Goal: Task Accomplishment & Management: Manage account settings

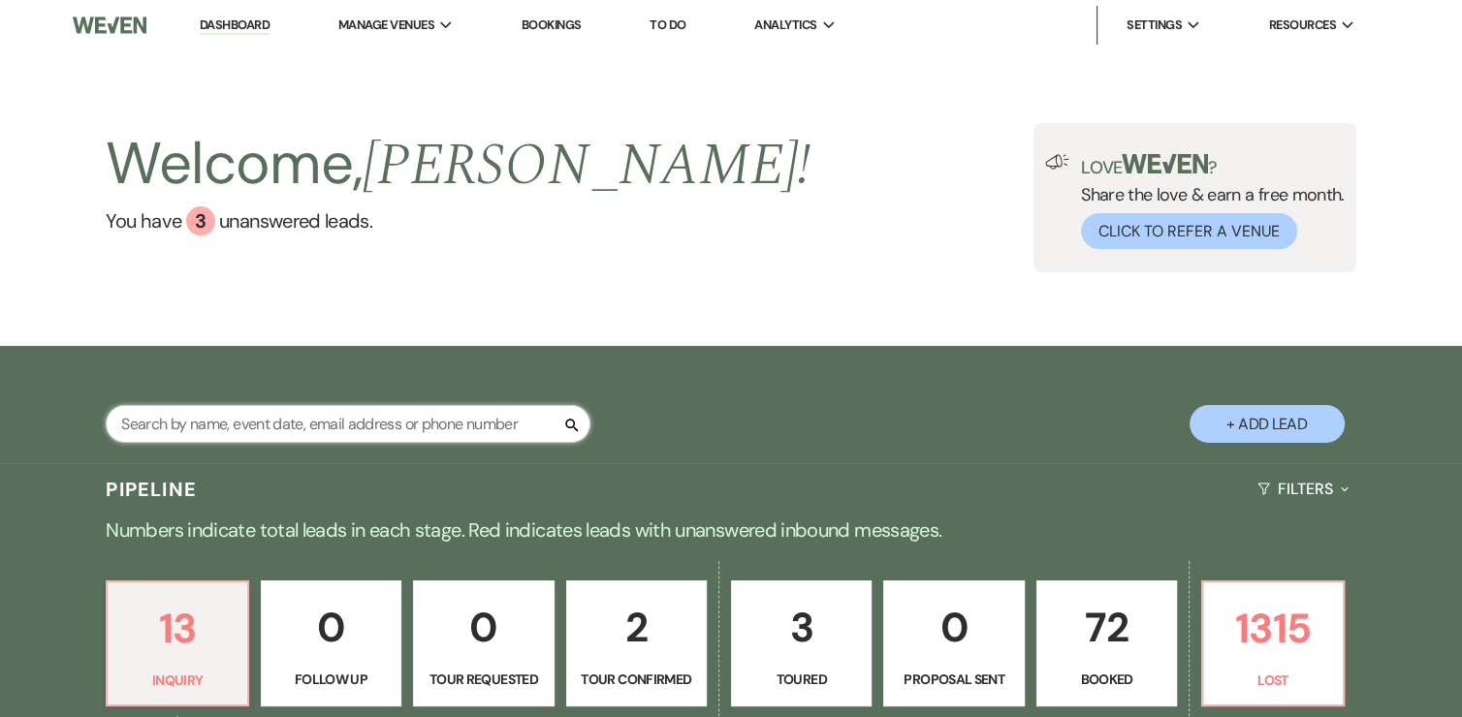
click at [355, 422] on input "text" at bounding box center [348, 424] width 485 height 38
type input "[PERSON_NAME]"
select select "8"
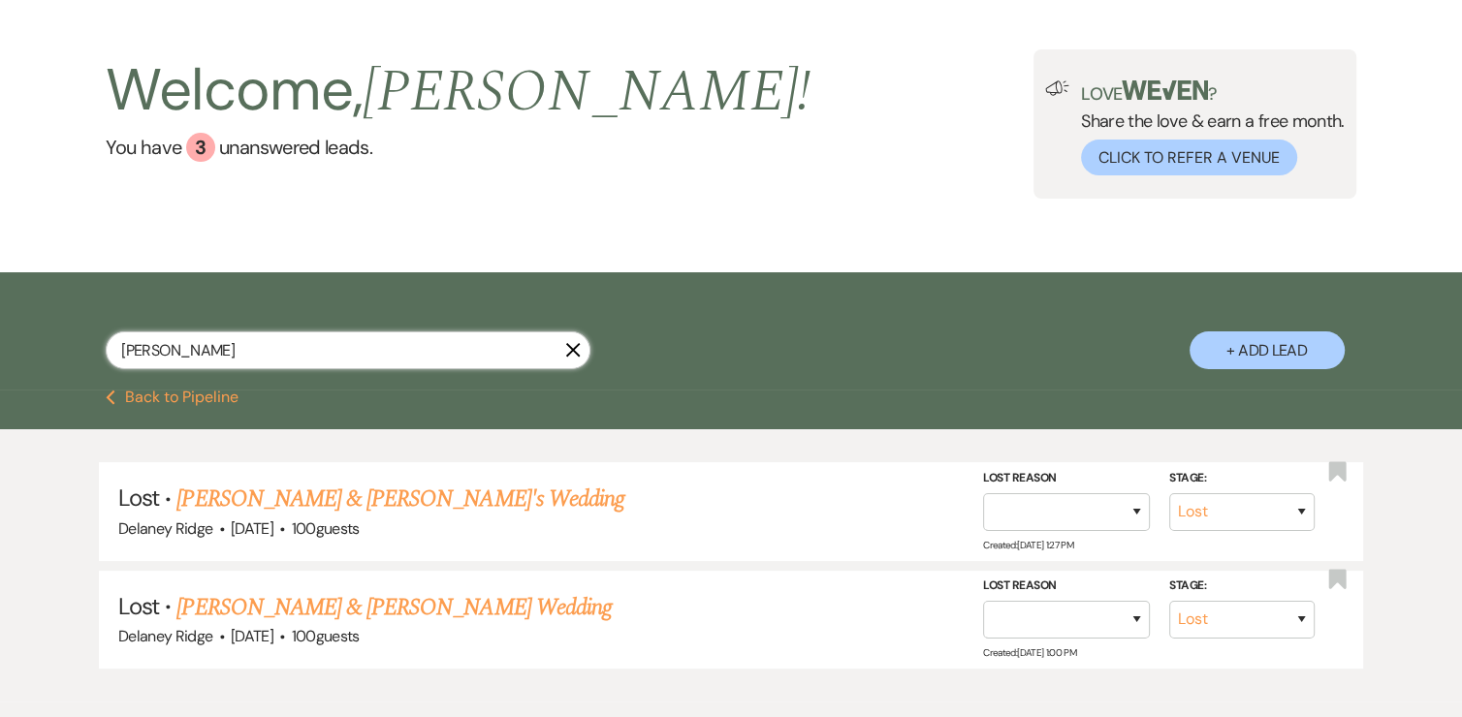
scroll to position [180, 0]
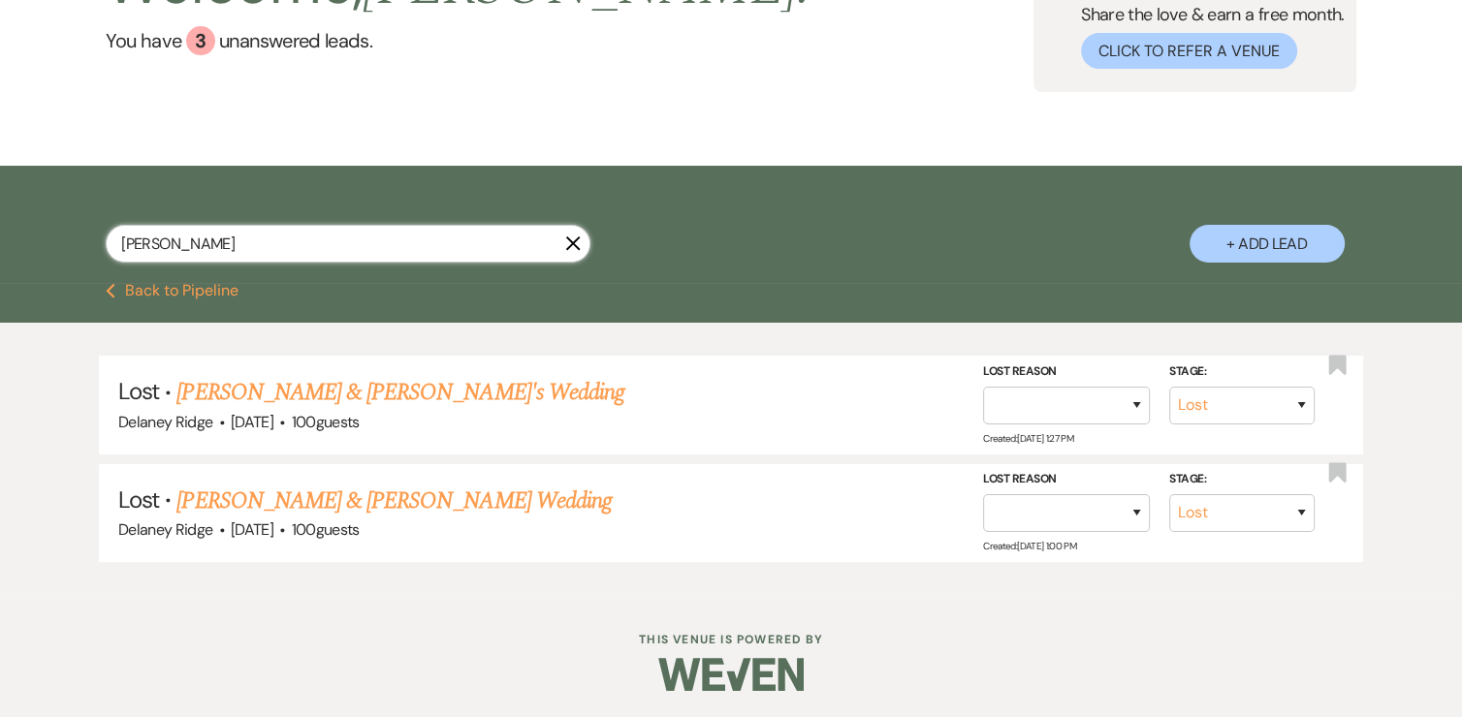
type input "amelia howell"
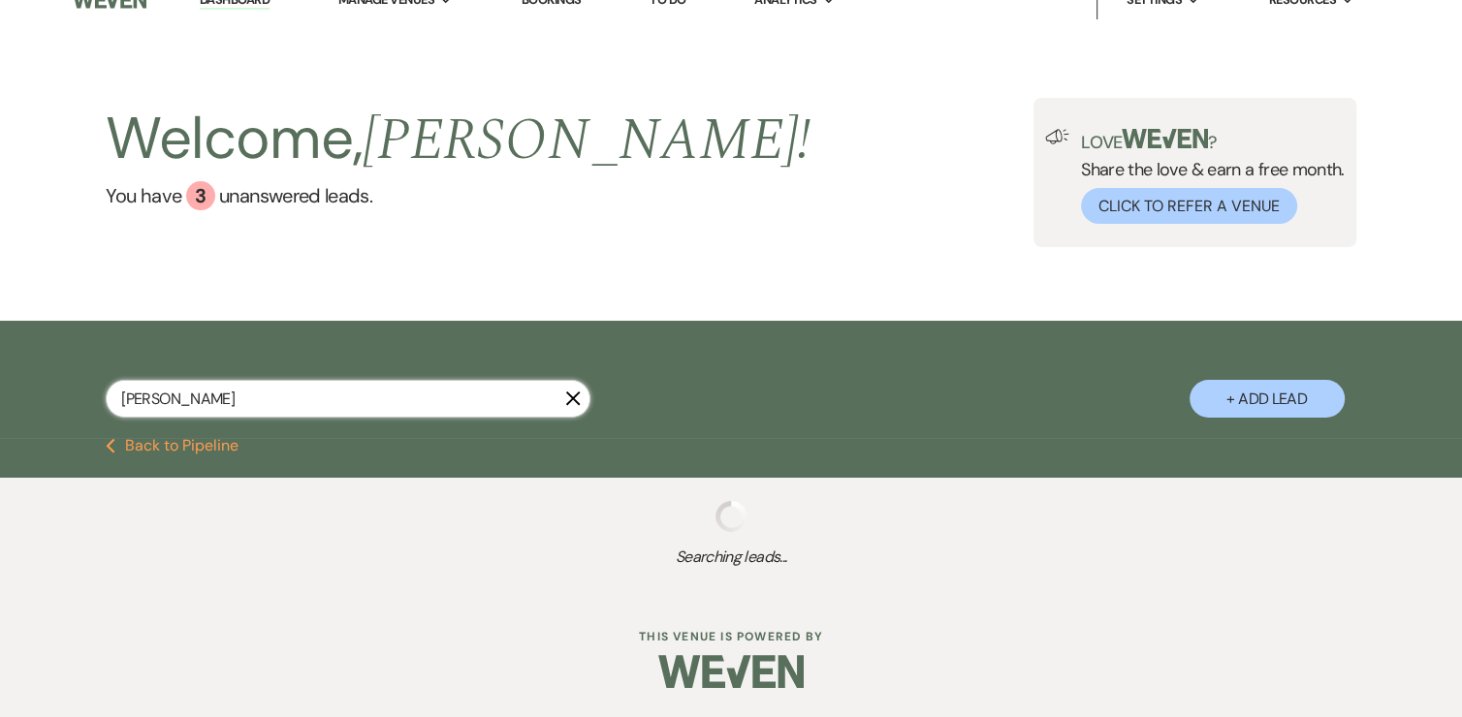
scroll to position [180, 0]
select select "8"
select select "6"
select select "8"
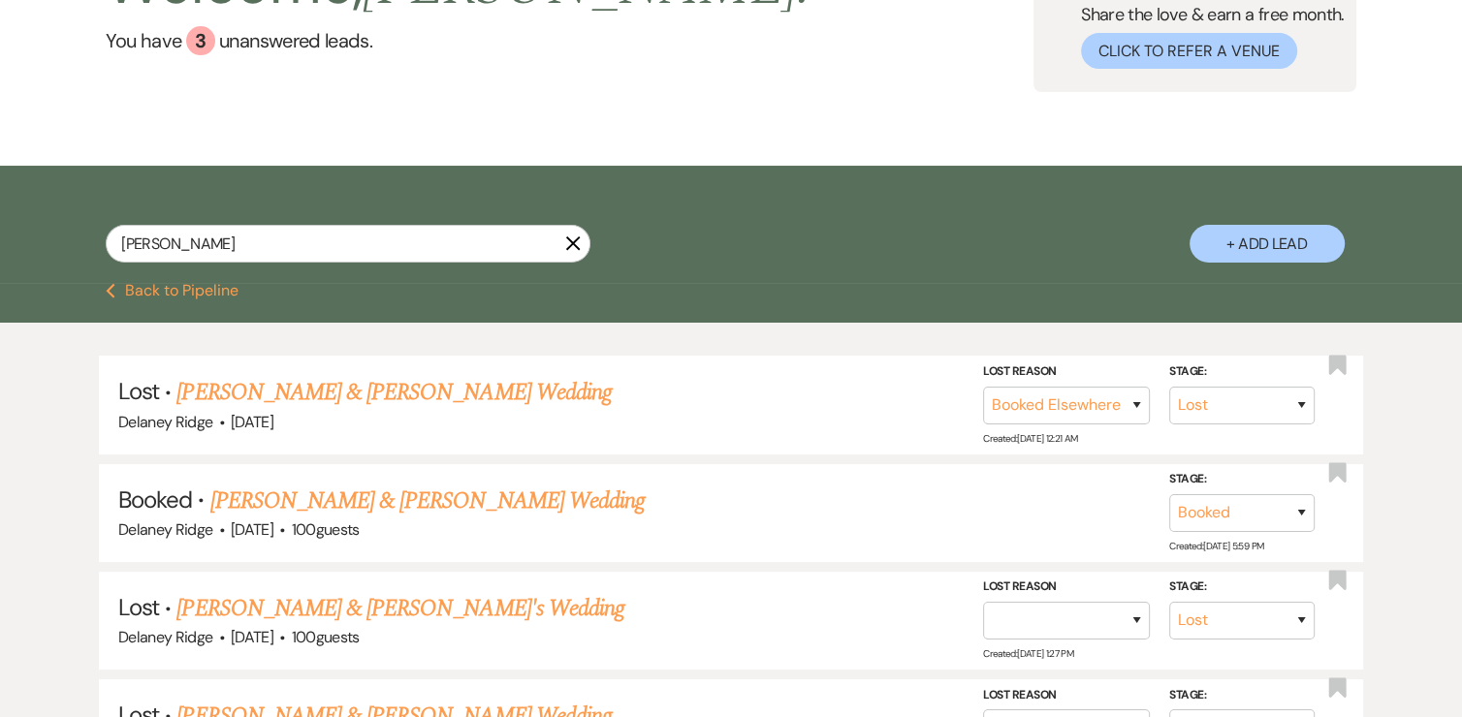
click at [192, 285] on button "Previous Back to Pipeline" at bounding box center [172, 291] width 133 height 16
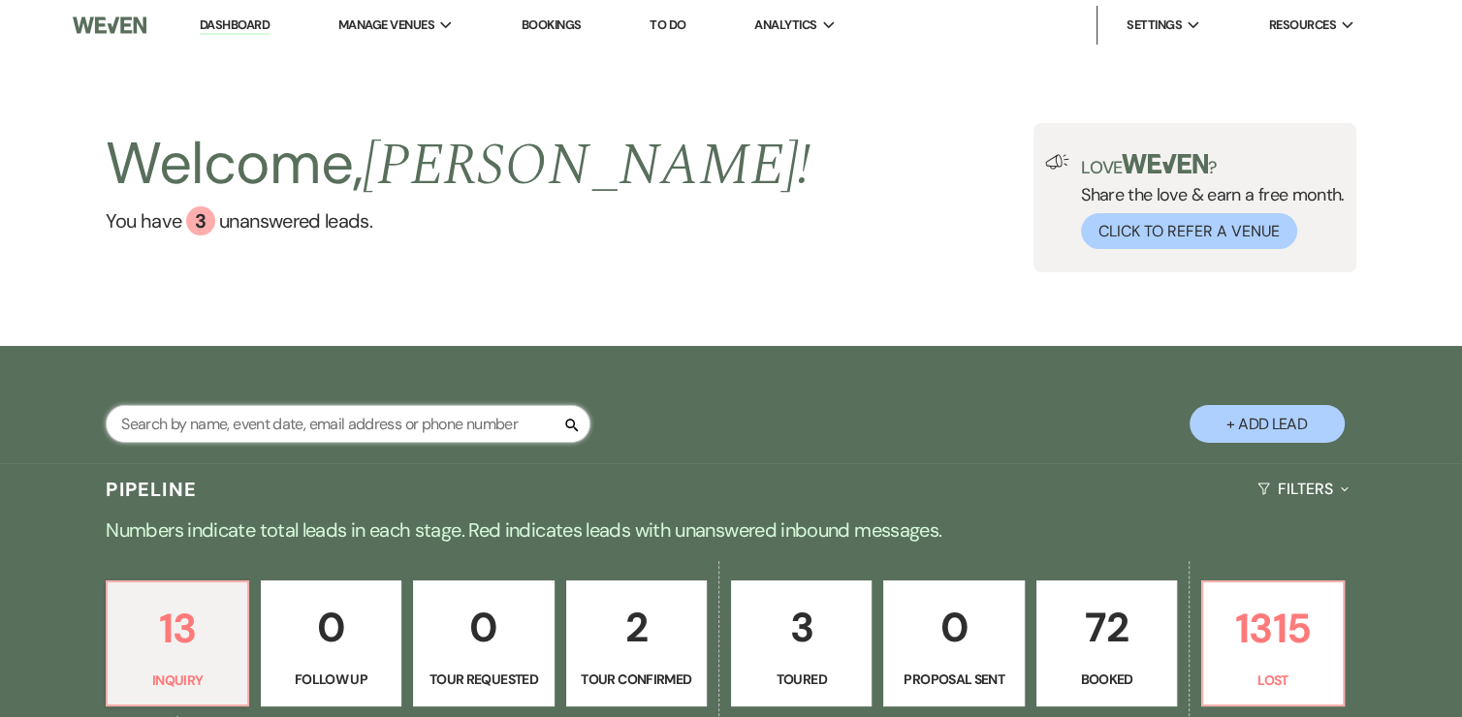
paste input "howellamellia@gmail.com"
type input "howellamellia@gmail.com"
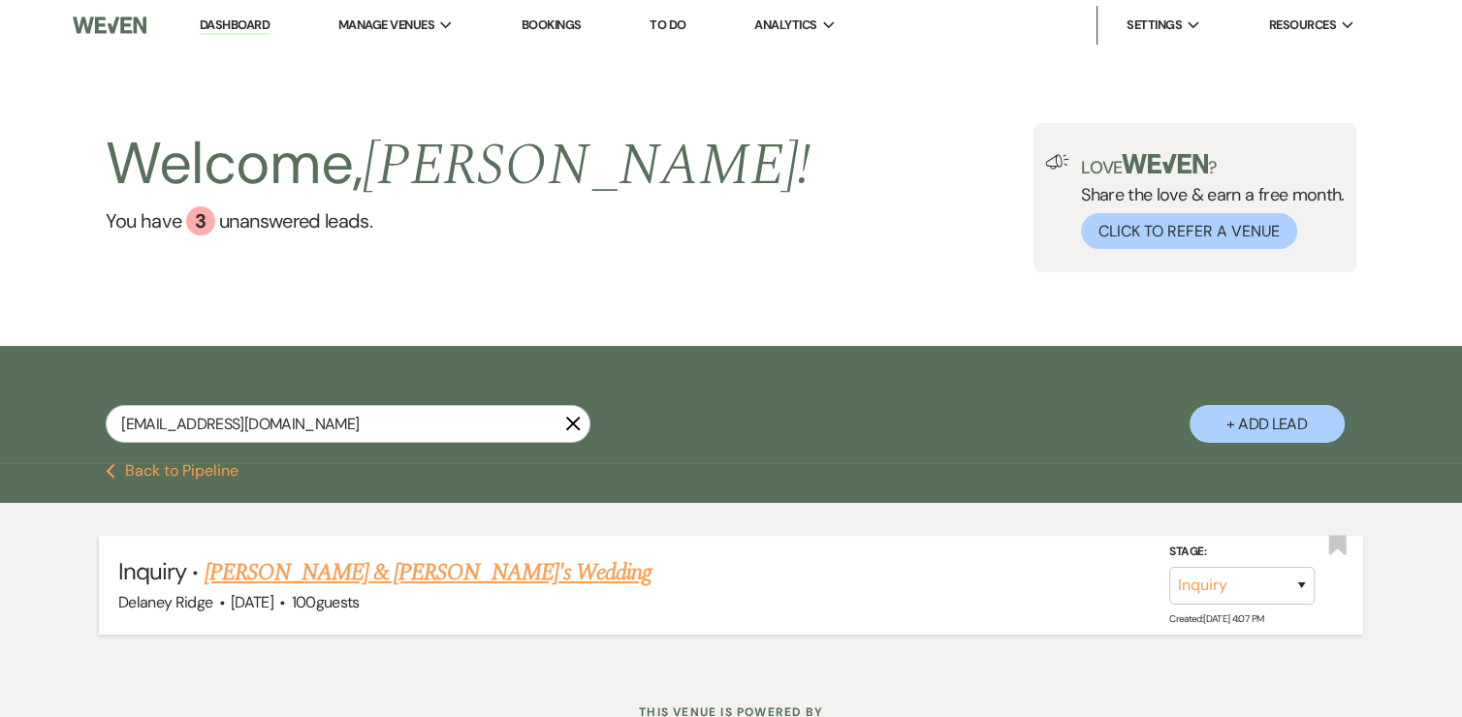
click at [401, 580] on link "Shane & Amellia's Wedding" at bounding box center [428, 572] width 448 height 35
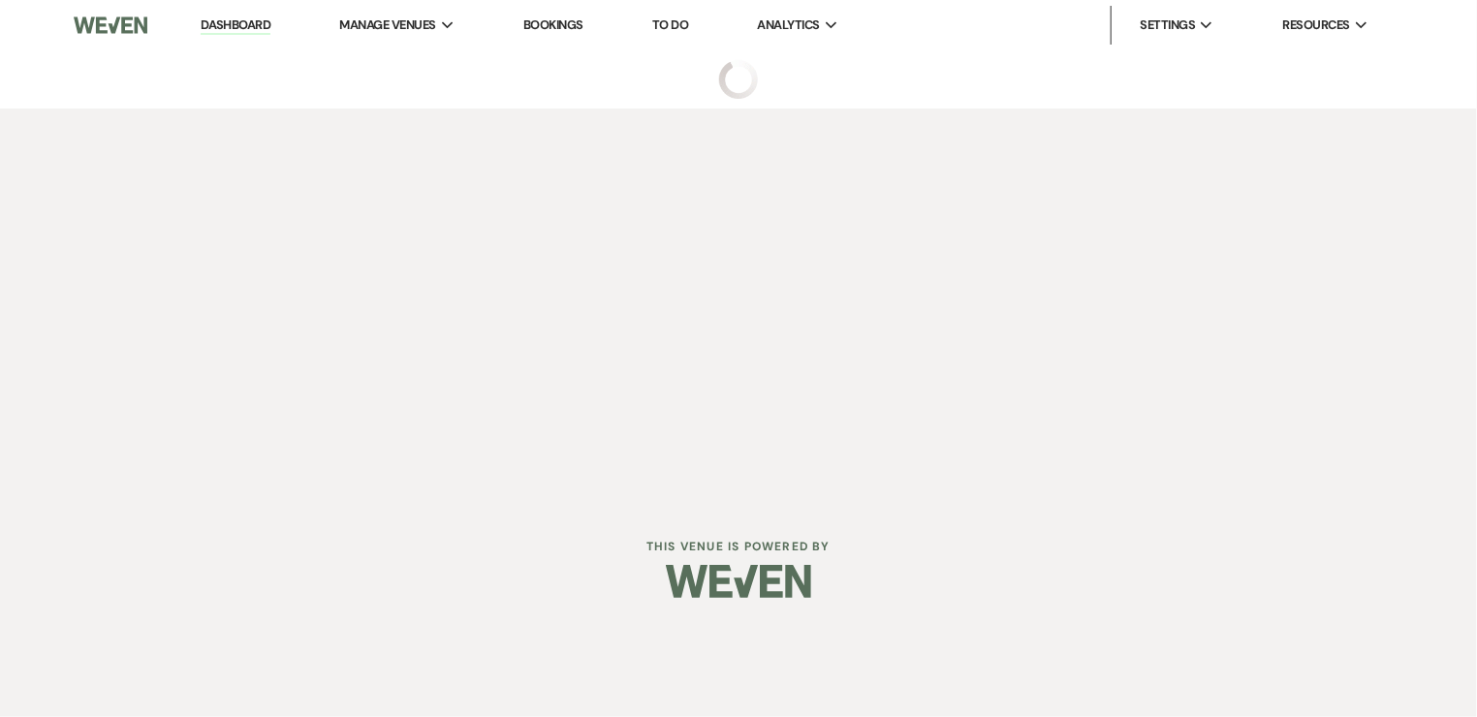
select select "5"
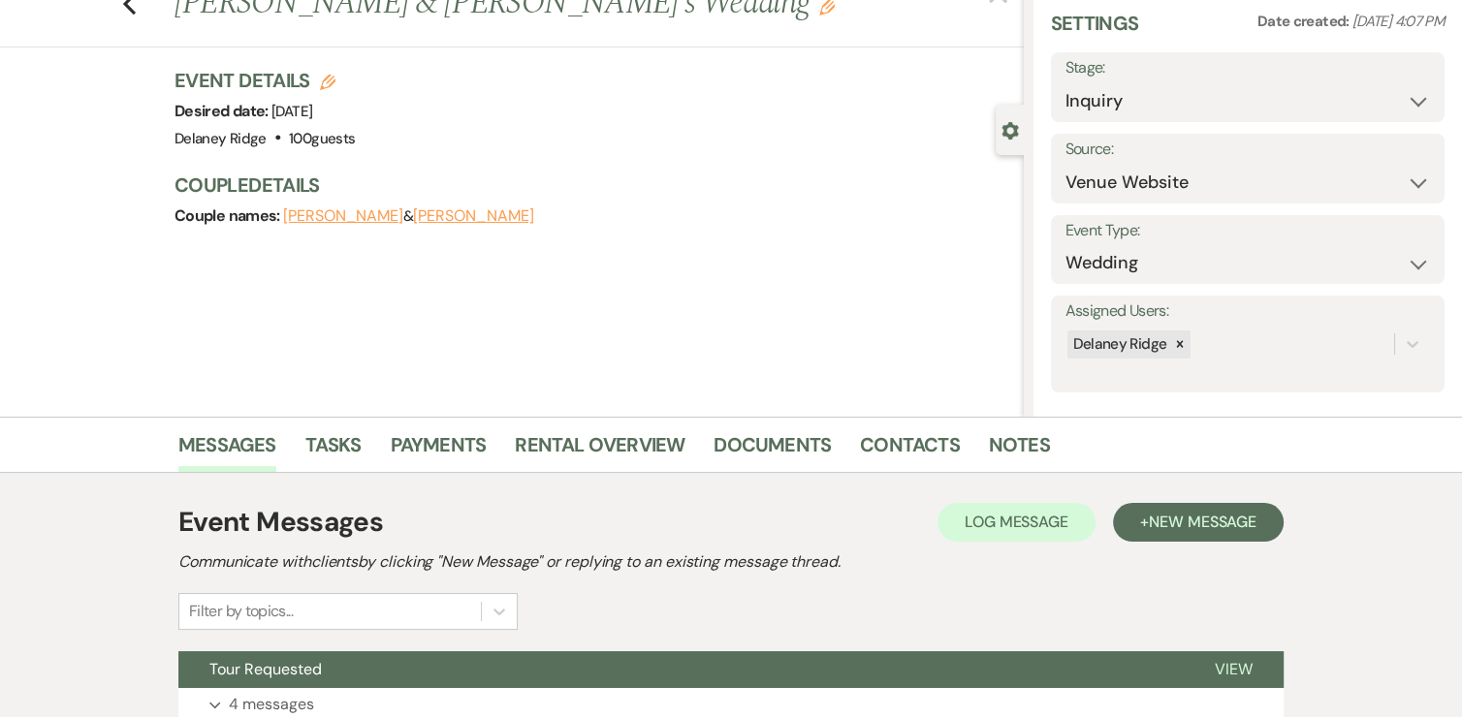
scroll to position [225, 0]
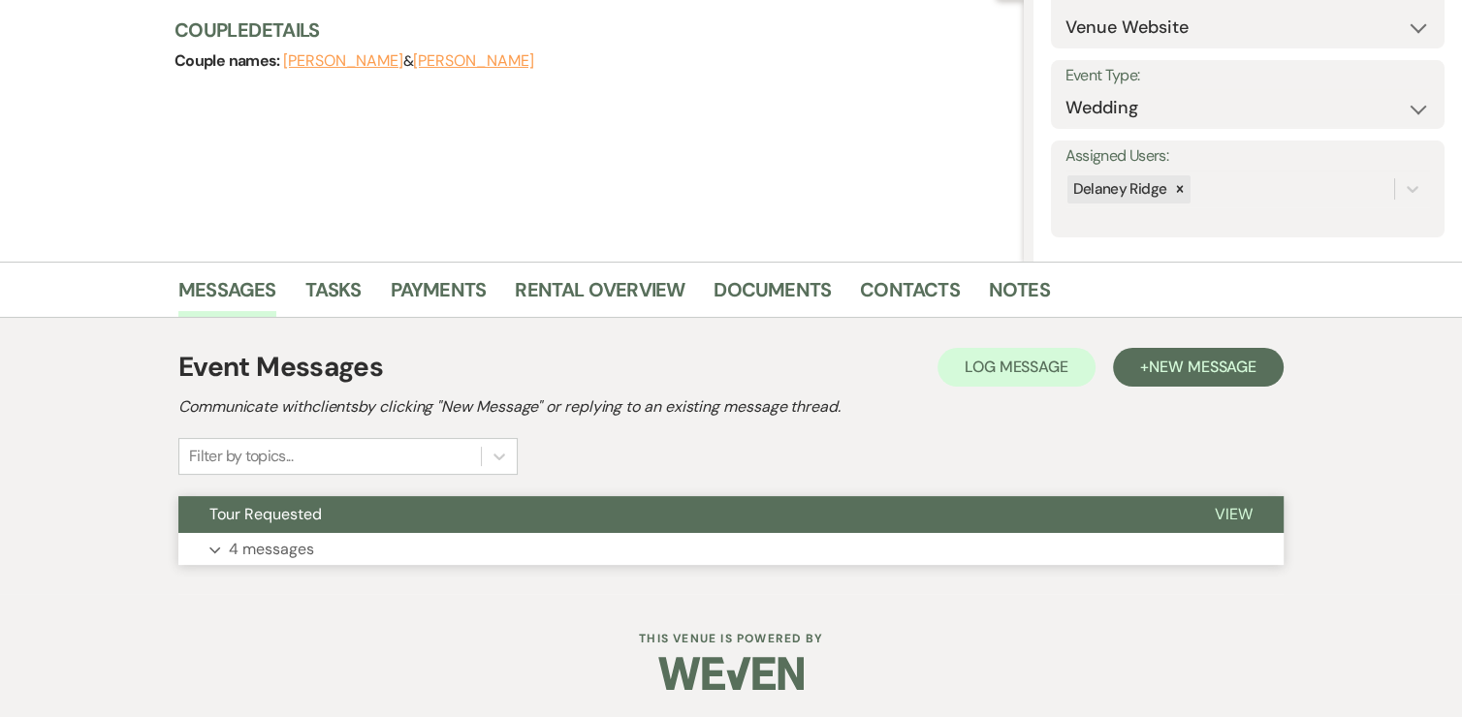
click at [920, 552] on button "Expand 4 messages" at bounding box center [730, 549] width 1105 height 33
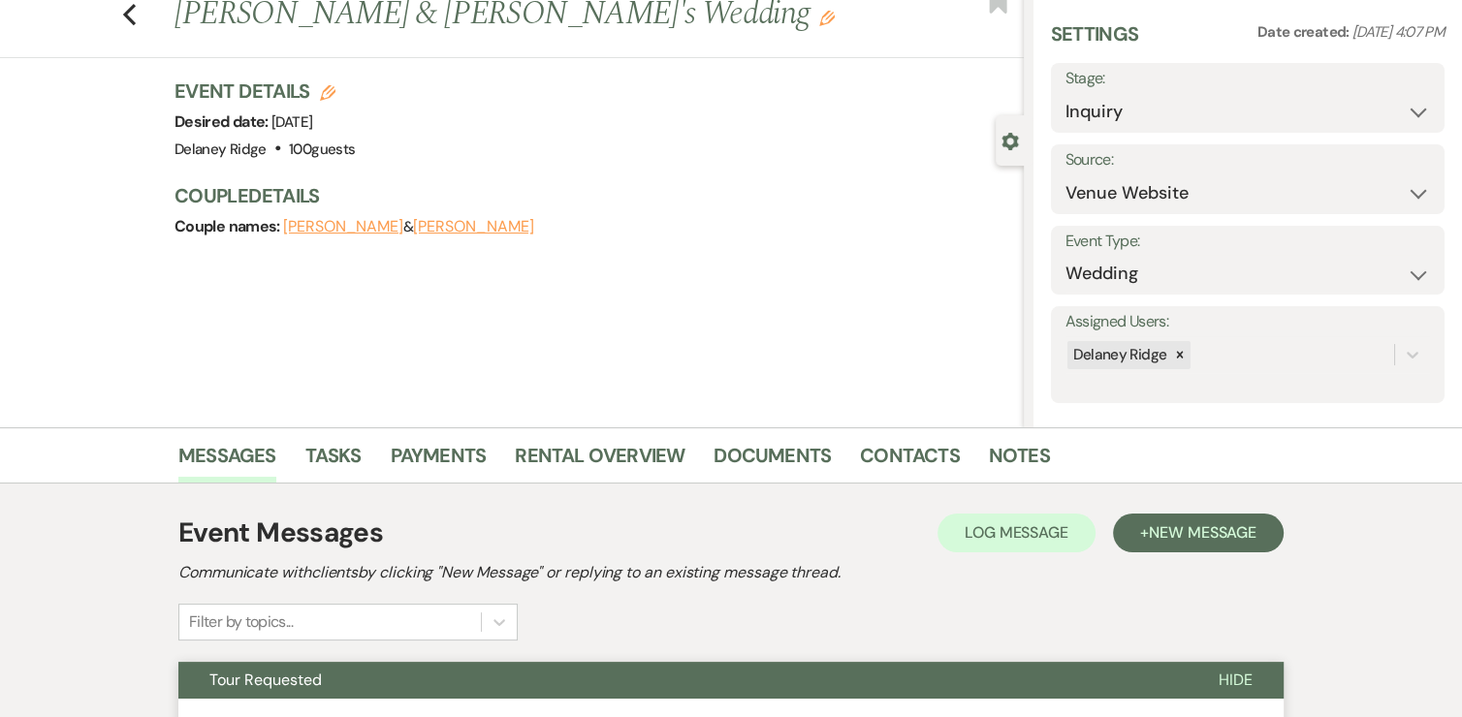
scroll to position [0, 0]
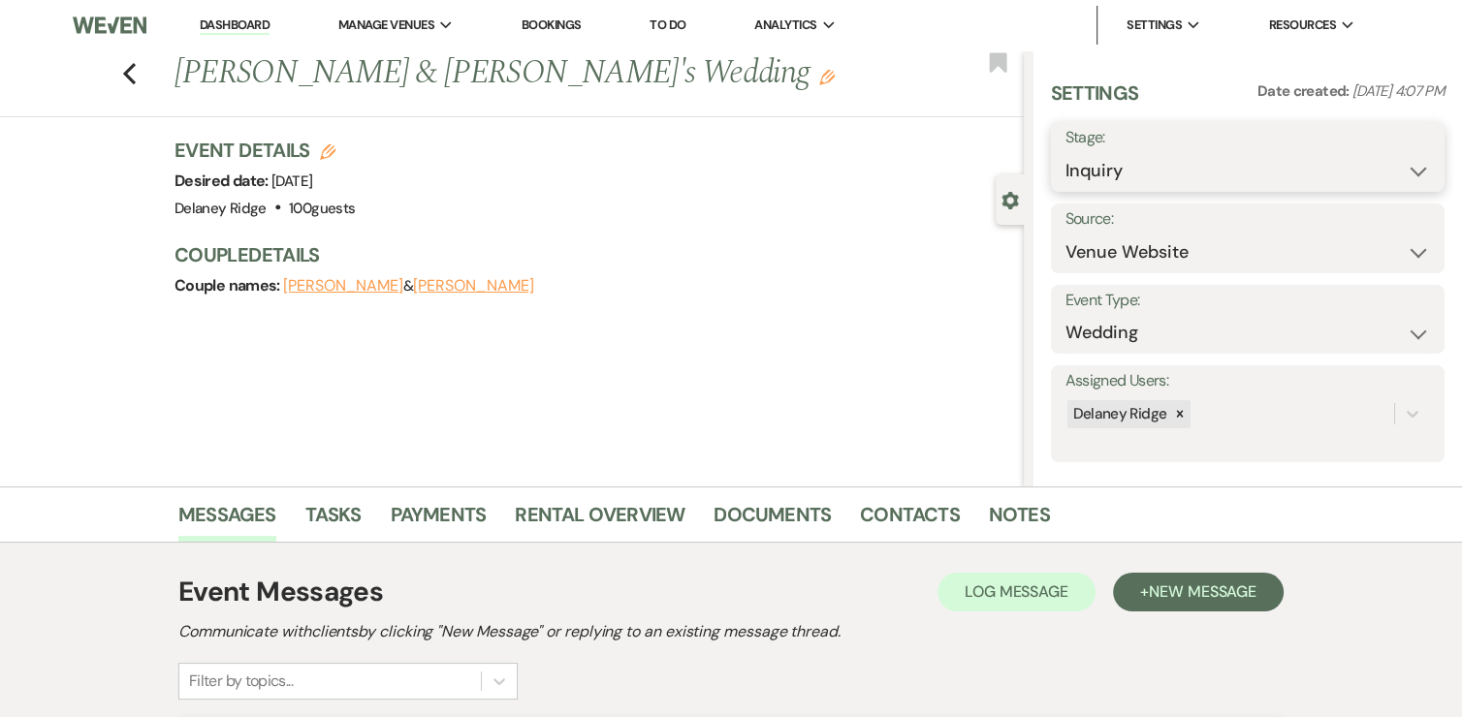
click at [1242, 181] on select "Inquiry Follow Up Tour Requested Tour Confirmed Toured Proposal Sent Booked Lost" at bounding box center [1247, 171] width 364 height 38
select select "4"
click at [1065, 152] on select "Inquiry Follow Up Tour Requested Tour Confirmed Toured Proposal Sent Booked Lost" at bounding box center [1247, 171] width 364 height 38
click at [1363, 171] on button "Save" at bounding box center [1403, 157] width 81 height 39
click at [235, 32] on link "Dashboard" at bounding box center [235, 25] width 70 height 18
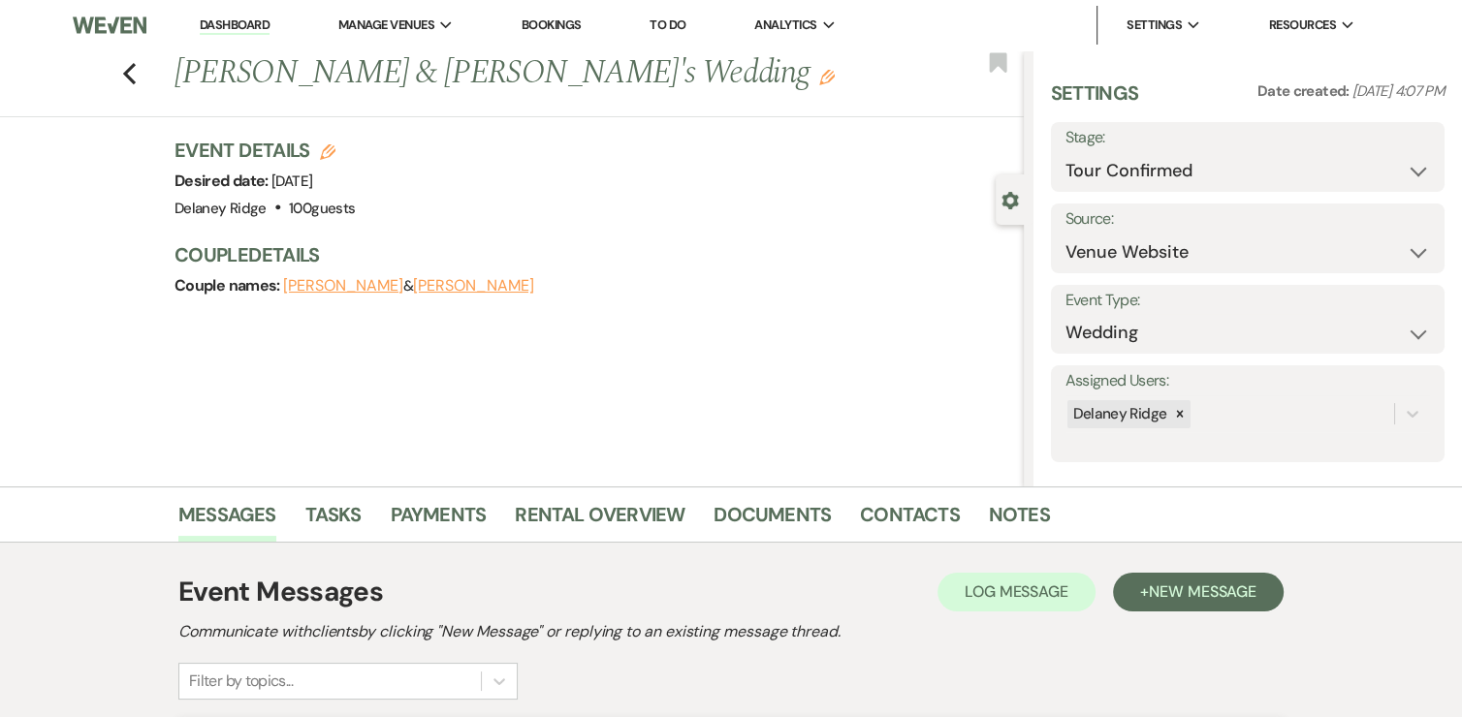
select select "4"
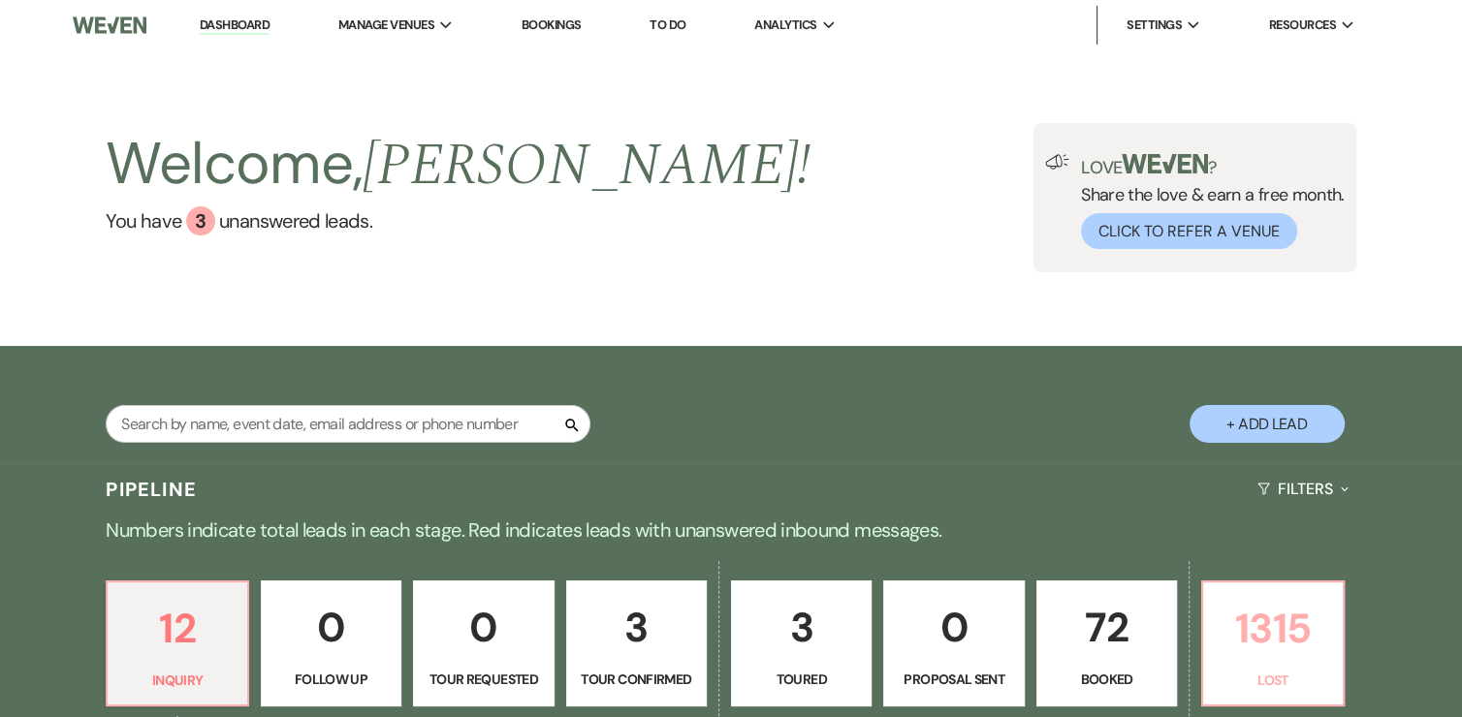
click at [1258, 620] on p "1315" at bounding box center [1271, 628] width 115 height 65
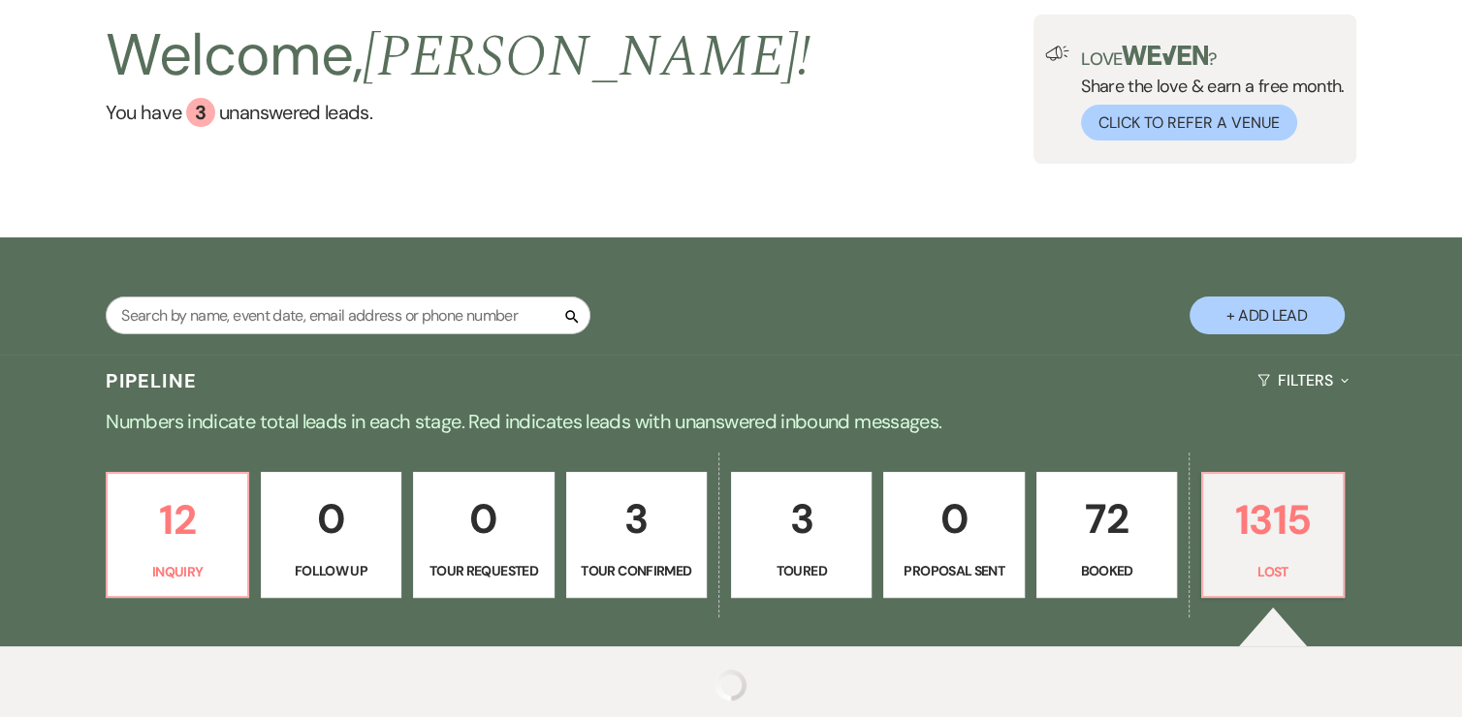
scroll to position [276, 0]
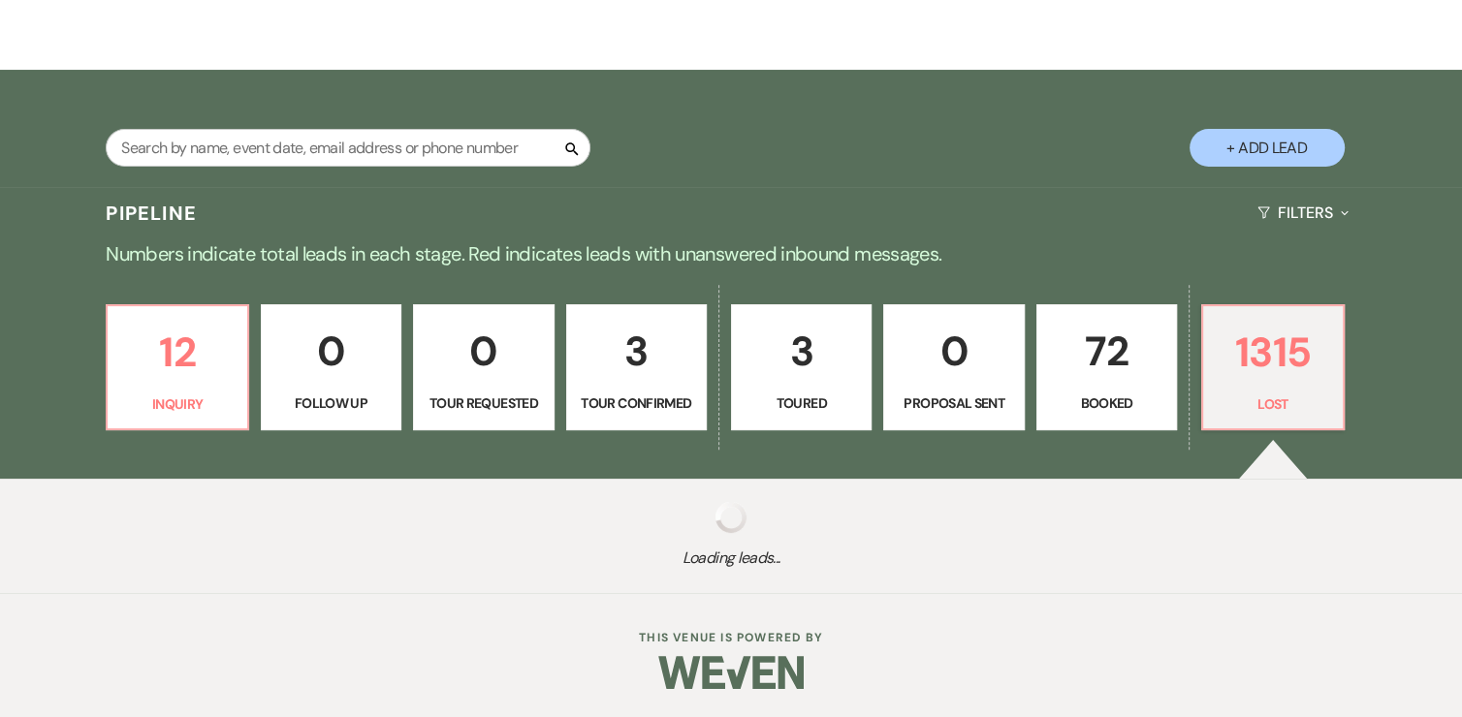
select select "8"
select select "1"
select select "8"
select select "5"
select select "8"
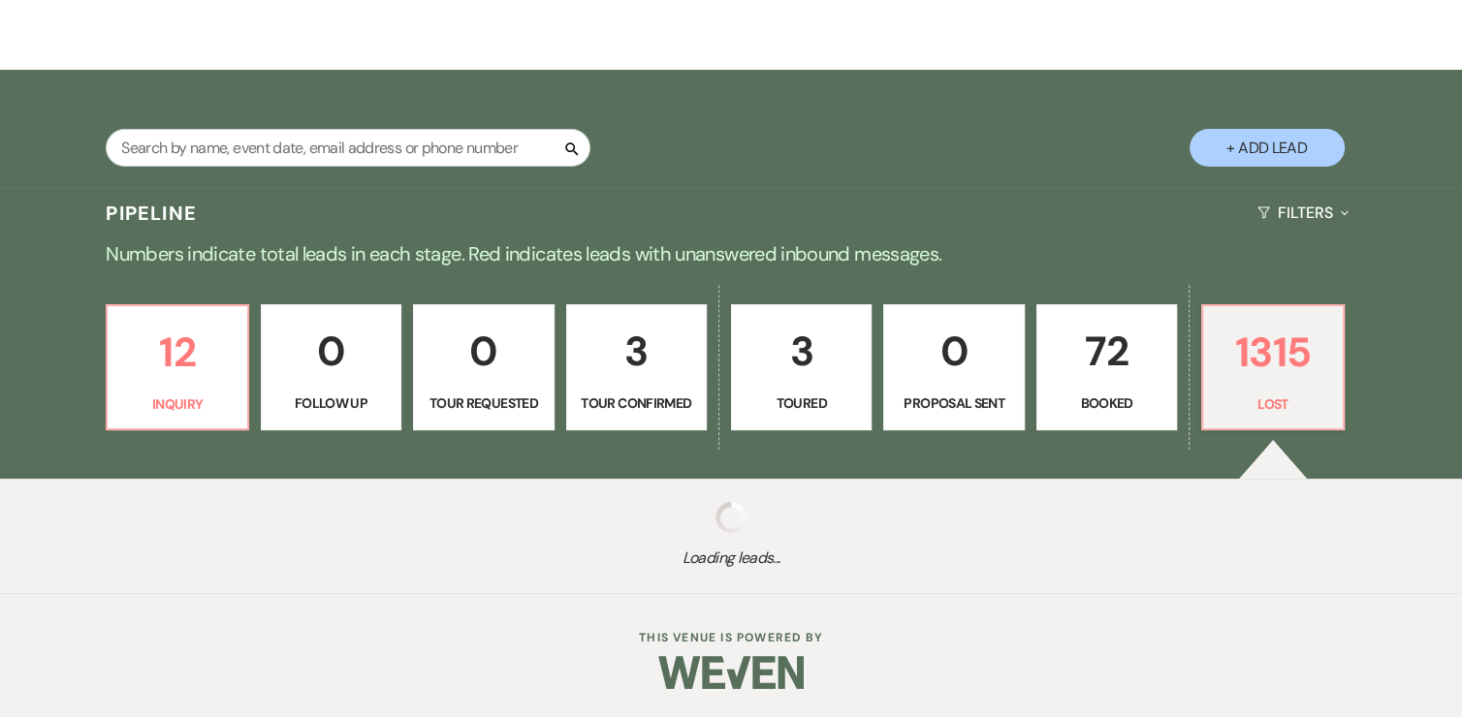
select select "1"
select select "8"
select select "1"
select select "8"
select select "6"
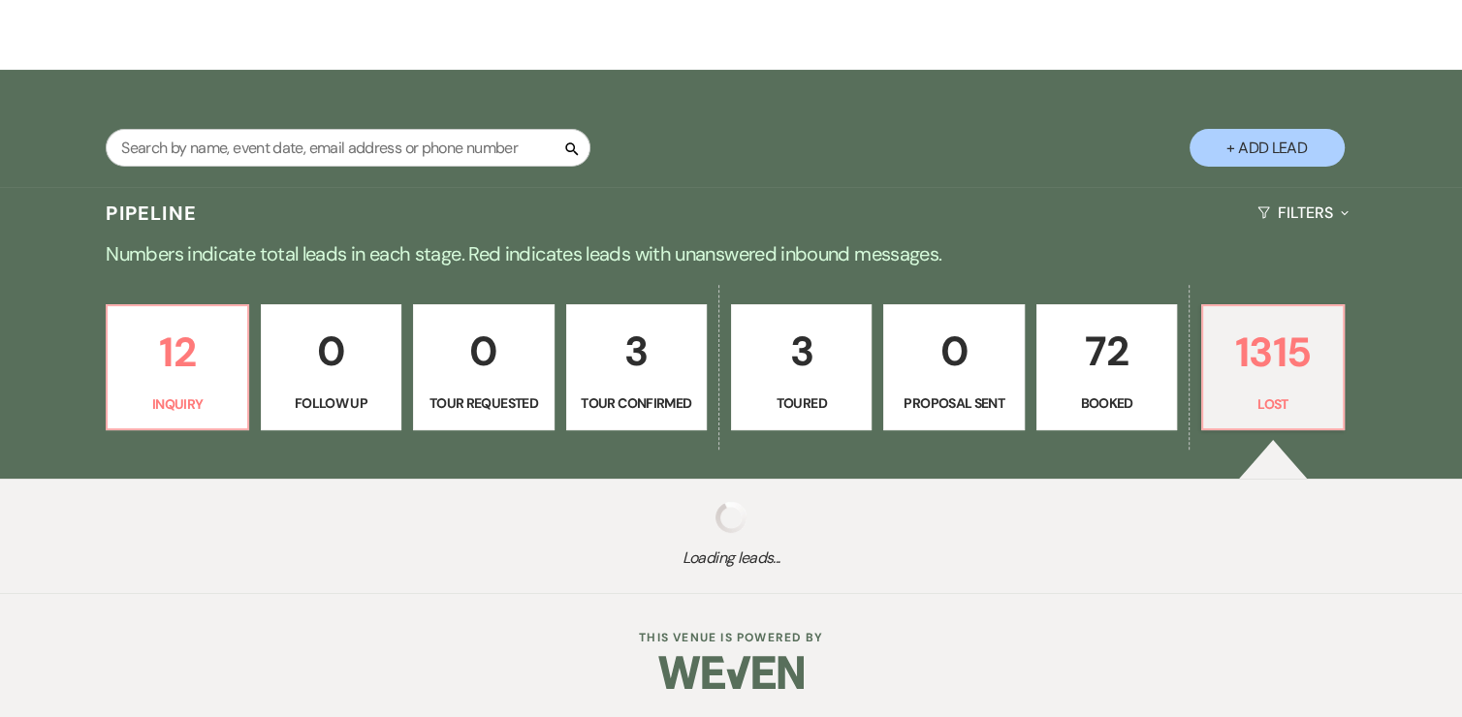
select select "8"
select select "5"
select select "8"
select select "5"
select select "8"
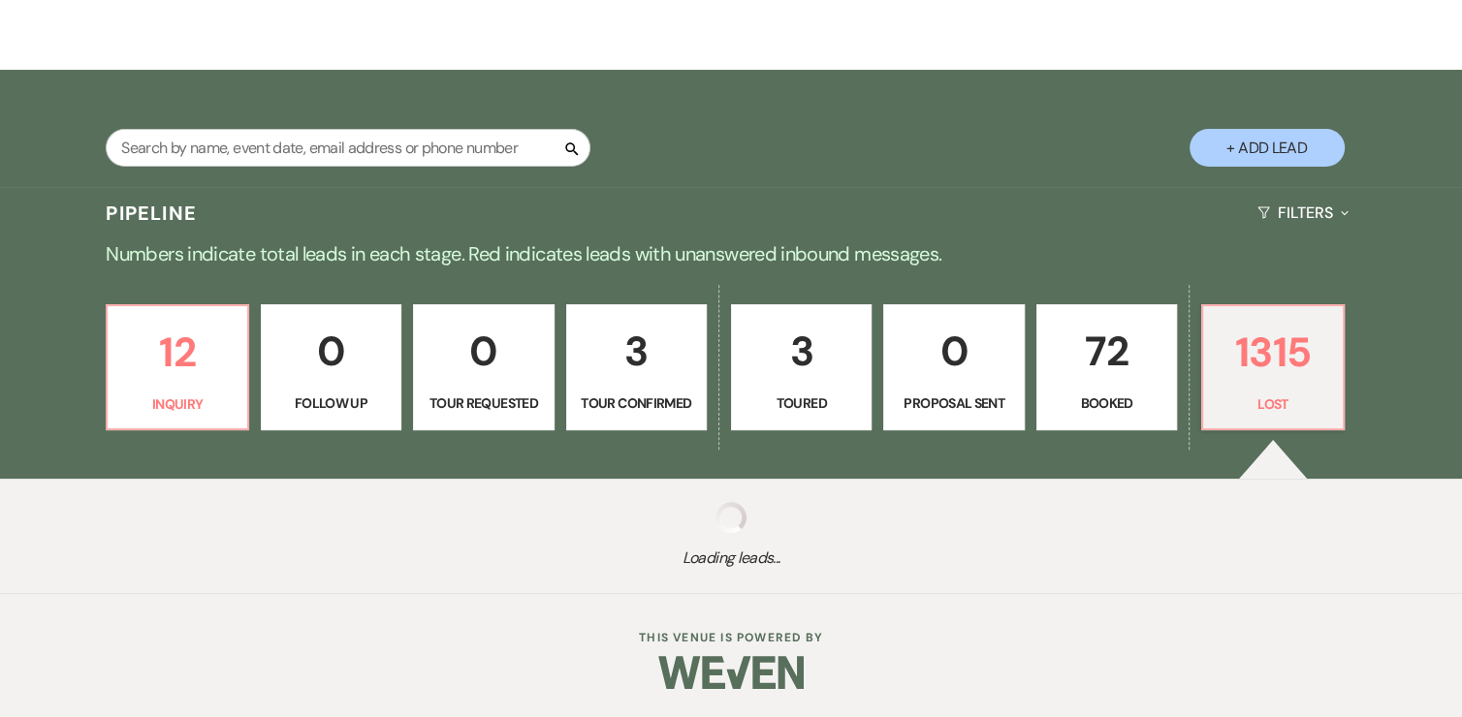
select select "5"
select select "8"
select select "7"
select select "8"
select select "5"
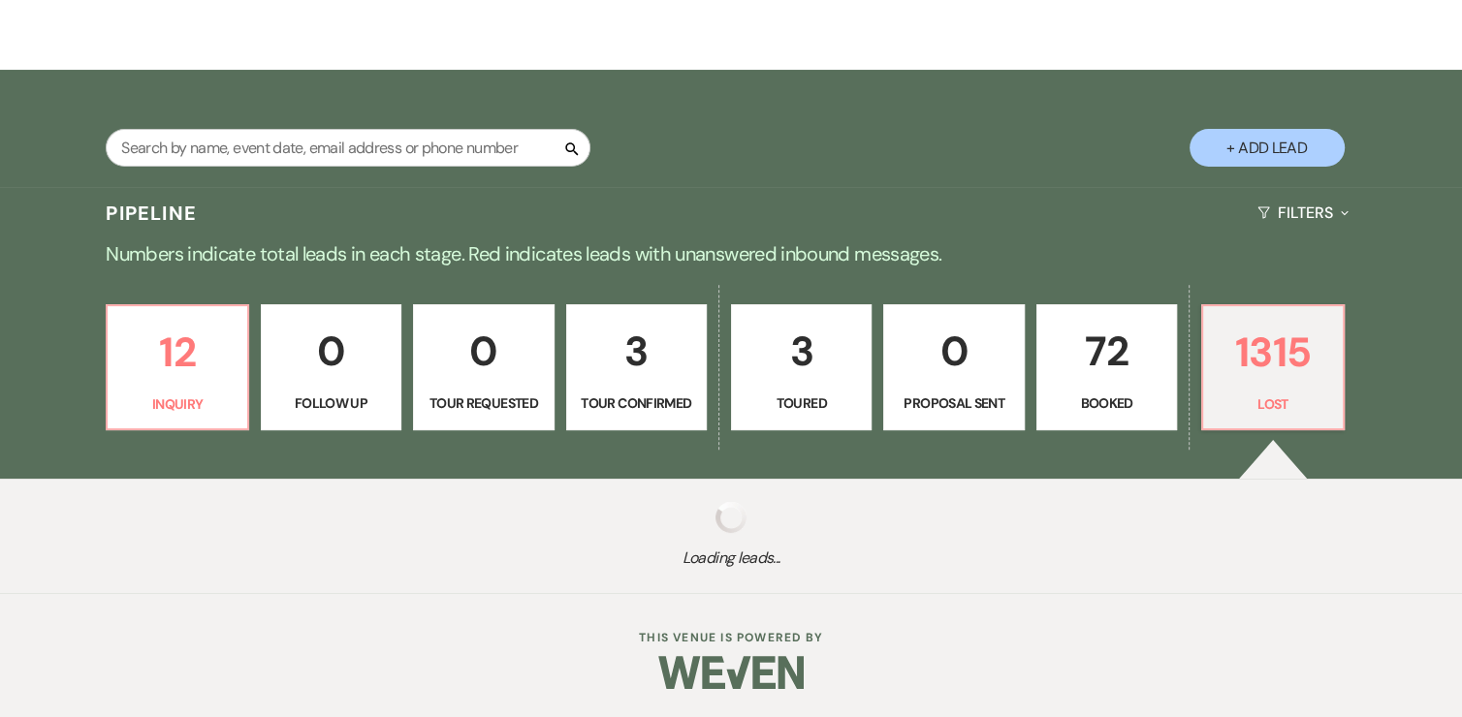
select select "8"
select select "5"
select select "8"
select select "5"
select select "8"
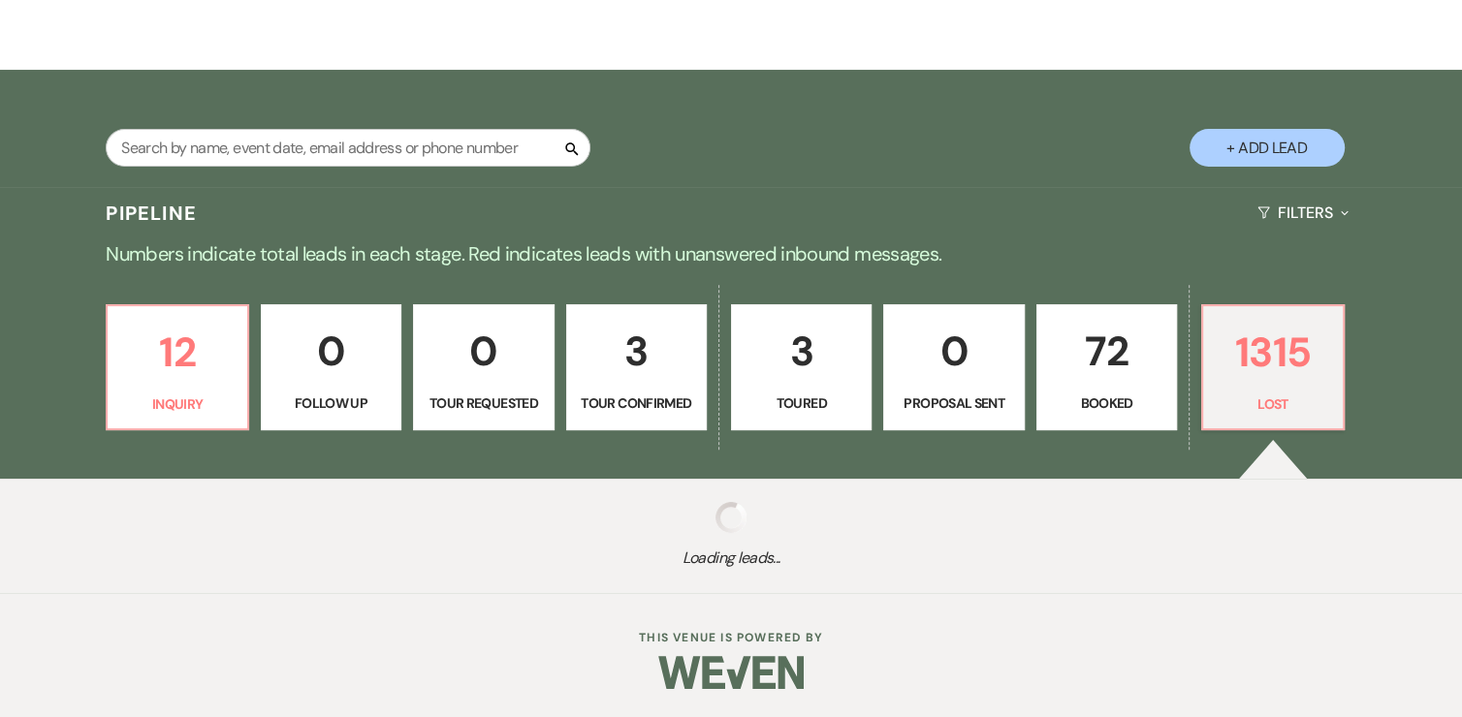
select select "5"
select select "8"
select select "1"
select select "8"
select select "11"
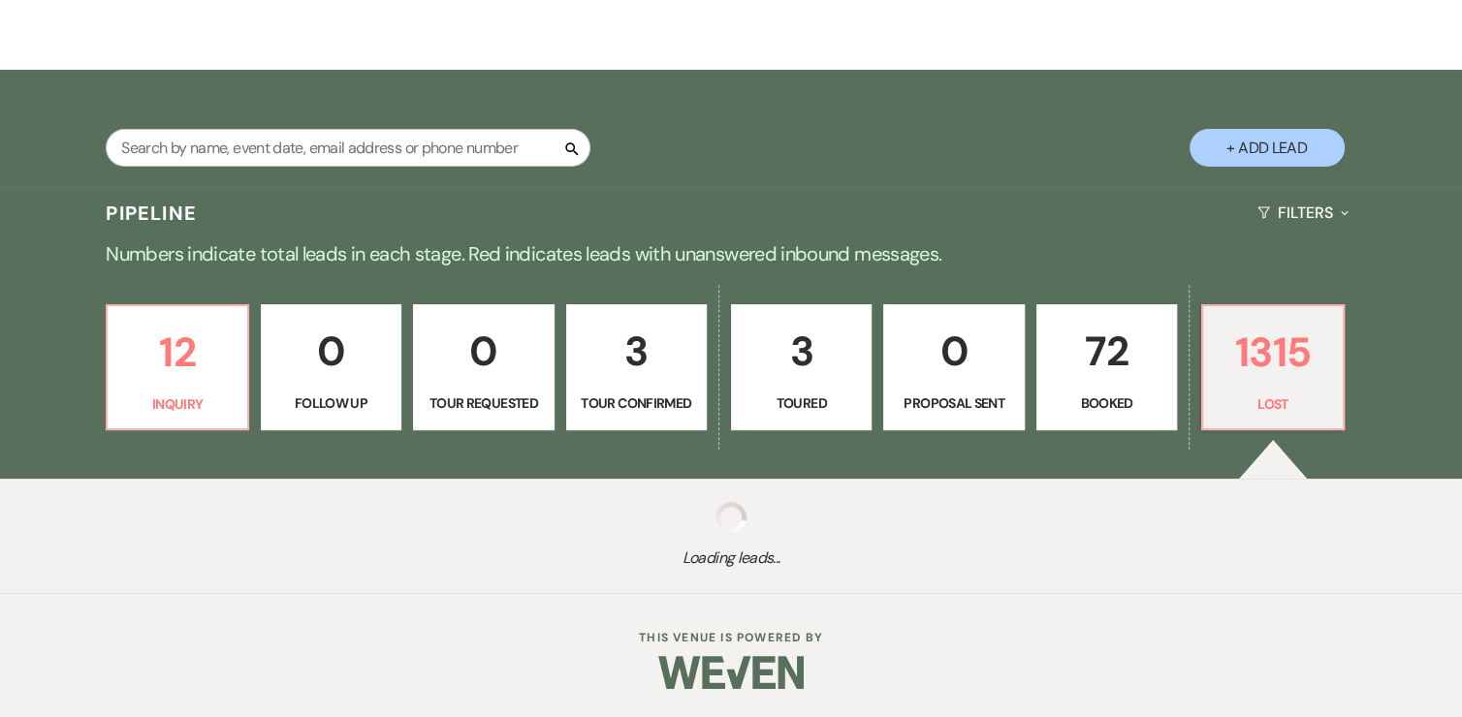
select select "8"
select select "9"
select select "8"
select select "5"
select select "8"
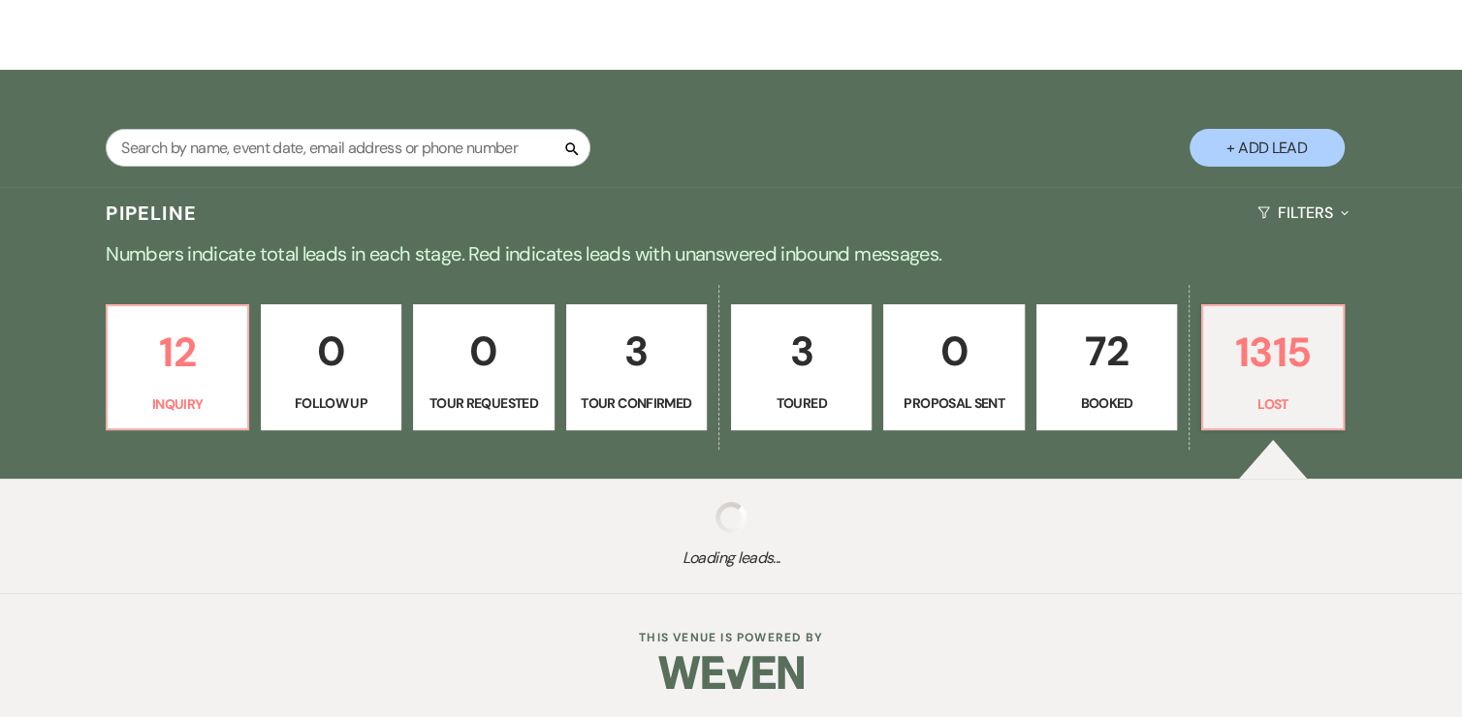
select select "5"
select select "8"
select select "5"
select select "8"
select select "6"
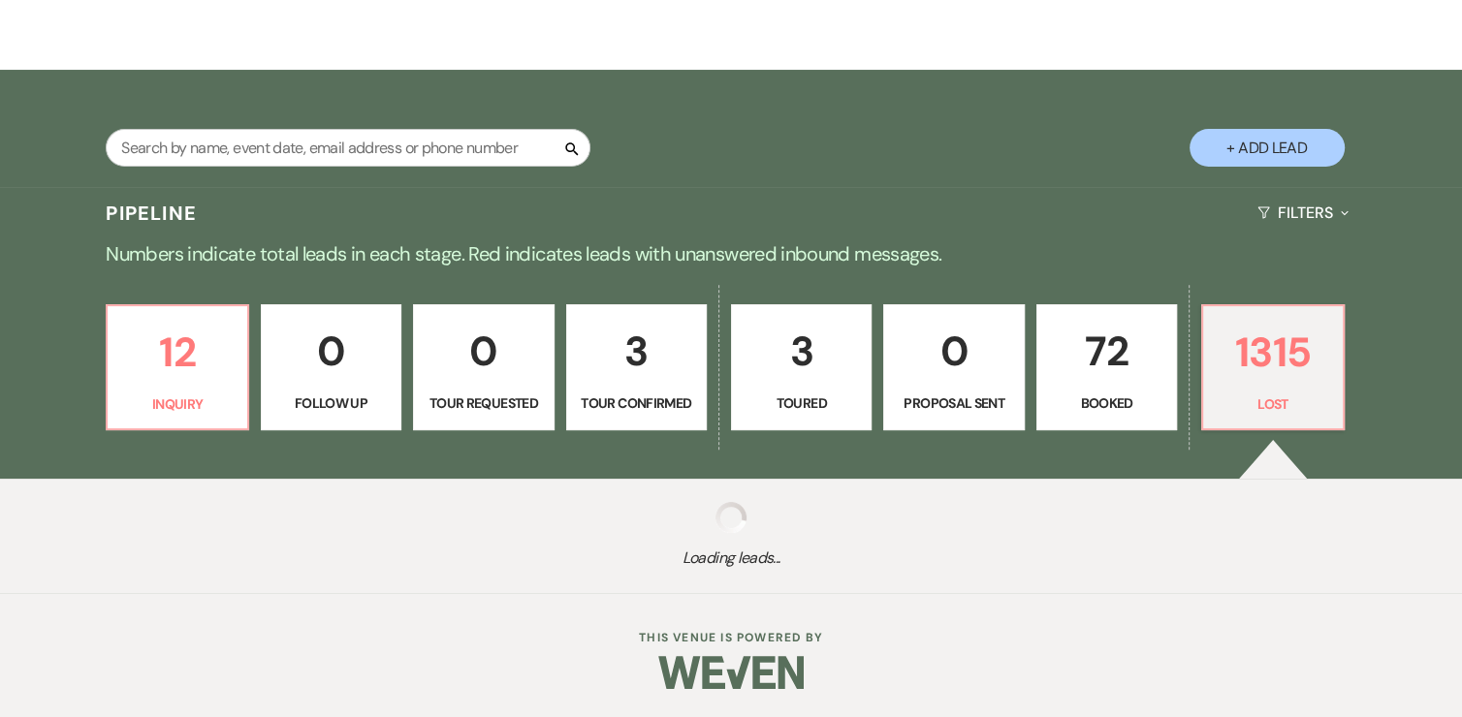
select select "8"
select select "5"
select select "8"
select select "5"
select select "8"
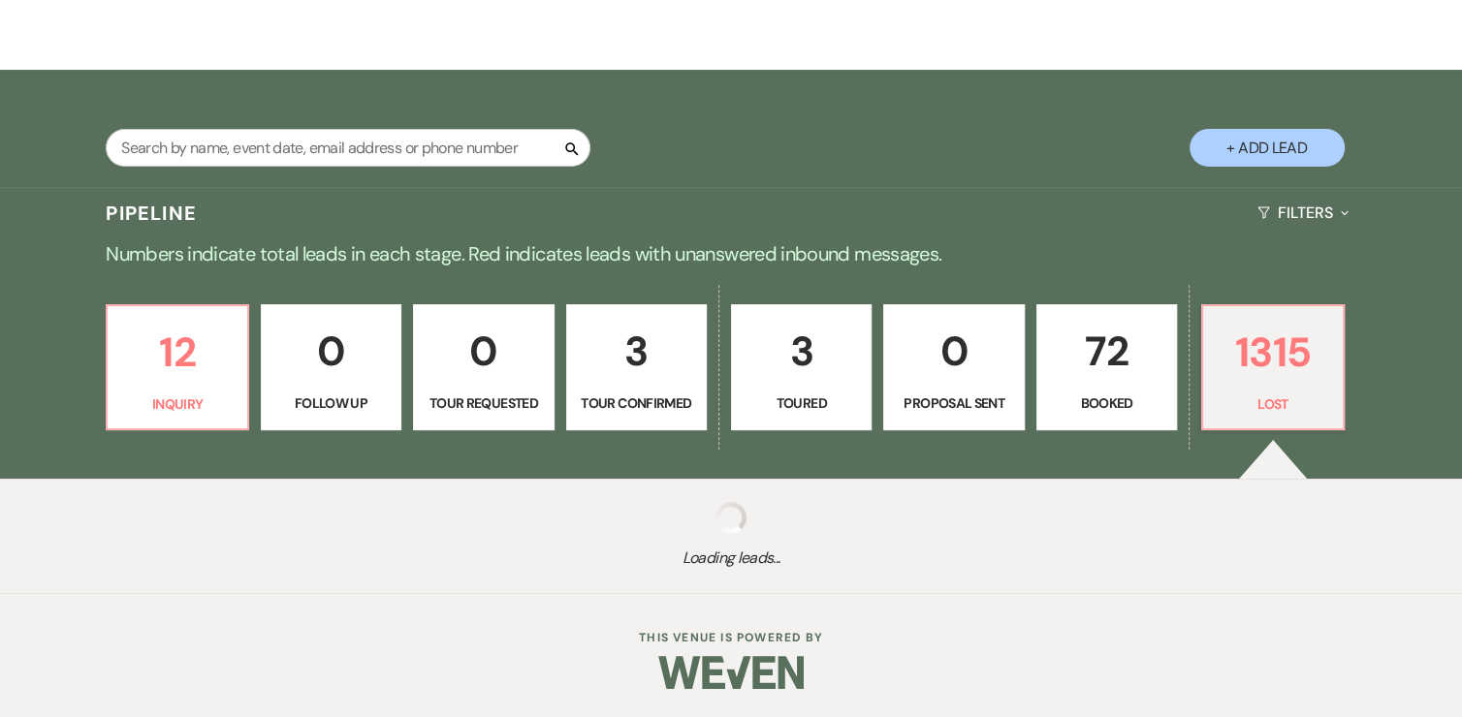
select select "5"
select select "8"
select select "5"
select select "8"
select select "6"
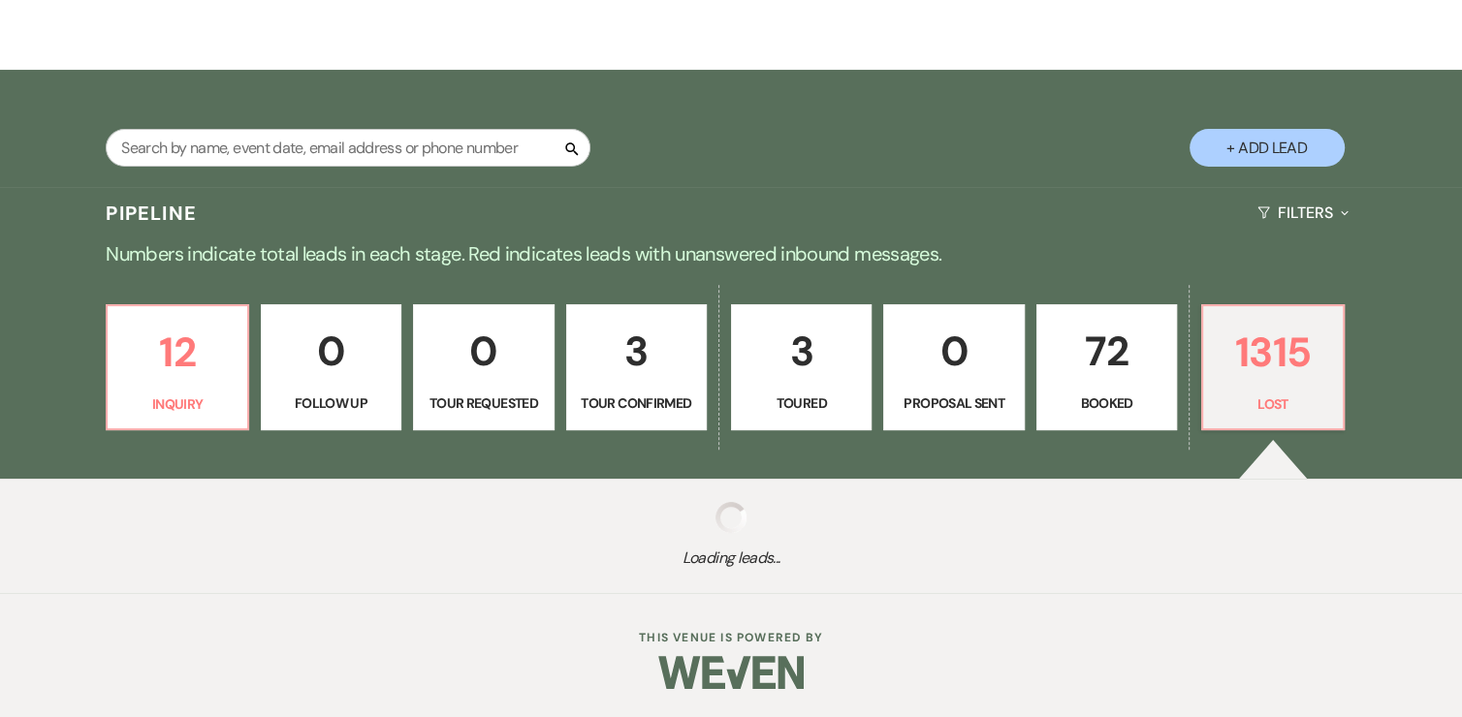
select select "8"
select select "6"
select select "8"
select select "5"
select select "8"
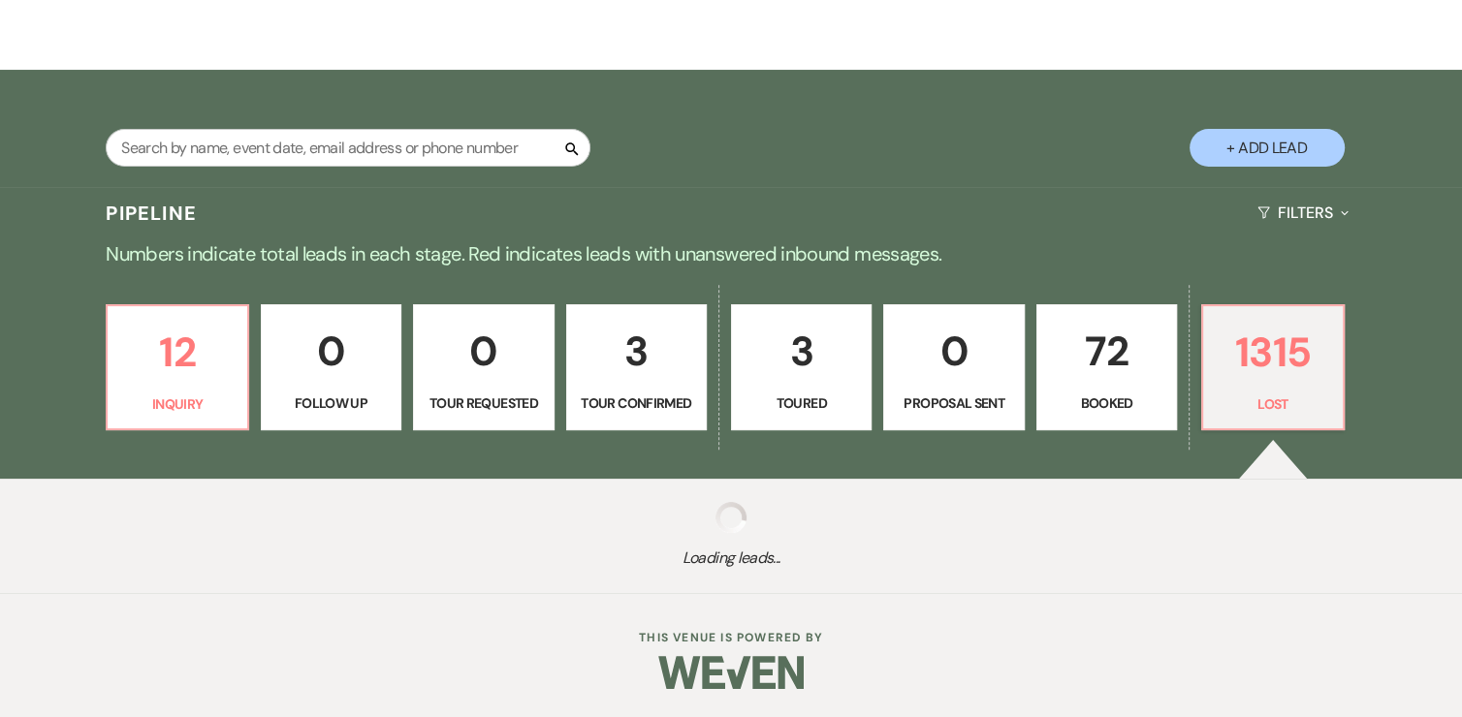
select select "1"
select select "8"
select select "5"
select select "8"
select select "5"
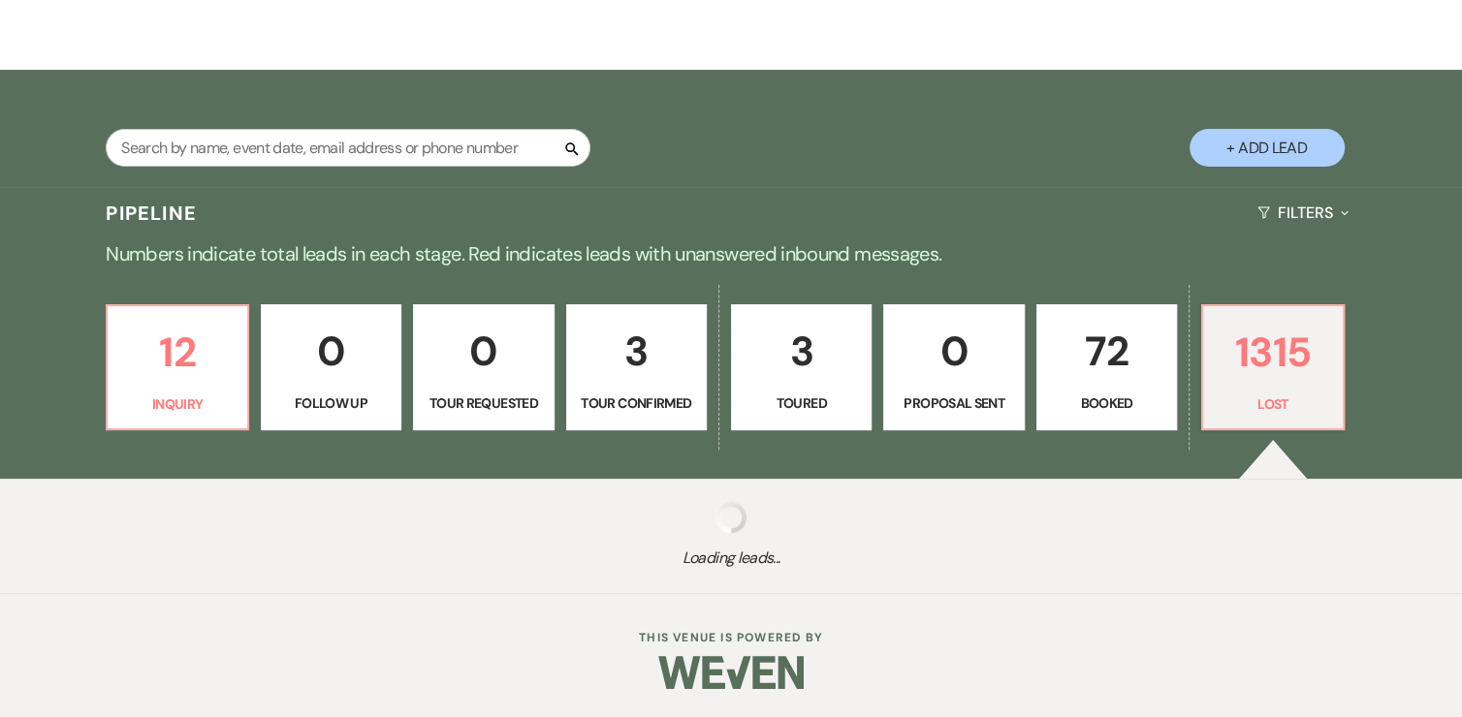
select select "8"
select select "5"
select select "8"
select select "5"
select select "8"
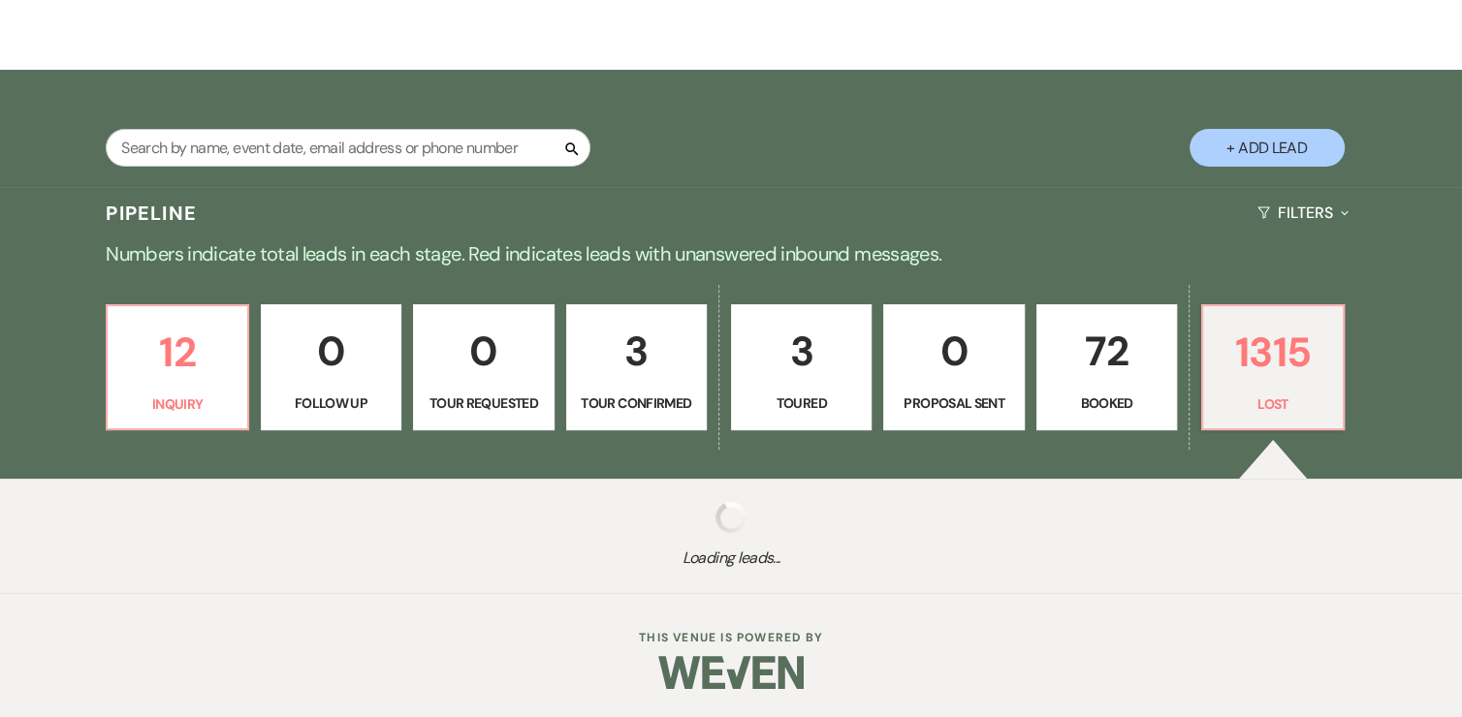
select select "5"
select select "8"
select select "5"
select select "8"
select select "5"
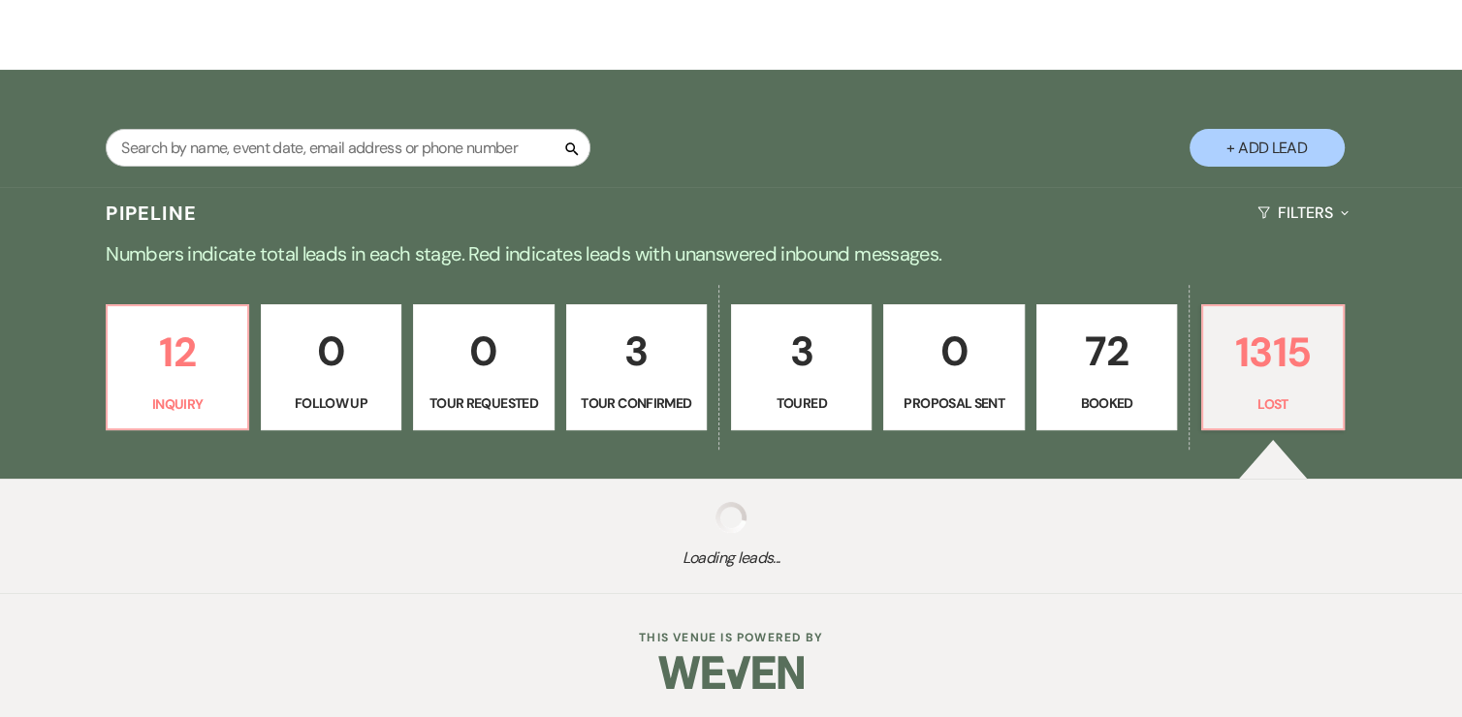
select select "8"
select select "5"
select select "8"
select select "1"
select select "8"
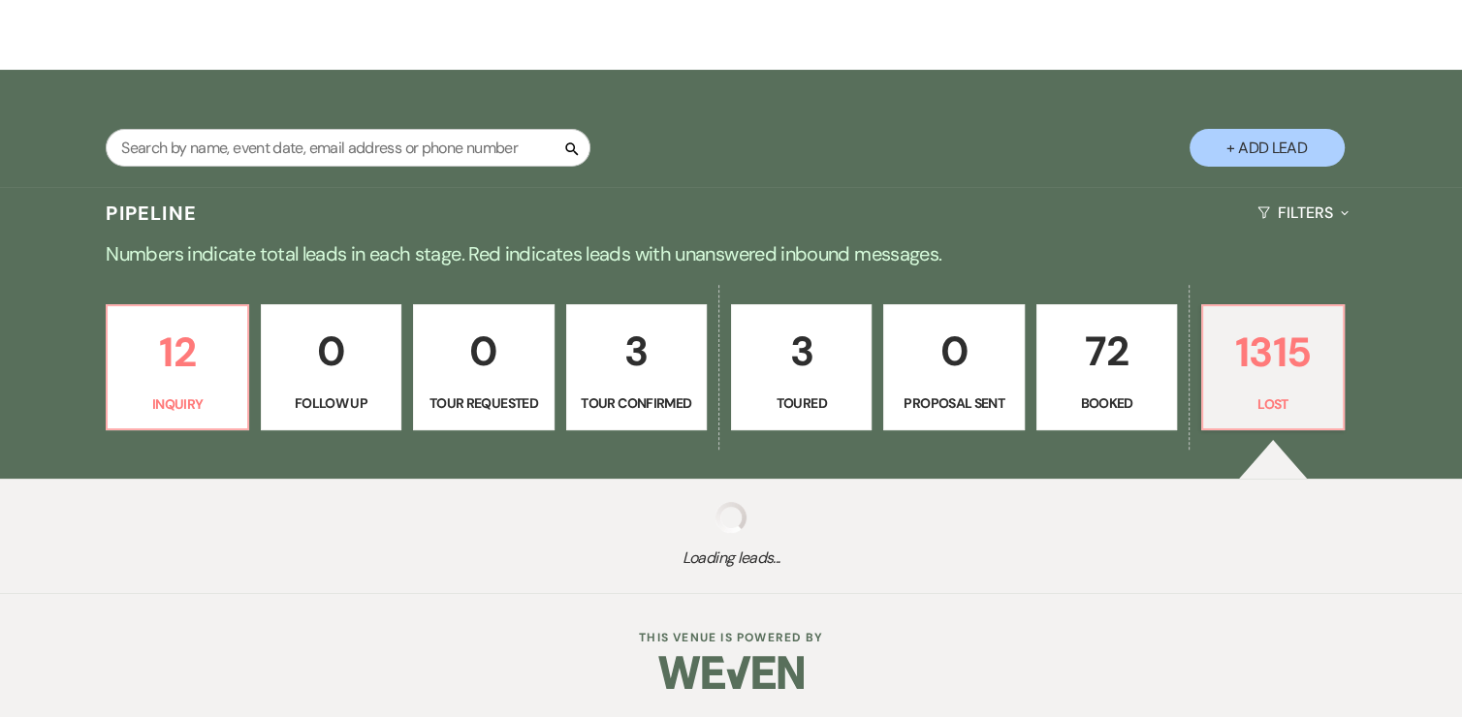
select select "5"
select select "8"
select select "10"
select select "8"
select select "10"
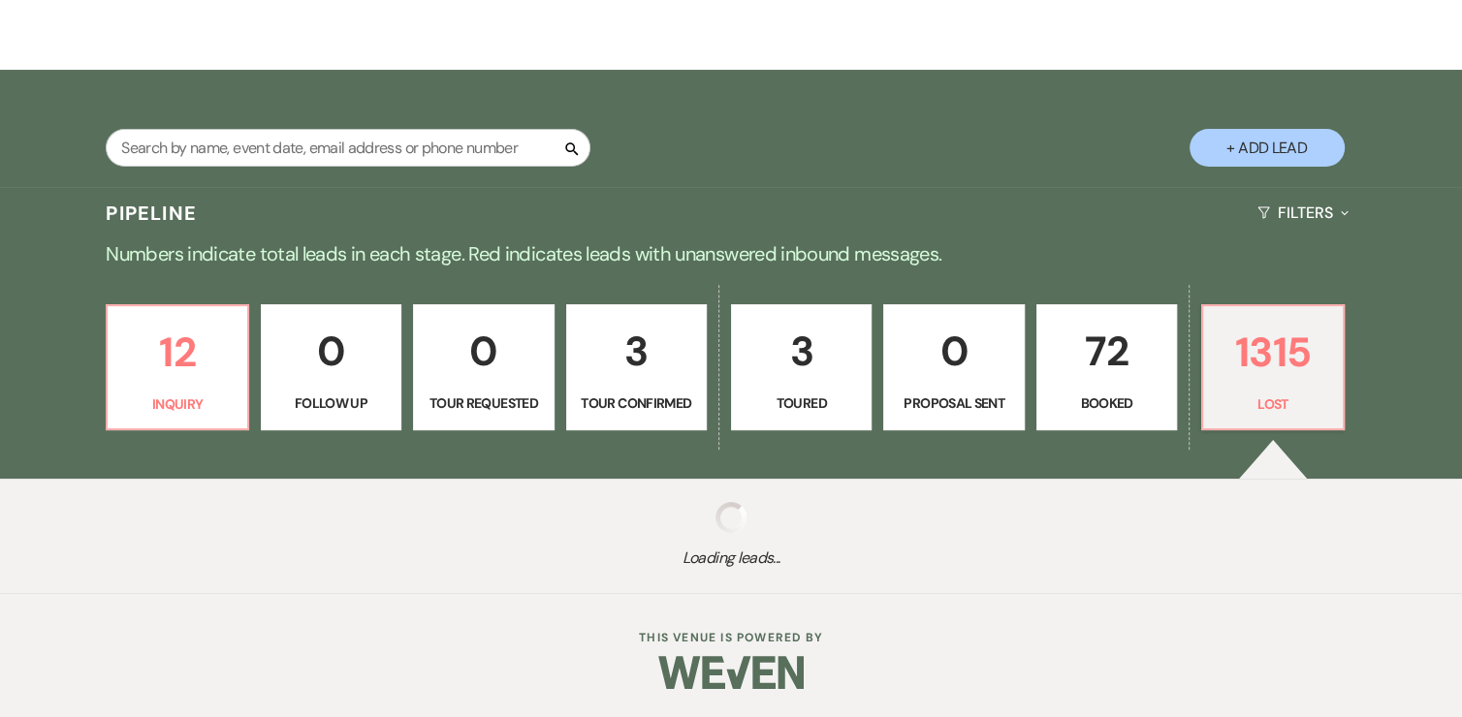
select select "8"
select select "5"
select select "8"
select select "1"
select select "8"
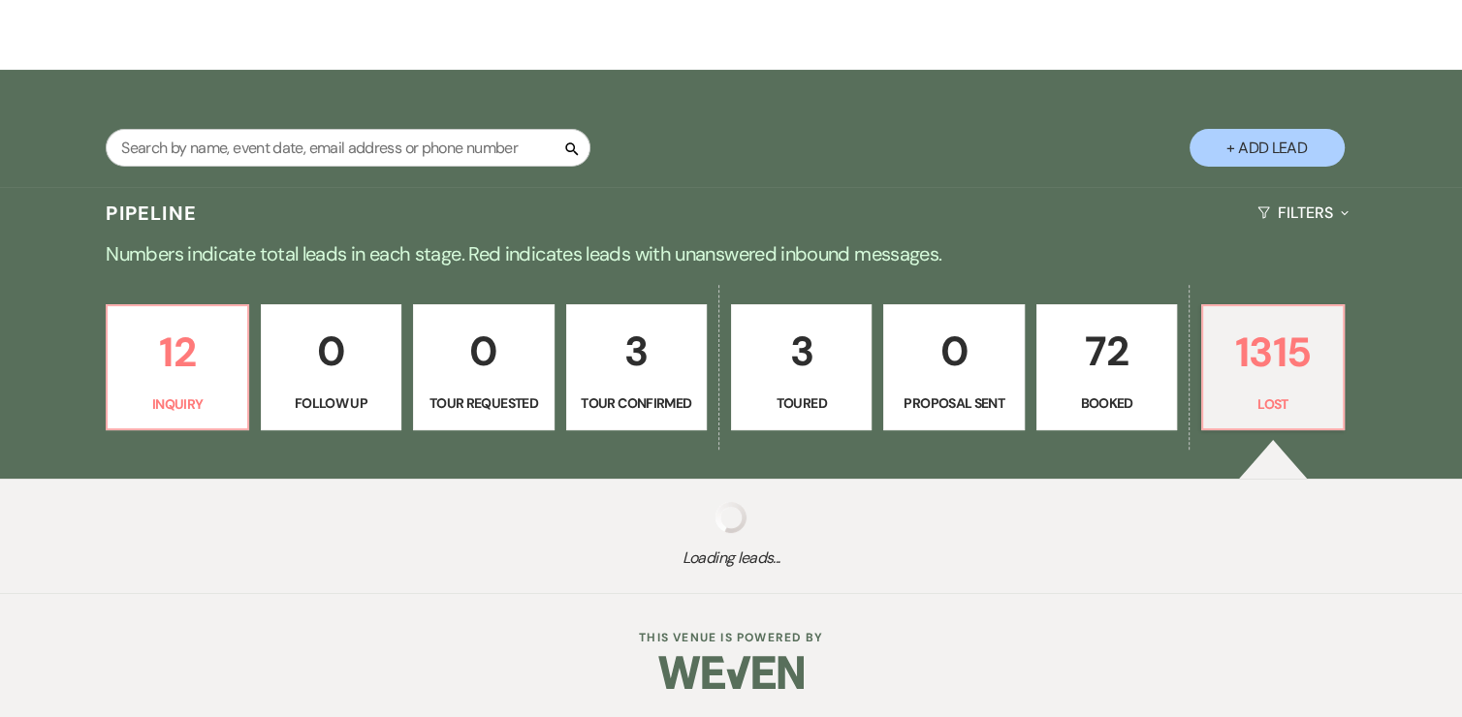
select select "5"
select select "8"
select select "5"
select select "8"
select select "5"
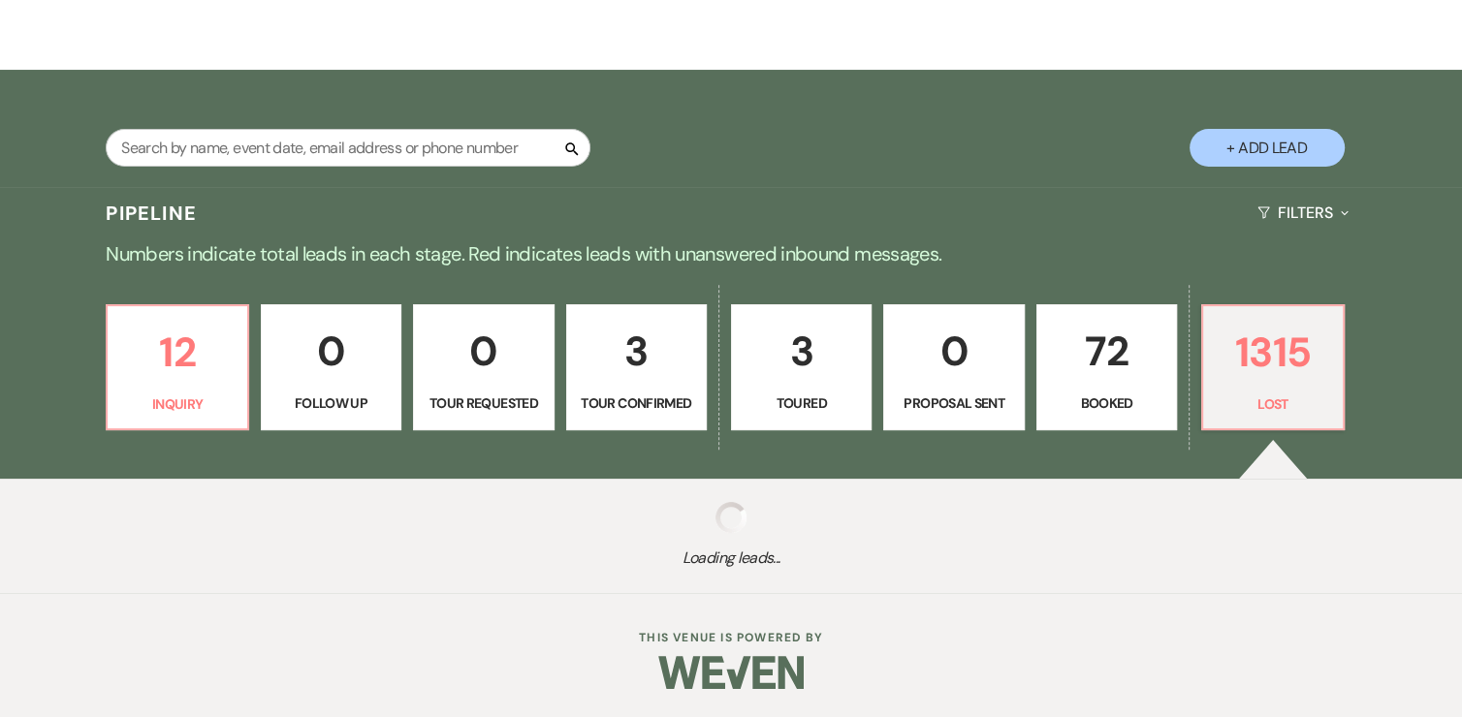
select select "8"
select select "5"
select select "8"
select select "5"
select select "8"
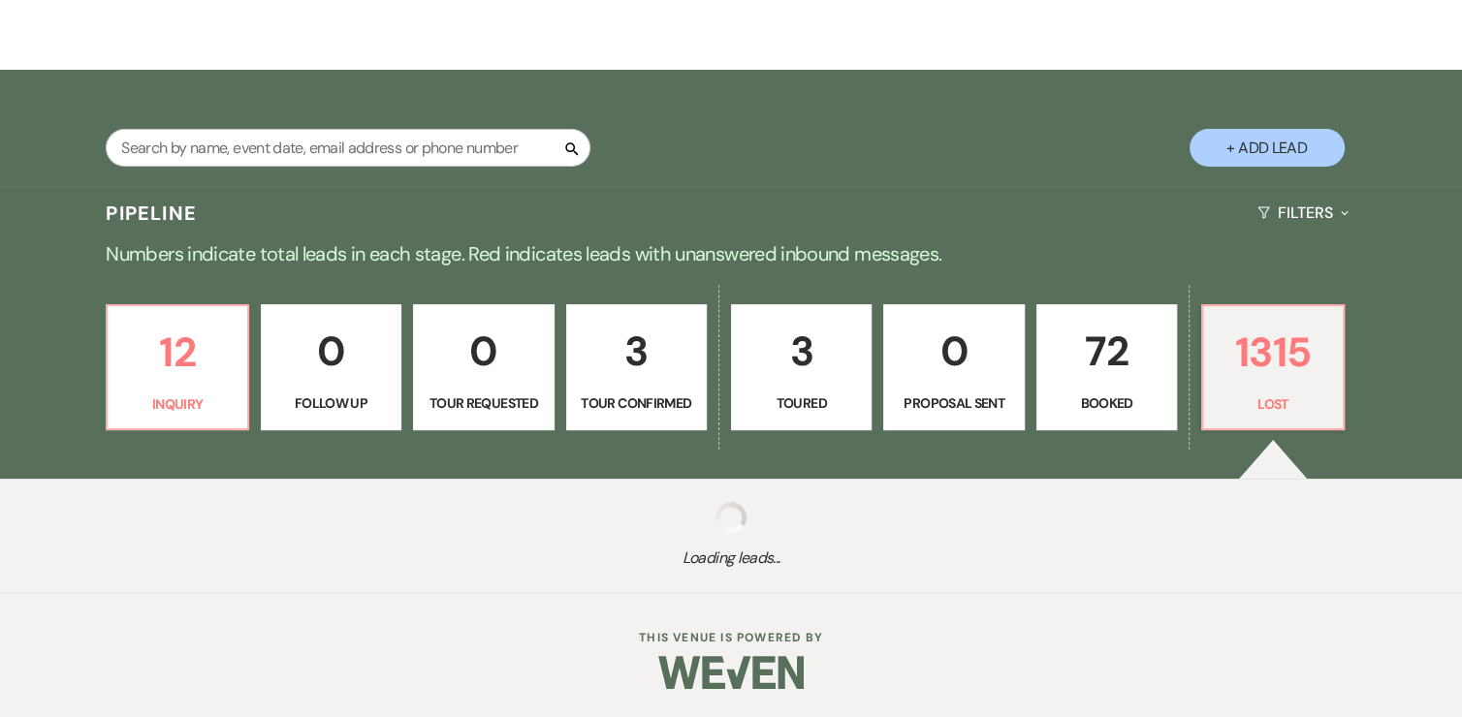
select select "5"
select select "8"
select select "5"
select select "8"
select select "5"
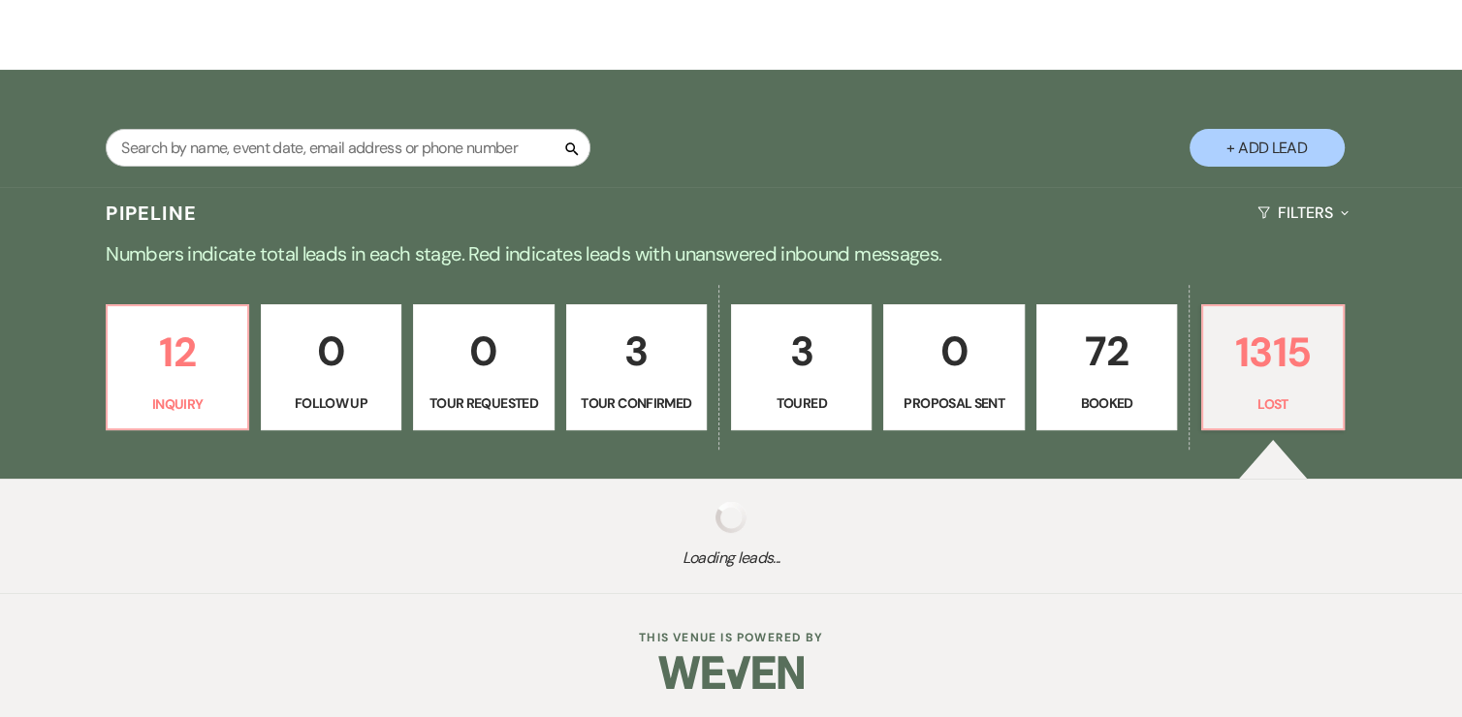
select select "8"
select select "5"
select select "8"
select select "5"
select select "8"
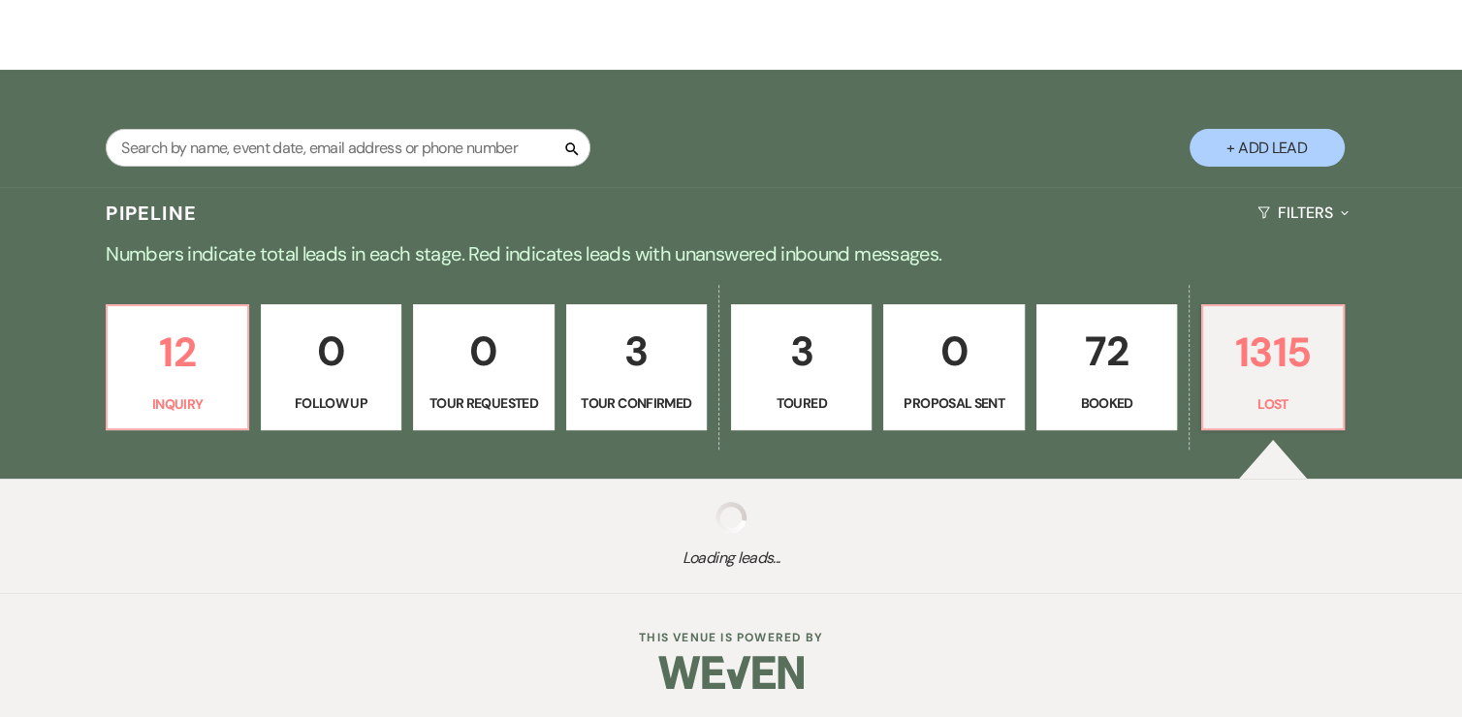
select select "5"
select select "8"
select select "5"
select select "8"
select select "5"
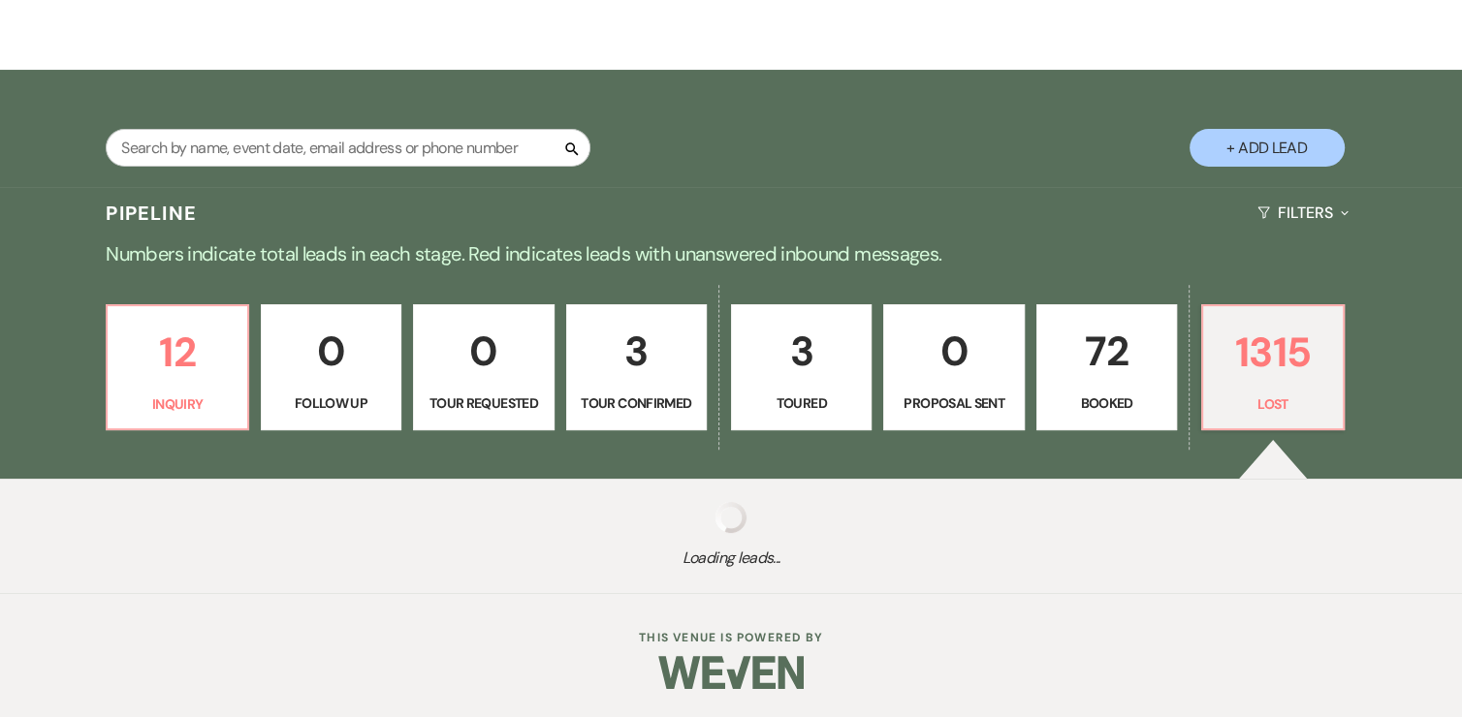
select select "8"
select select "5"
select select "8"
select select "6"
select select "8"
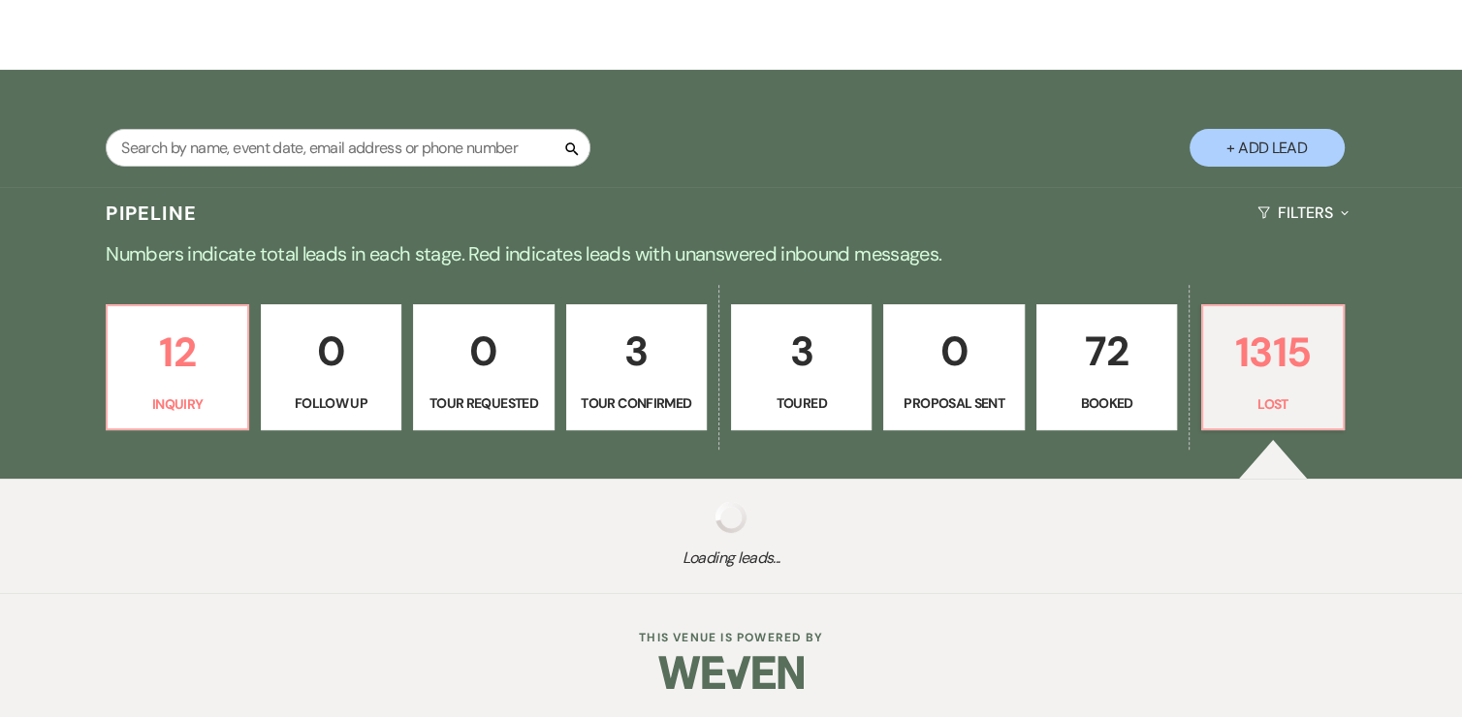
select select "5"
select select "8"
select select "5"
select select "8"
select select "5"
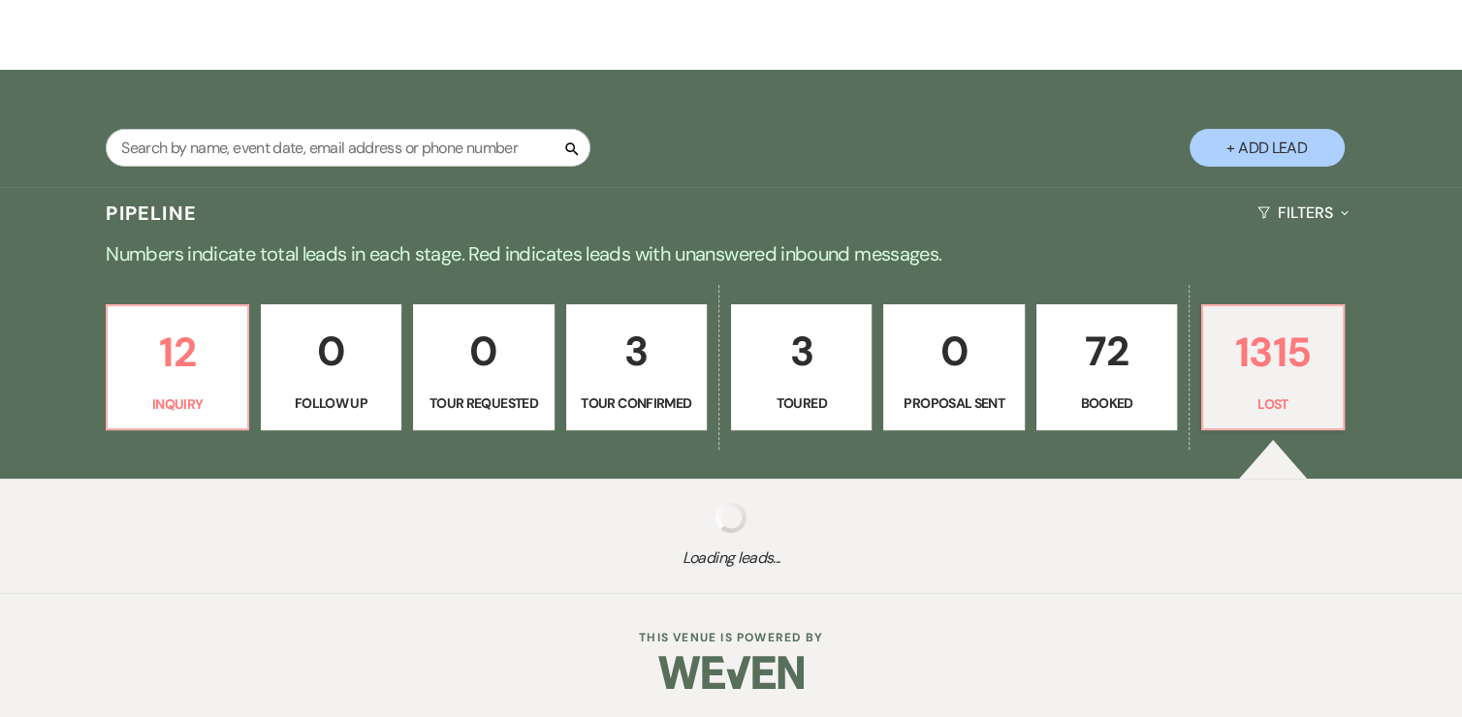
select select "8"
select select "1"
select select "8"
select select "5"
select select "8"
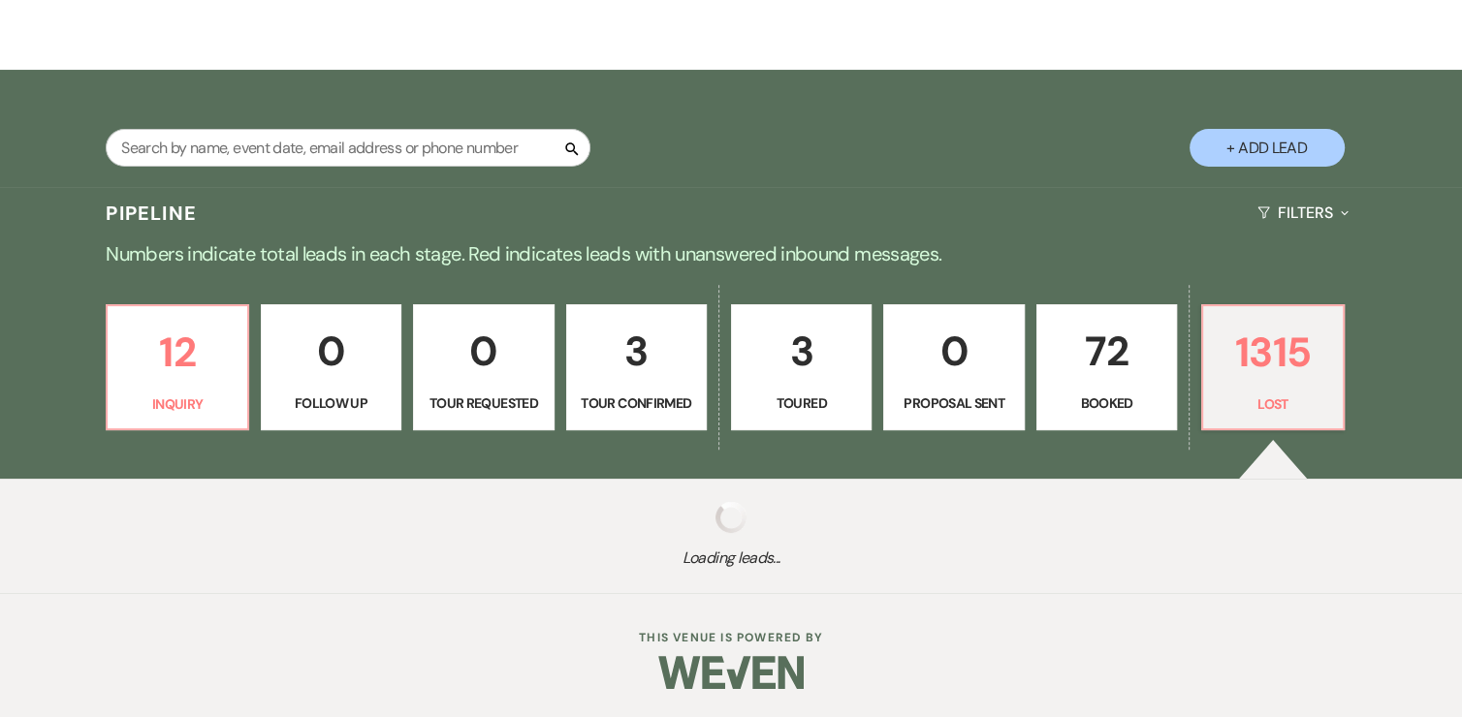
select select "5"
select select "8"
select select "5"
select select "8"
select select "5"
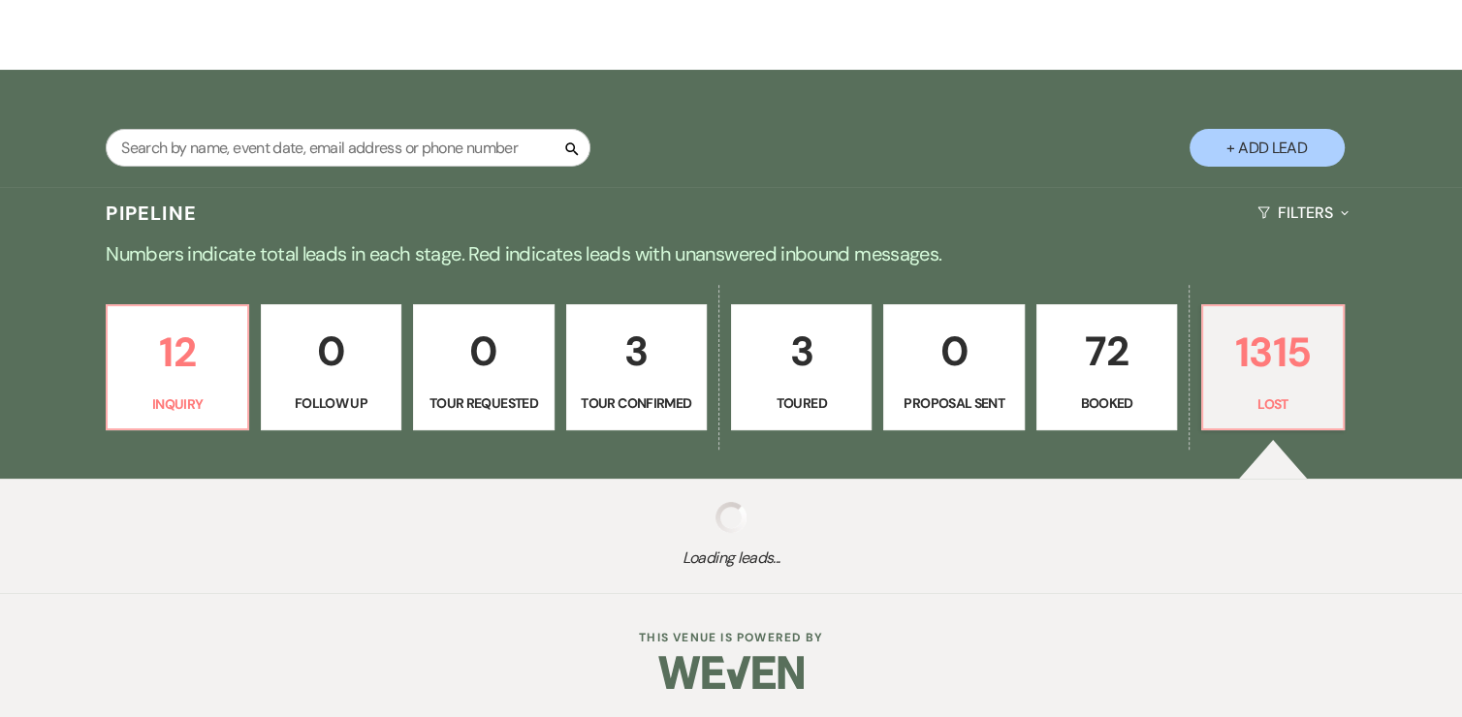
select select "8"
select select "5"
select select "8"
select select "5"
select select "8"
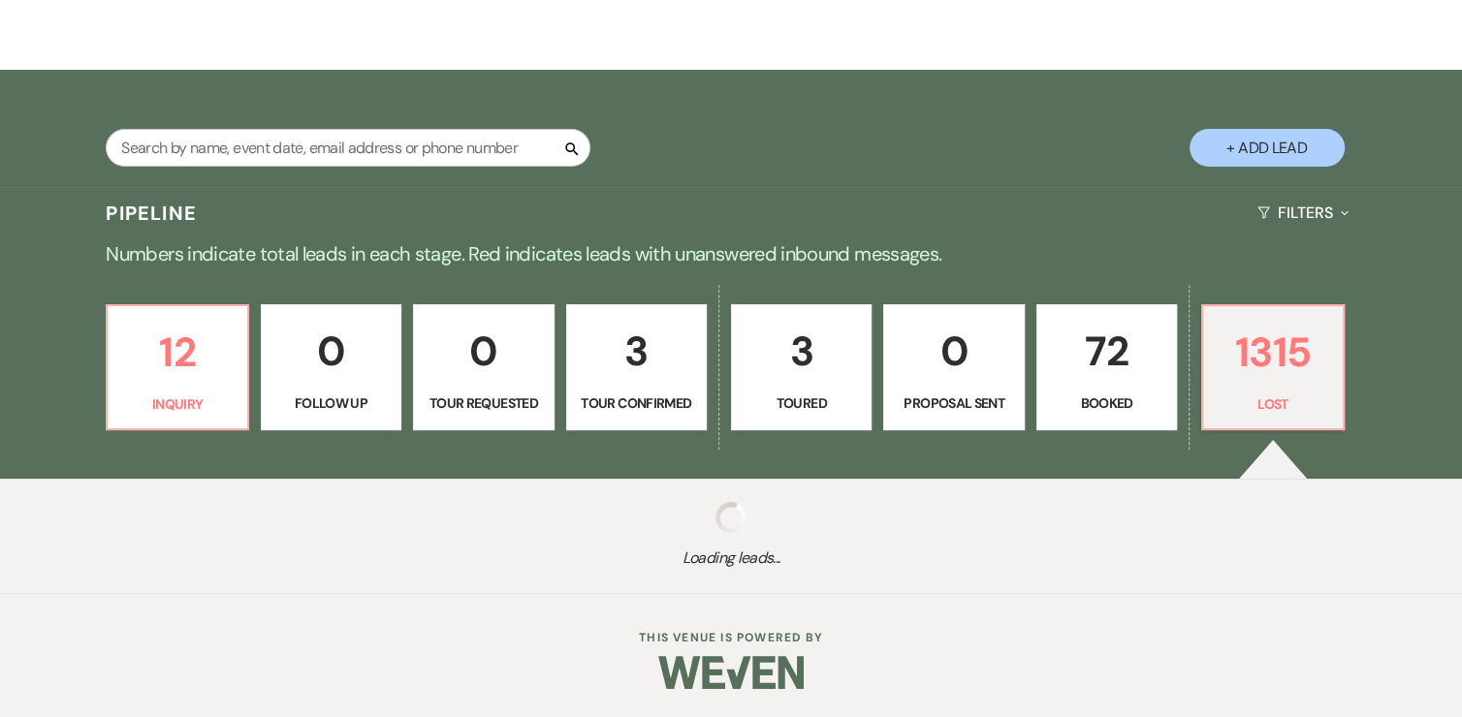
select select "5"
select select "8"
select select "5"
select select "8"
select select "5"
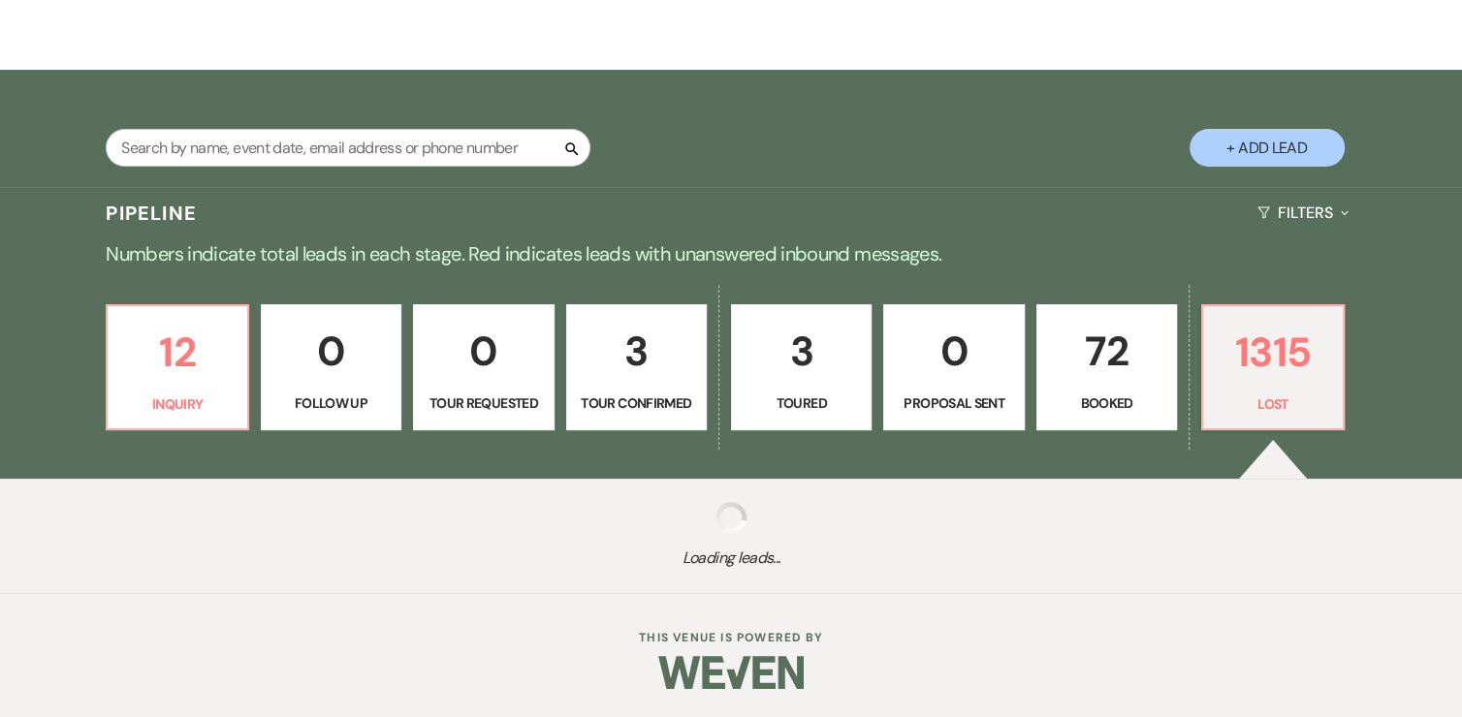
select select "8"
select select "5"
select select "8"
select select "1"
select select "8"
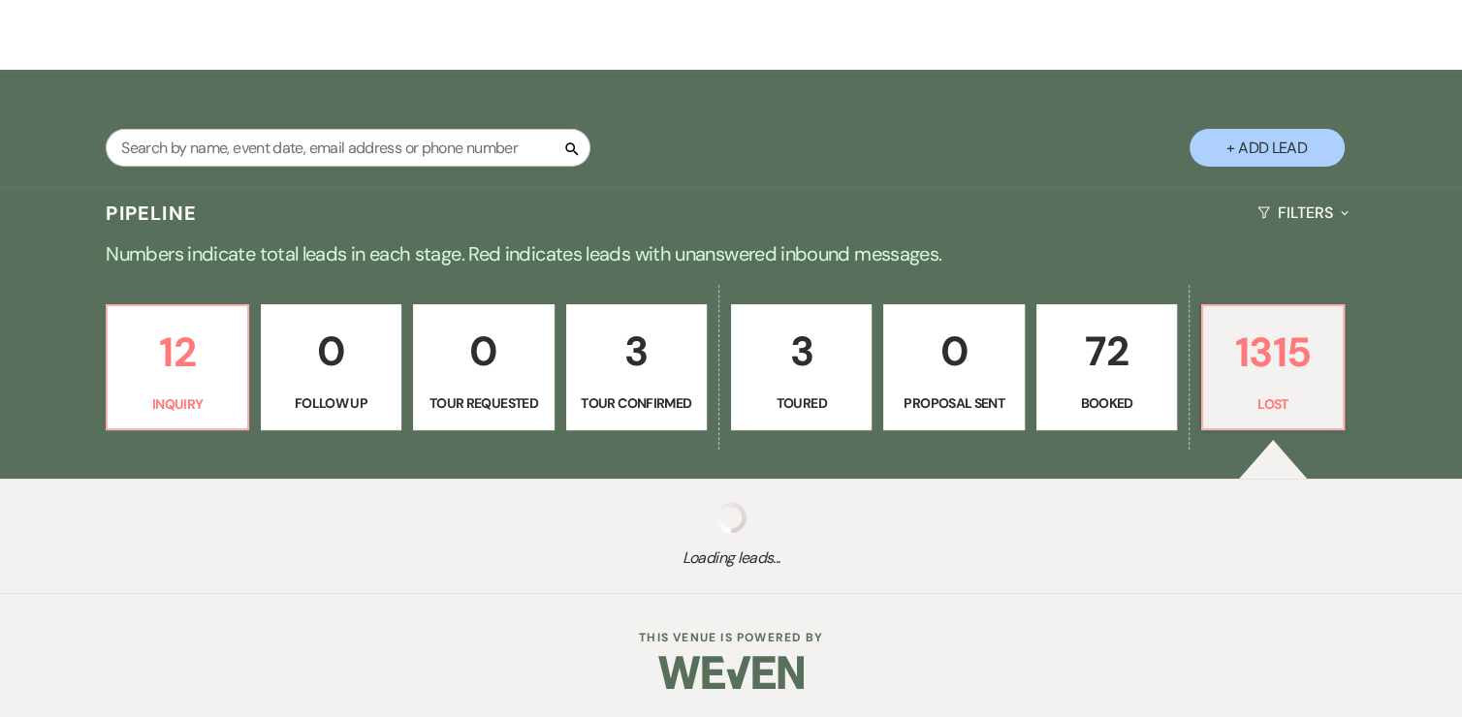
select select "6"
select select "8"
select select "5"
select select "8"
select select "5"
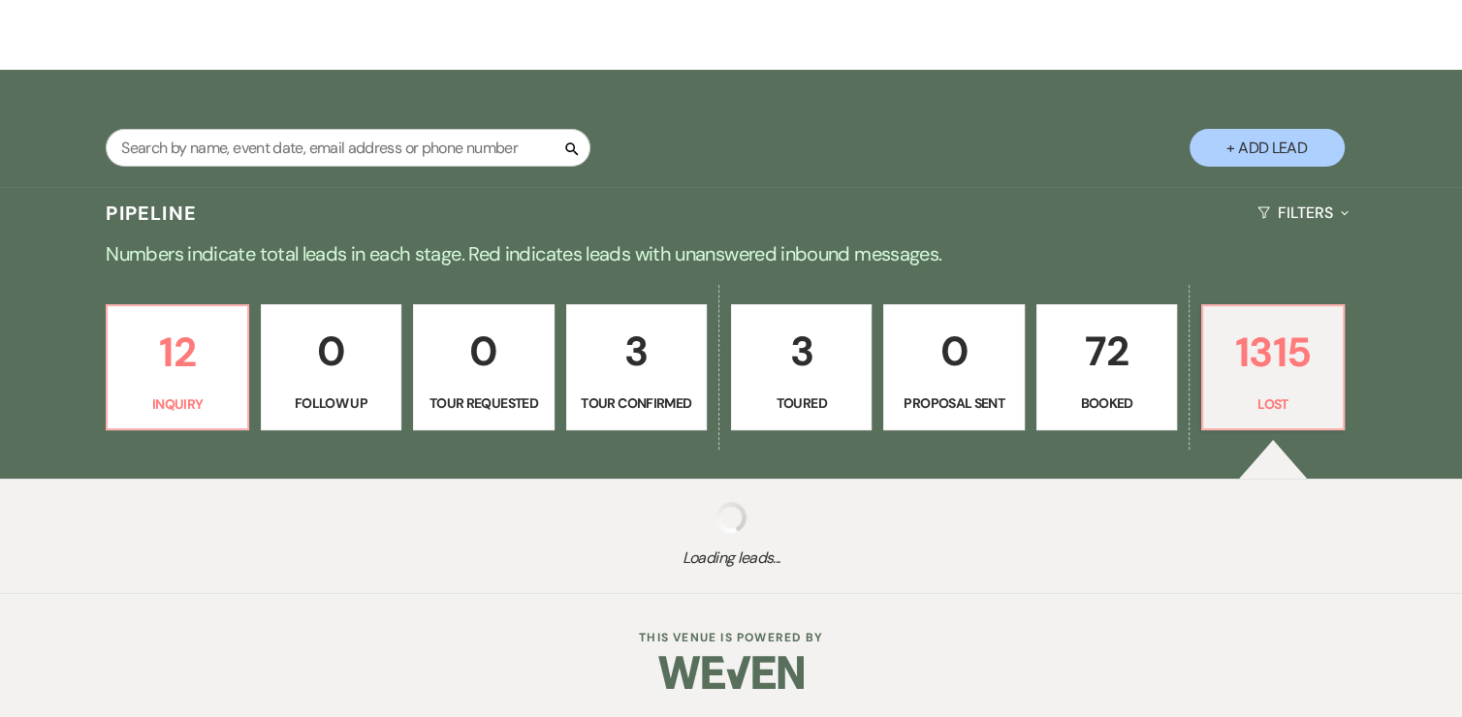
select select "8"
select select "5"
select select "8"
select select "6"
select select "8"
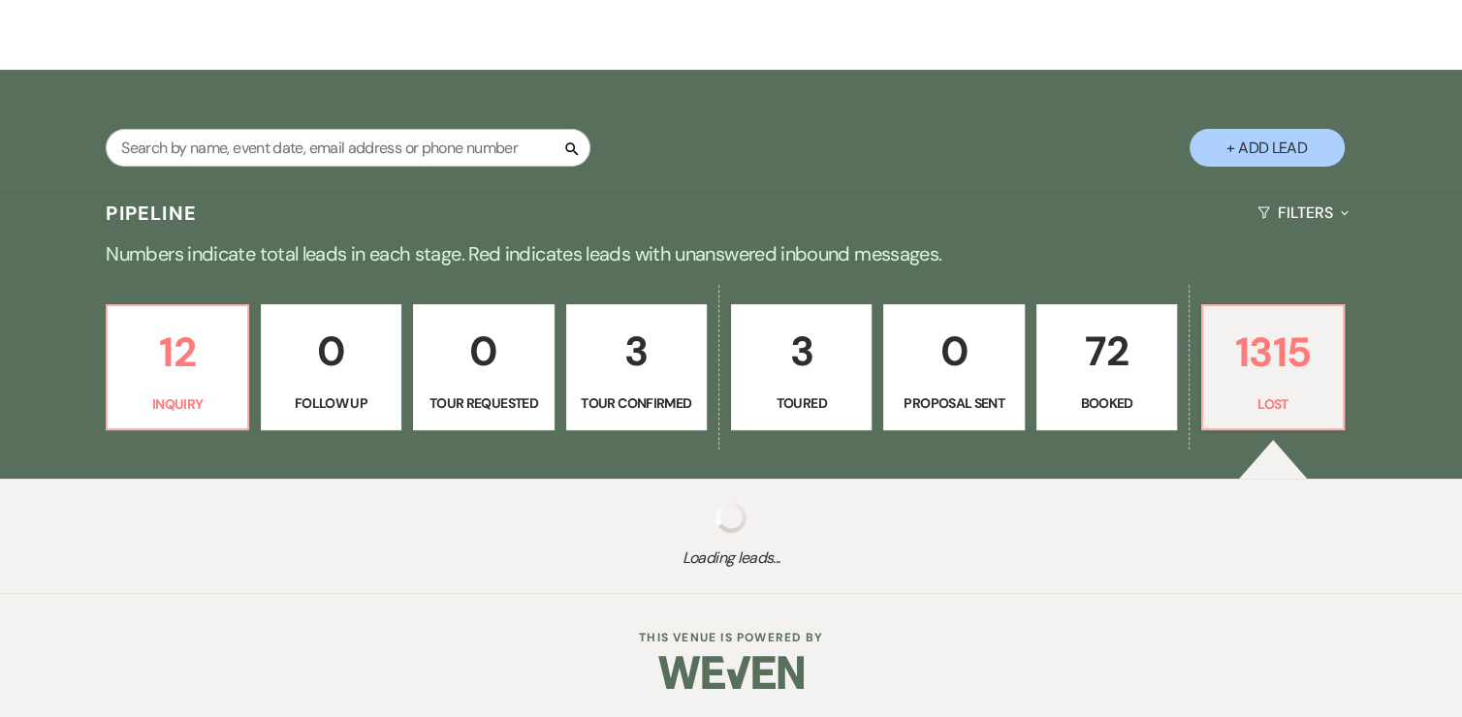
select select "5"
select select "8"
select select "5"
select select "8"
select select "5"
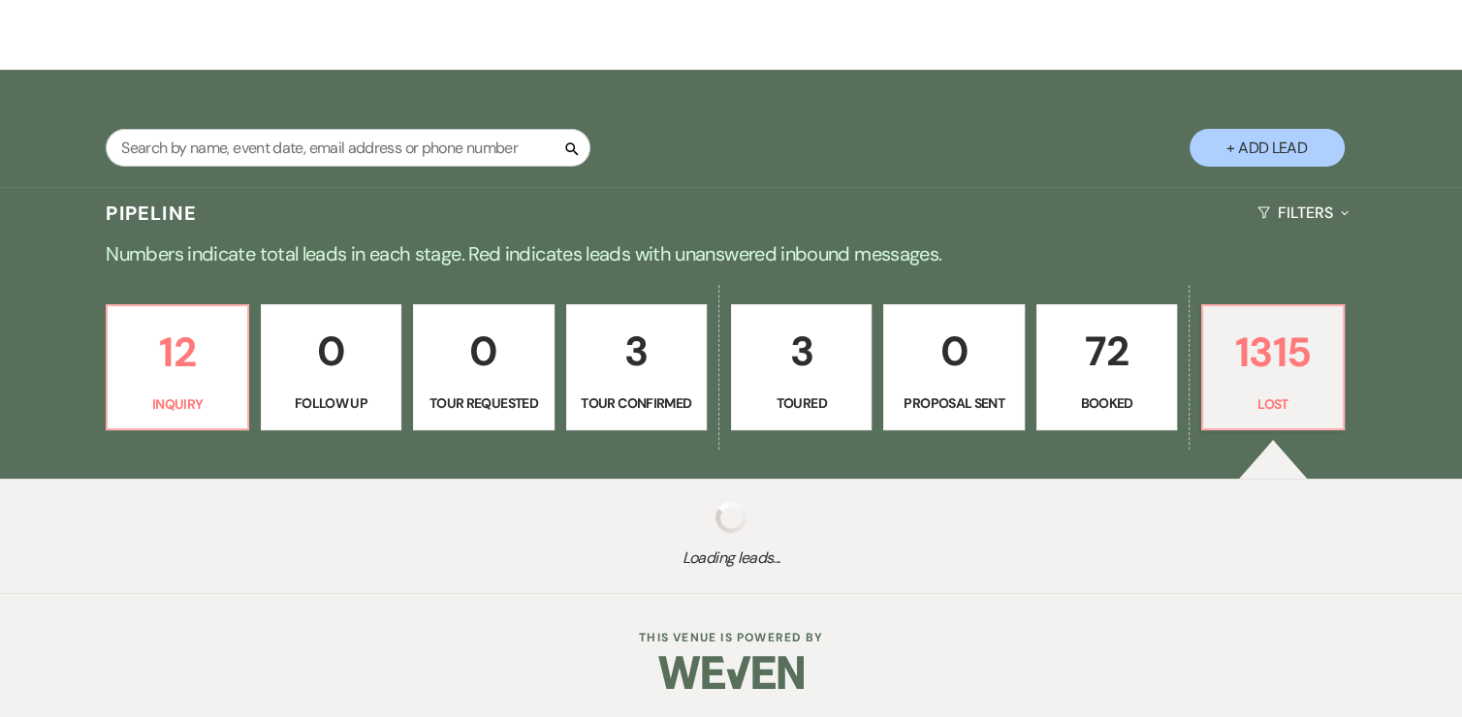
select select "8"
select select "5"
select select "8"
select select "5"
select select "8"
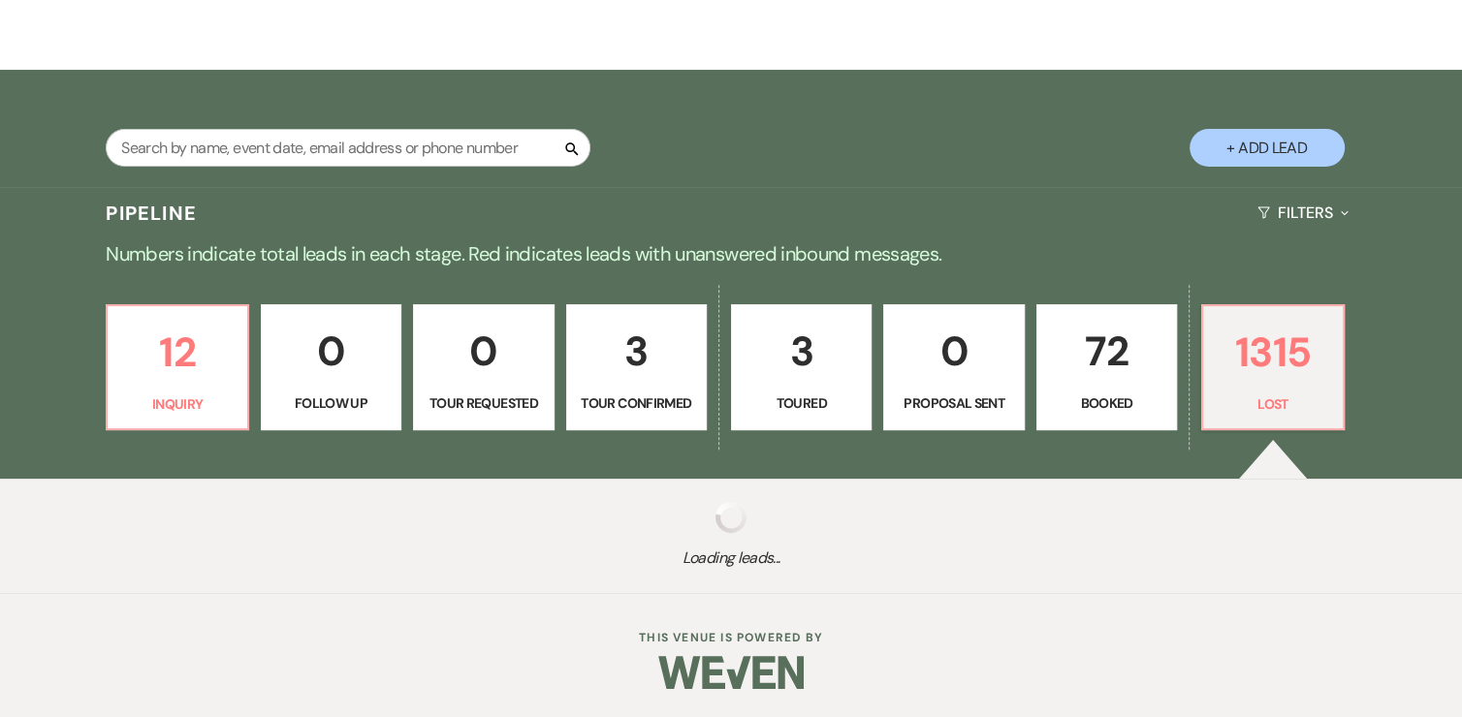
select select "5"
select select "8"
select select "9"
select select "8"
select select "5"
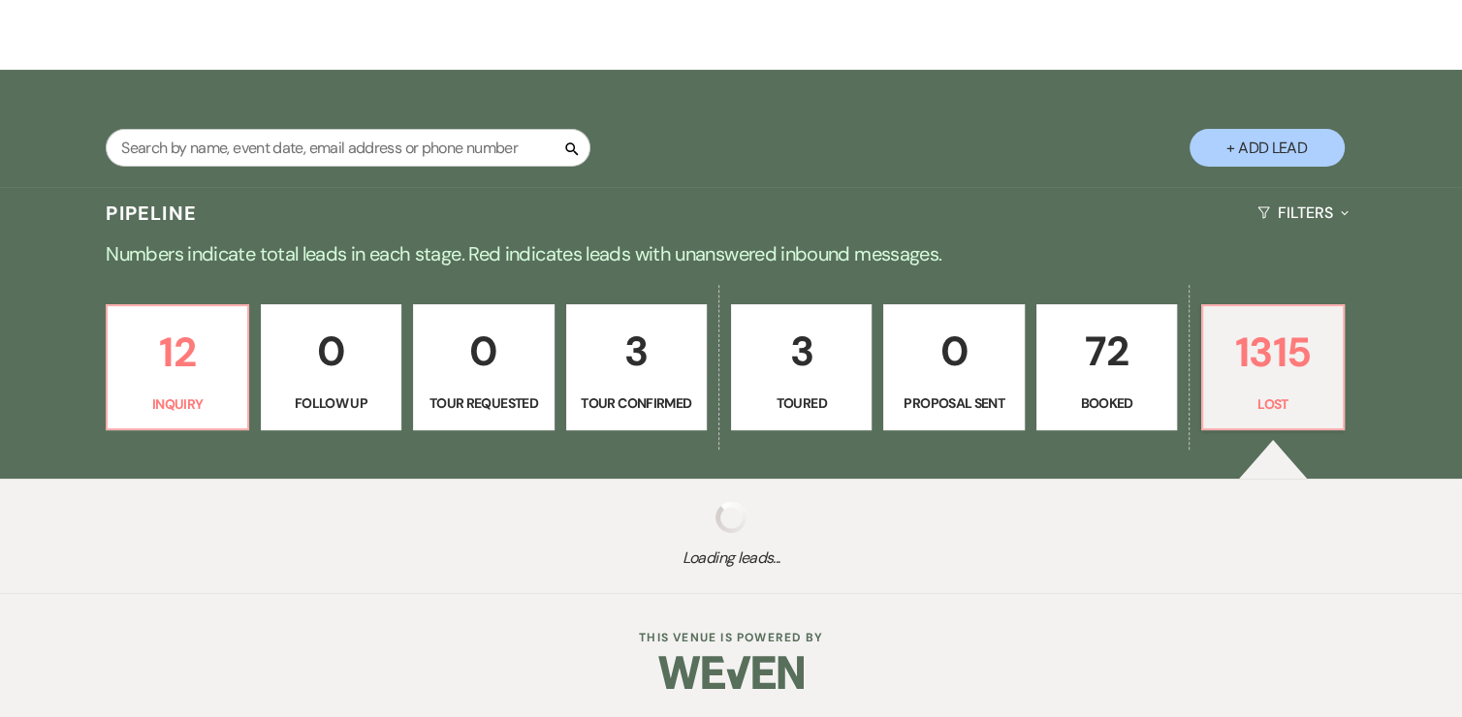
select select "8"
select select "5"
select select "8"
select select "5"
select select "8"
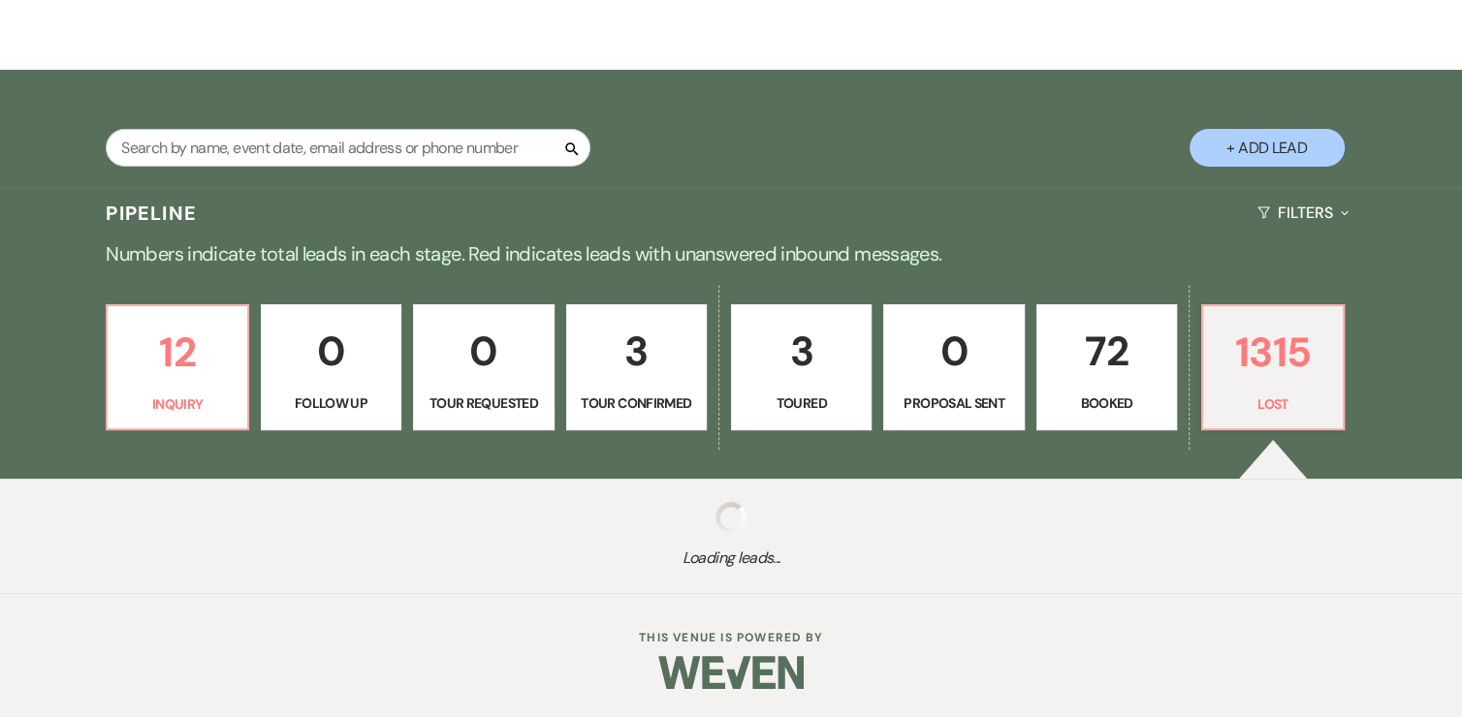
select select "5"
select select "8"
select select "5"
select select "8"
select select "5"
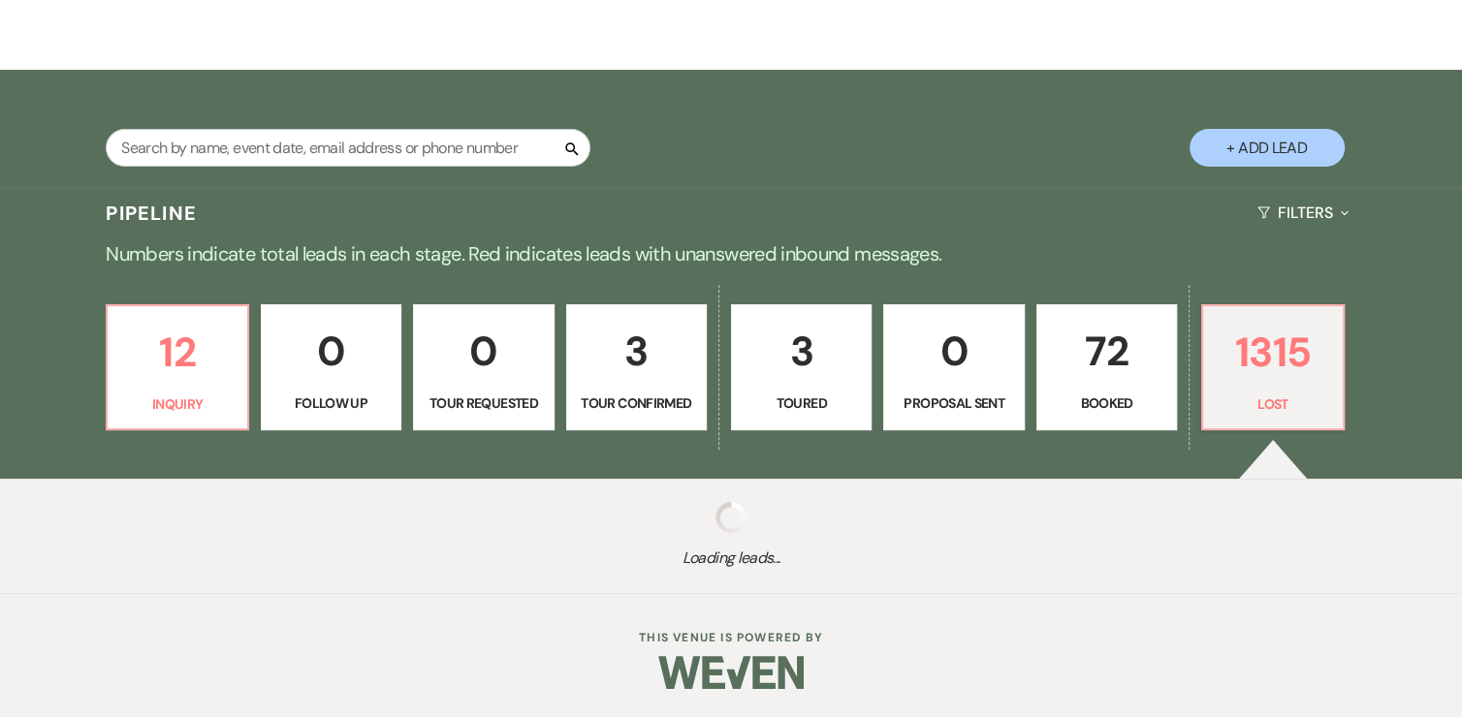
select select "8"
select select "5"
select select "8"
select select "5"
select select "8"
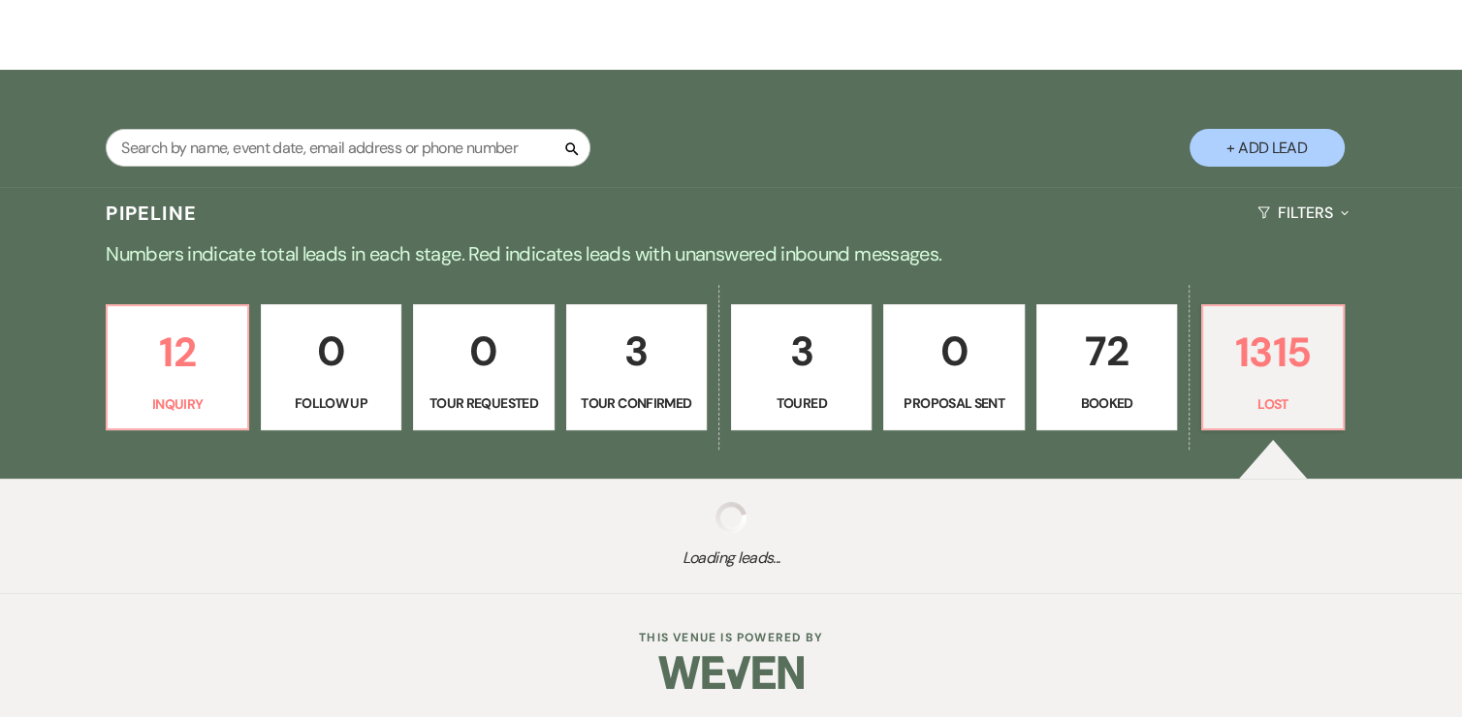
select select "5"
select select "8"
select select "5"
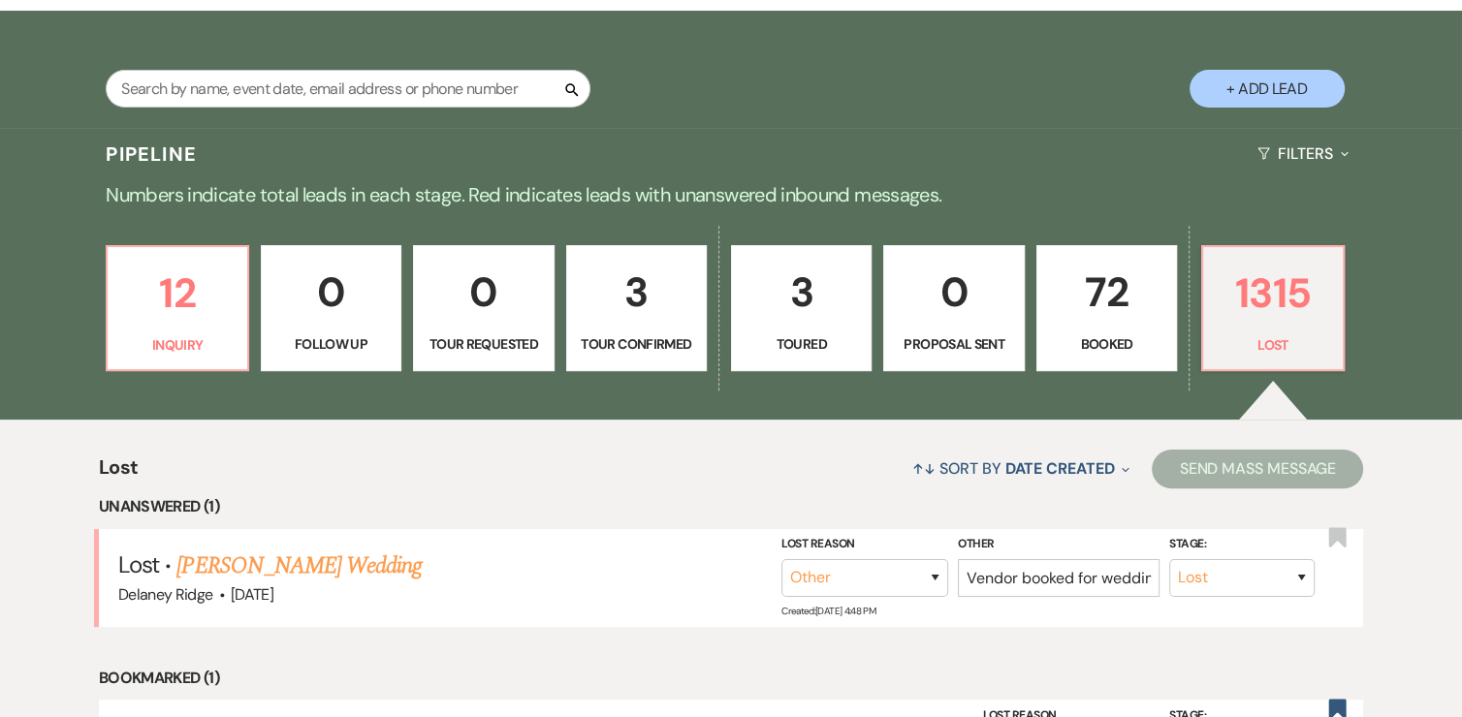
scroll to position [396, 0]
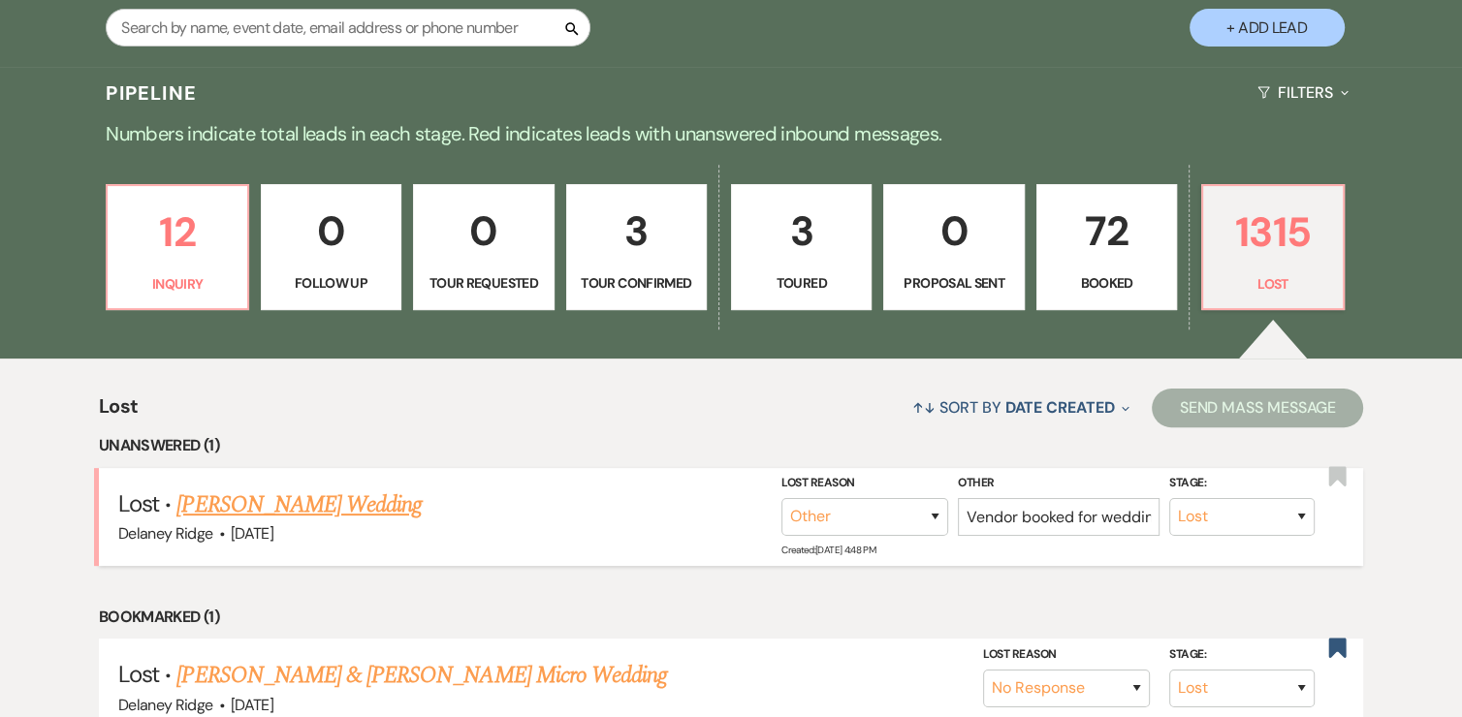
click at [380, 514] on link "Evelyn Frederick's Wedding" at bounding box center [298, 505] width 245 height 35
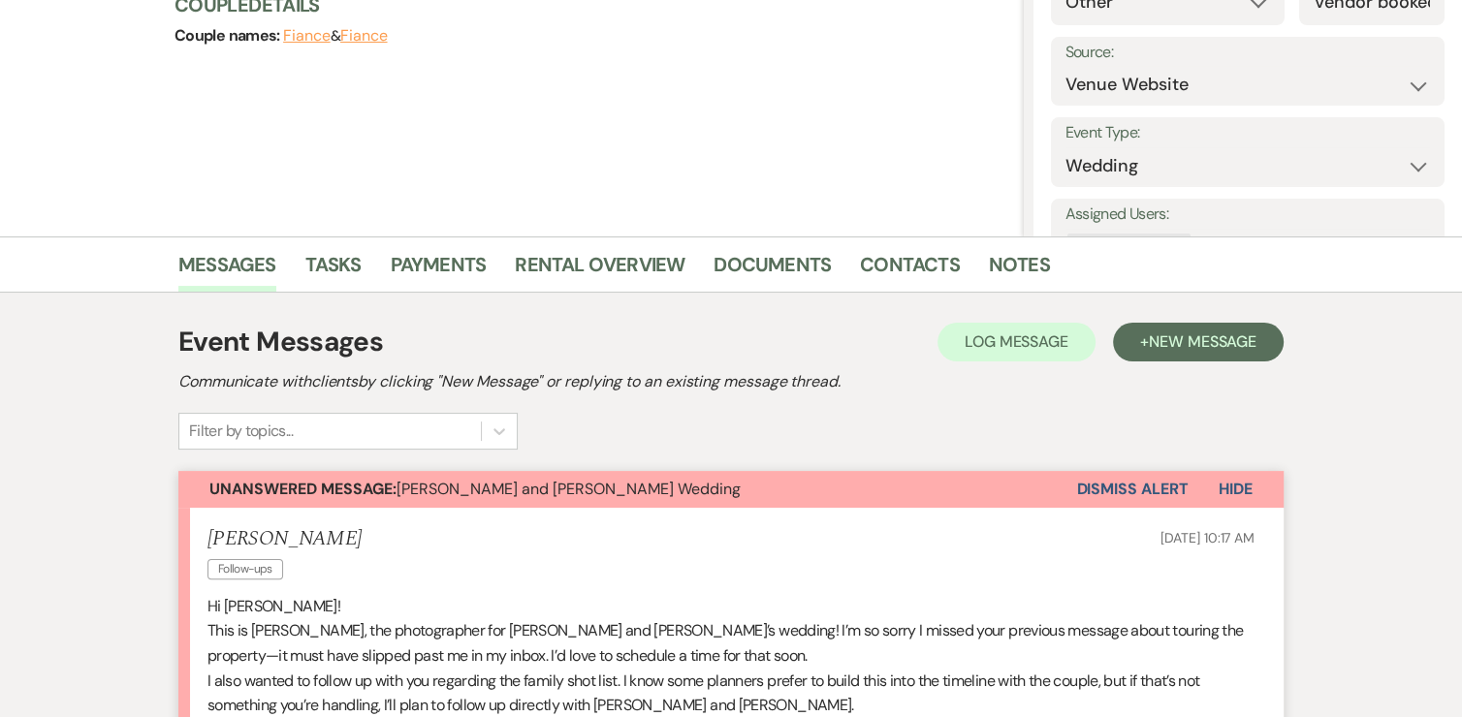
scroll to position [617, 0]
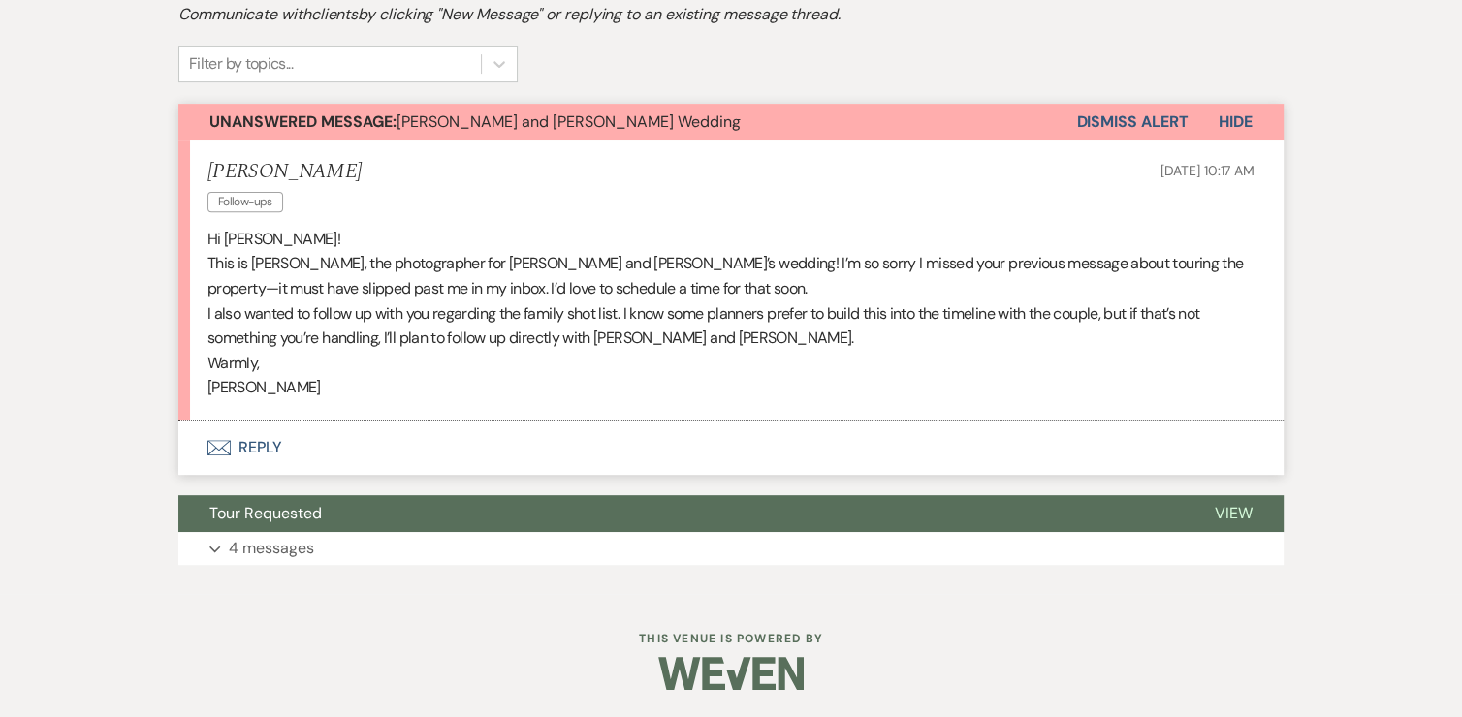
click at [264, 447] on button "Envelope Reply" at bounding box center [730, 448] width 1105 height 54
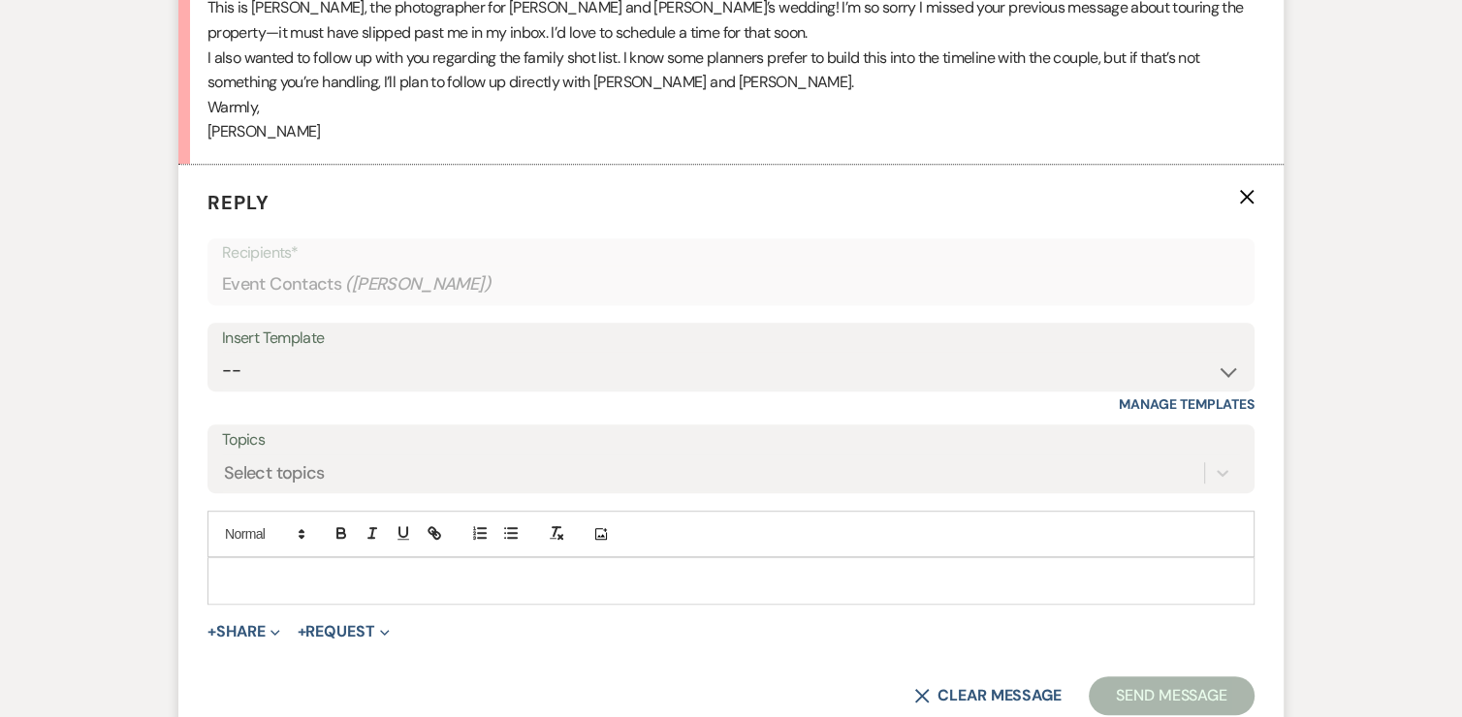
scroll to position [878, 0]
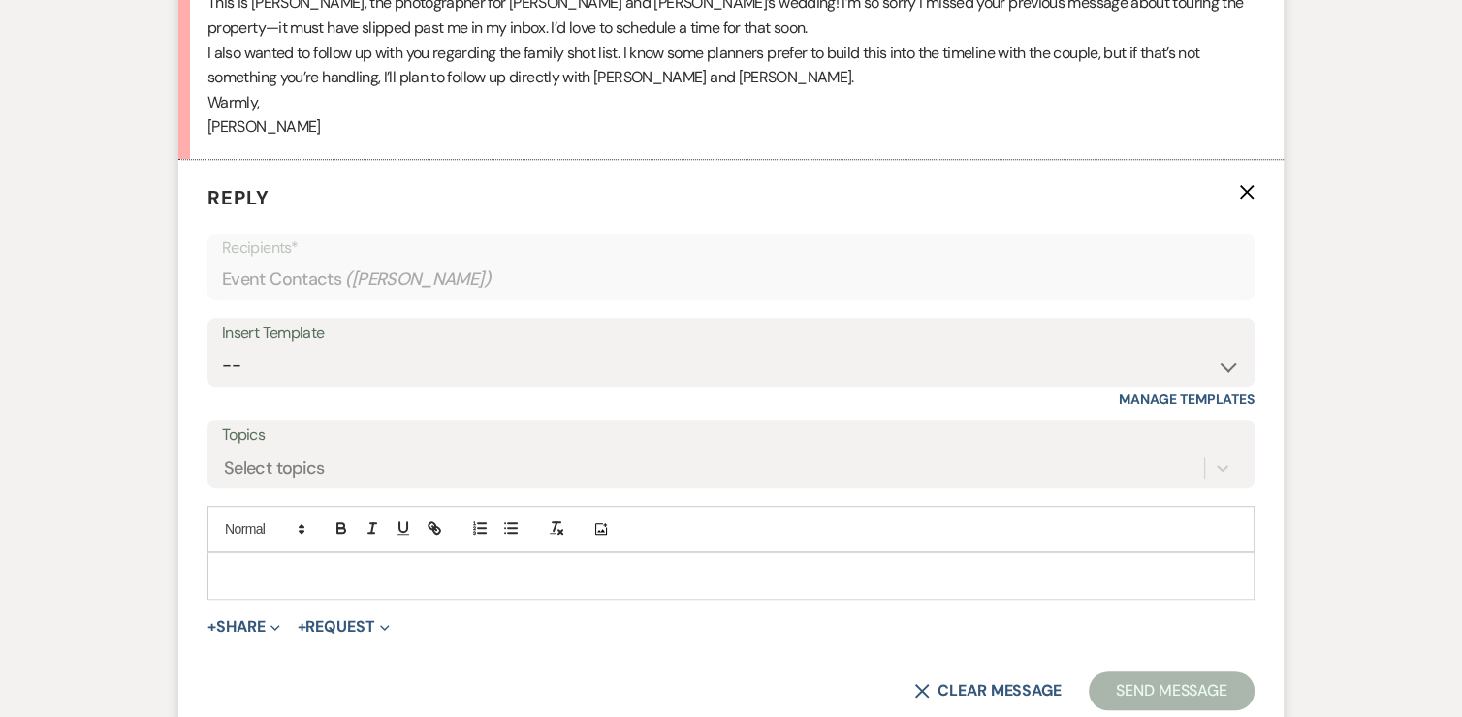
drag, startPoint x: 295, startPoint y: 579, endPoint x: 311, endPoint y: 568, distance: 19.6
click at [295, 579] on p at bounding box center [731, 575] width 1016 height 21
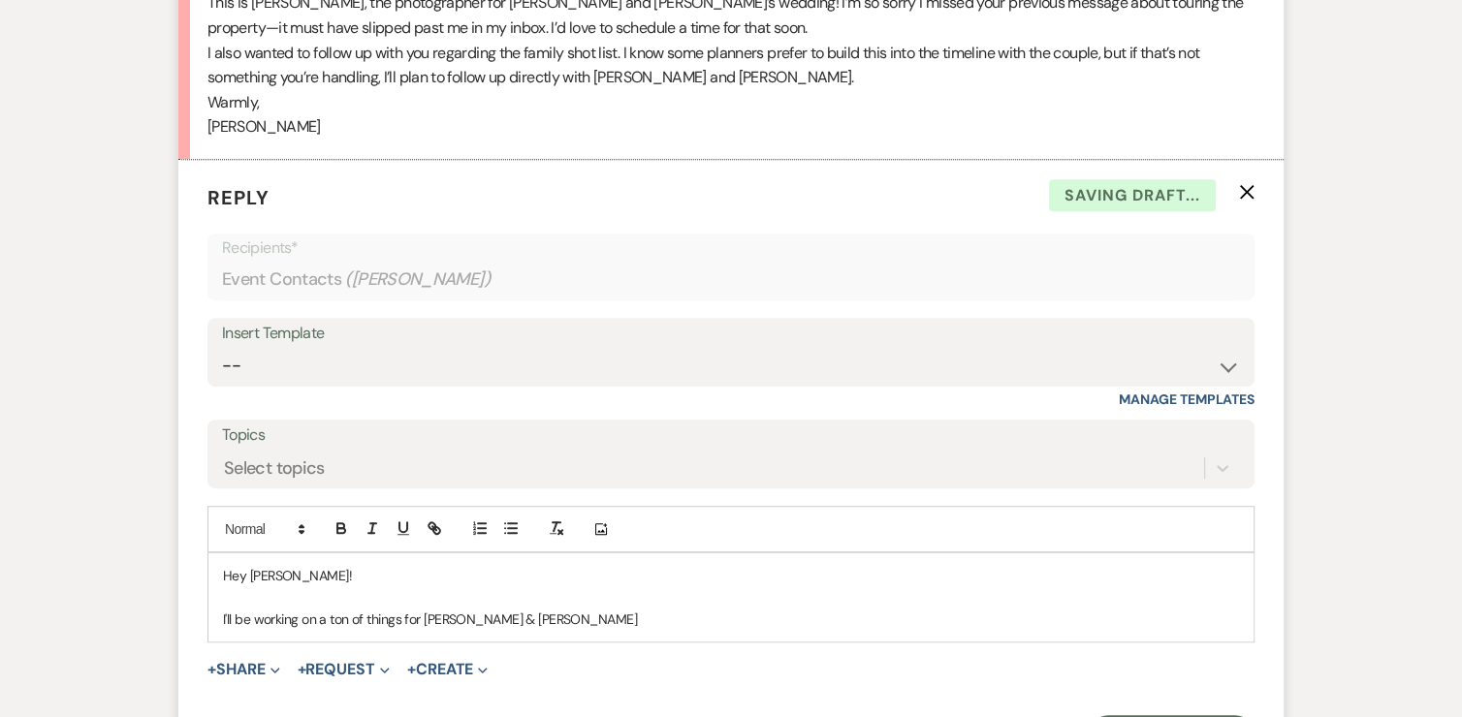
click at [499, 620] on p "I'll be working on a ton of things for Kailtyn & Ray" at bounding box center [731, 619] width 1016 height 21
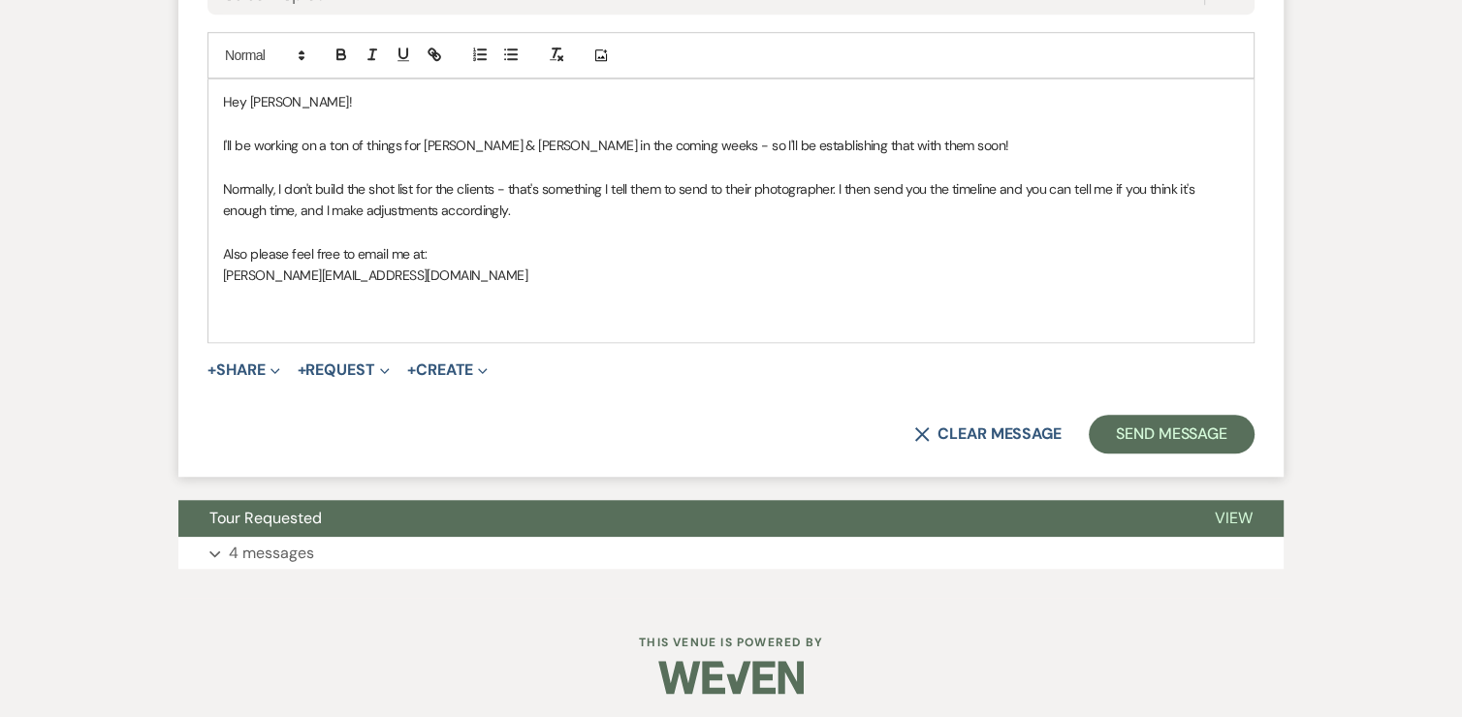
scroll to position [1353, 0]
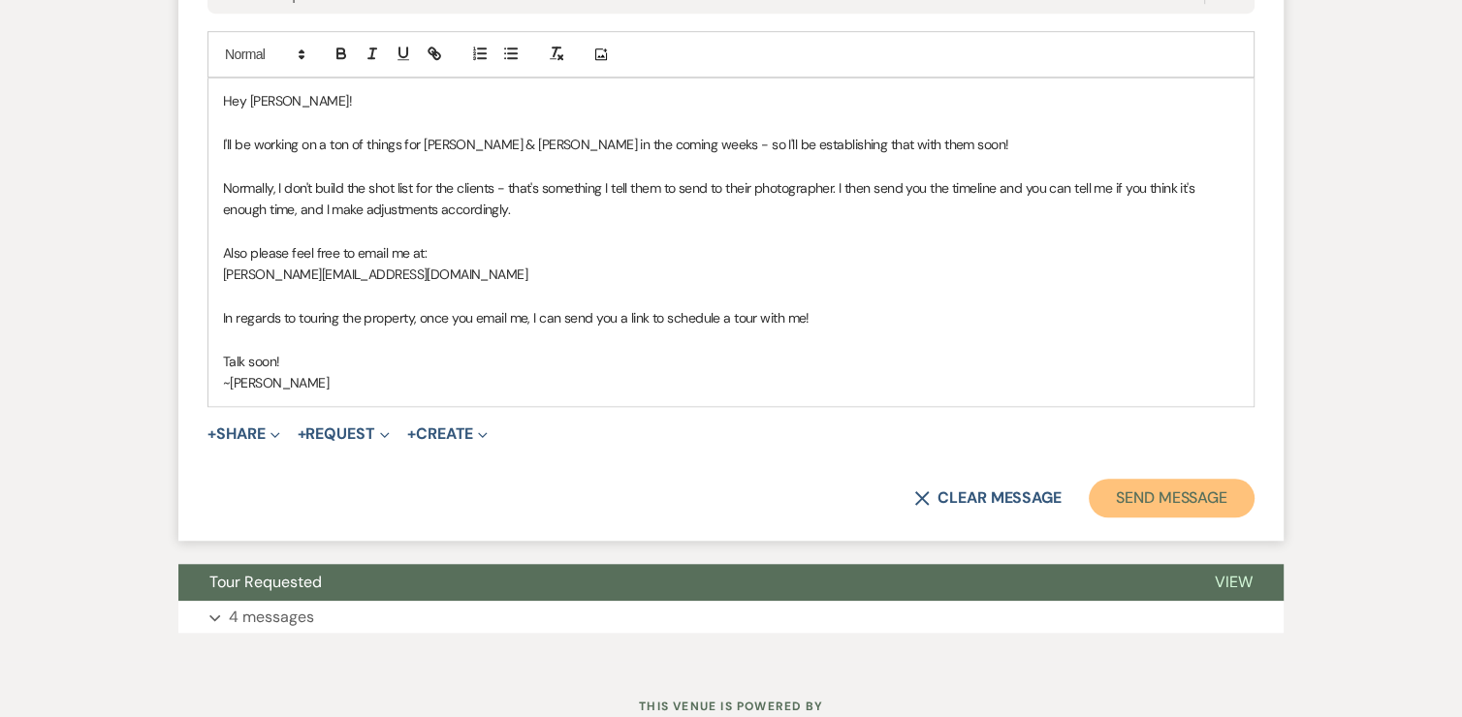
click at [1194, 488] on button "Send Message" at bounding box center [1171, 498] width 166 height 39
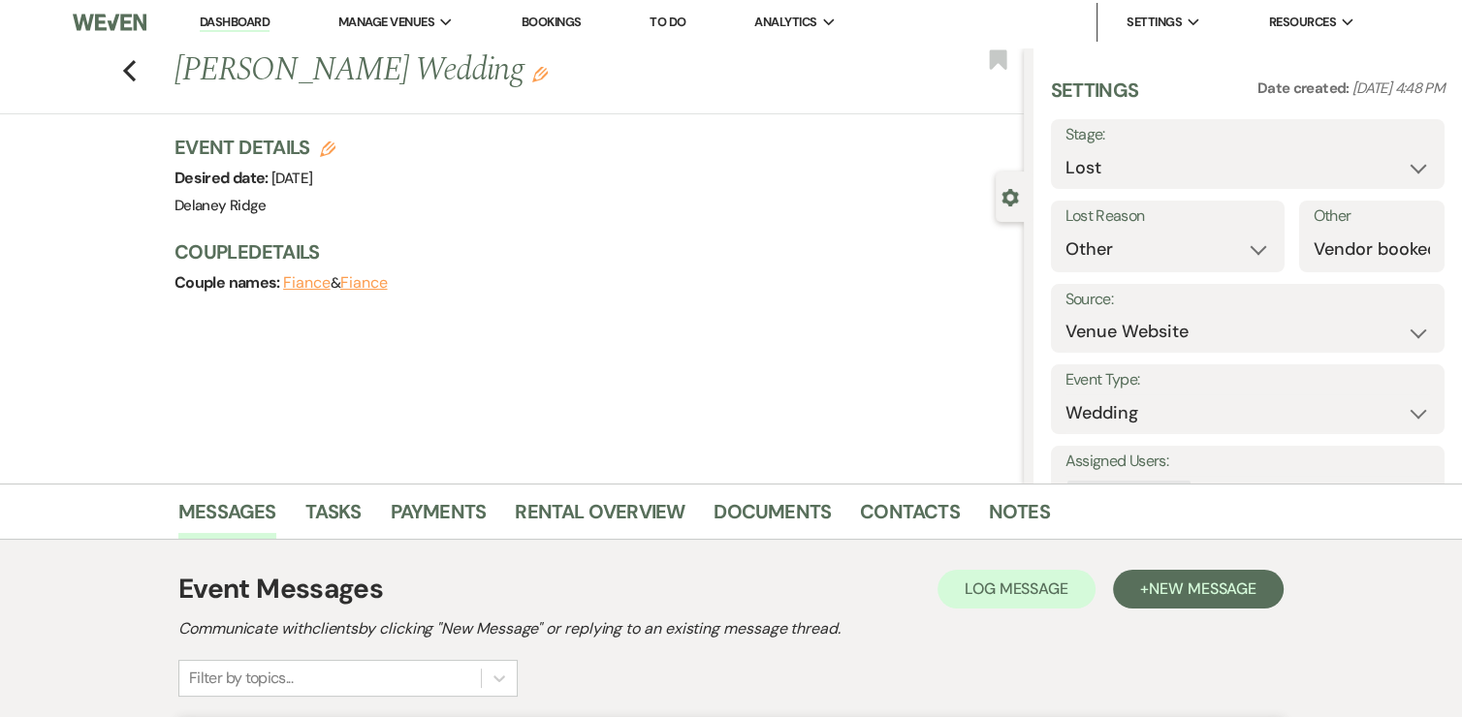
scroll to position [0, 0]
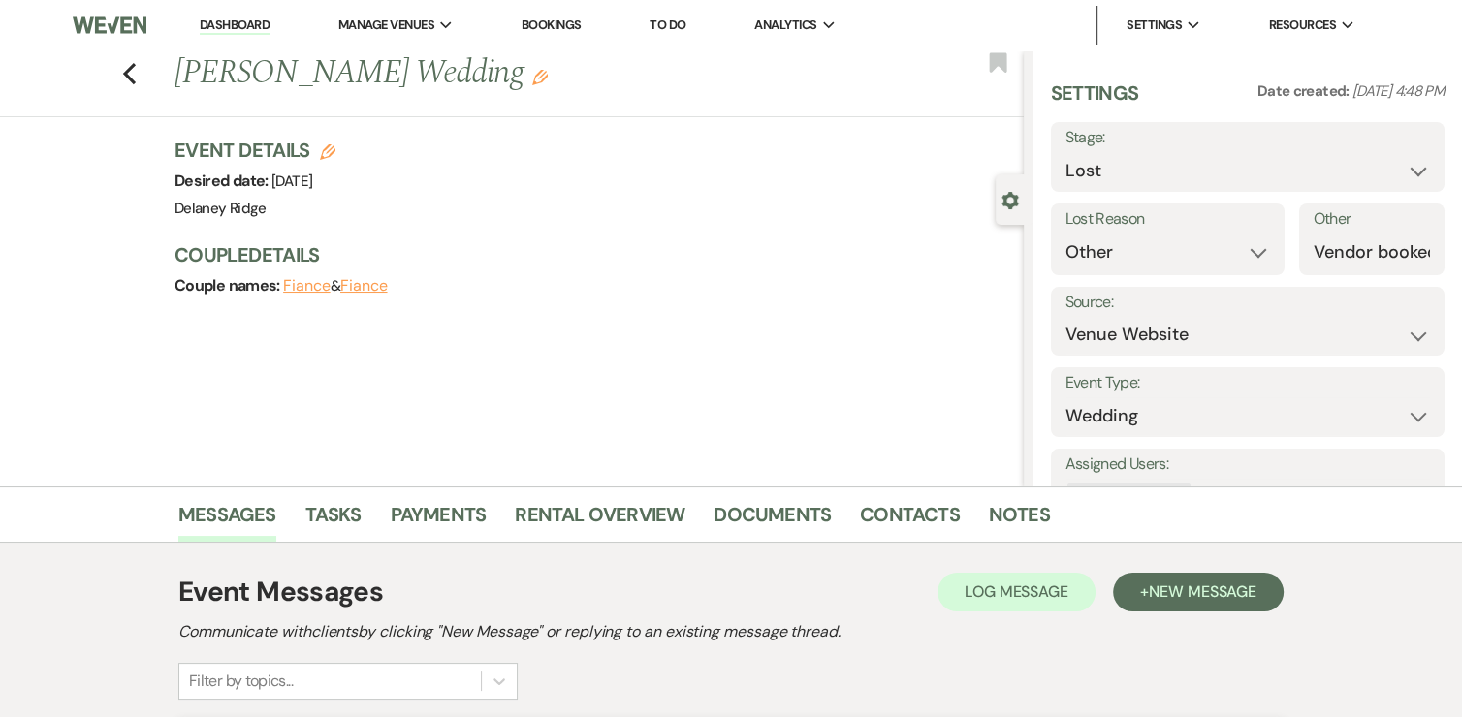
click at [244, 16] on link "Dashboard" at bounding box center [235, 25] width 70 height 18
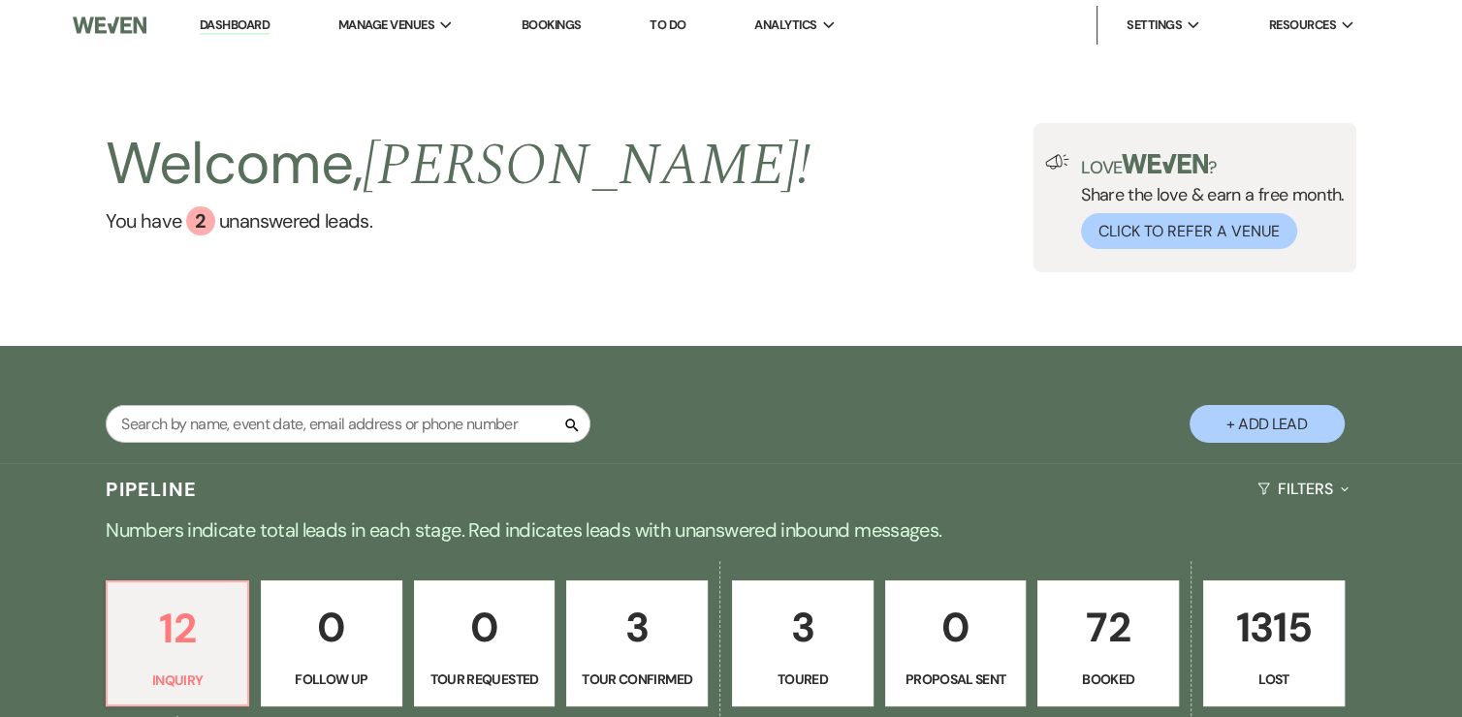
scroll to position [426, 0]
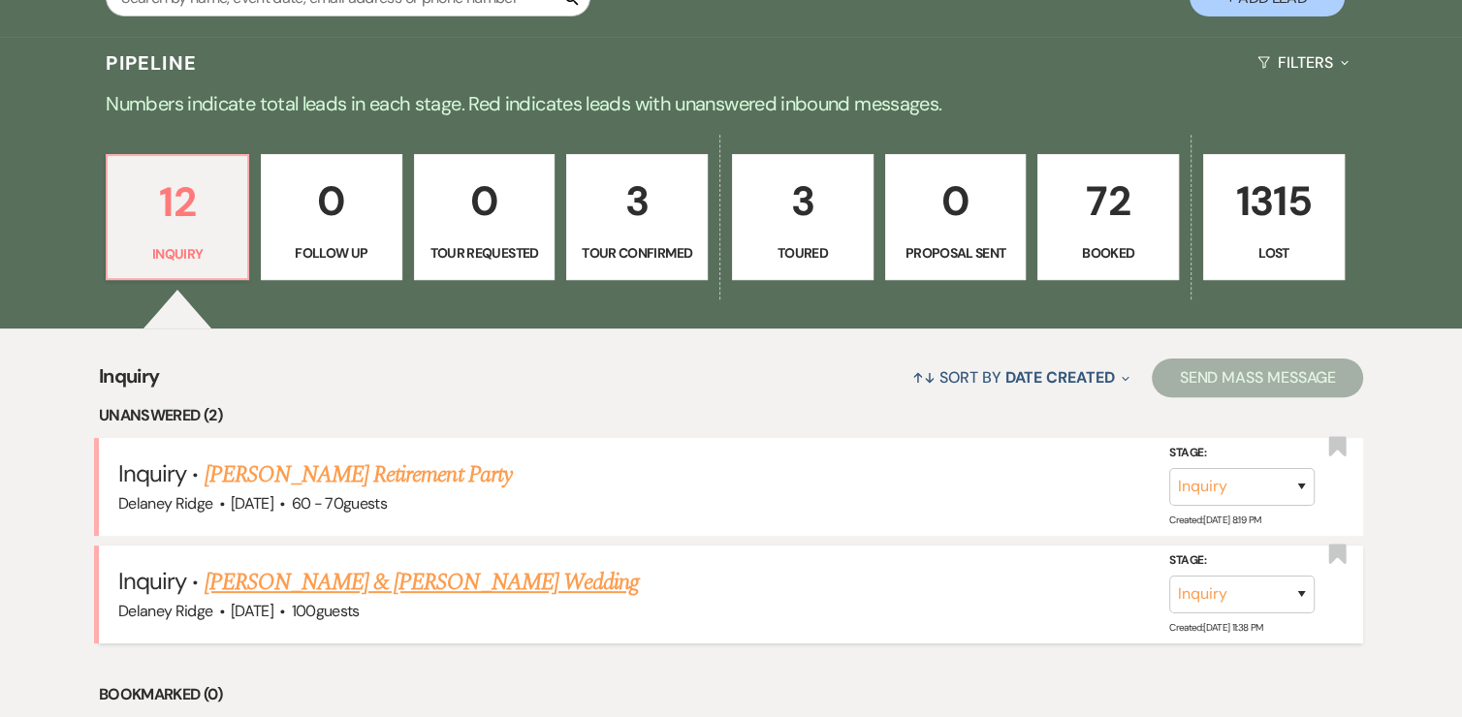
click at [423, 582] on link "[PERSON_NAME] & [PERSON_NAME] Wedding" at bounding box center [421, 582] width 434 height 35
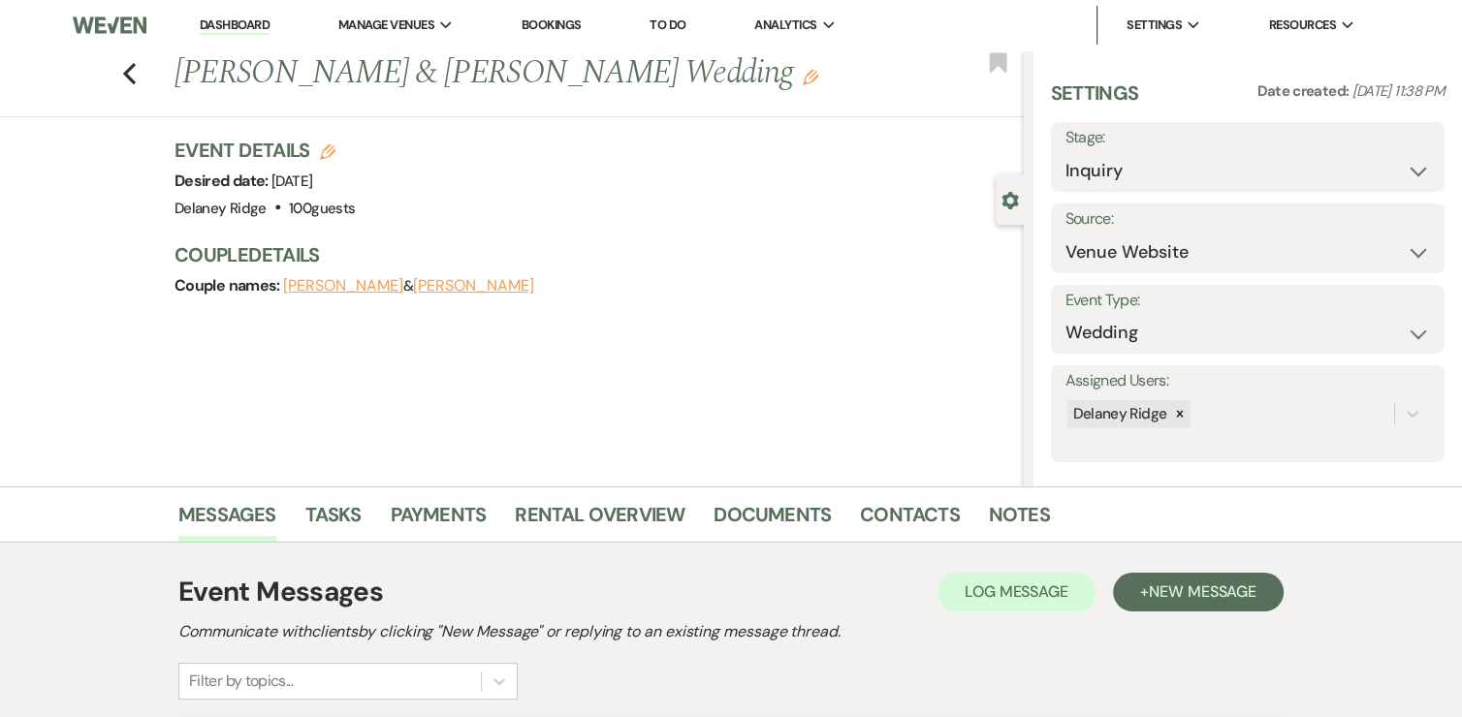
click at [128, 59] on div "Previous Kayla Hovis & Alan Christopher's Wedding Edit Bookmark" at bounding box center [506, 83] width 1033 height 67
click at [133, 66] on icon "Previous" at bounding box center [129, 73] width 15 height 23
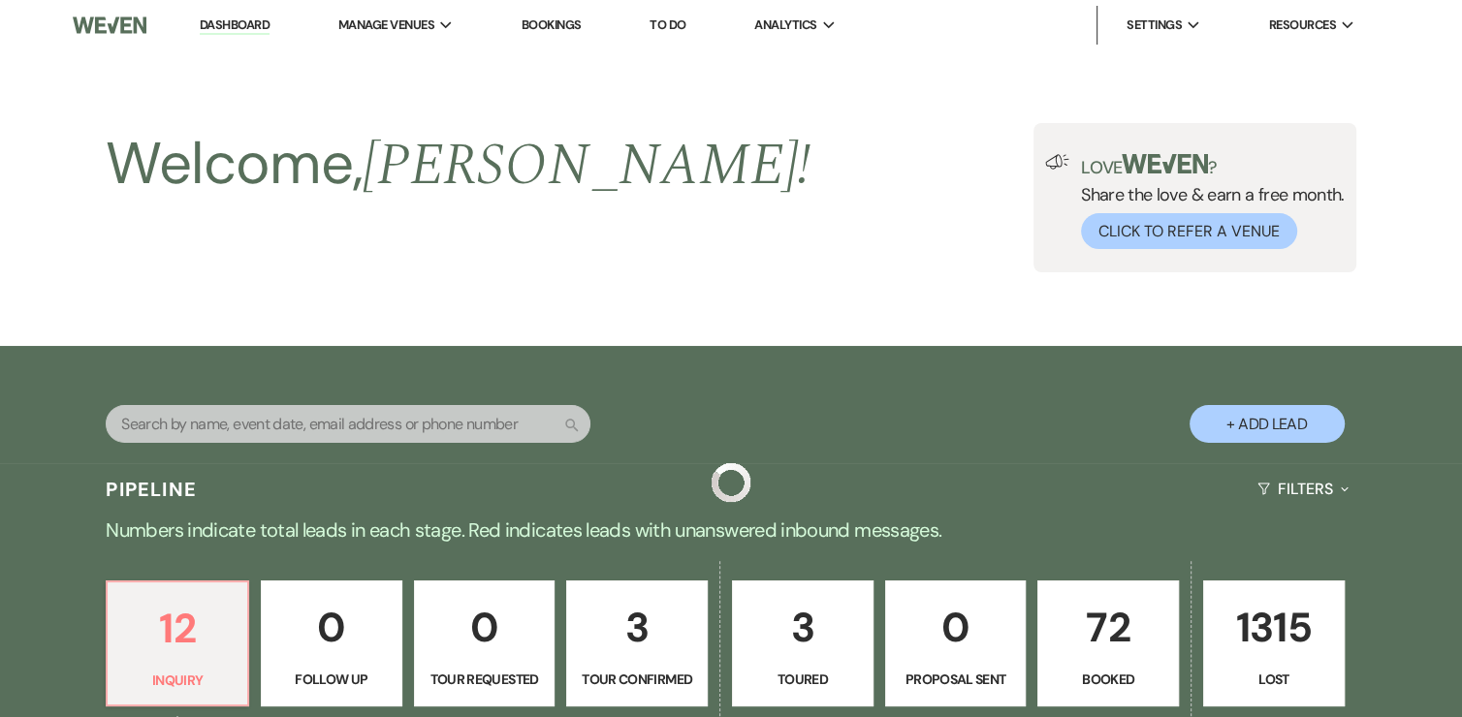
scroll to position [426, 0]
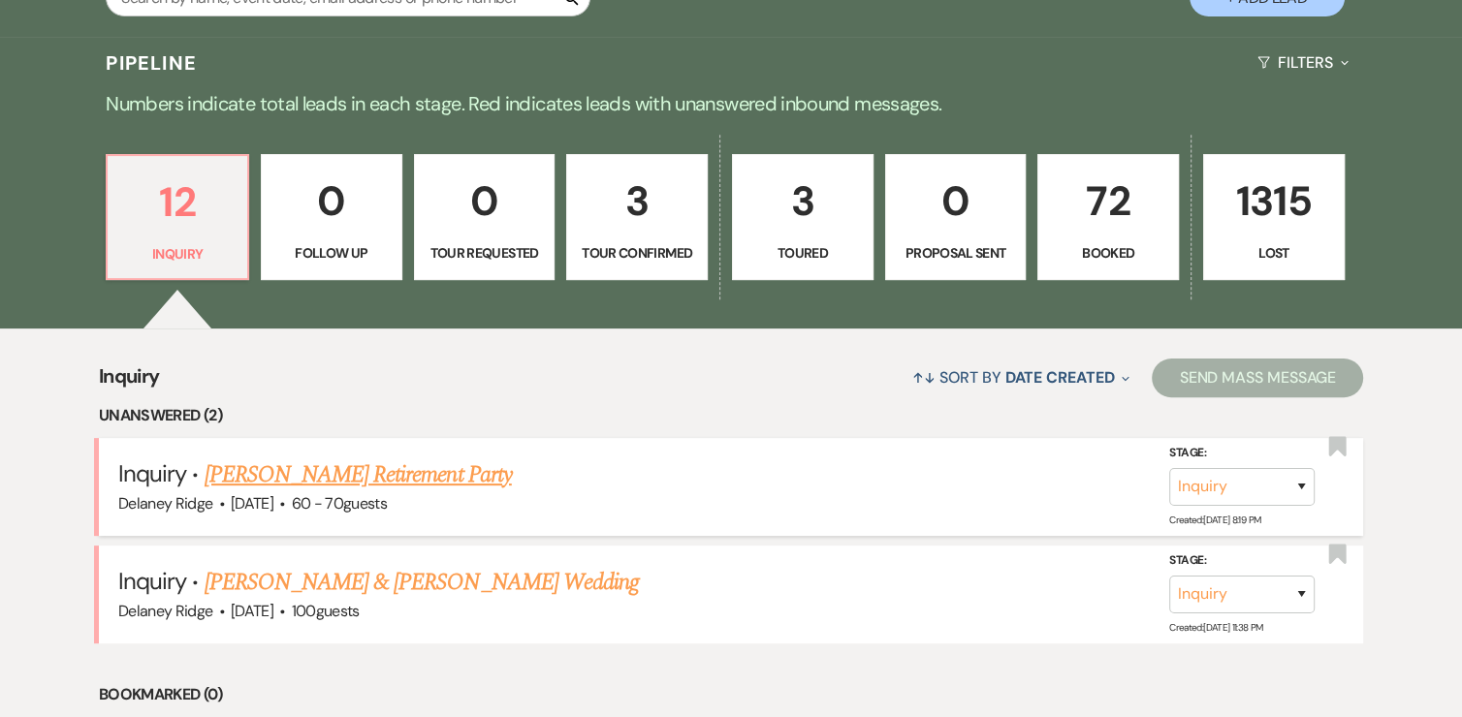
click at [353, 480] on link "[PERSON_NAME] Retirement Party" at bounding box center [357, 474] width 307 height 35
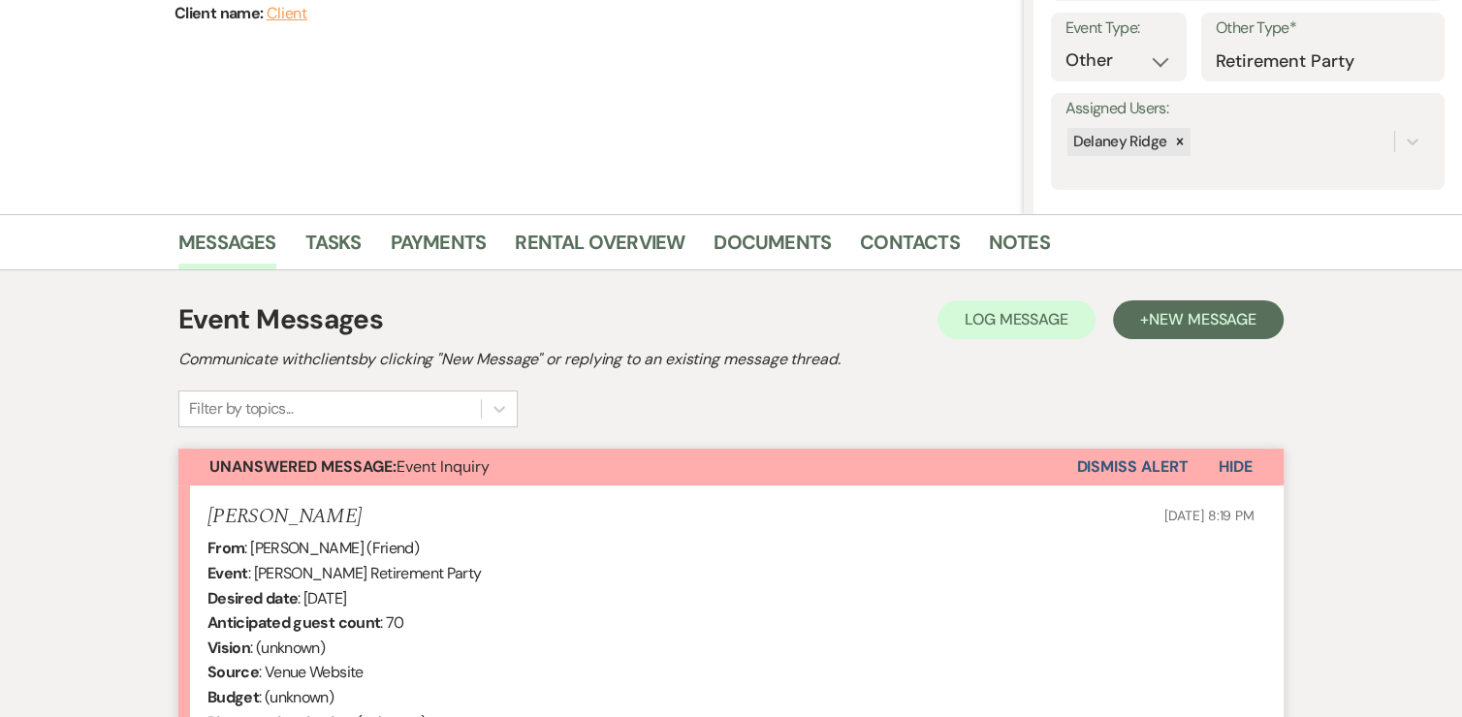
scroll to position [615, 0]
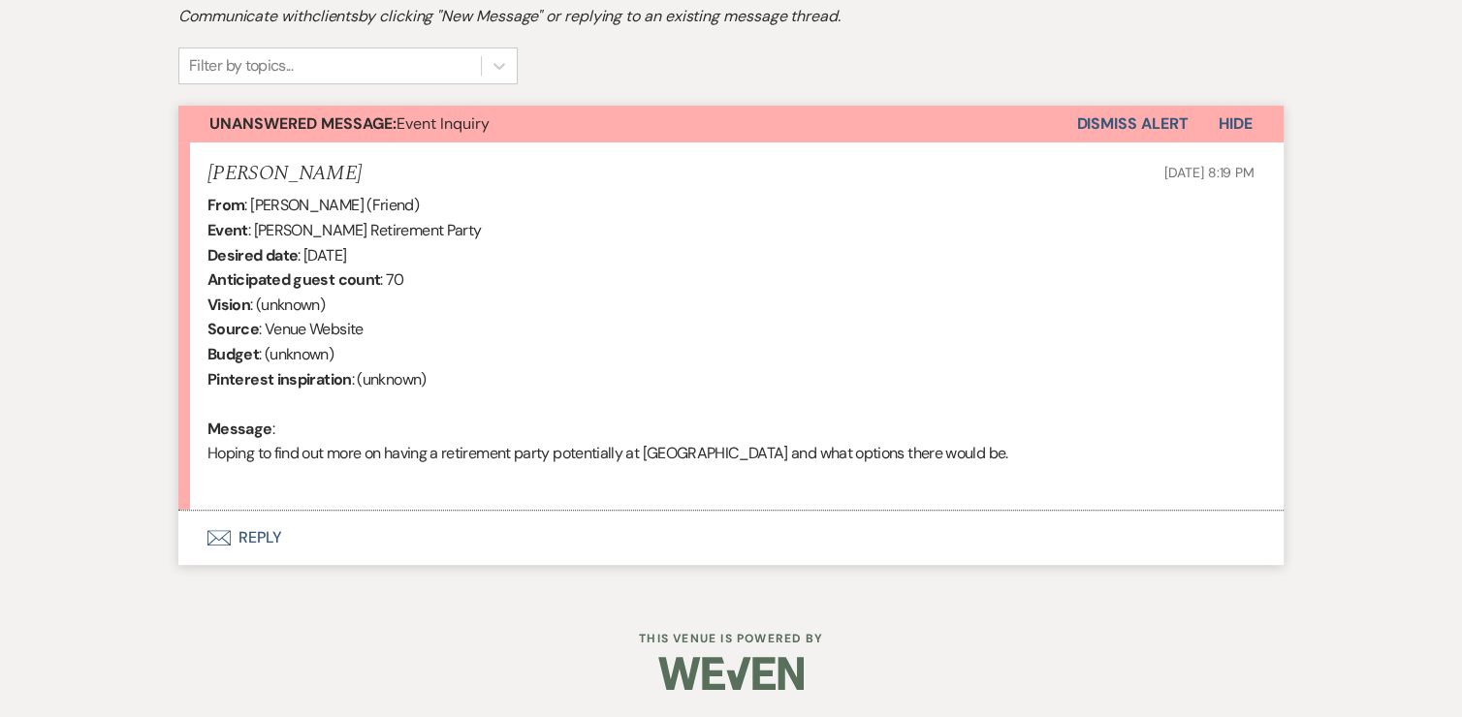
click at [250, 535] on button "Envelope Reply" at bounding box center [730, 538] width 1105 height 54
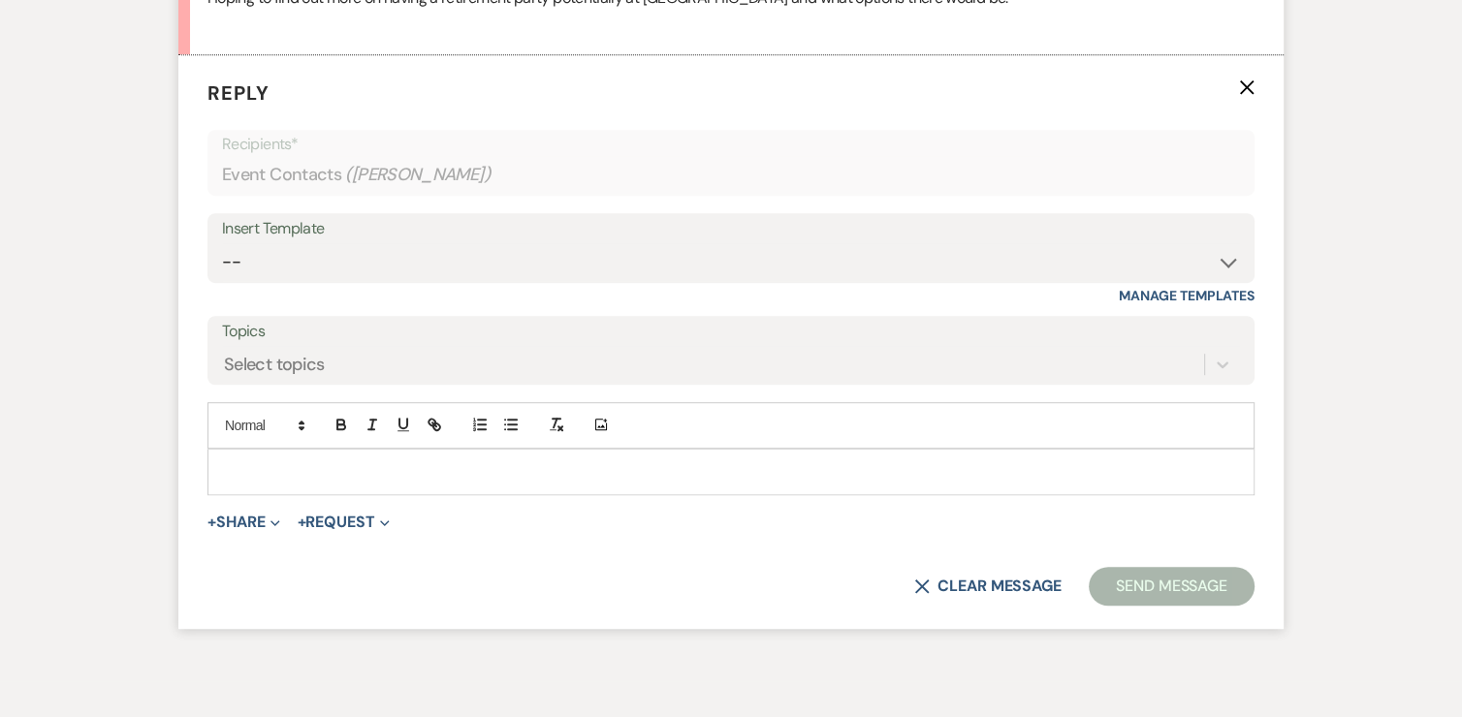
scroll to position [1155, 0]
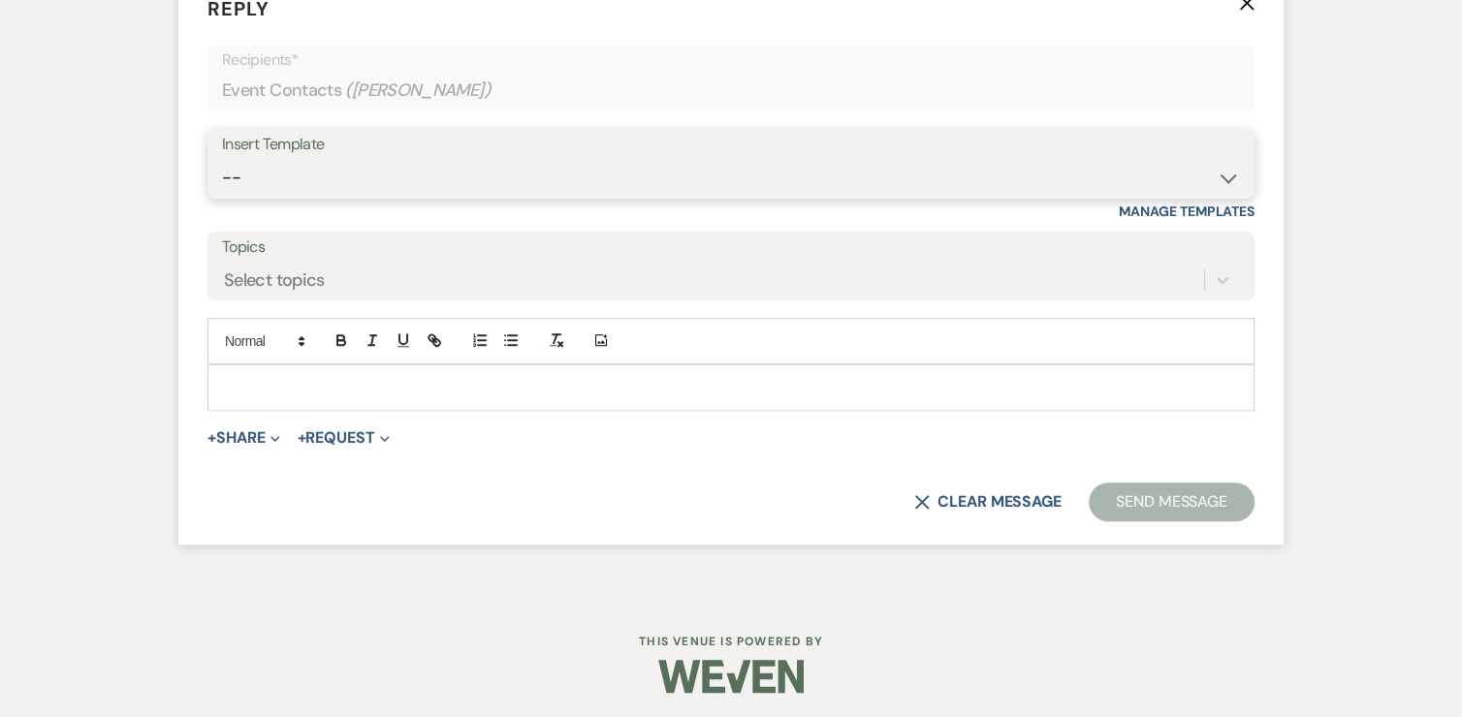
click at [519, 171] on select "-- Inquiry Follow Up - Let's Book a Tour! Booked Tour Confirmation Final Detail…" at bounding box center [731, 178] width 1018 height 38
click at [222, 159] on select "-- Inquiry Follow Up - Let's Book a Tour! Booked Tour Confirmation Final Detail…" at bounding box center [731, 178] width 1018 height 38
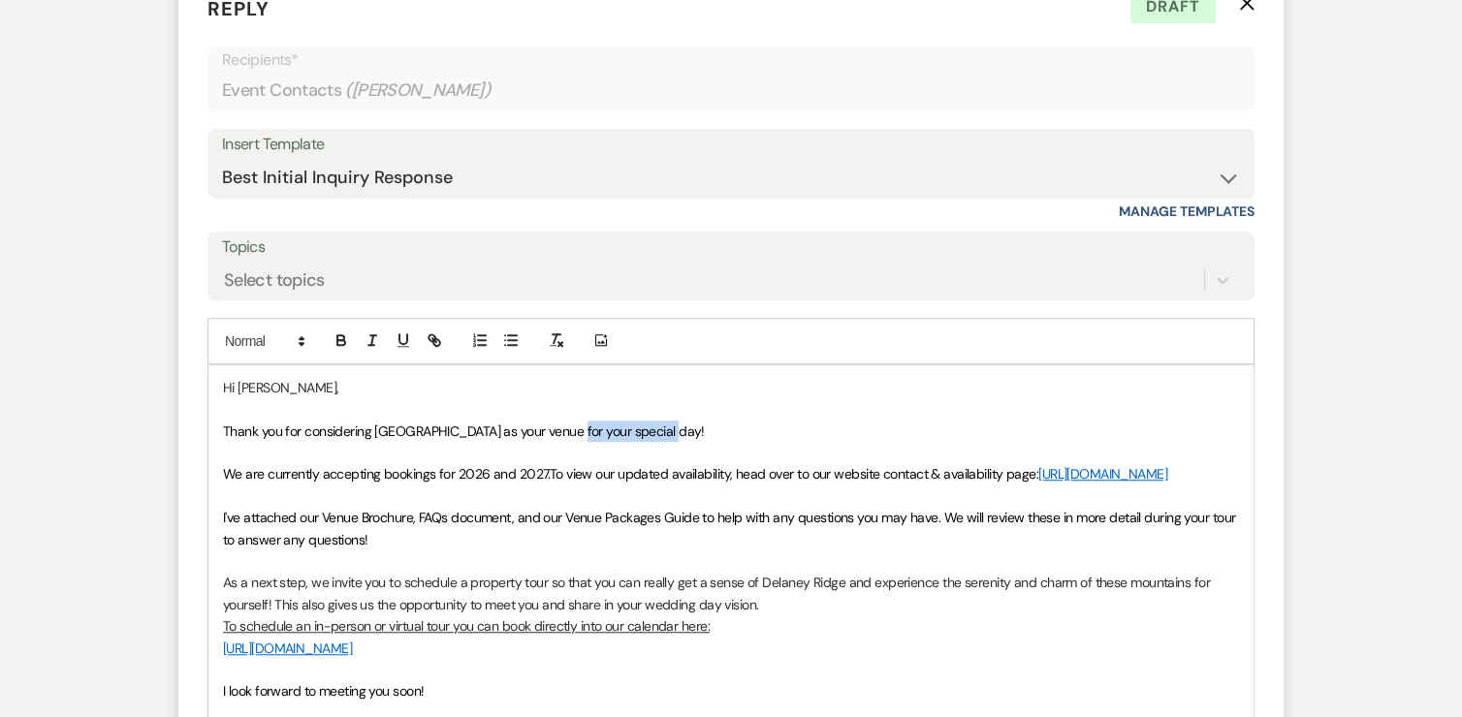
drag, startPoint x: 654, startPoint y: 425, endPoint x: 561, endPoint y: 418, distance: 93.4
click at [561, 421] on p "Thank you for considering Delaney Ridge as your venue for your special day!" at bounding box center [731, 431] width 1016 height 21
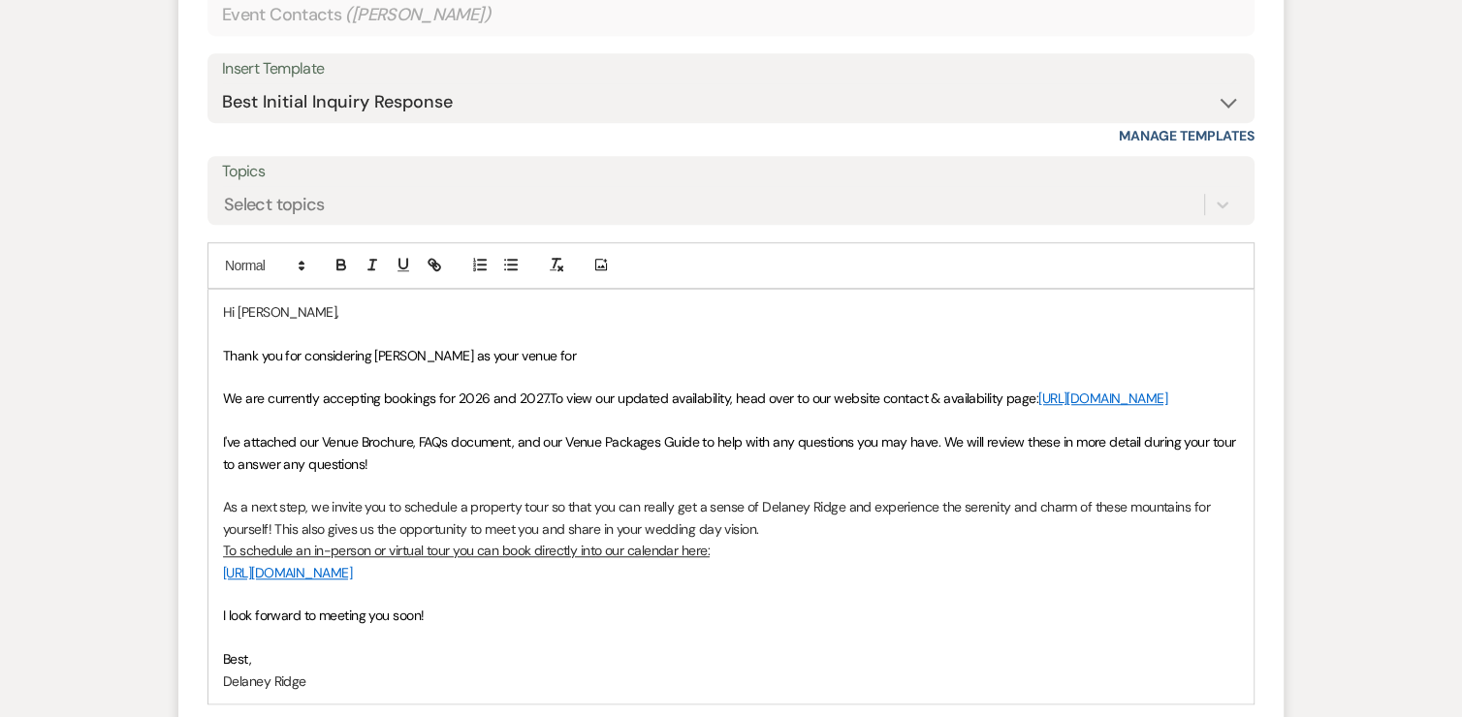
scroll to position [1401, 0]
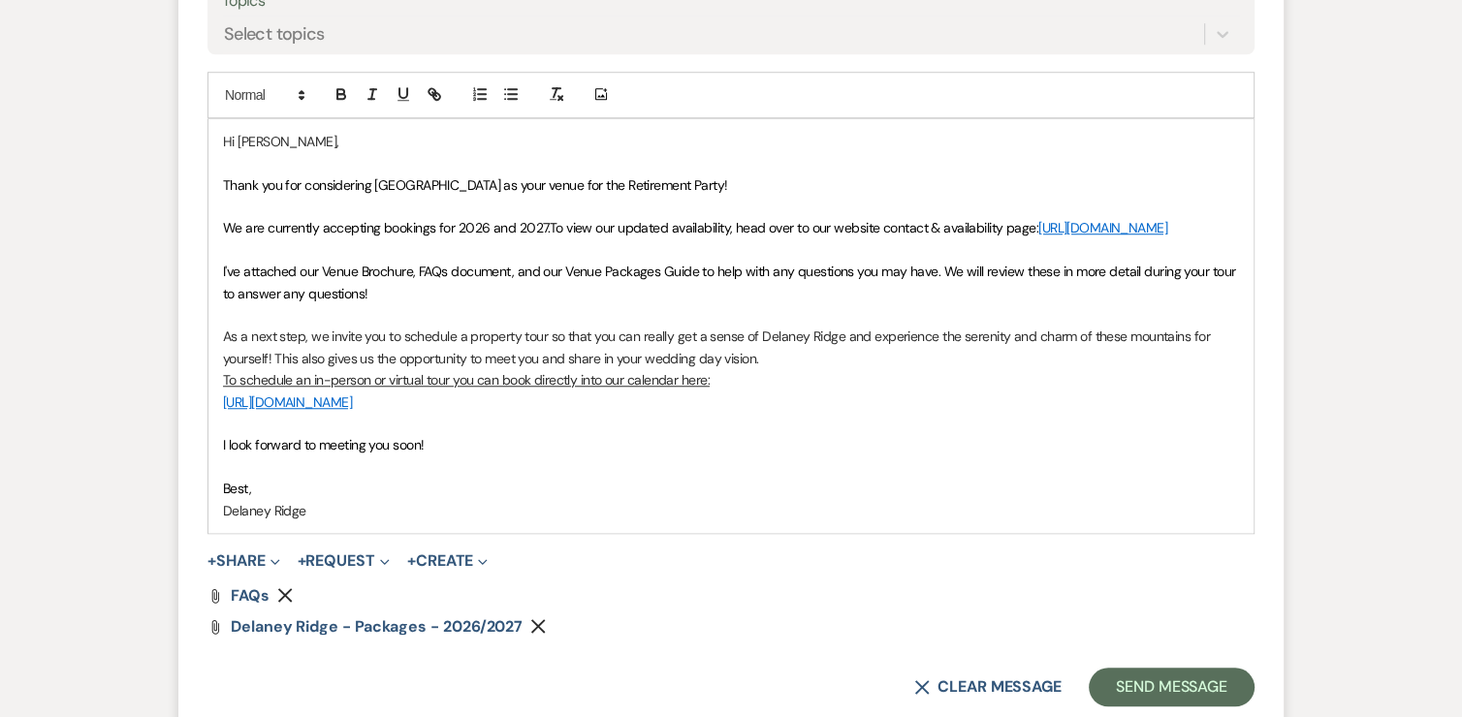
click at [382, 521] on p "Delaney Ridge" at bounding box center [731, 510] width 1016 height 21
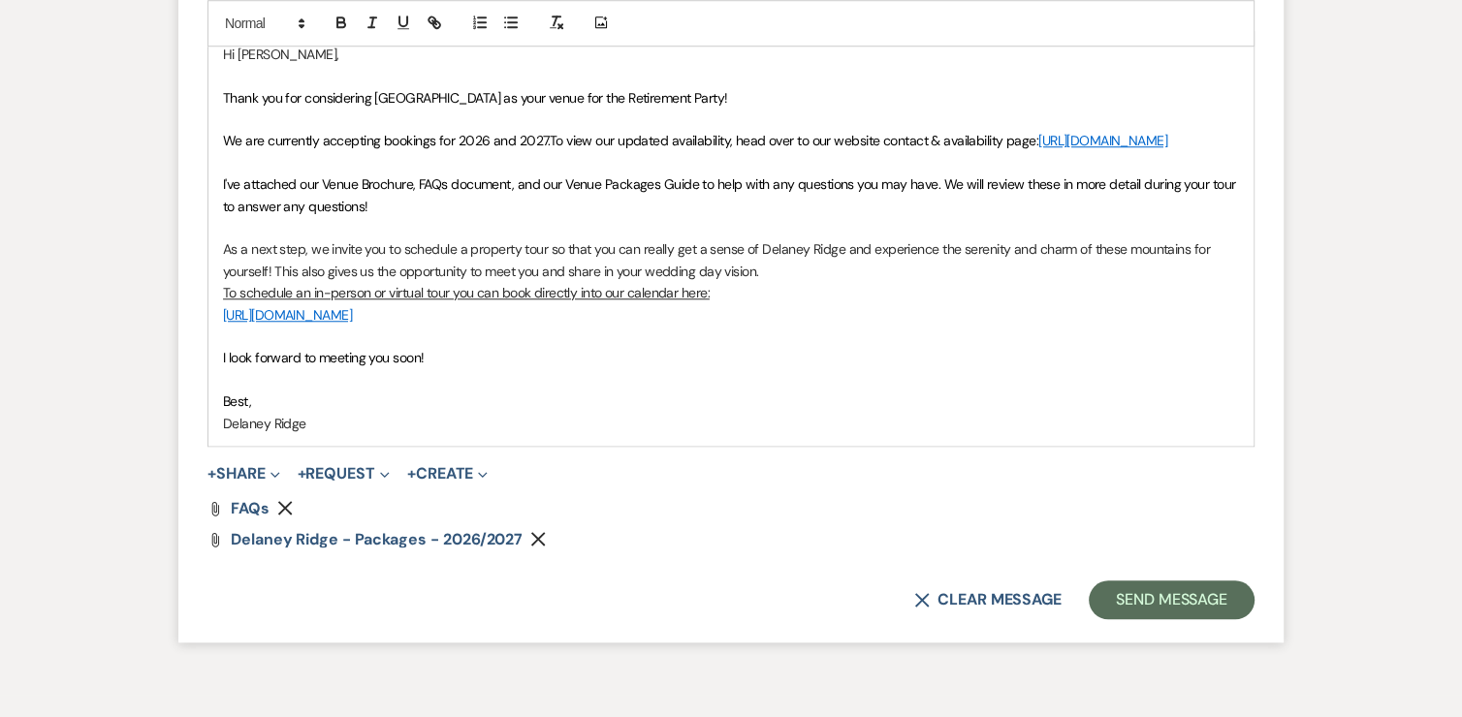
scroll to position [1485, 0]
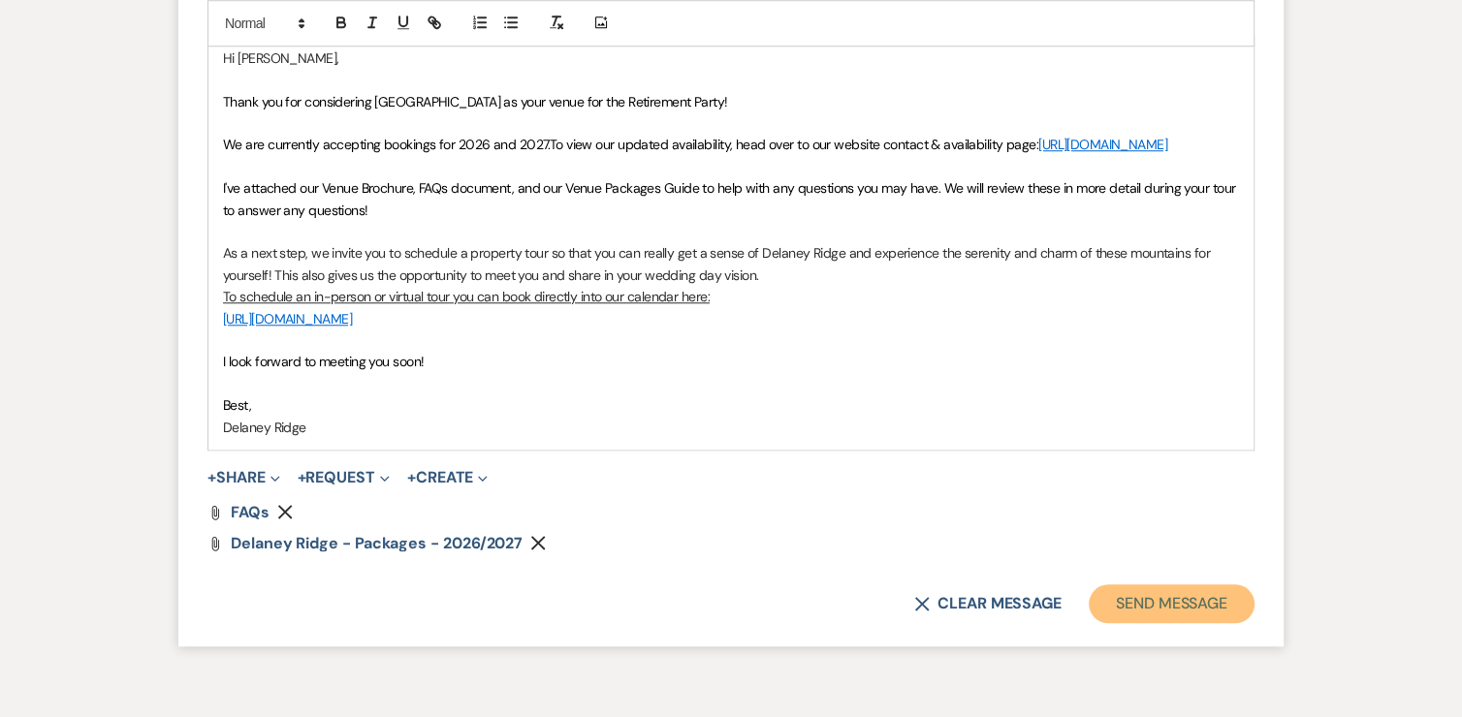
click at [1151, 619] on button "Send Message" at bounding box center [1171, 603] width 166 height 39
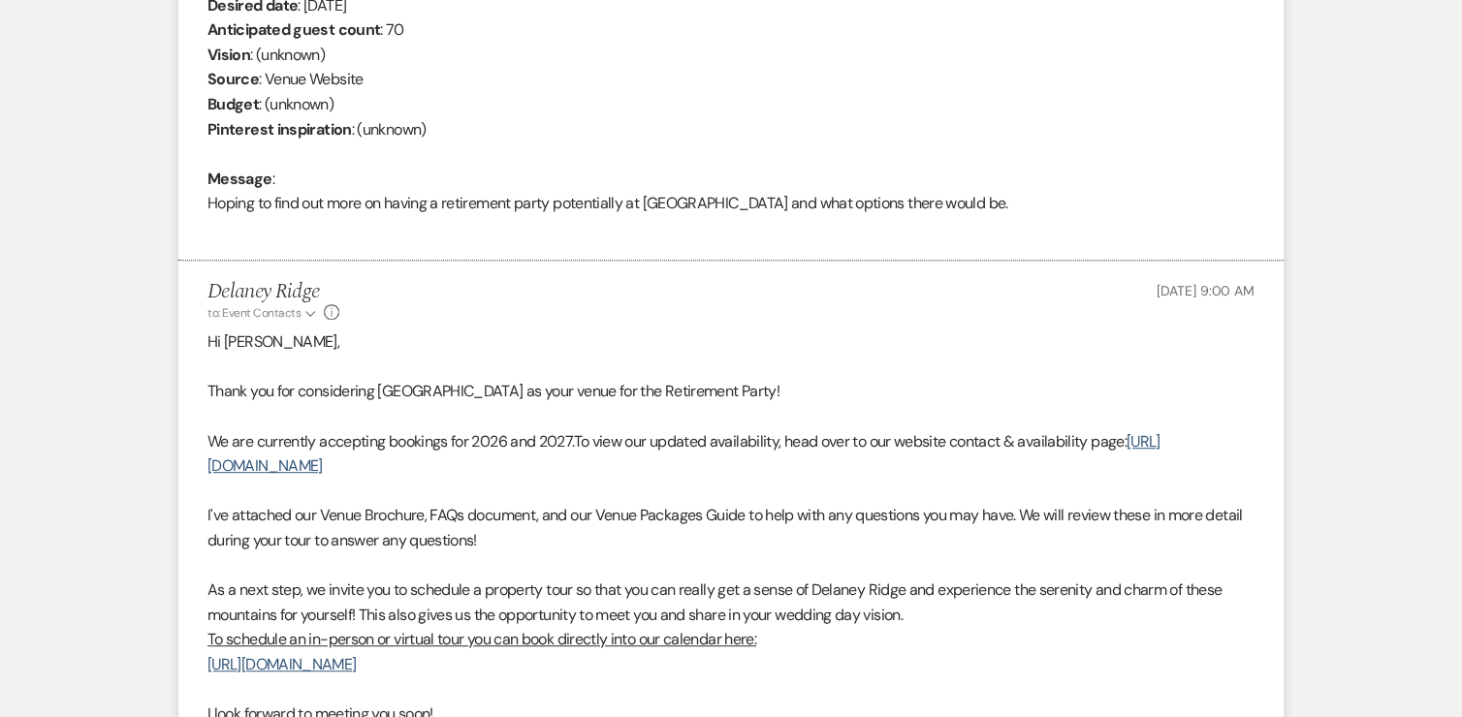
scroll to position [0, 0]
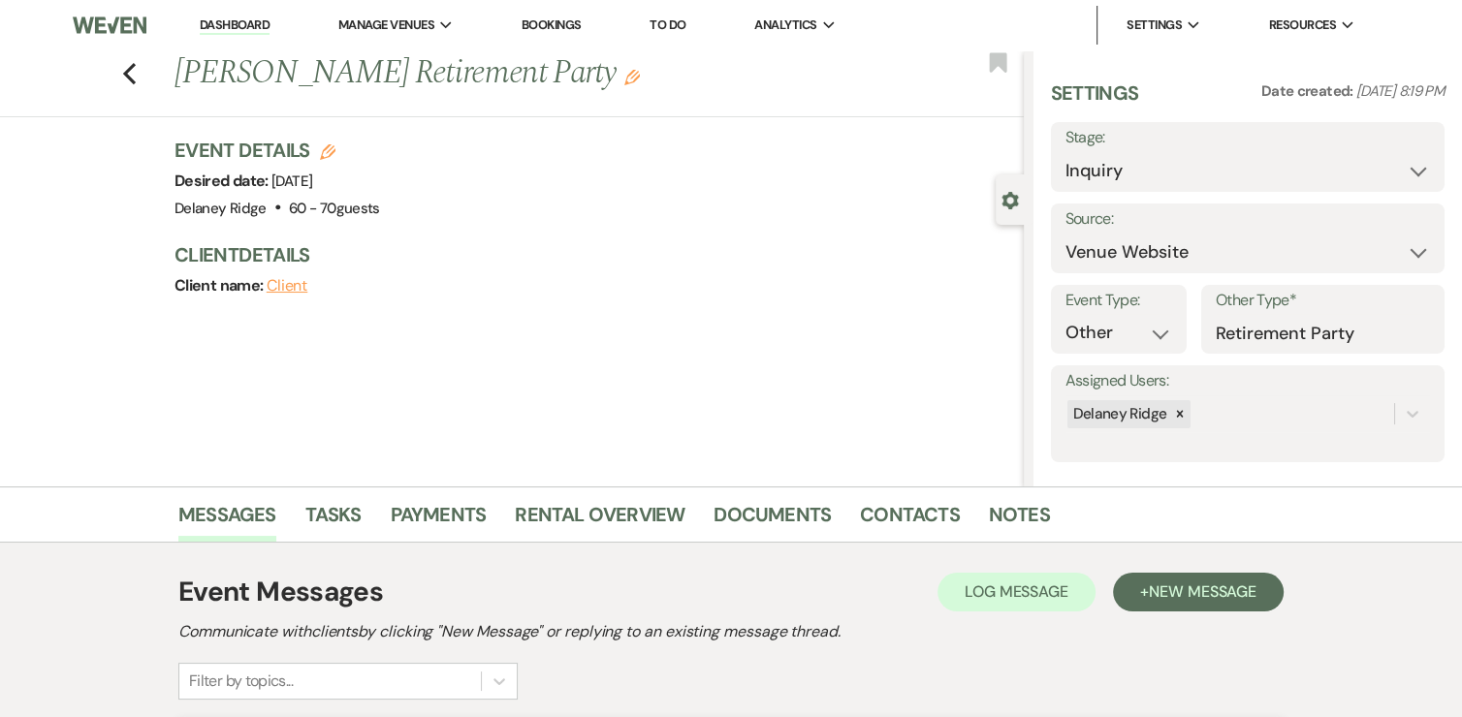
click at [237, 19] on link "Dashboard" at bounding box center [235, 25] width 70 height 18
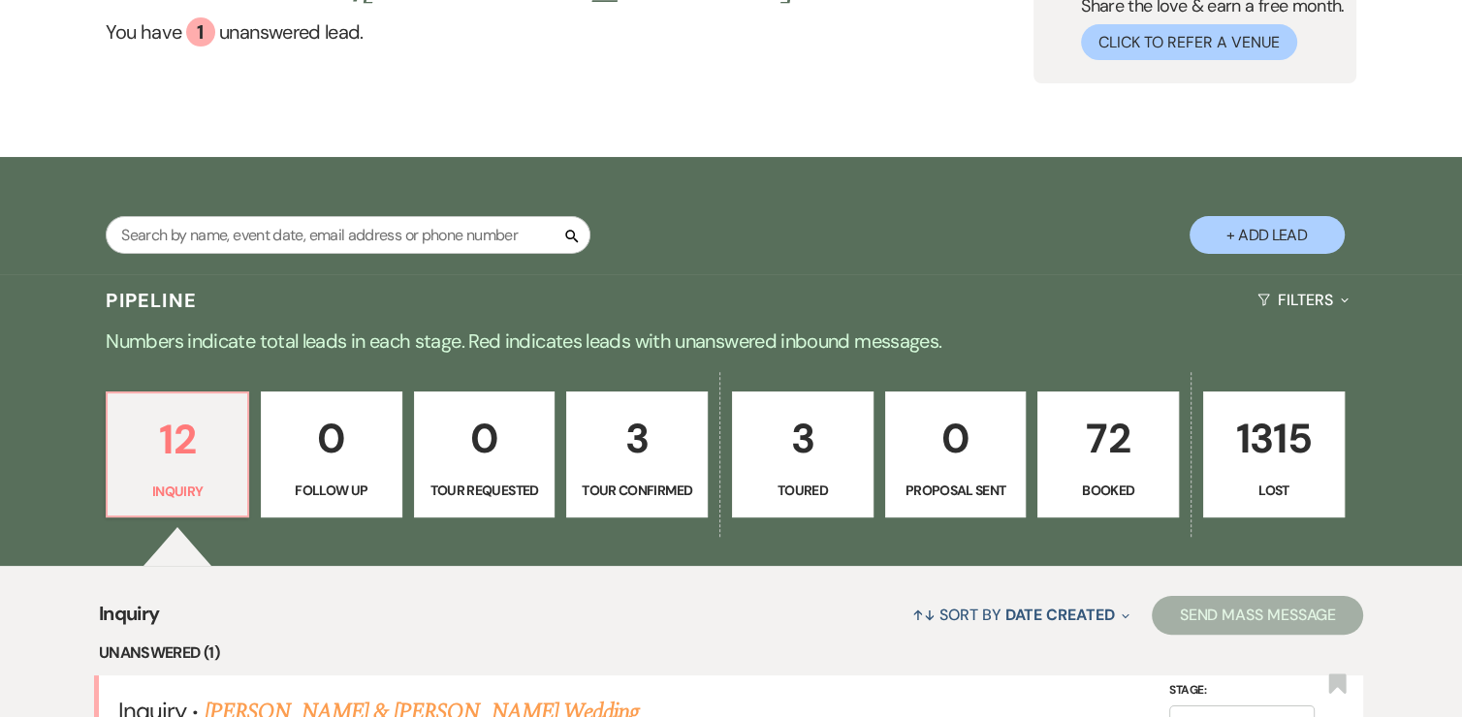
scroll to position [80, 0]
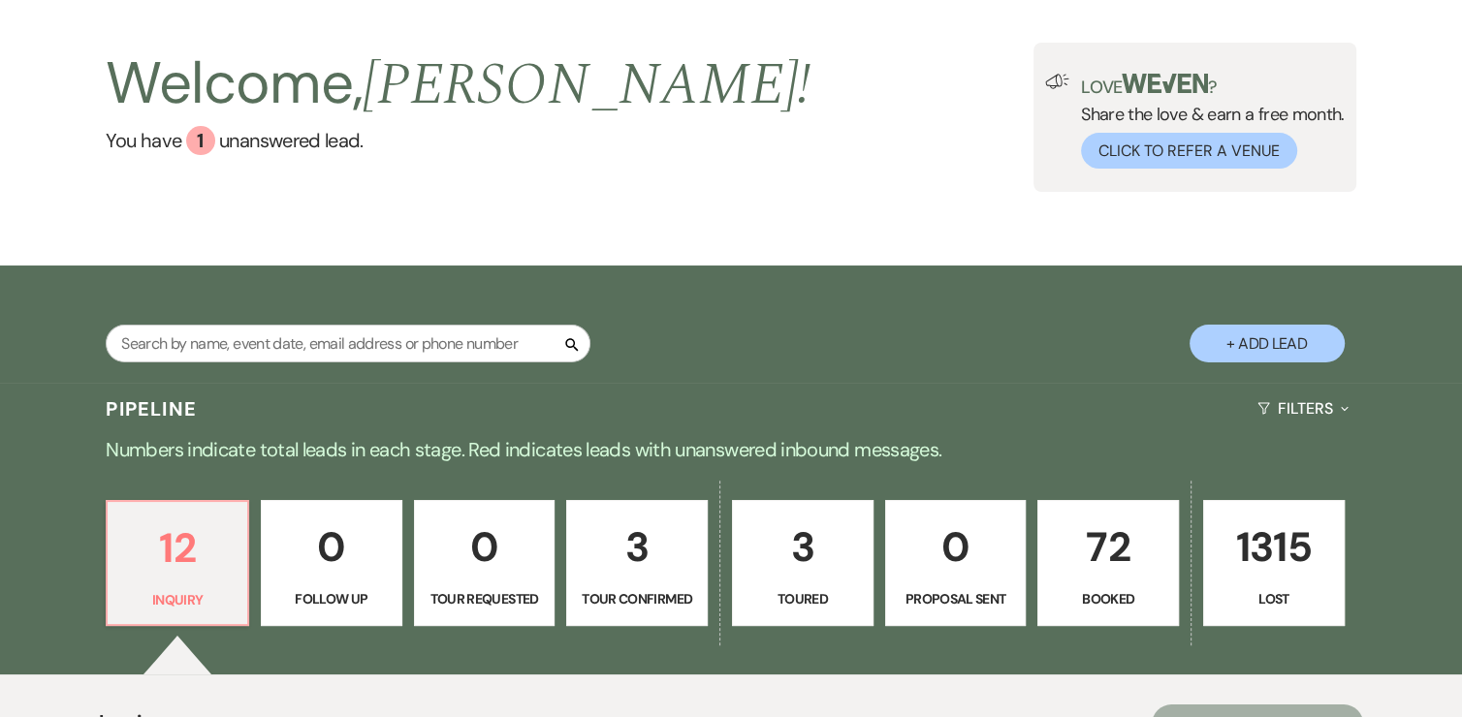
click at [1083, 531] on p "72" at bounding box center [1108, 547] width 116 height 65
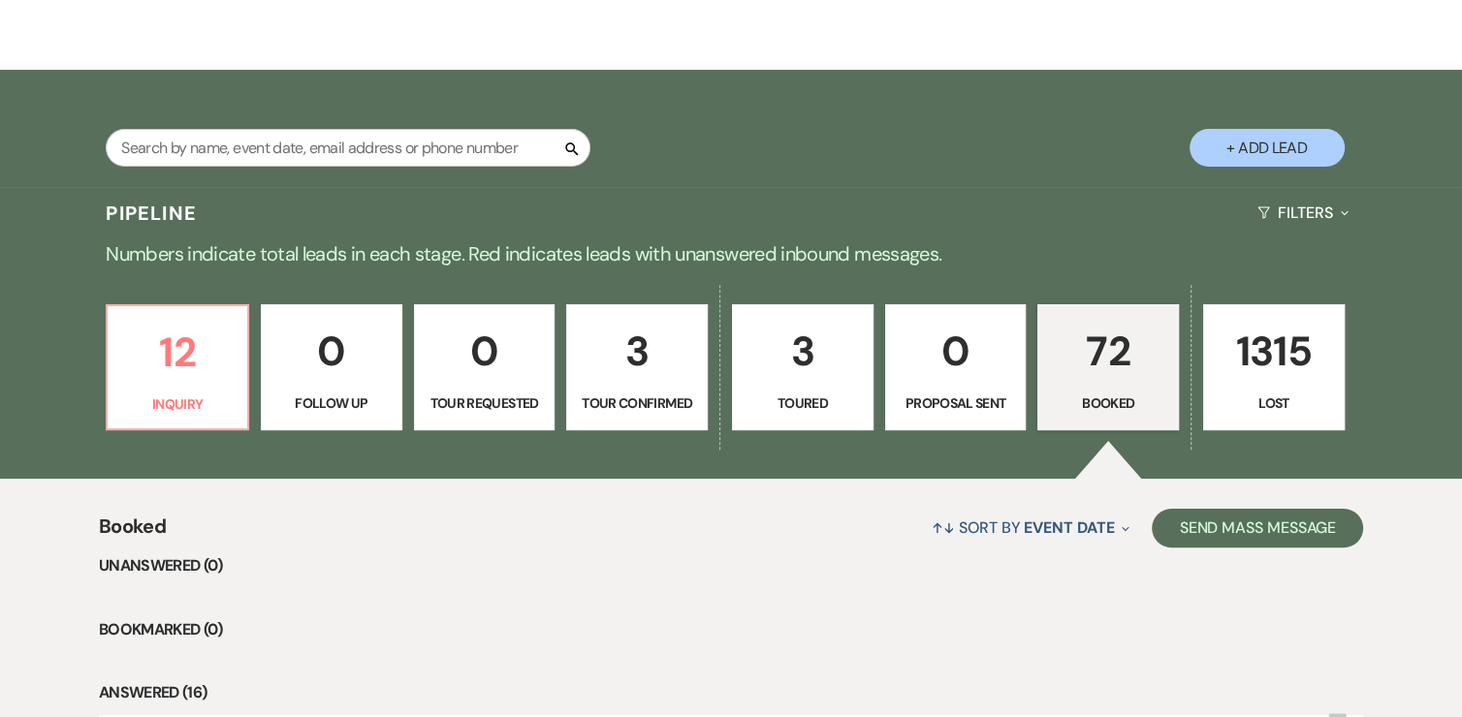
scroll to position [674, 0]
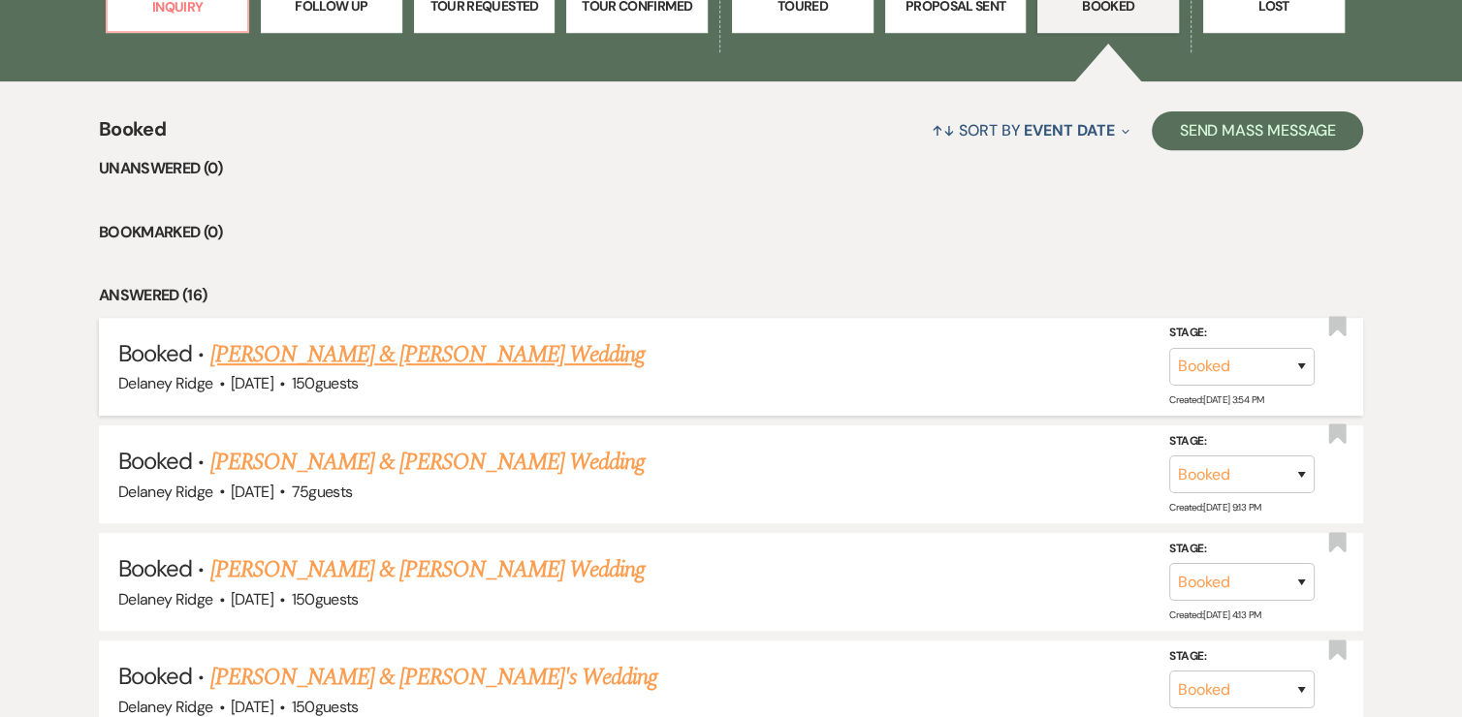
click at [543, 356] on link "Bailey Hejl & Alexis Whatcott's Wedding" at bounding box center [426, 354] width 434 height 35
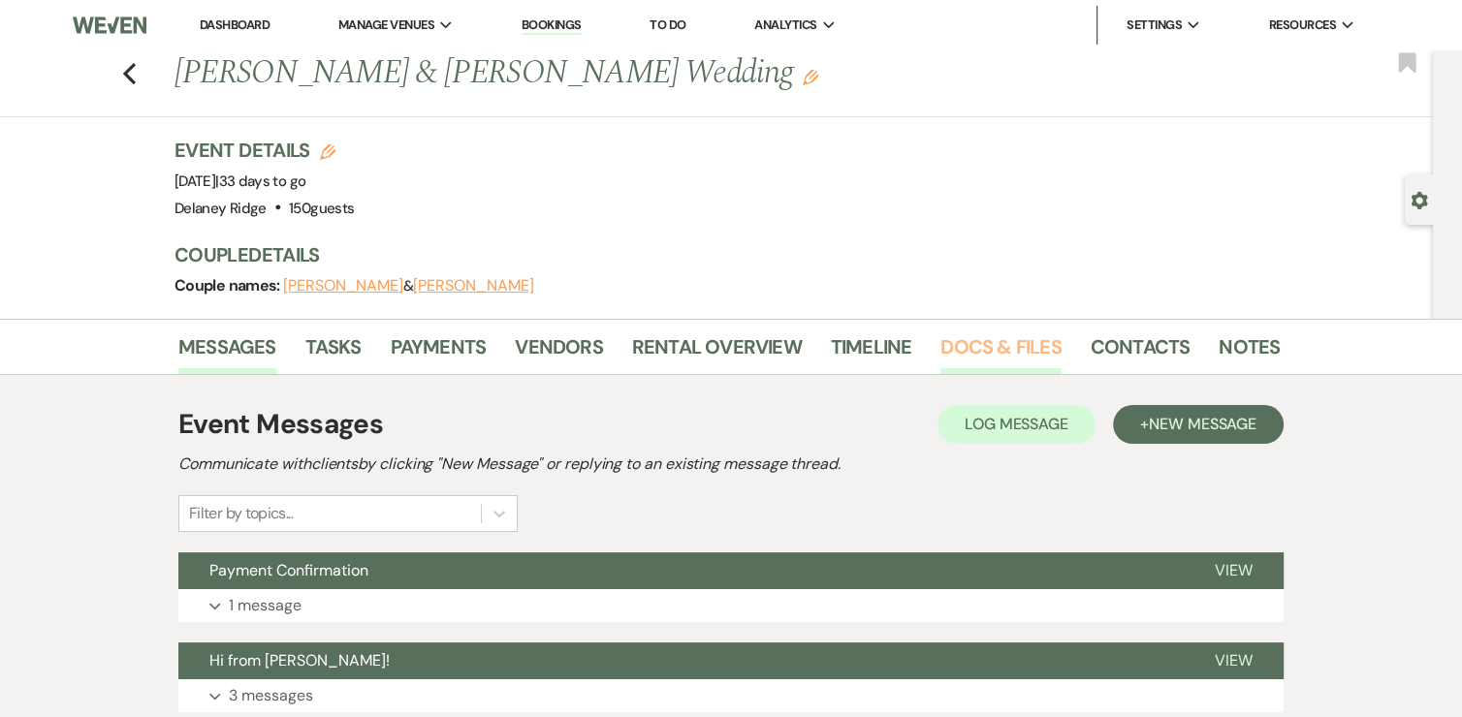
click at [967, 341] on link "Docs & Files" at bounding box center [1000, 352] width 120 height 43
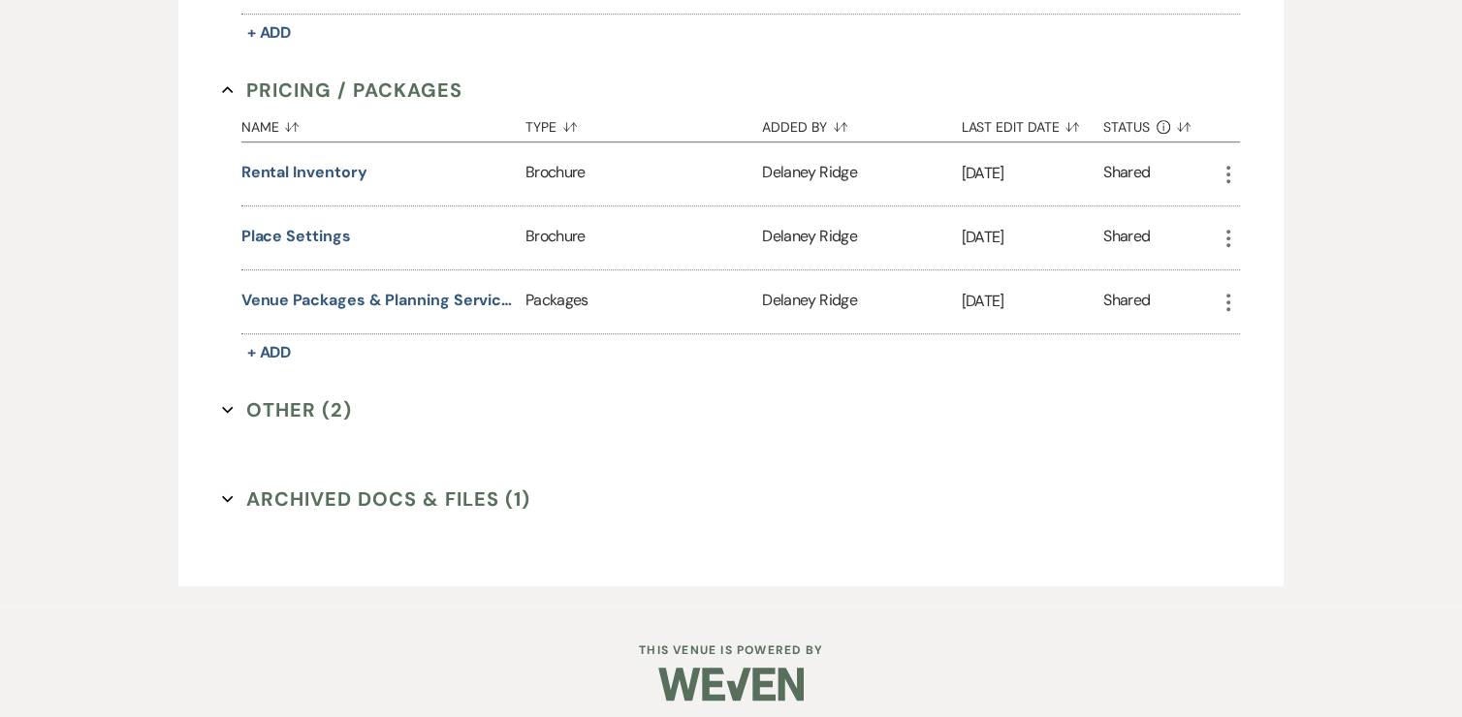
scroll to position [1083, 0]
click at [321, 395] on button "Other (2) Expand" at bounding box center [287, 409] width 130 height 29
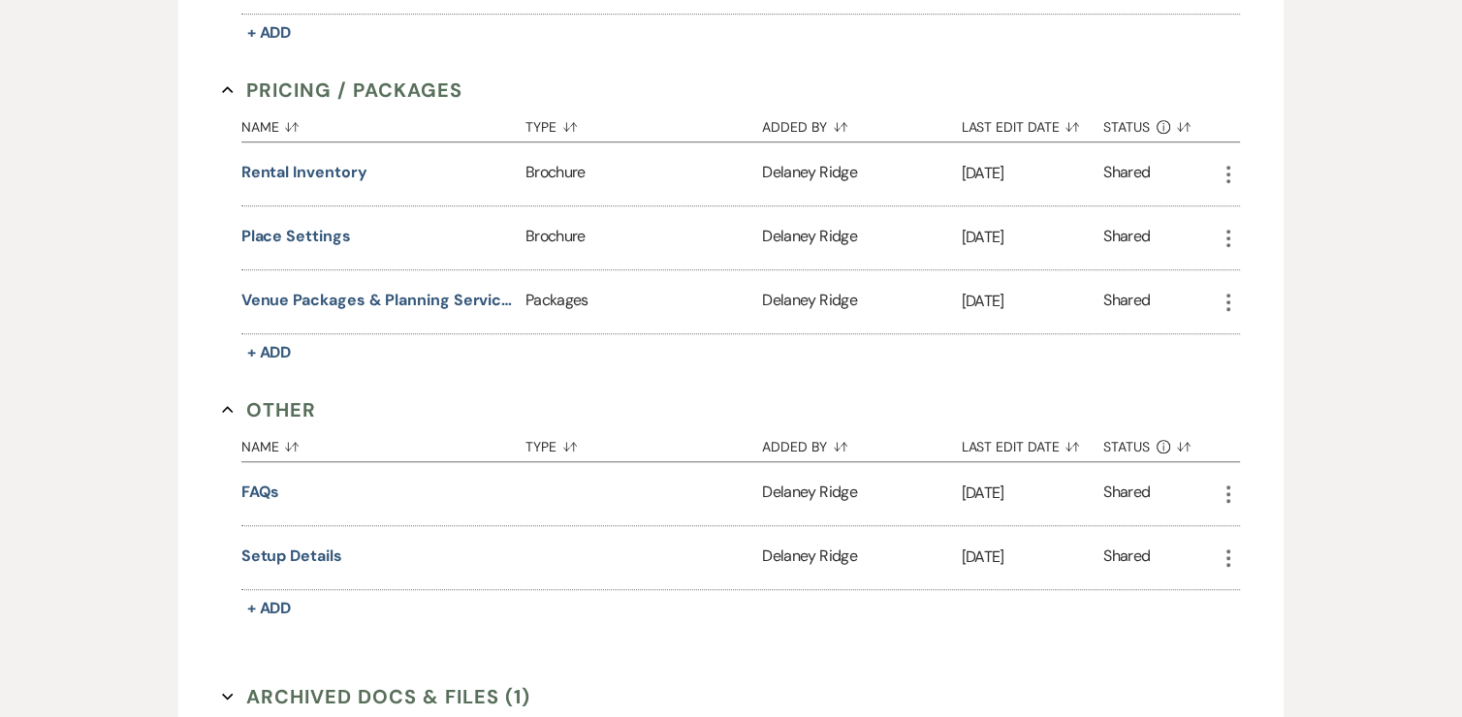
click at [236, 410] on button "Other Collapse" at bounding box center [269, 409] width 94 height 29
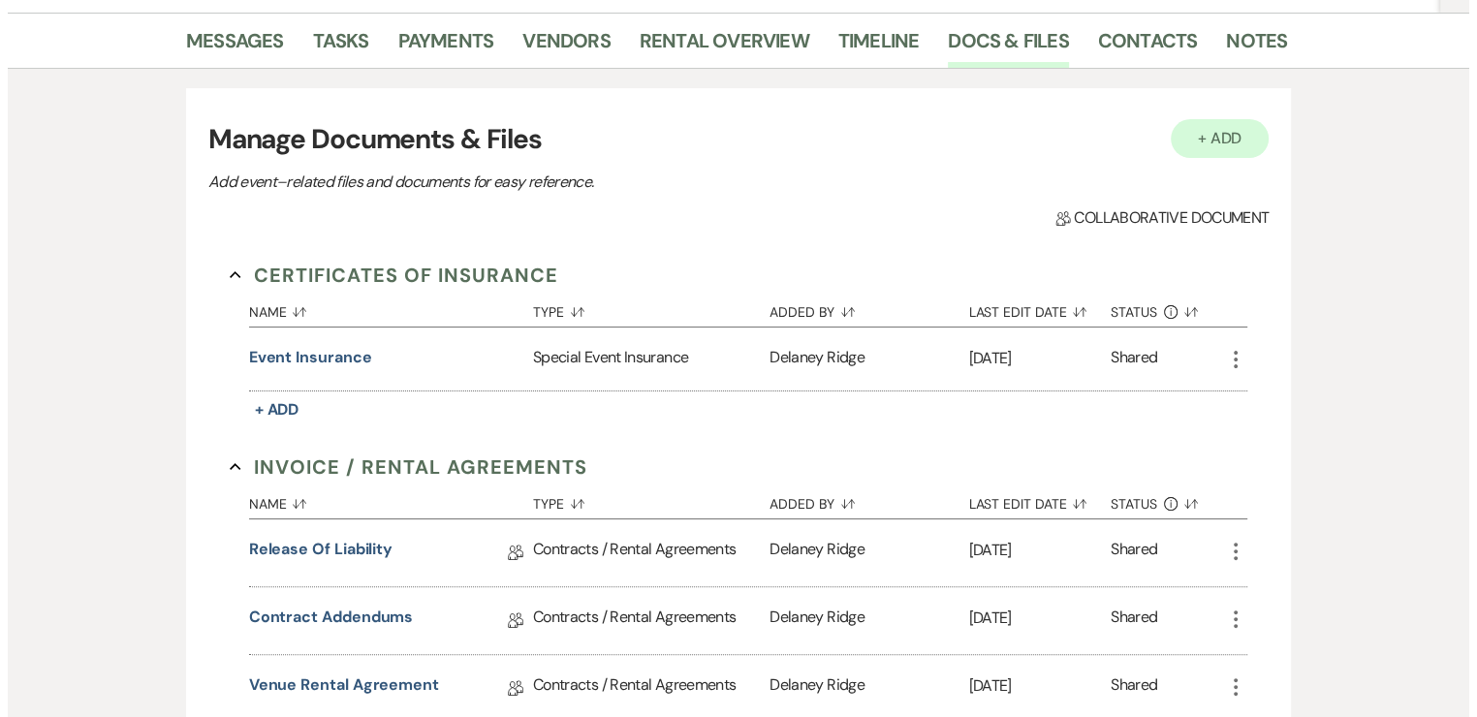
scroll to position [310, 0]
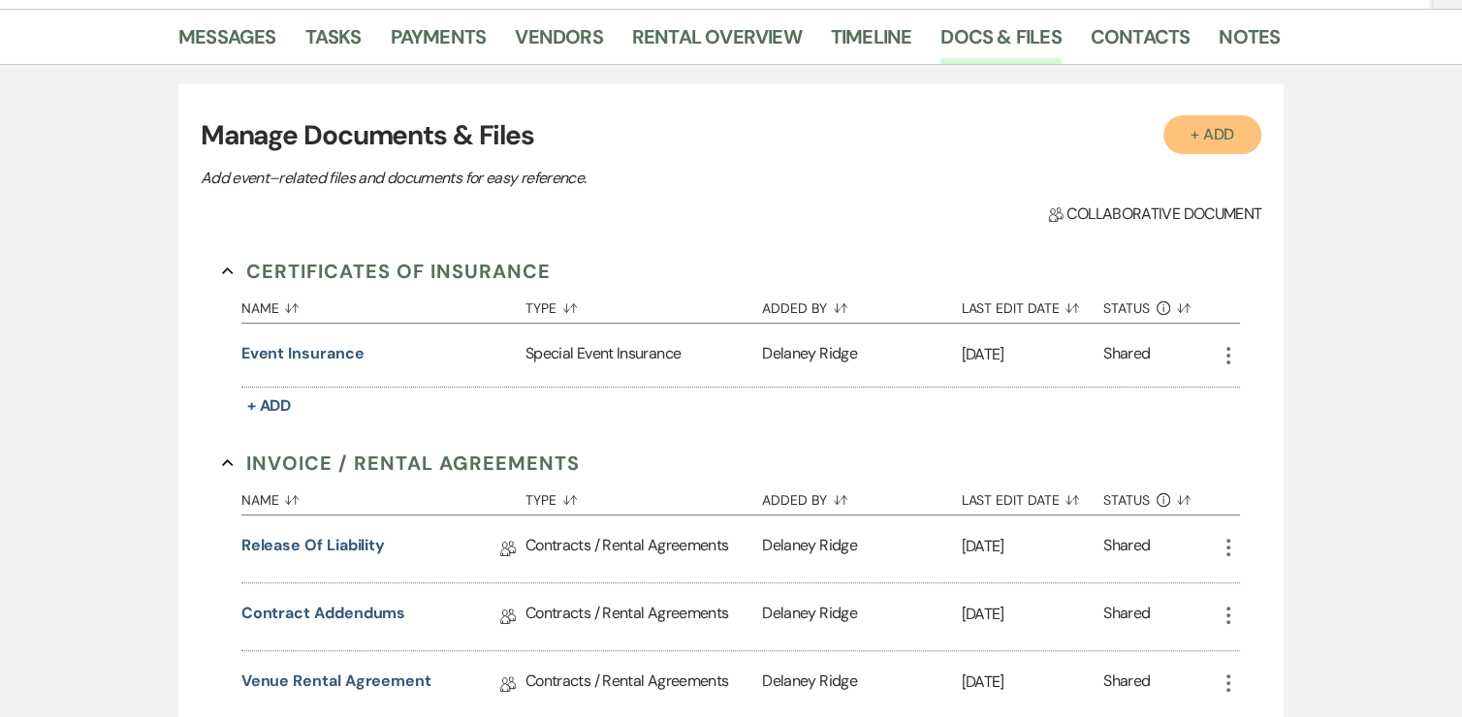
click at [1228, 126] on button "+ Add" at bounding box center [1212, 134] width 99 height 39
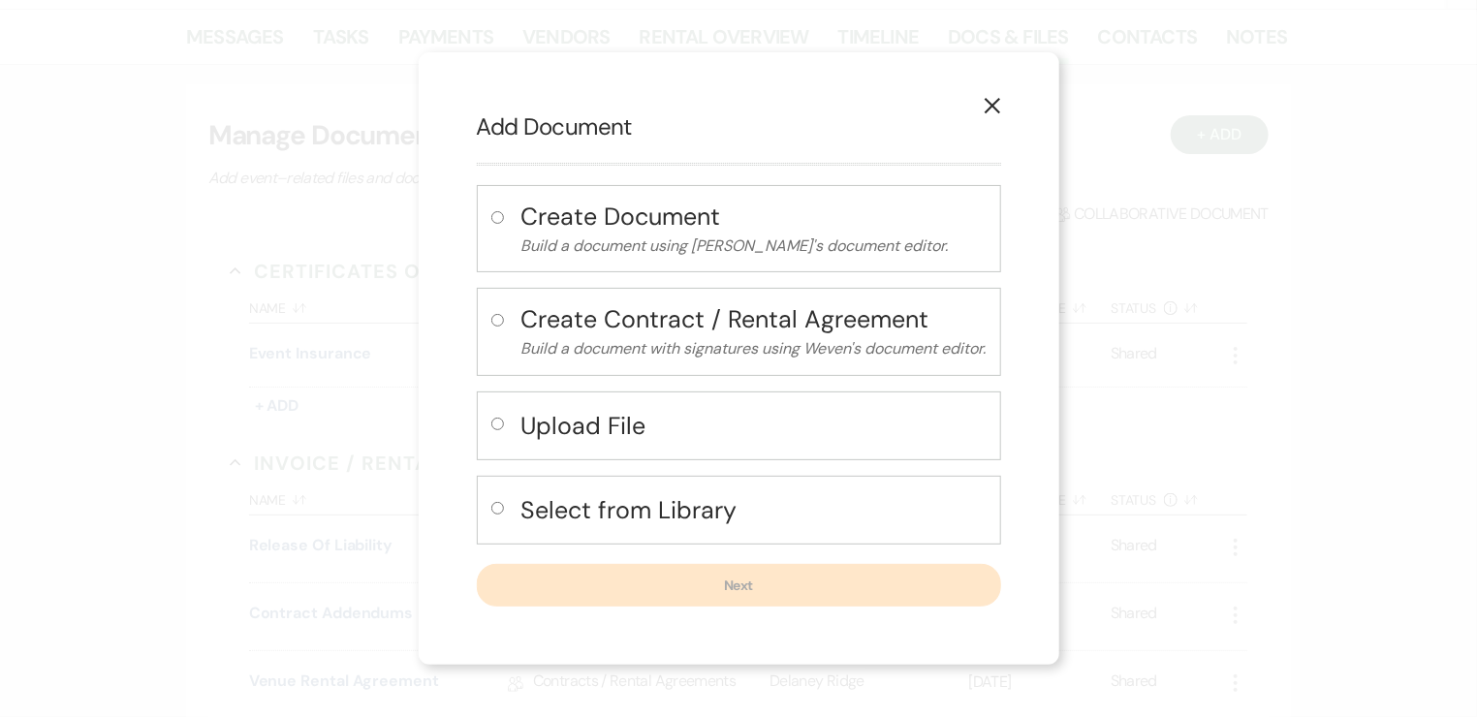
click at [493, 424] on input "radio" at bounding box center [497, 424] width 13 height 13
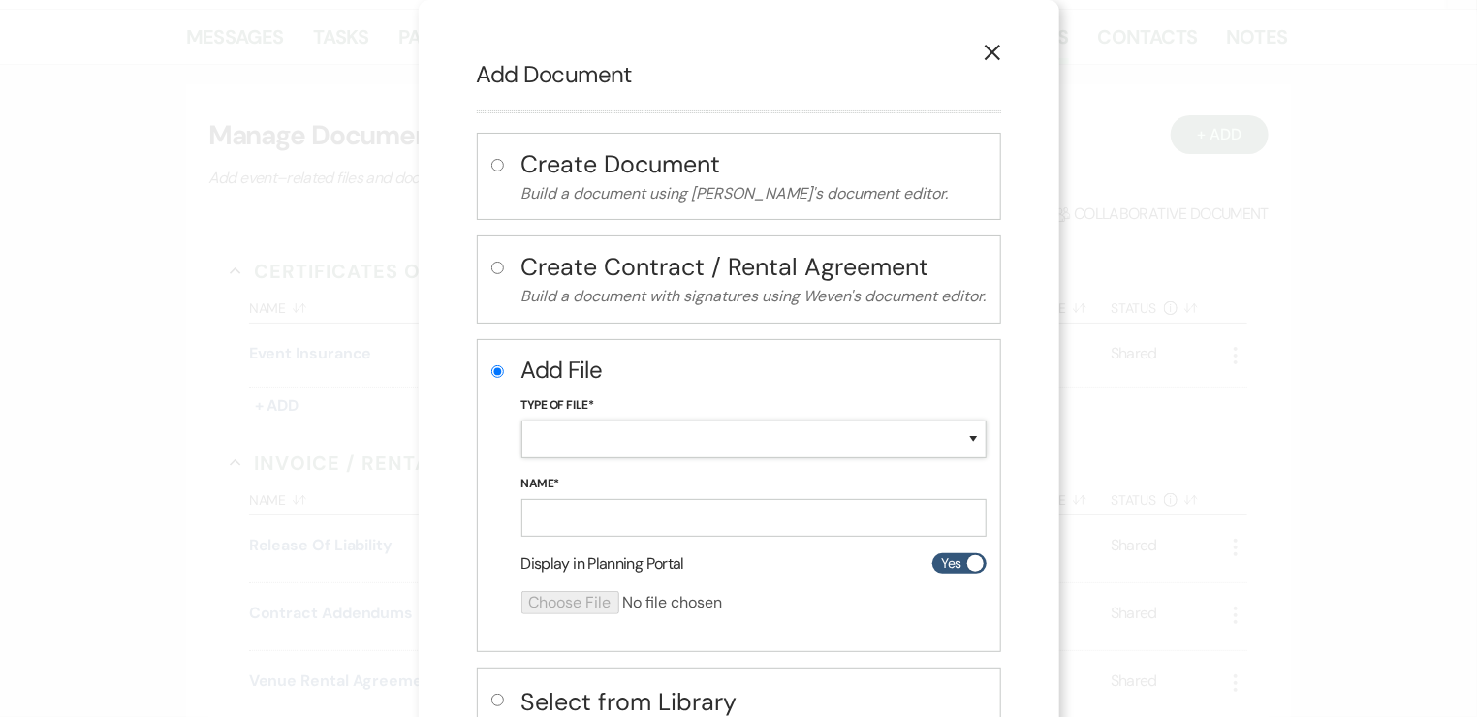
click at [604, 443] on select "Special Event Insurance Vendor Certificate of Insurance Contracts / Rental Agre…" at bounding box center [753, 440] width 465 height 38
click at [521, 421] on select "Special Event Insurance Vendor Certificate of Insurance Contracts / Rental Agre…" at bounding box center [753, 440] width 465 height 38
click at [623, 513] on input "Name*" at bounding box center [753, 518] width 465 height 38
click at [579, 606] on input "file" at bounding box center [702, 602] width 362 height 23
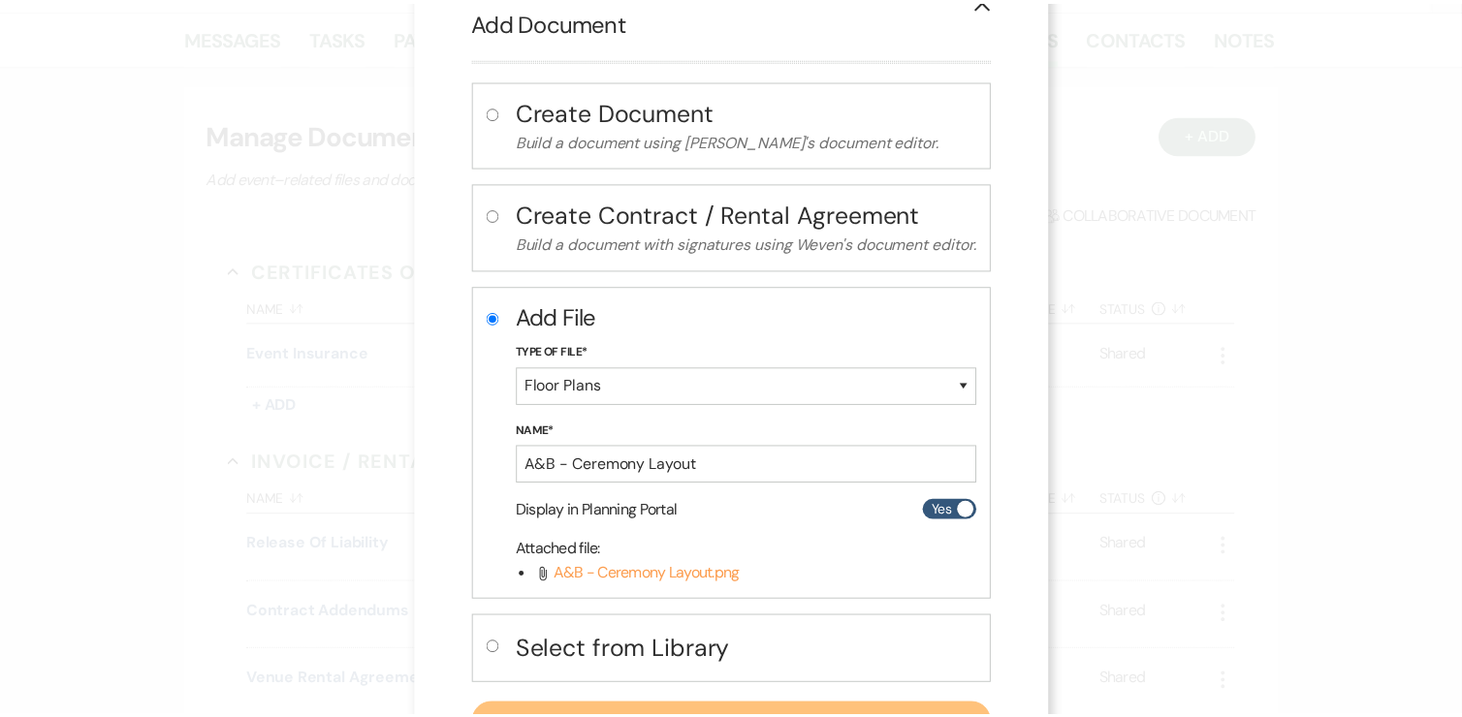
scroll to position [136, 0]
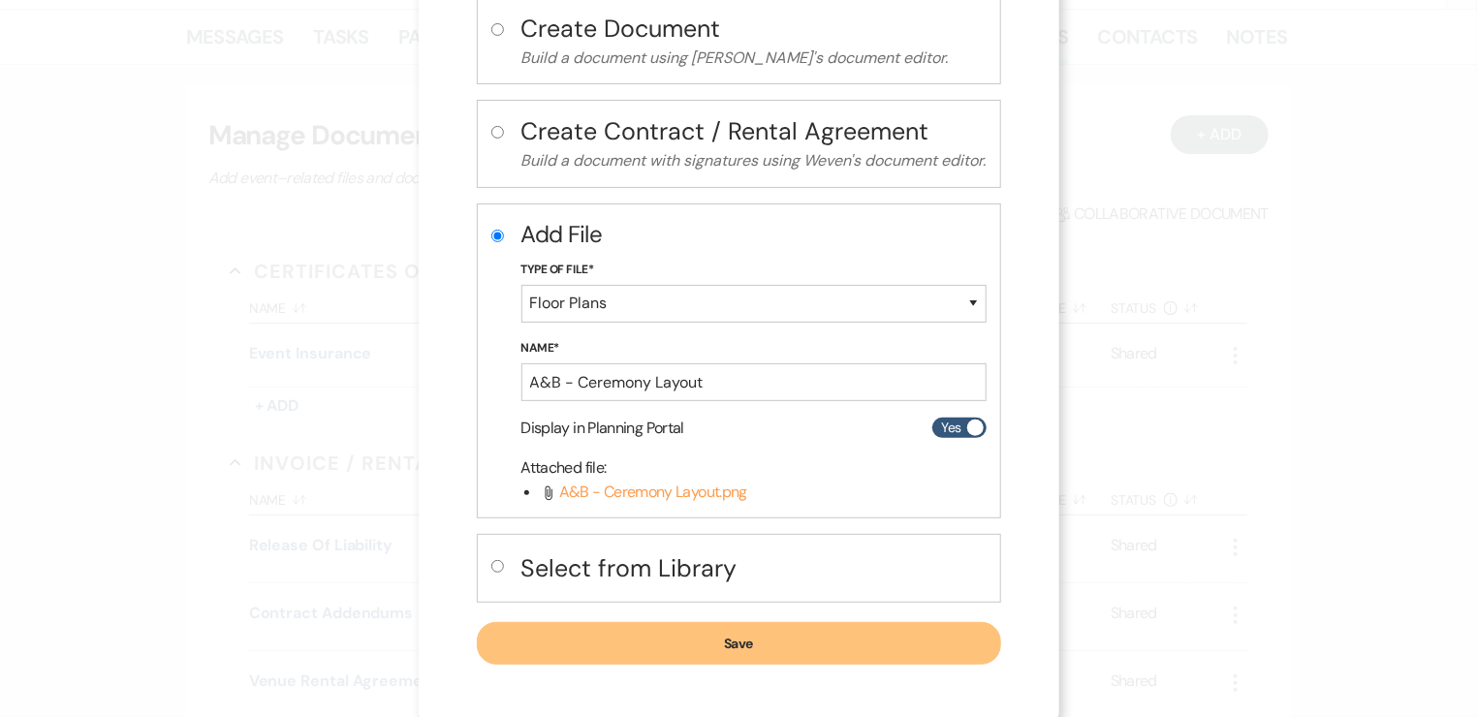
click at [739, 637] on button "Save" at bounding box center [739, 643] width 524 height 43
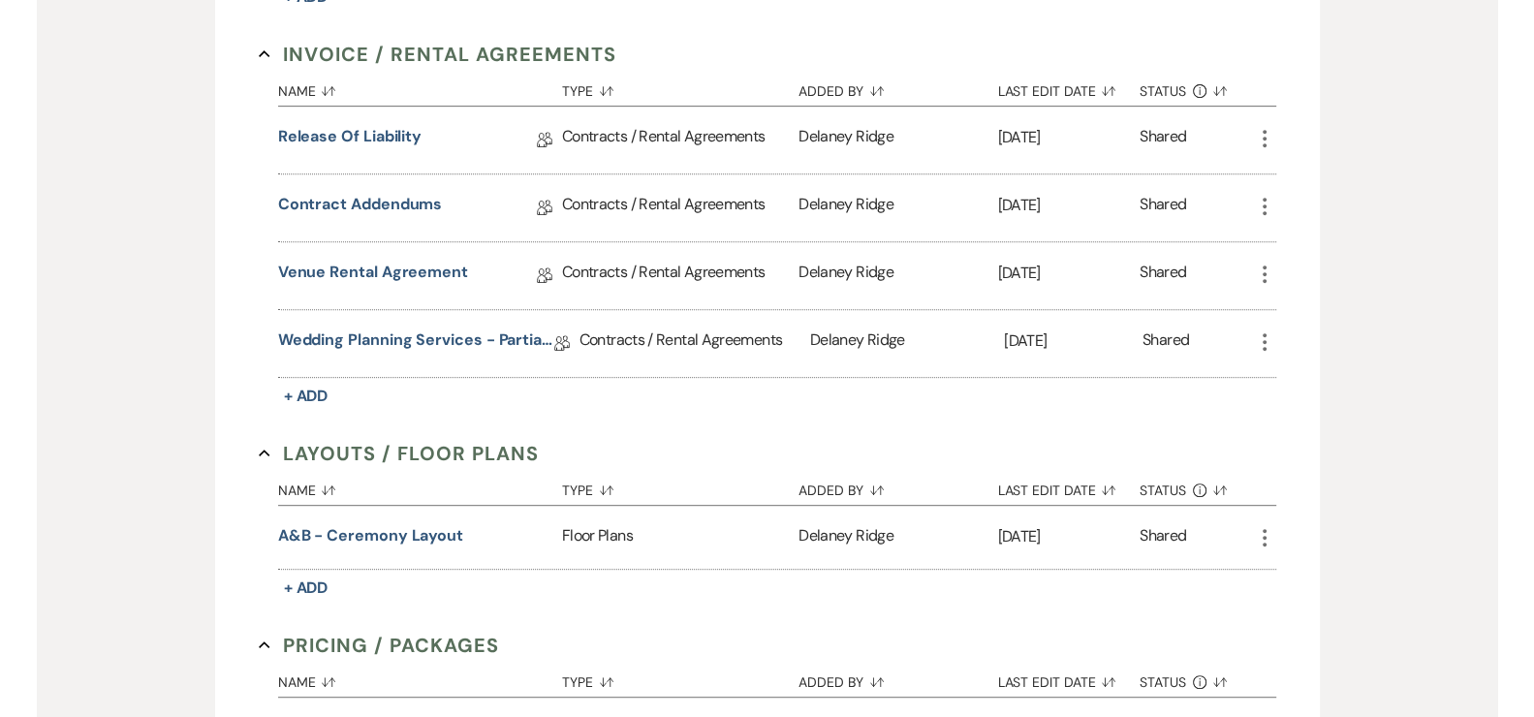
scroll to position [723, 0]
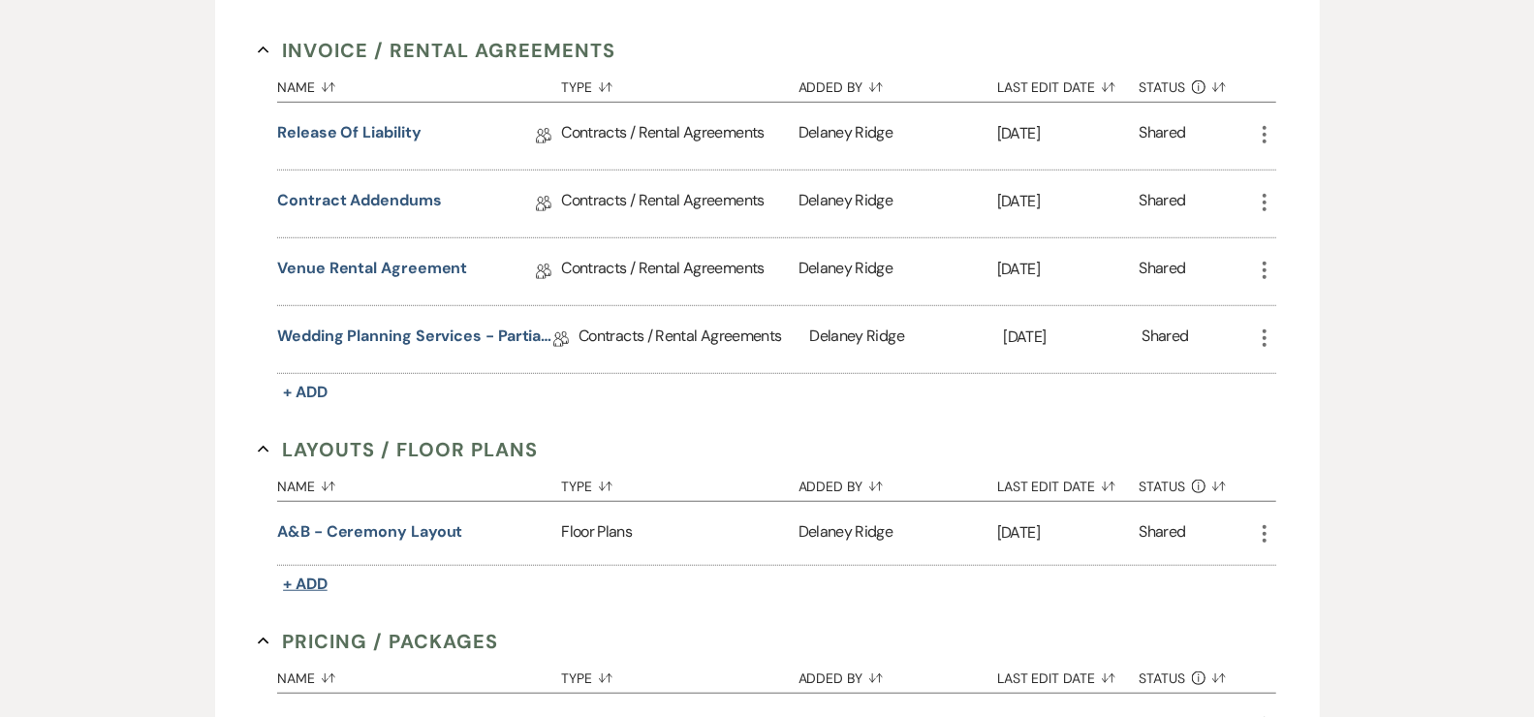
click at [319, 583] on span "+ Add" at bounding box center [305, 584] width 45 height 20
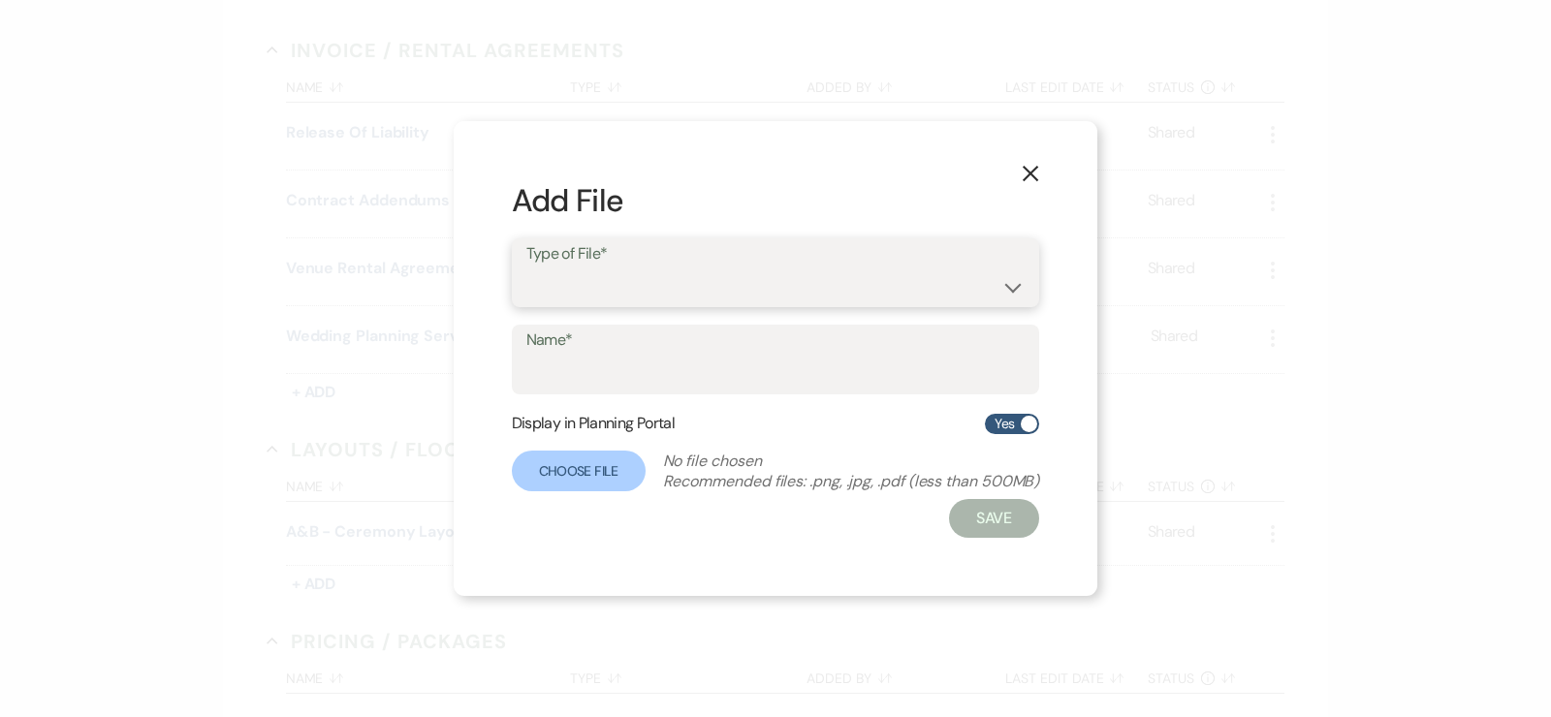
click at [746, 295] on select "Event Maps Floor Plans Rain Plan Seating Charts Venue Layout" at bounding box center [775, 286] width 499 height 38
click at [526, 267] on select "Event Maps Floor Plans Rain Plan Seating Charts Venue Layout" at bounding box center [775, 286] width 499 height 38
click at [694, 379] on input "Name*" at bounding box center [775, 374] width 499 height 38
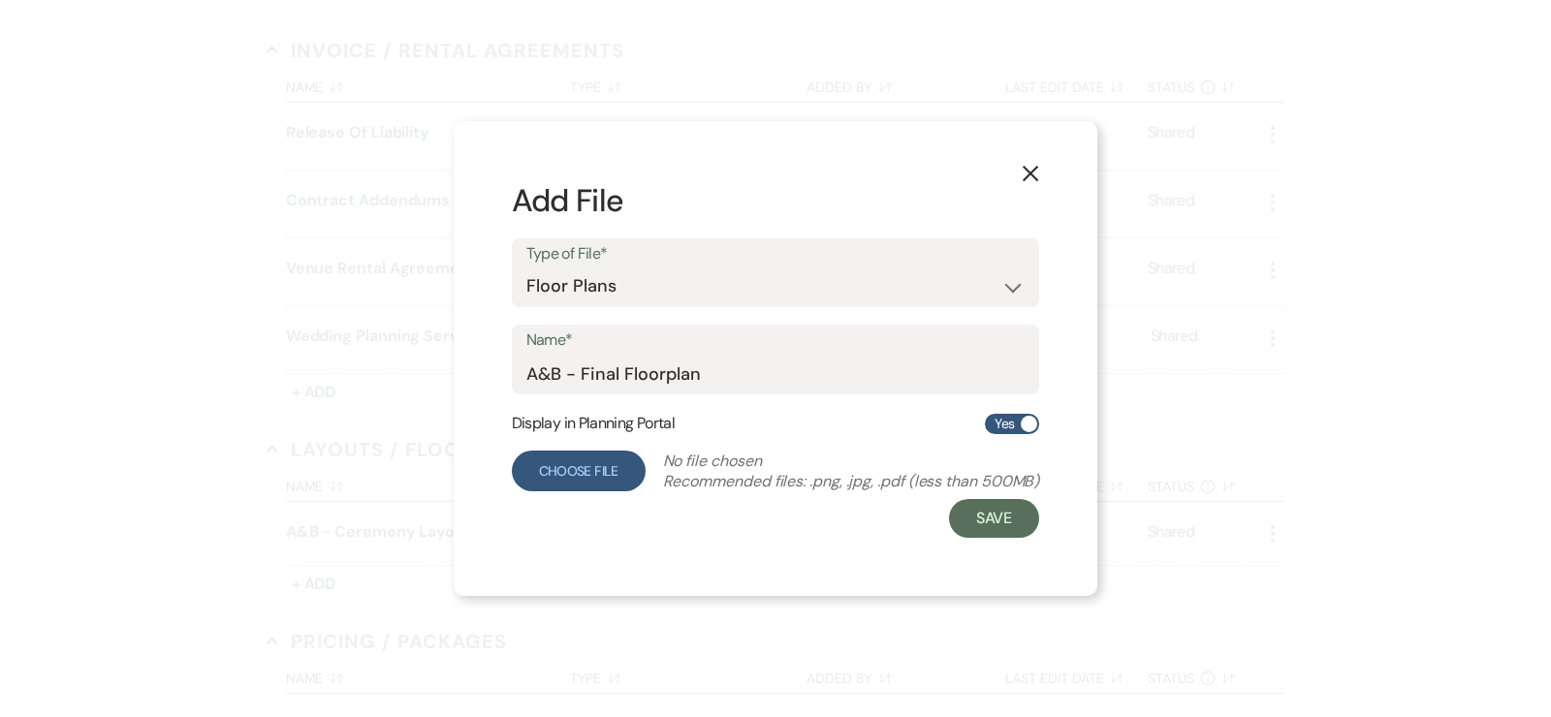
click at [563, 473] on label "Choose File" at bounding box center [579, 471] width 134 height 41
click at [0, 0] on input "Choose File" at bounding box center [0, 0] width 0 height 0
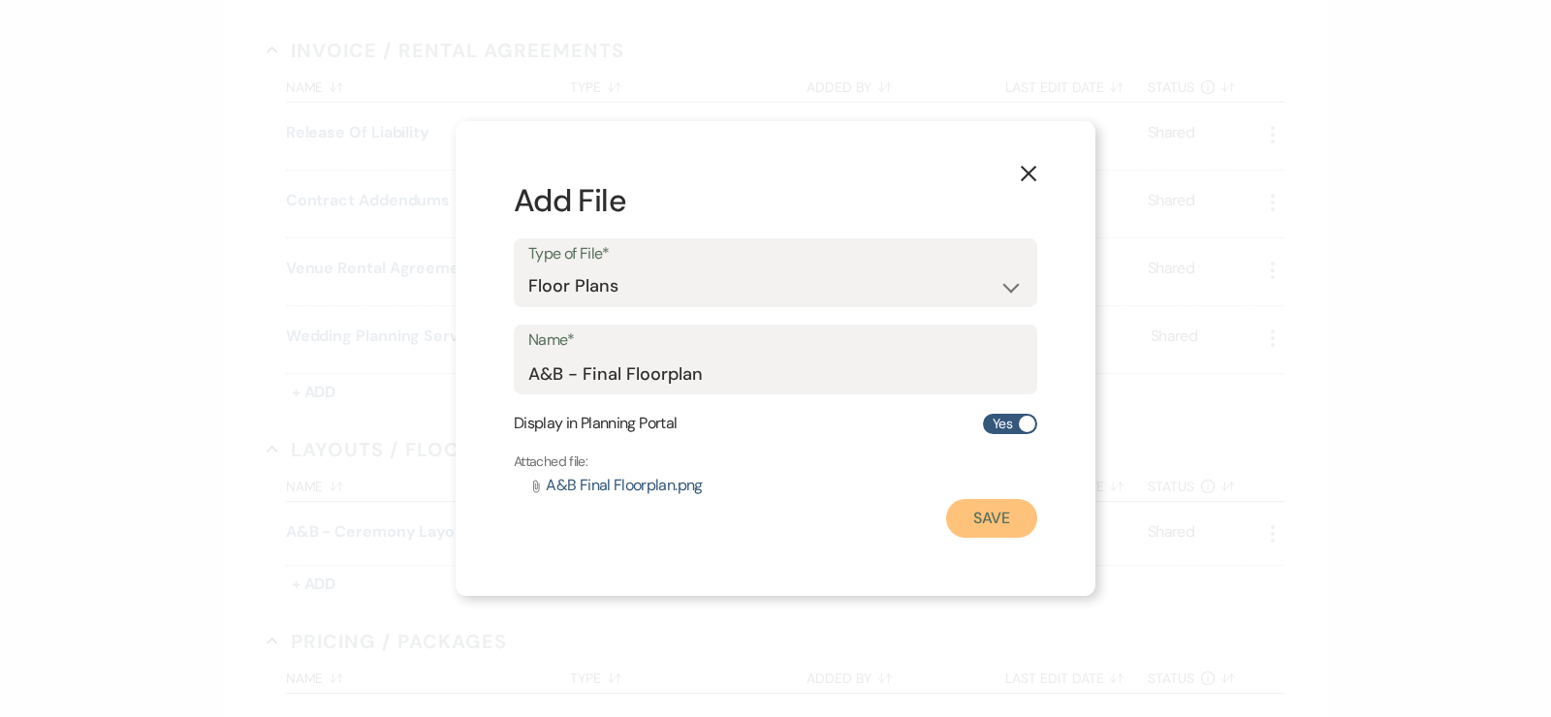
click at [1013, 527] on button "Save" at bounding box center [991, 518] width 91 height 39
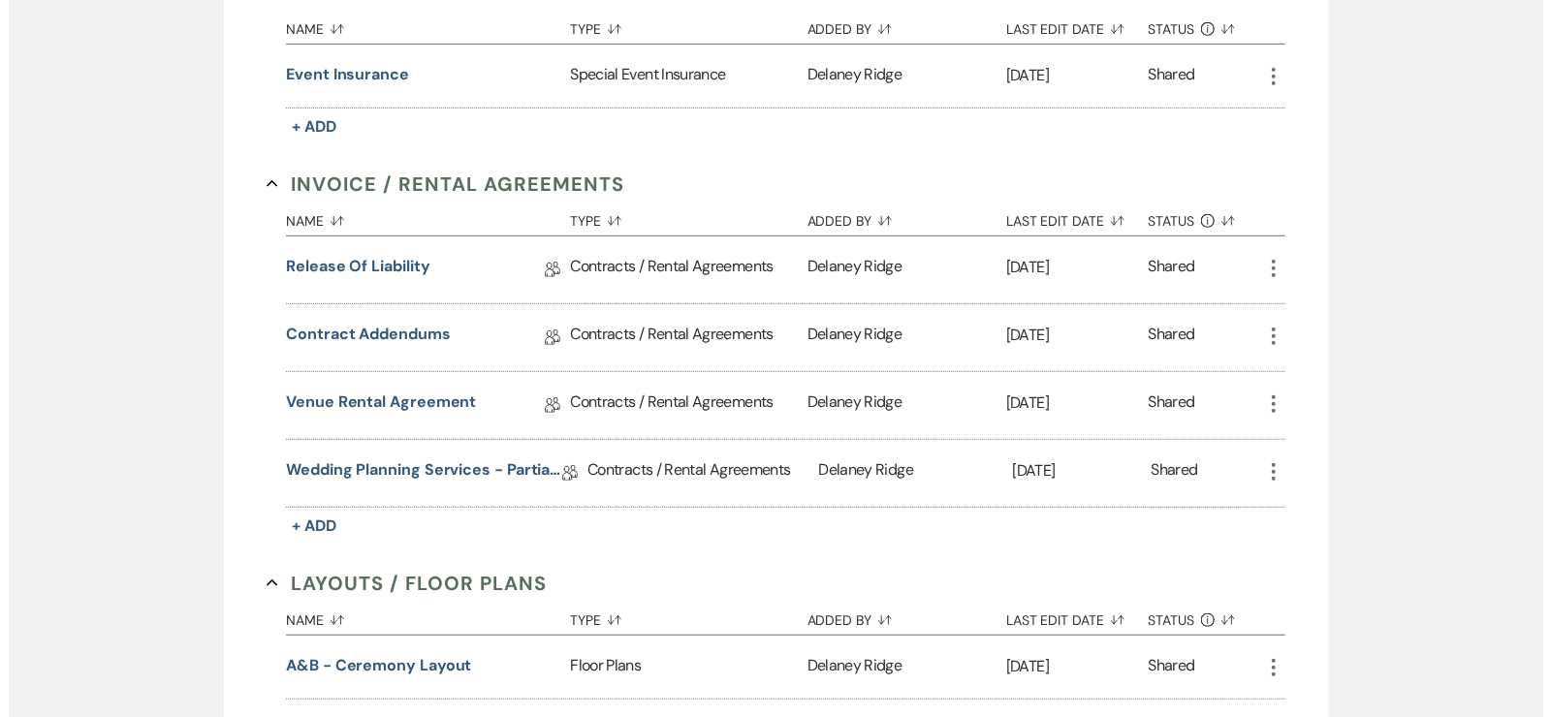
scroll to position [0, 0]
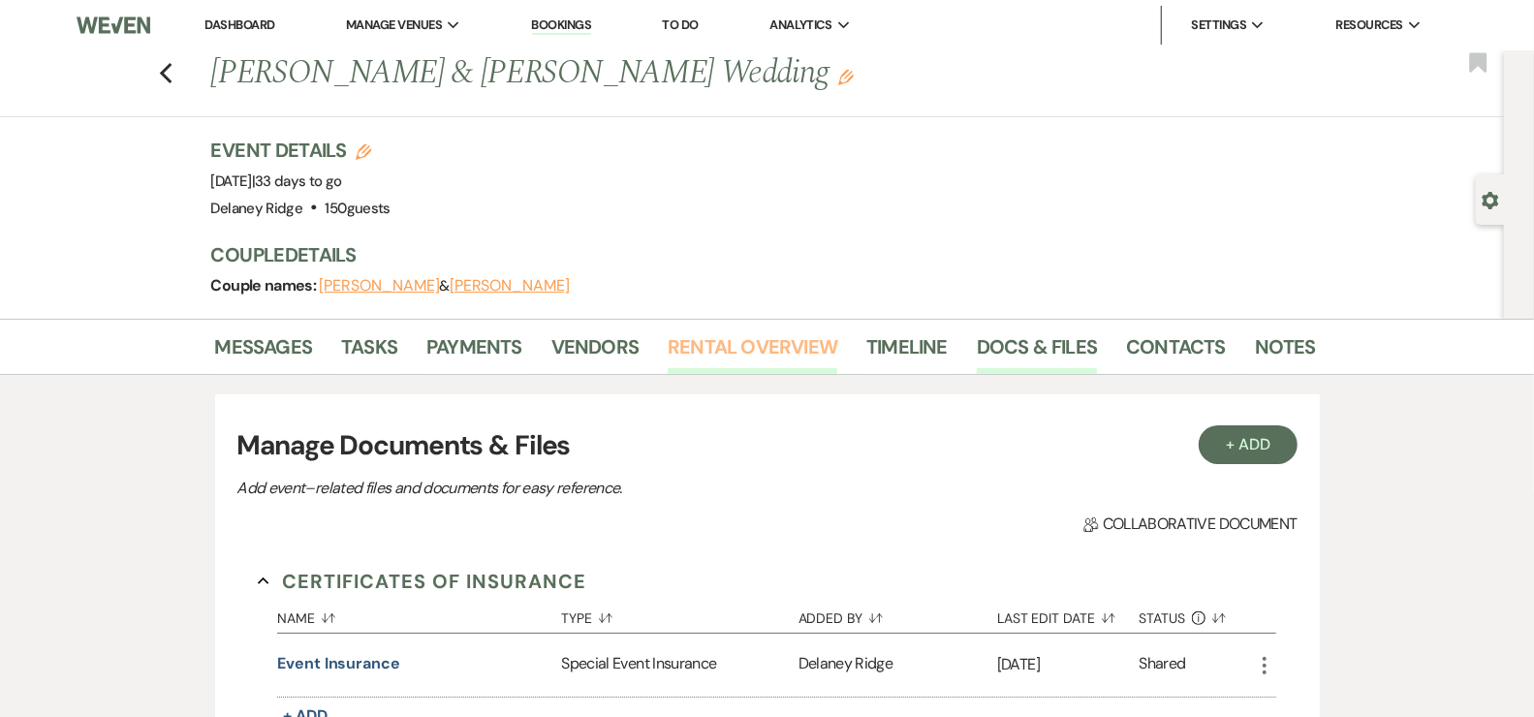
click at [705, 346] on link "Rental Overview" at bounding box center [753, 352] width 170 height 43
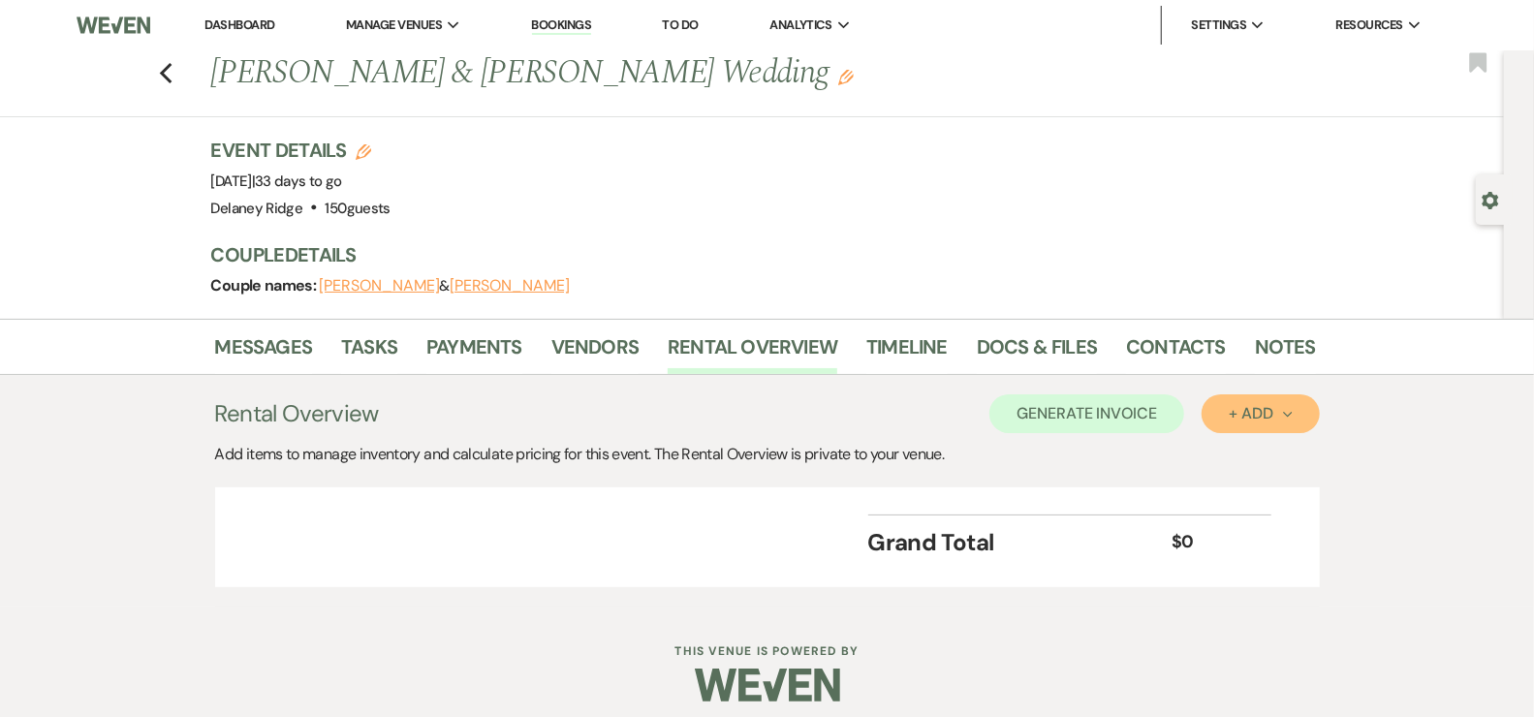
click at [1257, 406] on div "+ Add Next" at bounding box center [1260, 414] width 63 height 16
click at [1230, 449] on button "Item" at bounding box center [1251, 458] width 98 height 30
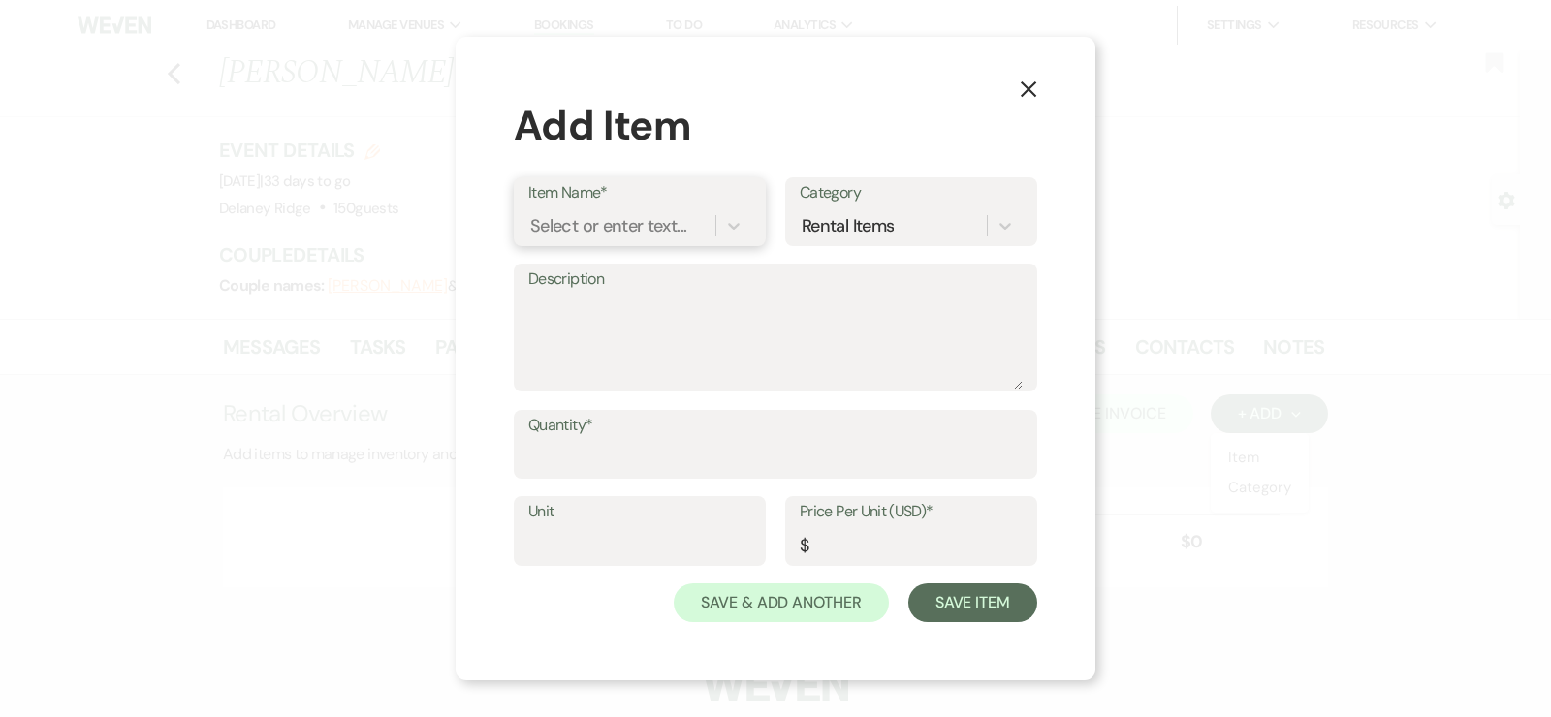
click at [670, 229] on div "Select or enter text..." at bounding box center [608, 225] width 156 height 26
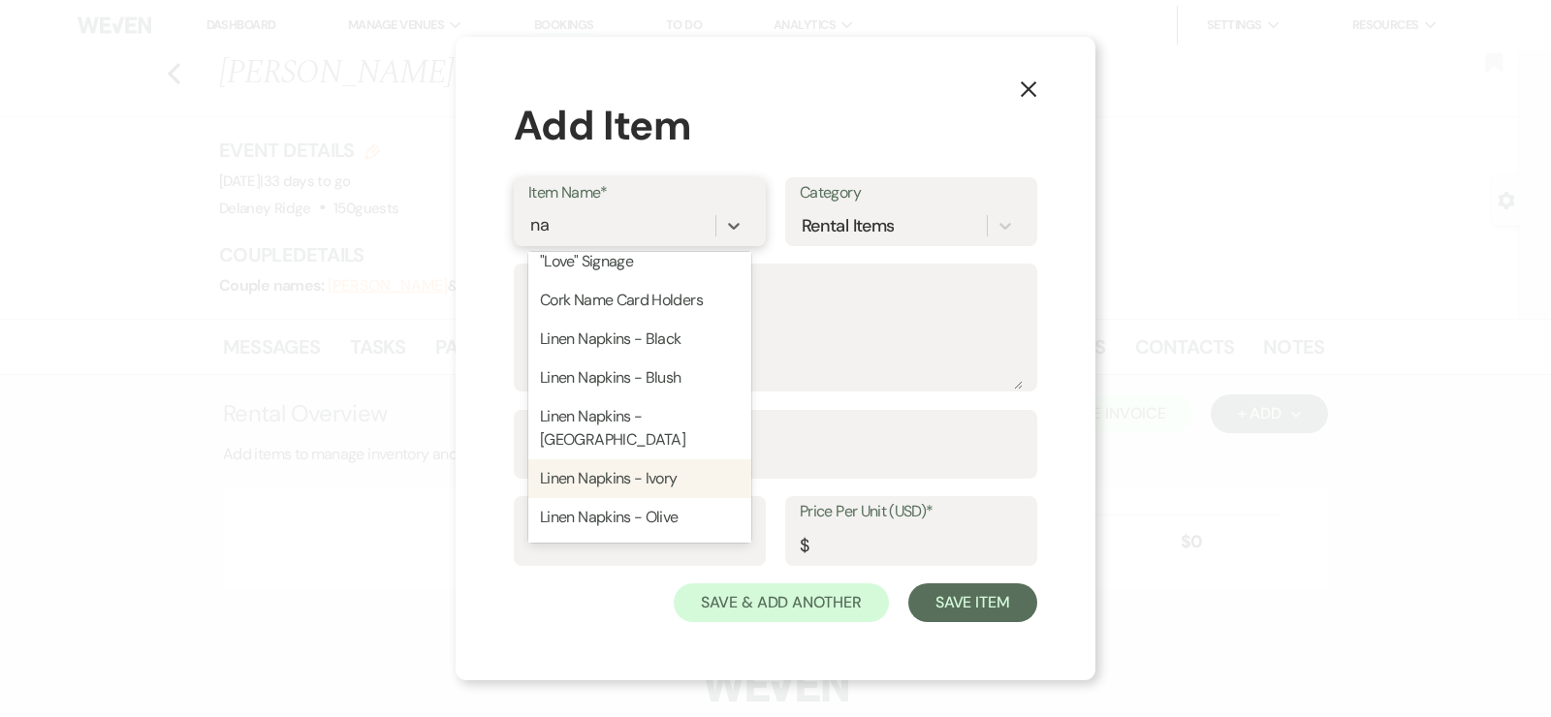
scroll to position [16, 0]
click at [623, 510] on div "Linen Napkins - Olive" at bounding box center [639, 515] width 223 height 39
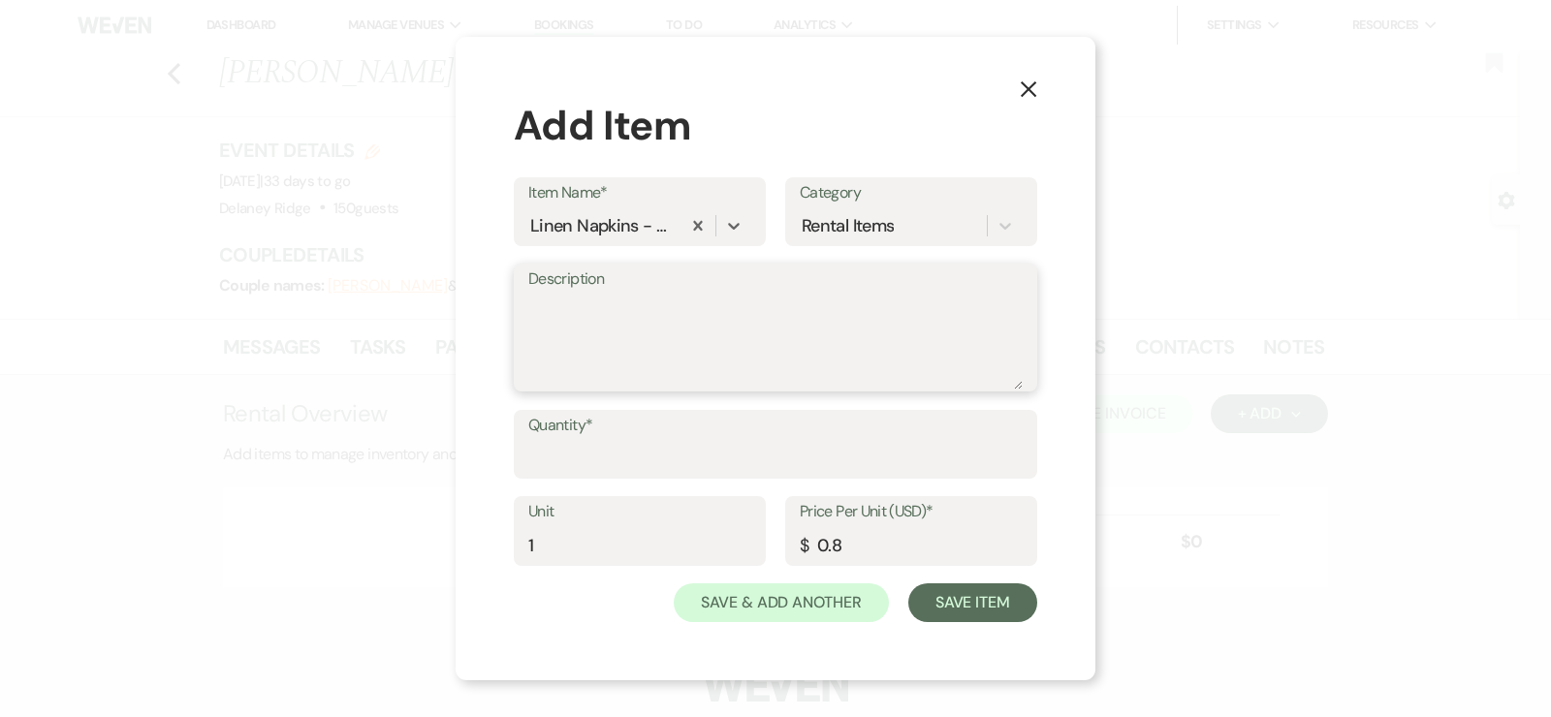
click at [611, 317] on textarea "Description" at bounding box center [775, 341] width 494 height 97
click at [566, 536] on input "1" at bounding box center [639, 545] width 223 height 38
drag, startPoint x: 588, startPoint y: 486, endPoint x: 602, endPoint y: 465, distance: 24.5
click at [588, 486] on div "Quantity*" at bounding box center [775, 453] width 523 height 87
click at [606, 457] on input "Quantity*" at bounding box center [775, 458] width 494 height 38
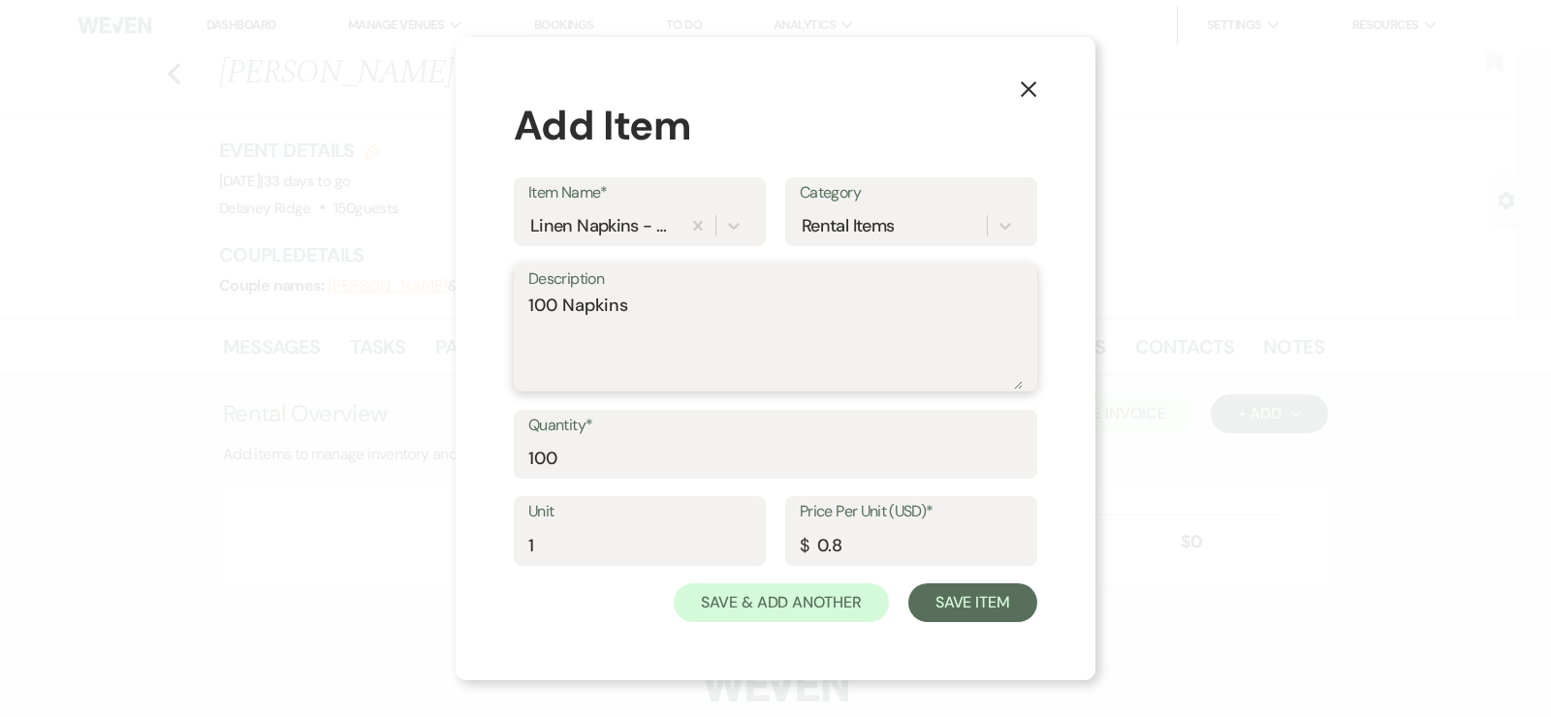
click at [755, 331] on textarea "100 Napkins" at bounding box center [775, 341] width 494 height 97
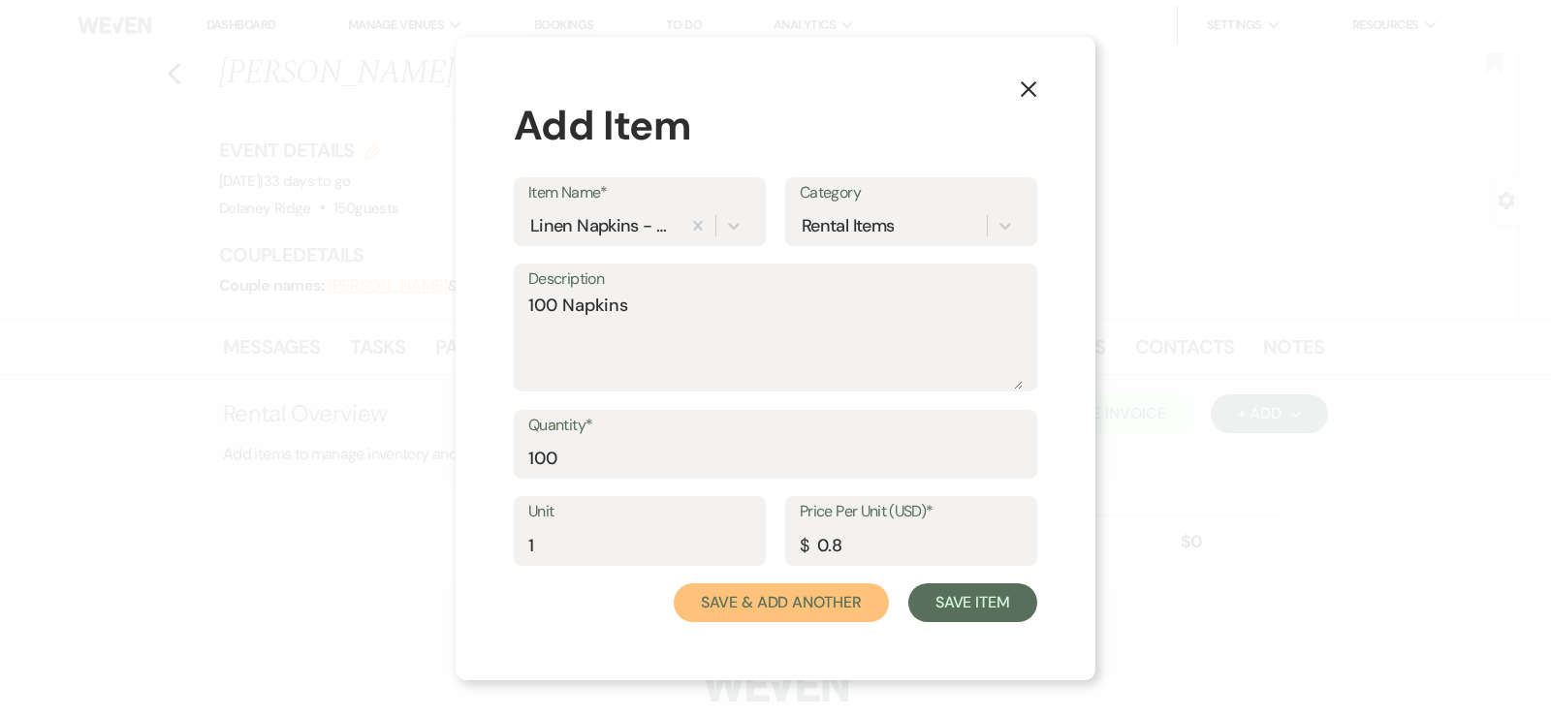
click at [815, 614] on button "Save & Add Another" at bounding box center [781, 602] width 215 height 39
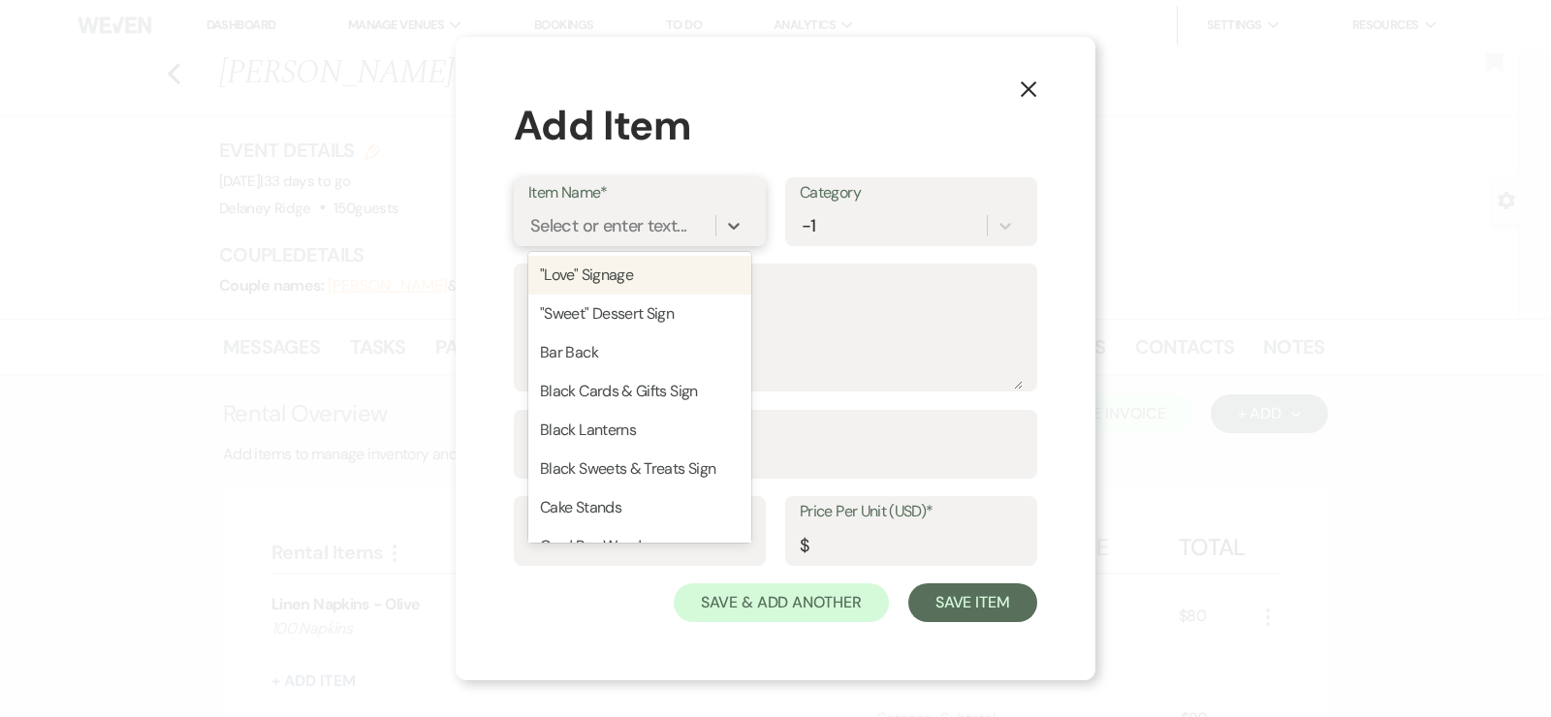
click at [656, 225] on div "Select or enter text..." at bounding box center [608, 225] width 156 height 26
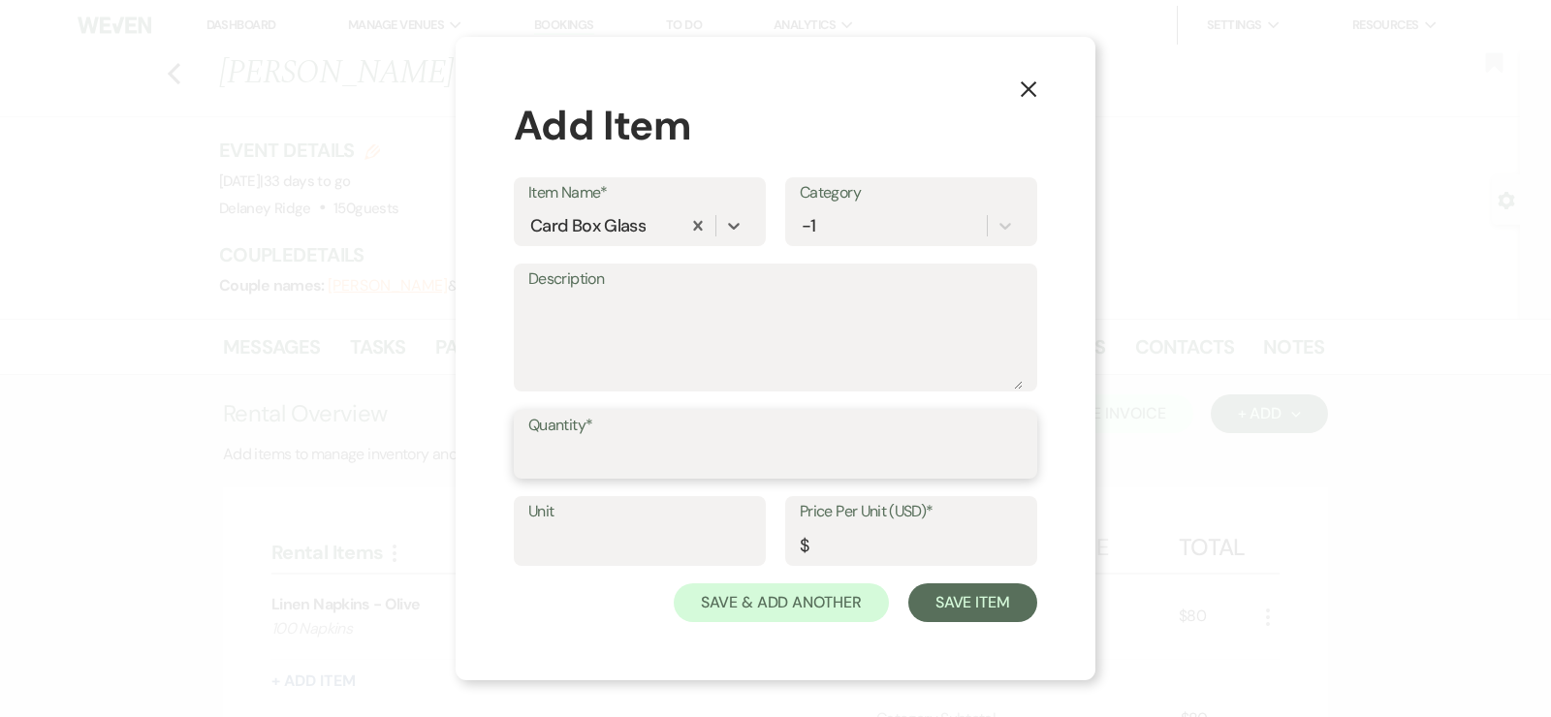
click at [643, 451] on input "Quantity*" at bounding box center [775, 458] width 494 height 38
click at [697, 360] on textarea "Description" at bounding box center [775, 341] width 494 height 97
click at [667, 519] on label "Unit" at bounding box center [639, 512] width 223 height 28
click at [667, 526] on input "Unit" at bounding box center [639, 545] width 223 height 38
click at [830, 233] on div "-1" at bounding box center [893, 225] width 187 height 34
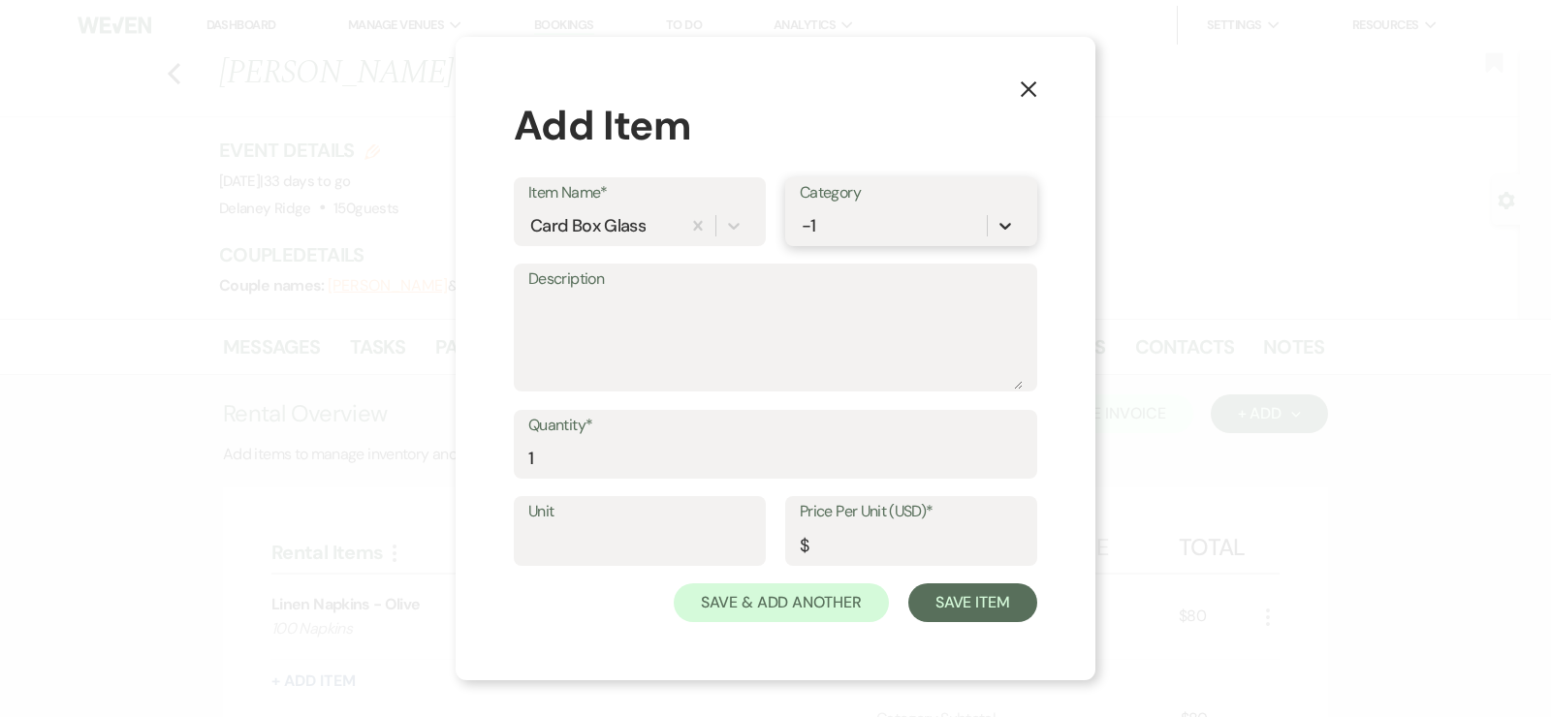
click at [991, 213] on div at bounding box center [1005, 225] width 35 height 35
click at [1004, 222] on icon at bounding box center [1004, 225] width 19 height 19
click at [961, 101] on div "Add Item" at bounding box center [775, 125] width 523 height 61
click at [951, 598] on button "Save Item" at bounding box center [972, 602] width 129 height 39
click at [904, 540] on input "Price Per Unit (USD)*" at bounding box center [911, 545] width 222 height 38
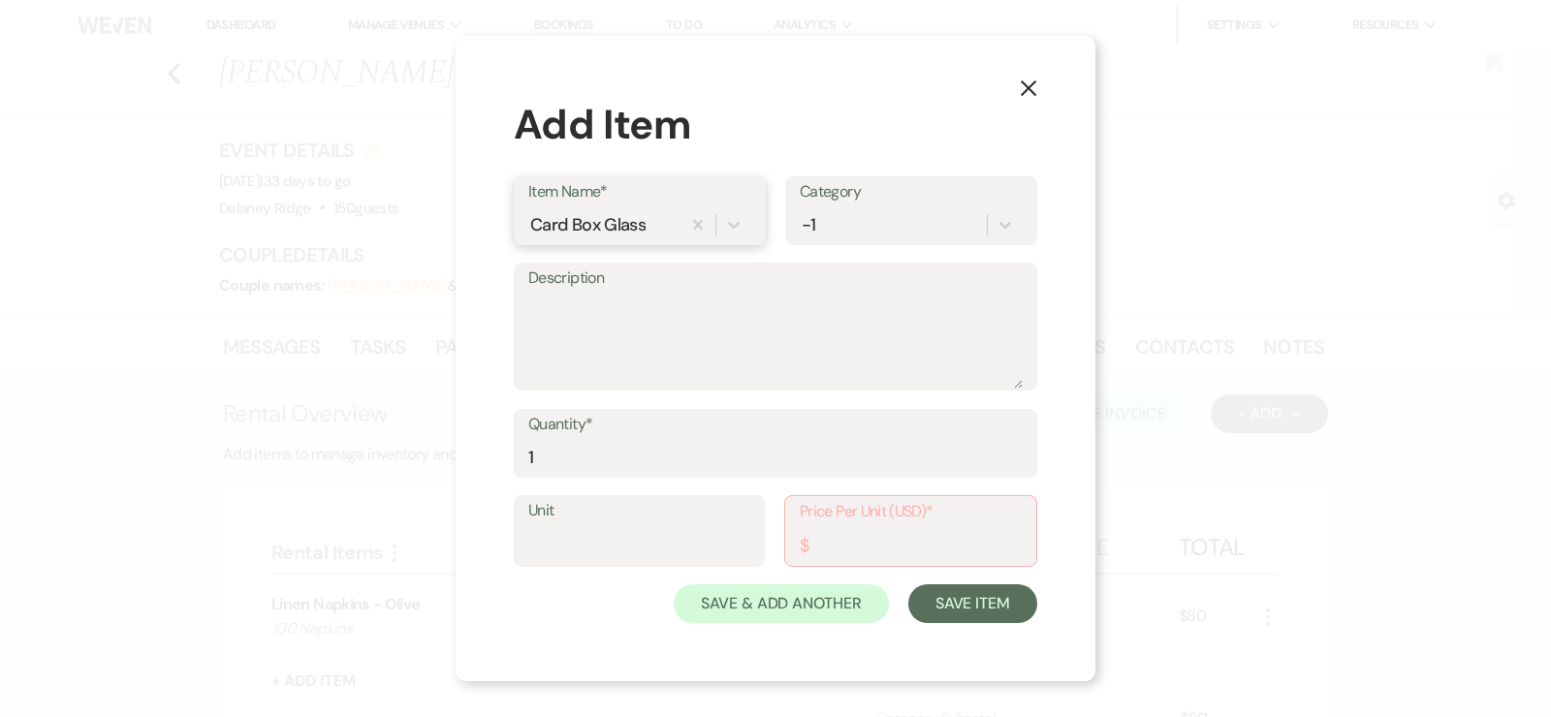
click at [583, 218] on div "Card Box Glass" at bounding box center [587, 224] width 115 height 26
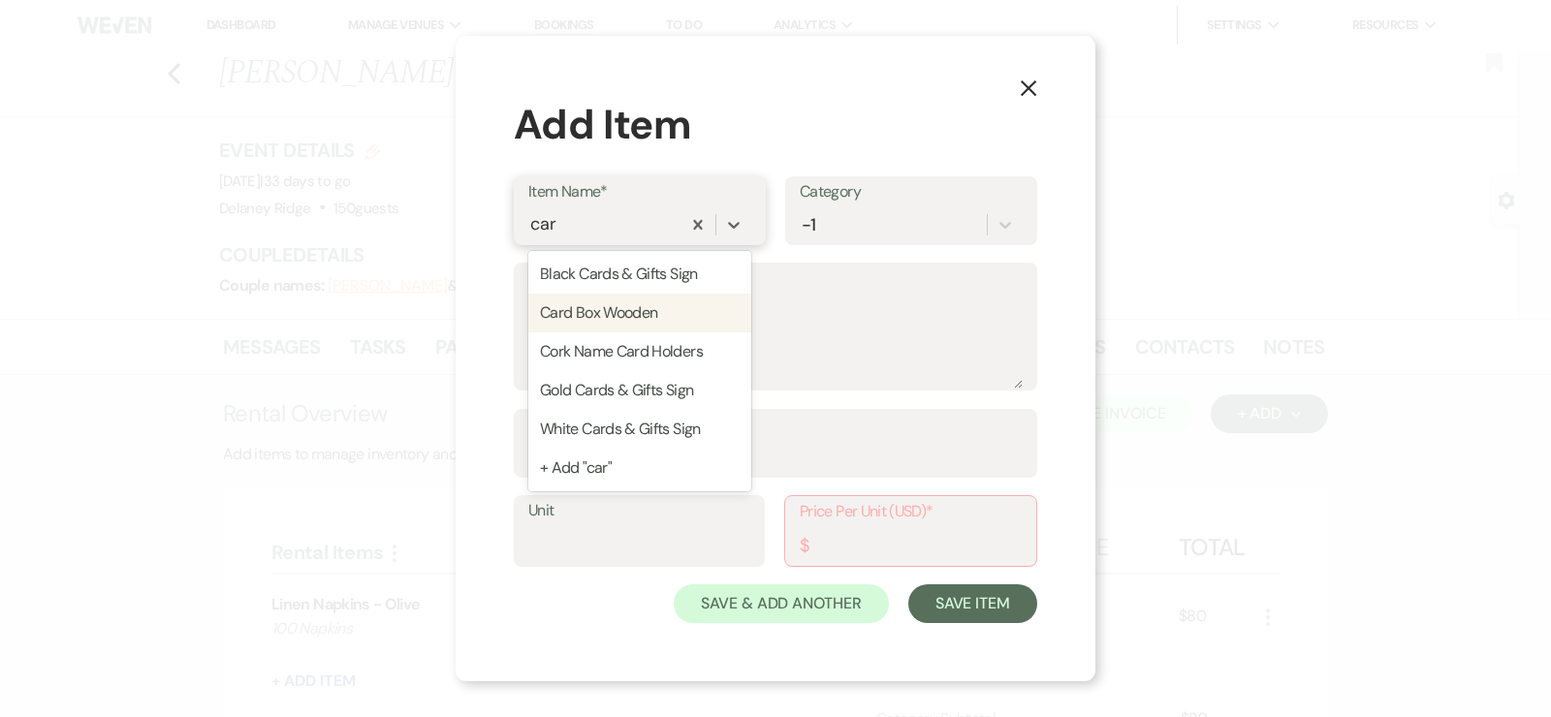
click at [615, 318] on div "Card Box Wooden" at bounding box center [639, 313] width 223 height 39
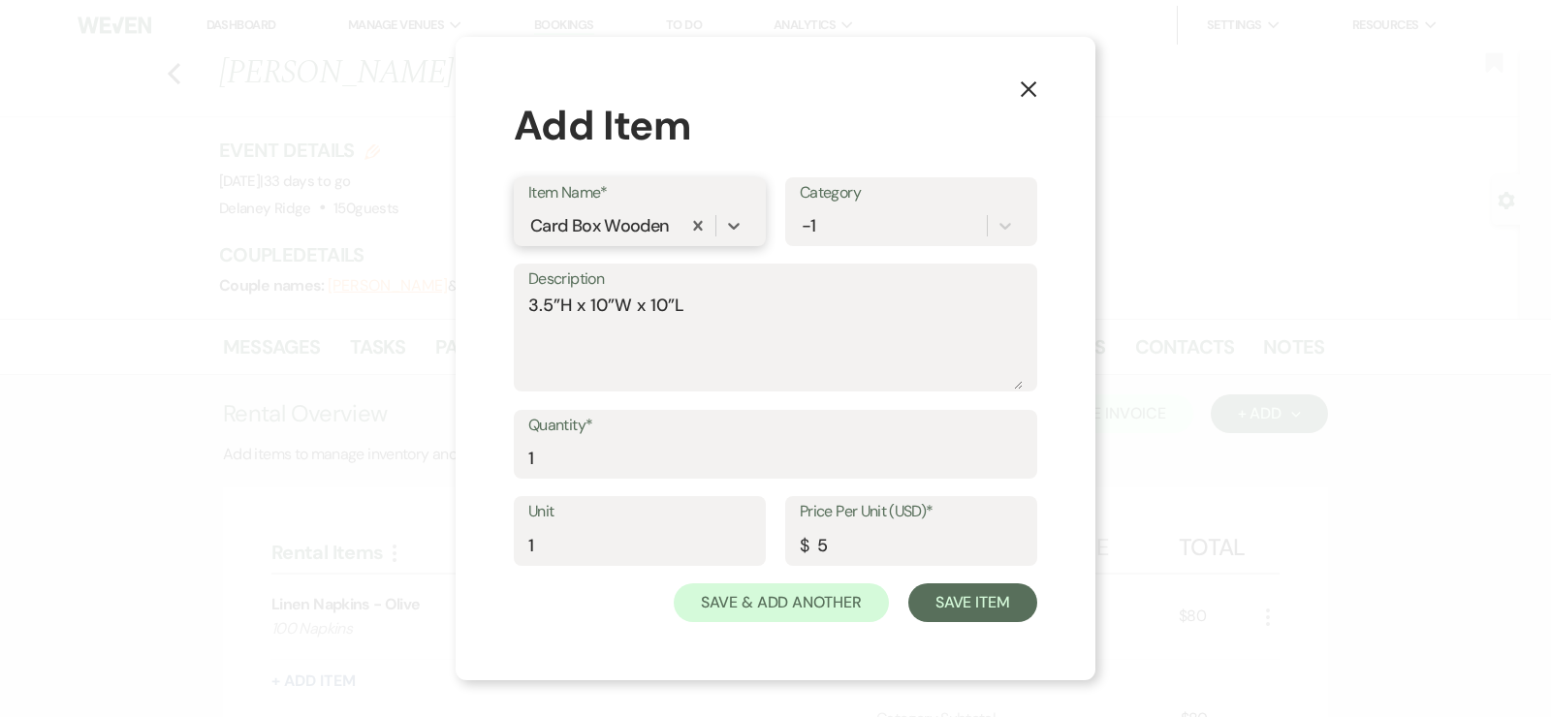
click at [674, 226] on div "Card Box Wooden" at bounding box center [604, 225] width 152 height 34
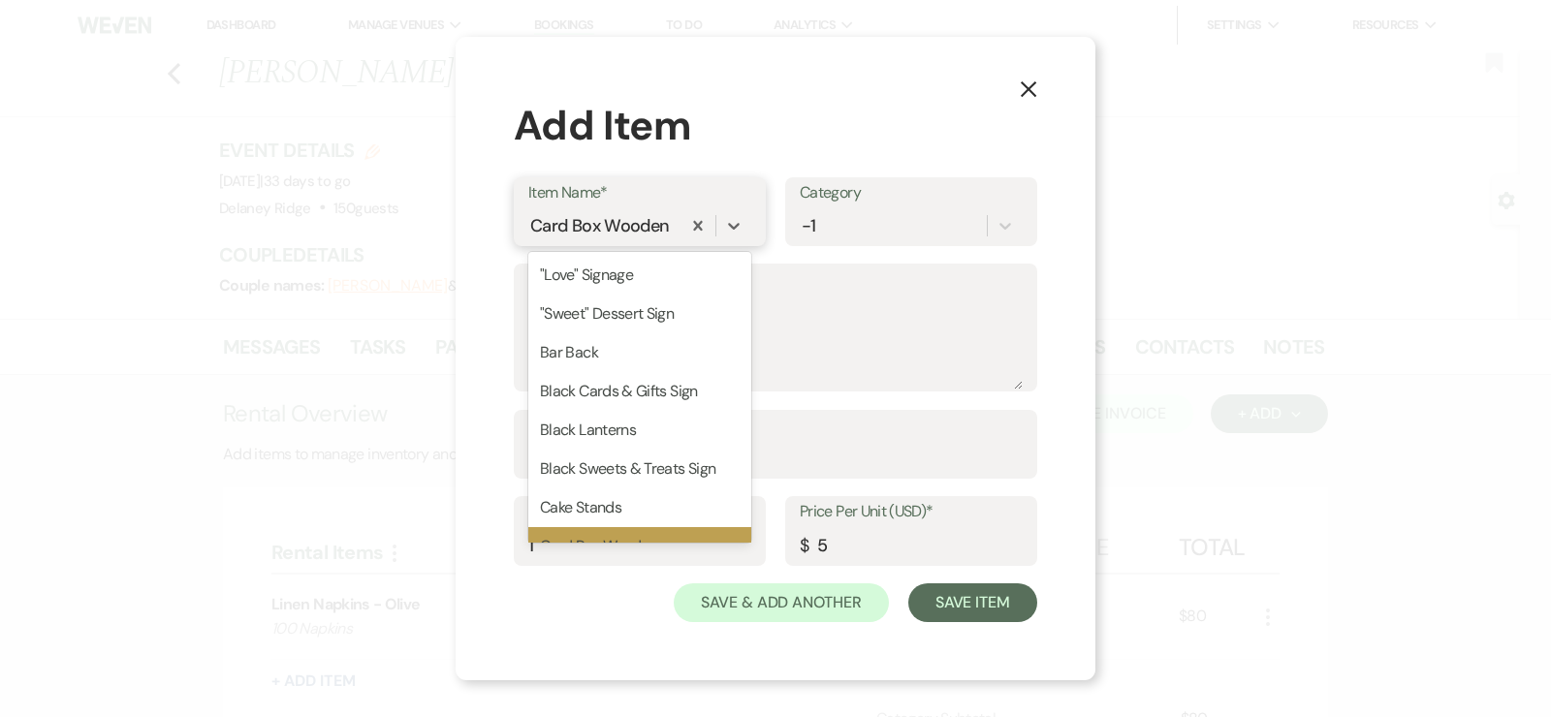
scroll to position [36, 0]
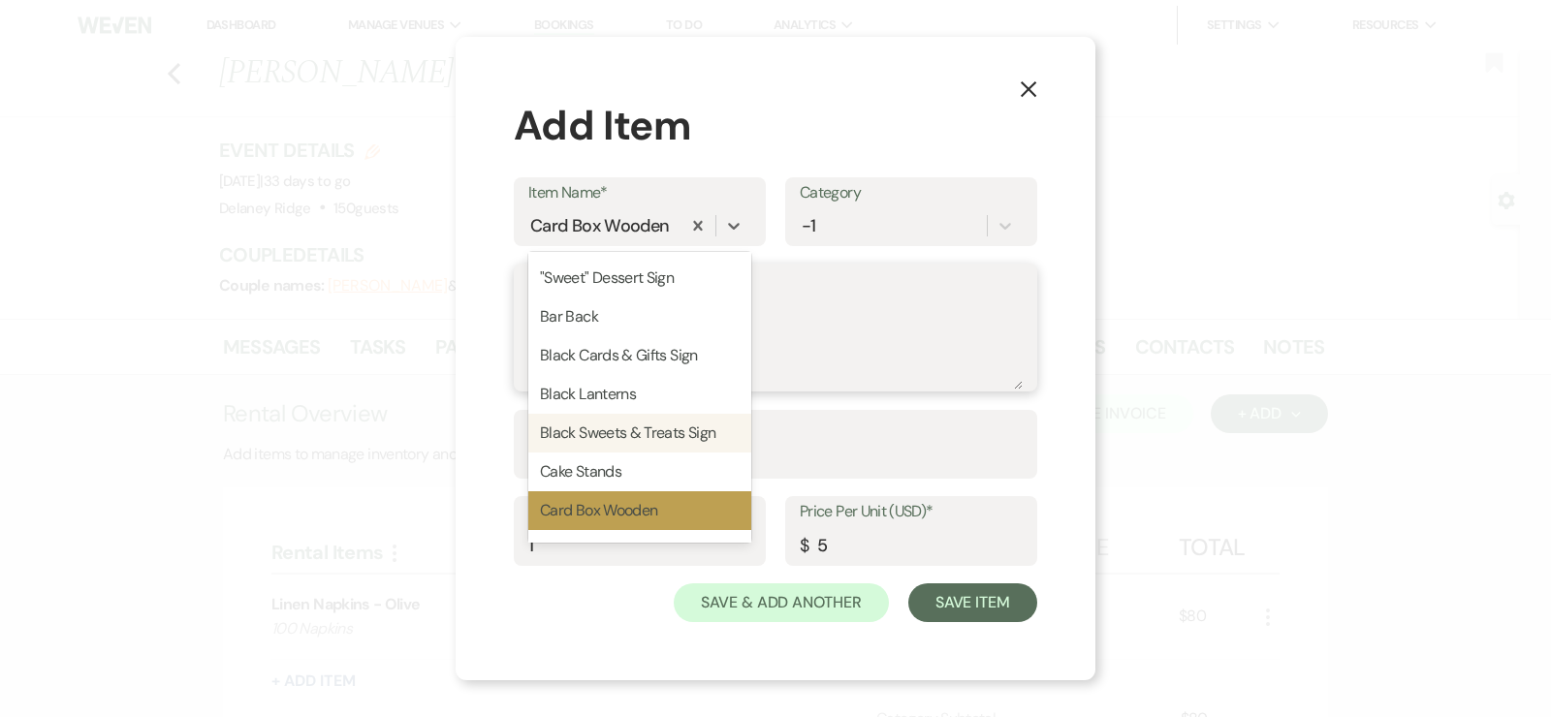
click at [858, 364] on textarea "3.5”H x 10”W x 10”L" at bounding box center [775, 341] width 494 height 97
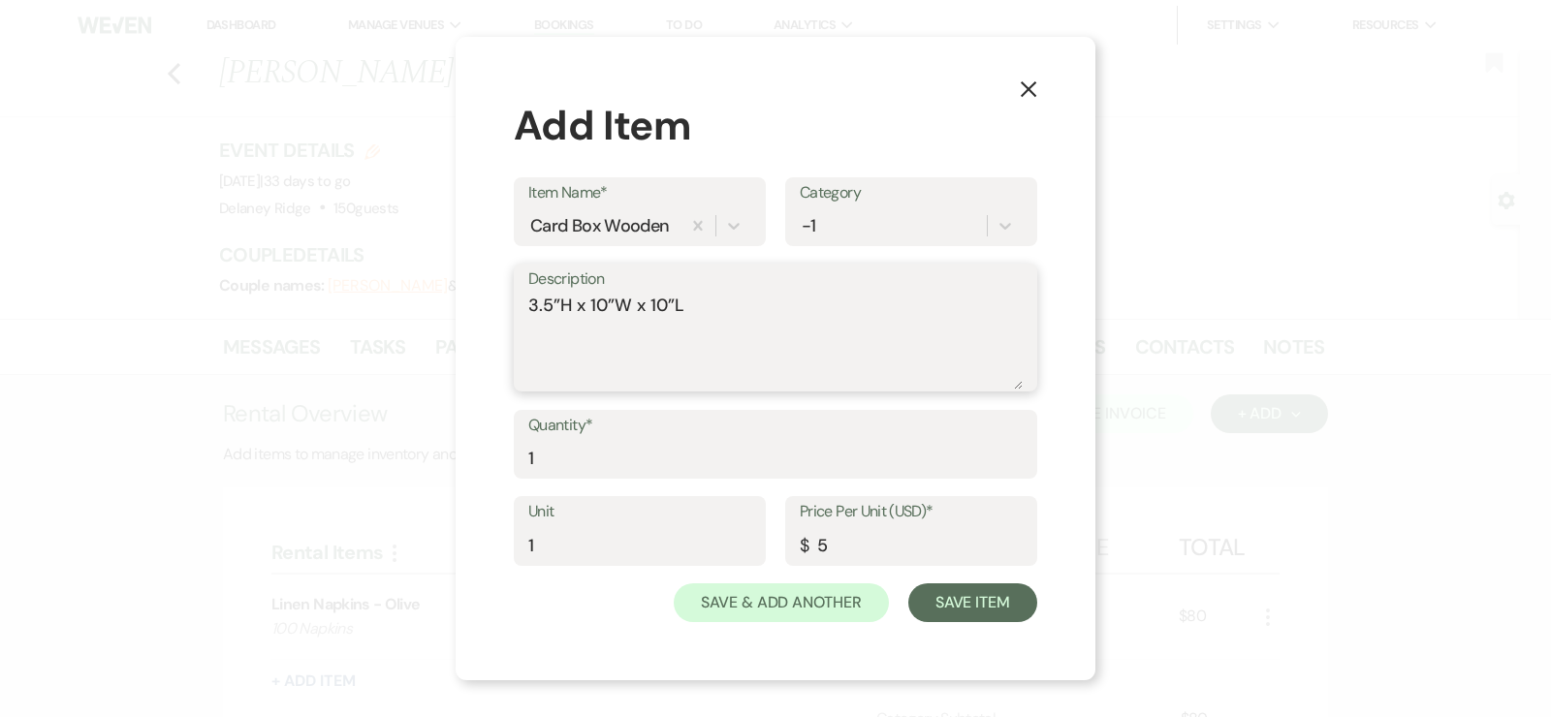
drag, startPoint x: 730, startPoint y: 305, endPoint x: 655, endPoint y: 307, distance: 74.7
click at [655, 307] on textarea "3.5”H x 10”W x 10”L" at bounding box center [775, 341] width 494 height 97
click at [704, 305] on textarea "3.5”H x 10”W x 10”L" at bounding box center [775, 341] width 494 height 97
click at [672, 222] on div "Card Box Wooden" at bounding box center [604, 225] width 152 height 34
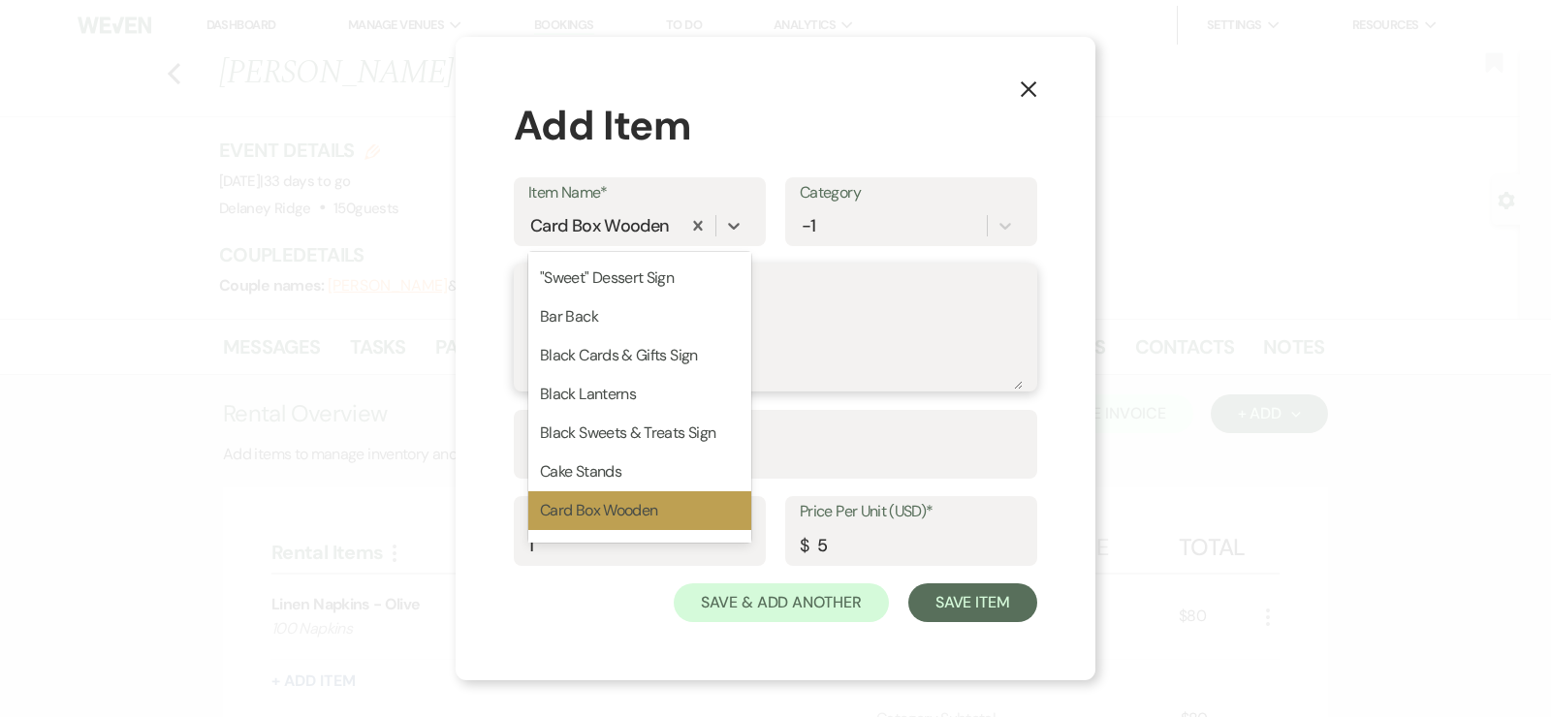
click at [893, 320] on textarea "3.5”H x 10”W x 10”L GLASS CARD BOX" at bounding box center [775, 341] width 494 height 97
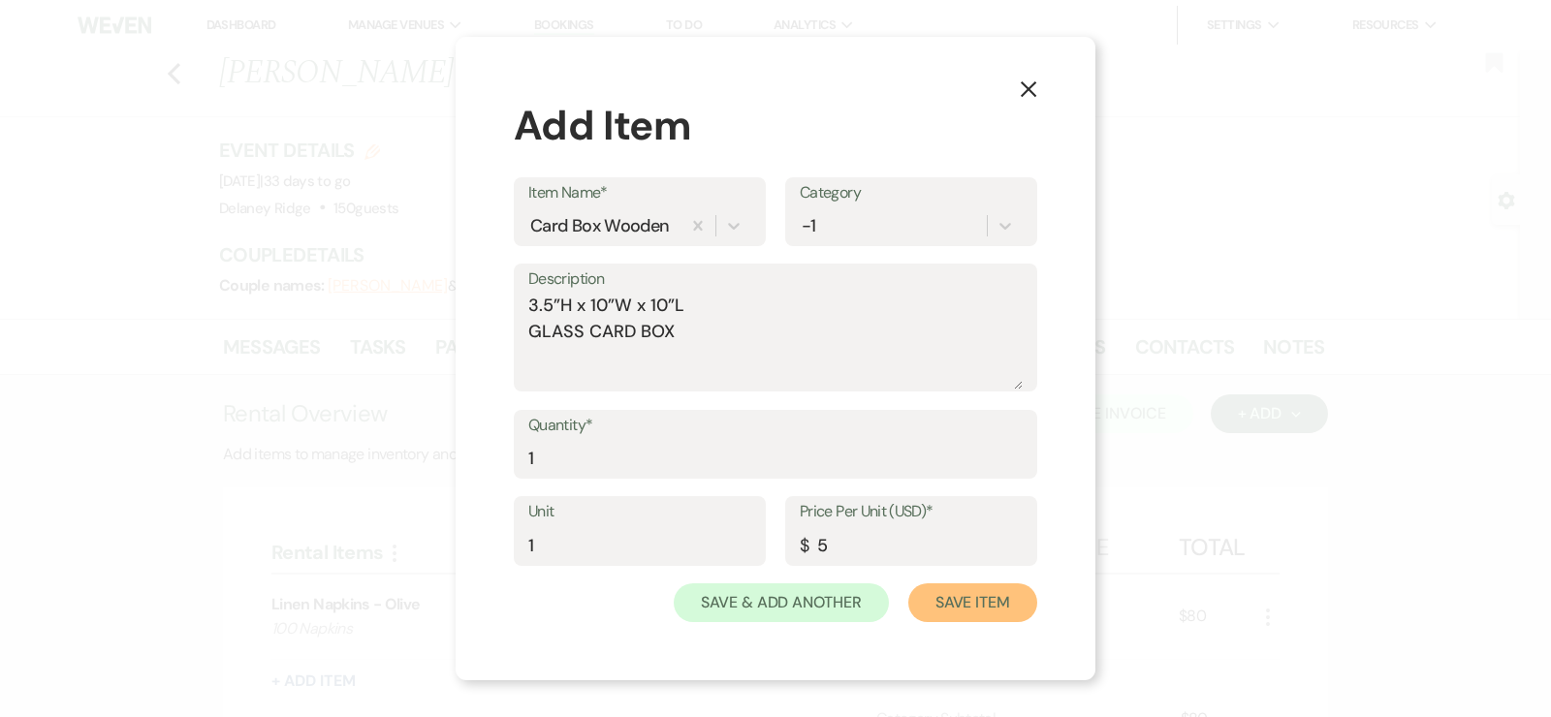
click at [992, 598] on button "Save Item" at bounding box center [972, 602] width 129 height 39
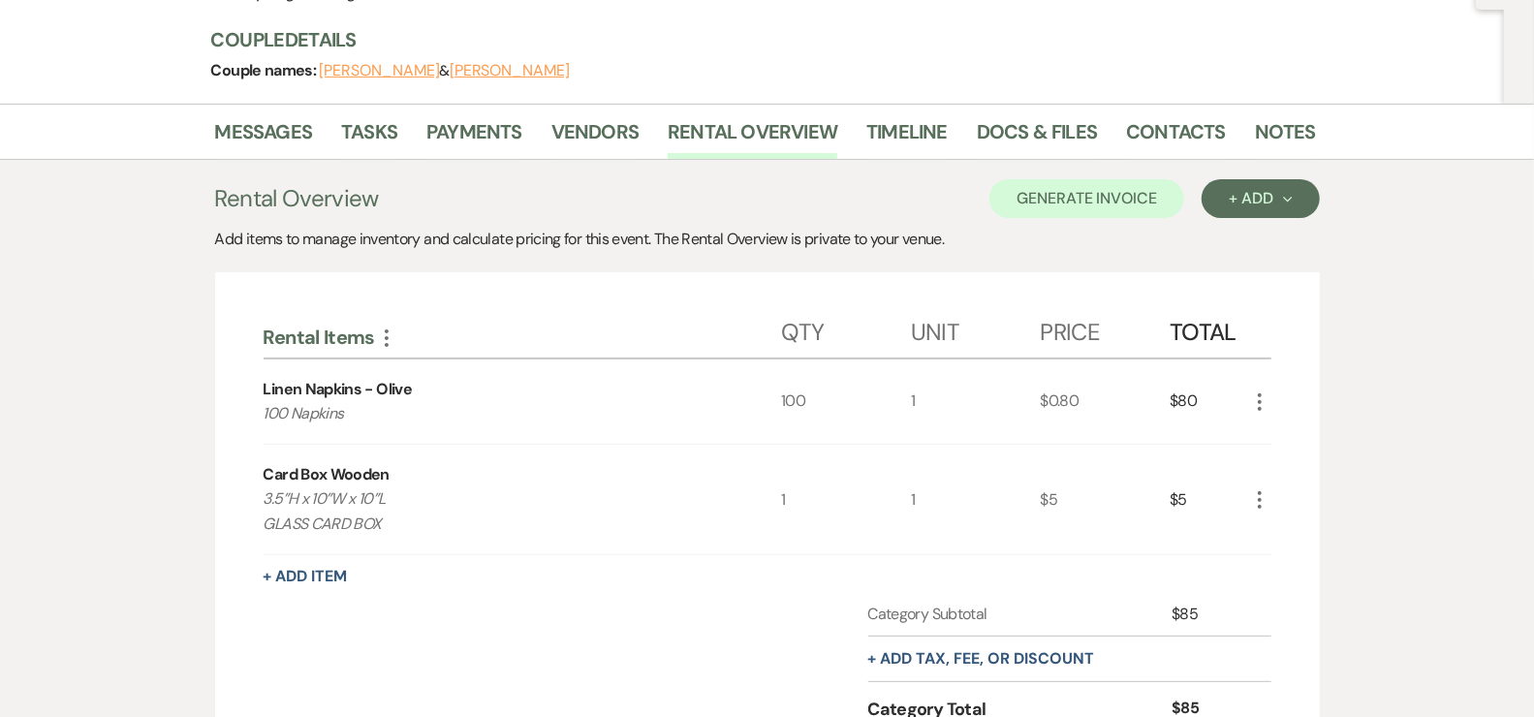
scroll to position [287, 0]
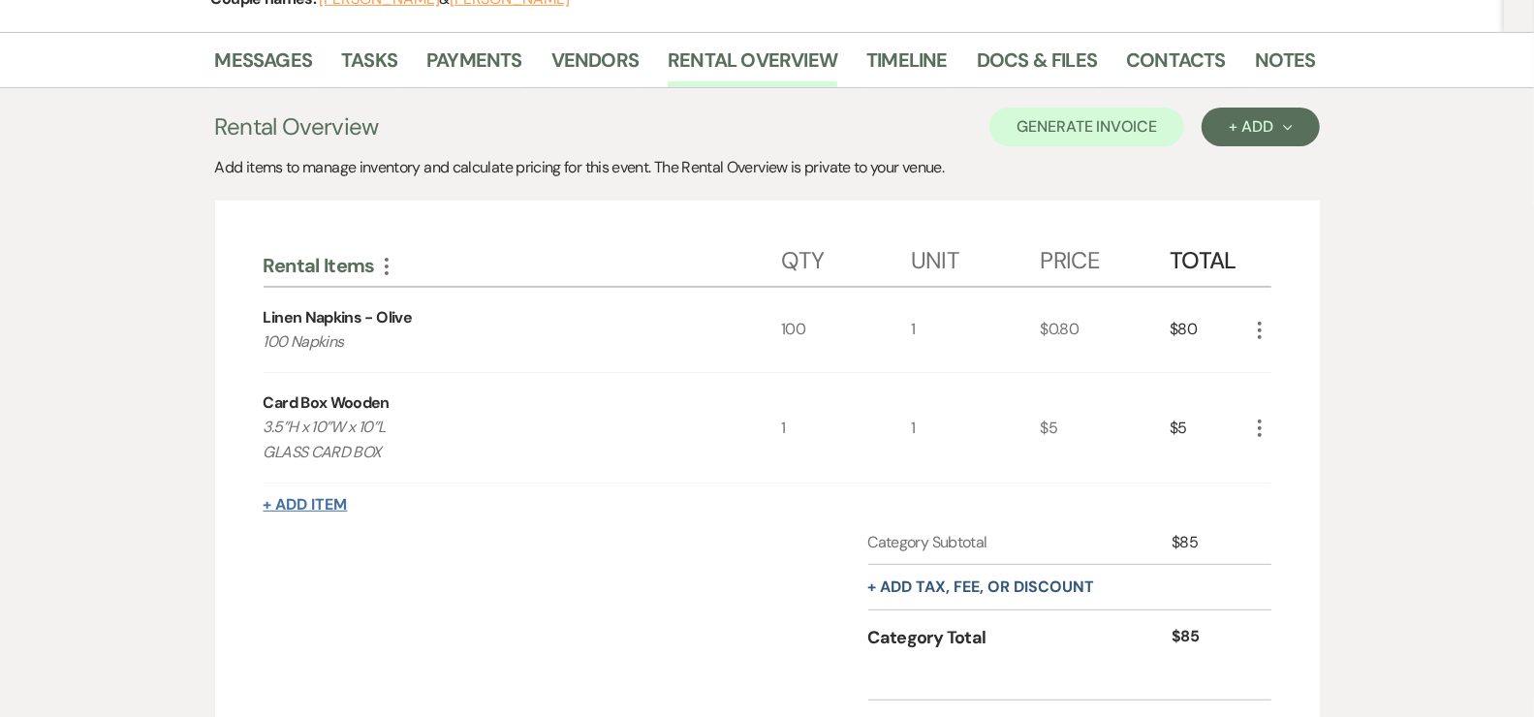
click at [293, 501] on button "+ Add Item" at bounding box center [306, 505] width 84 height 16
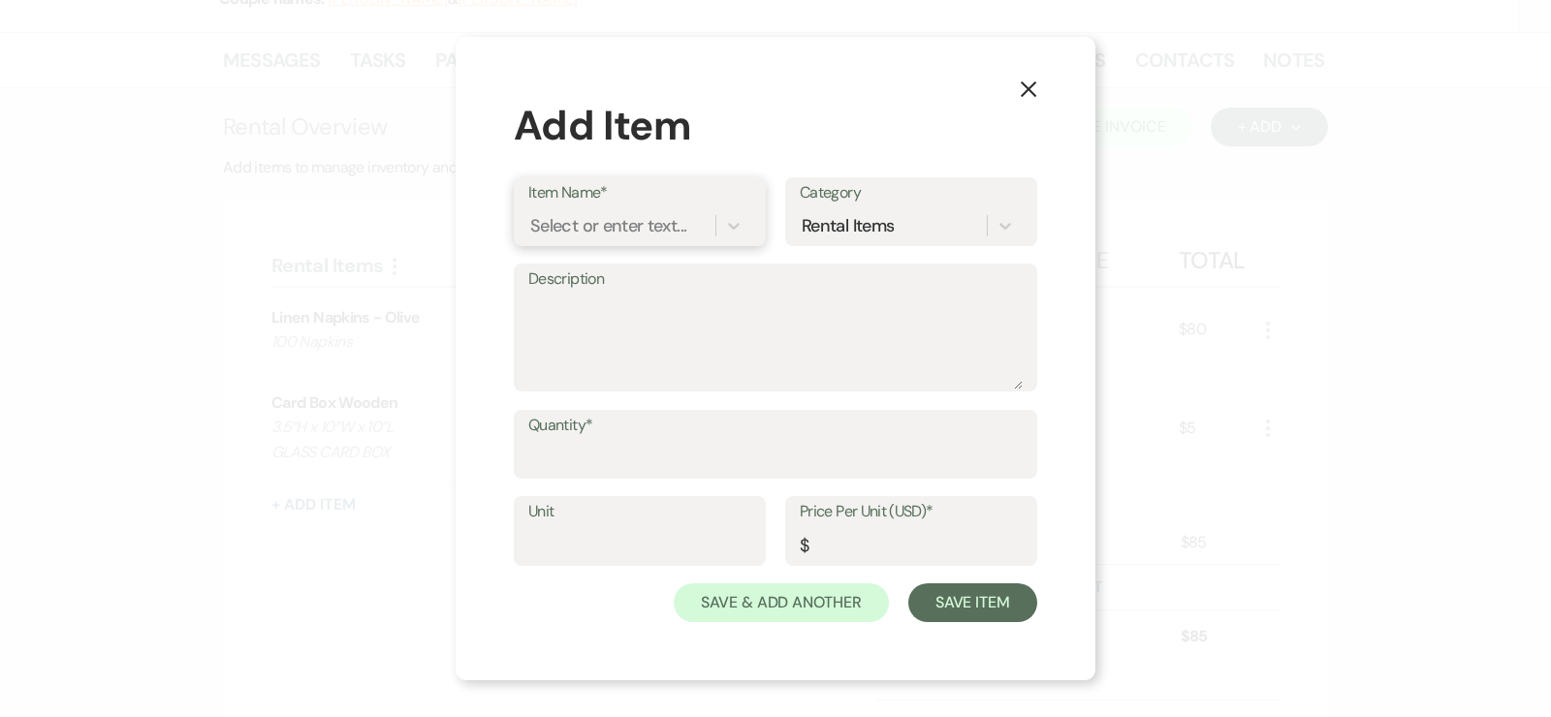
click at [600, 222] on div "Select or enter text..." at bounding box center [608, 225] width 156 height 26
click at [1034, 87] on icon "X" at bounding box center [1028, 88] width 17 height 17
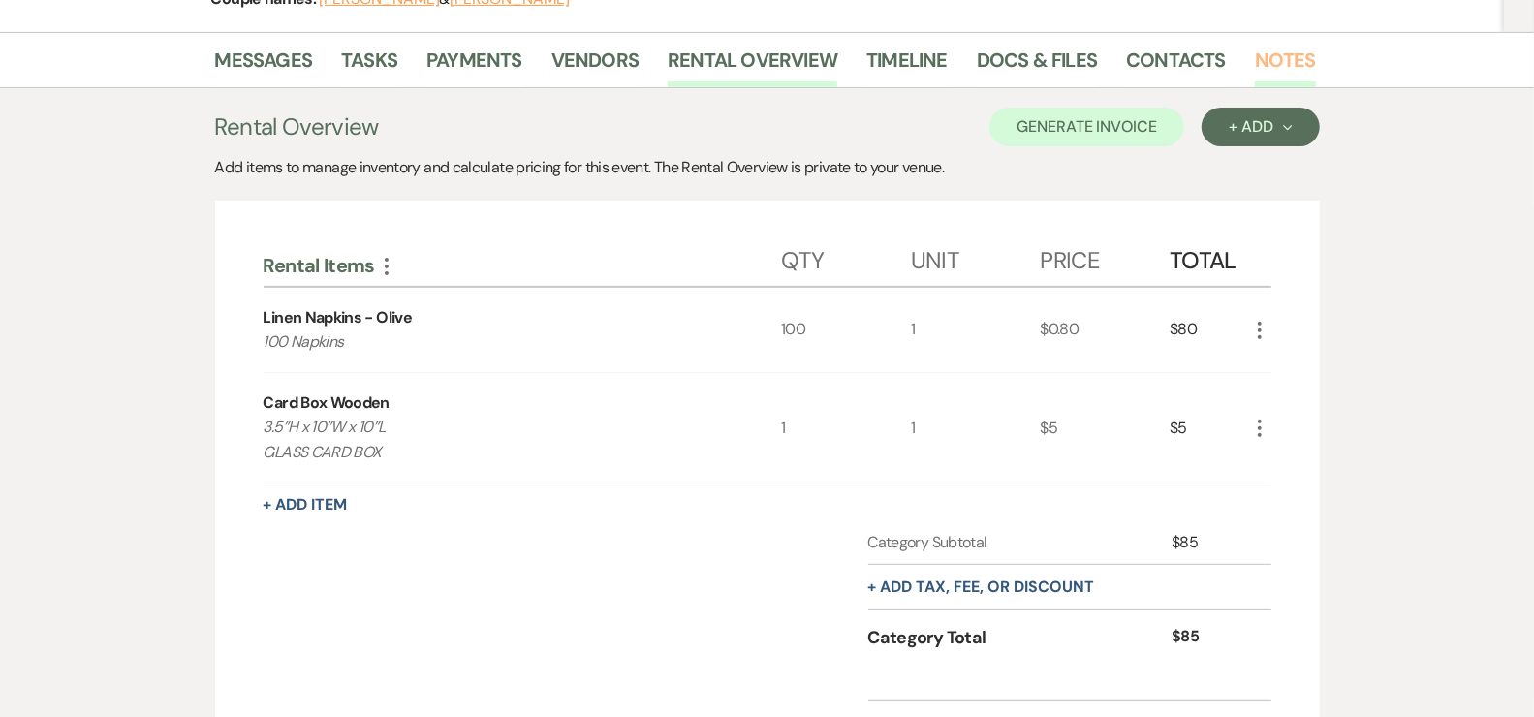
click at [1295, 52] on link "Notes" at bounding box center [1285, 66] width 61 height 43
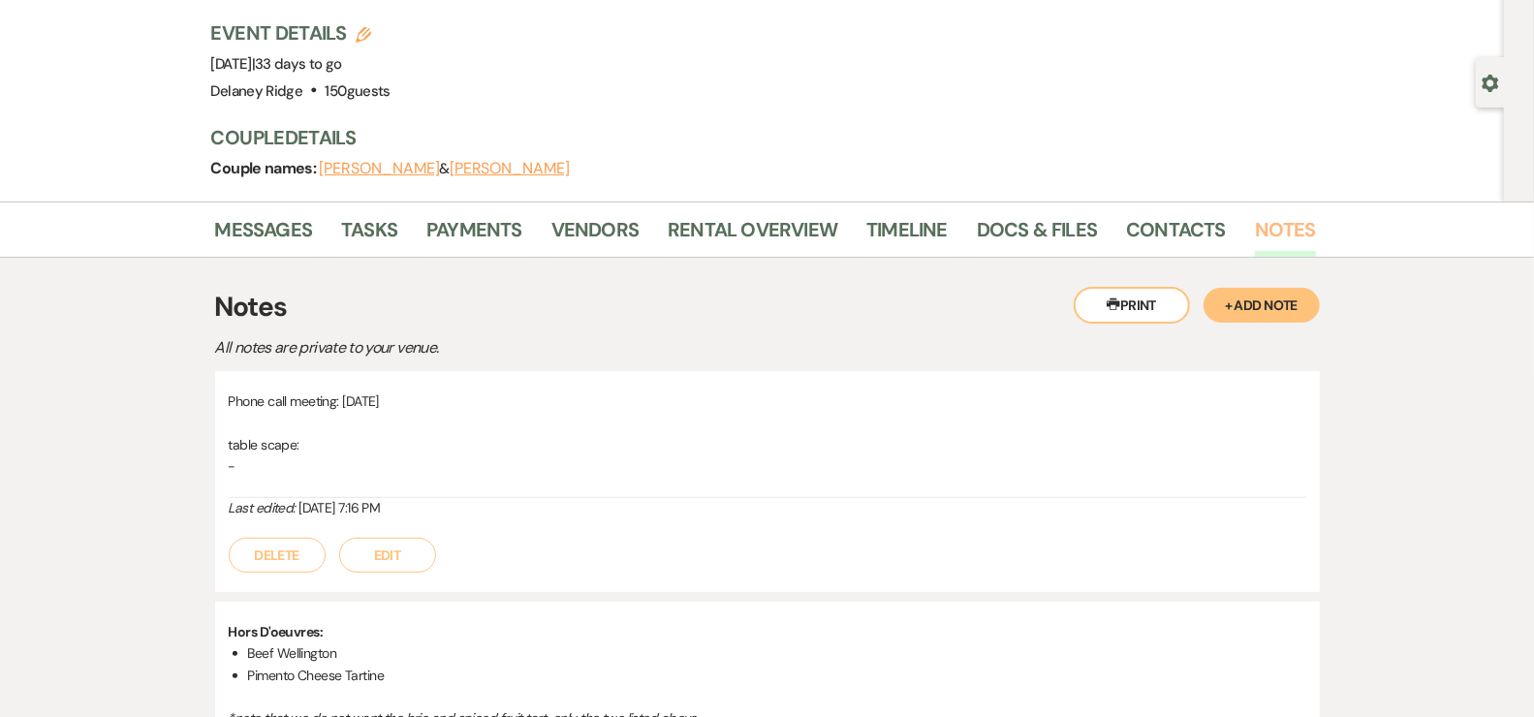
scroll to position [123, 0]
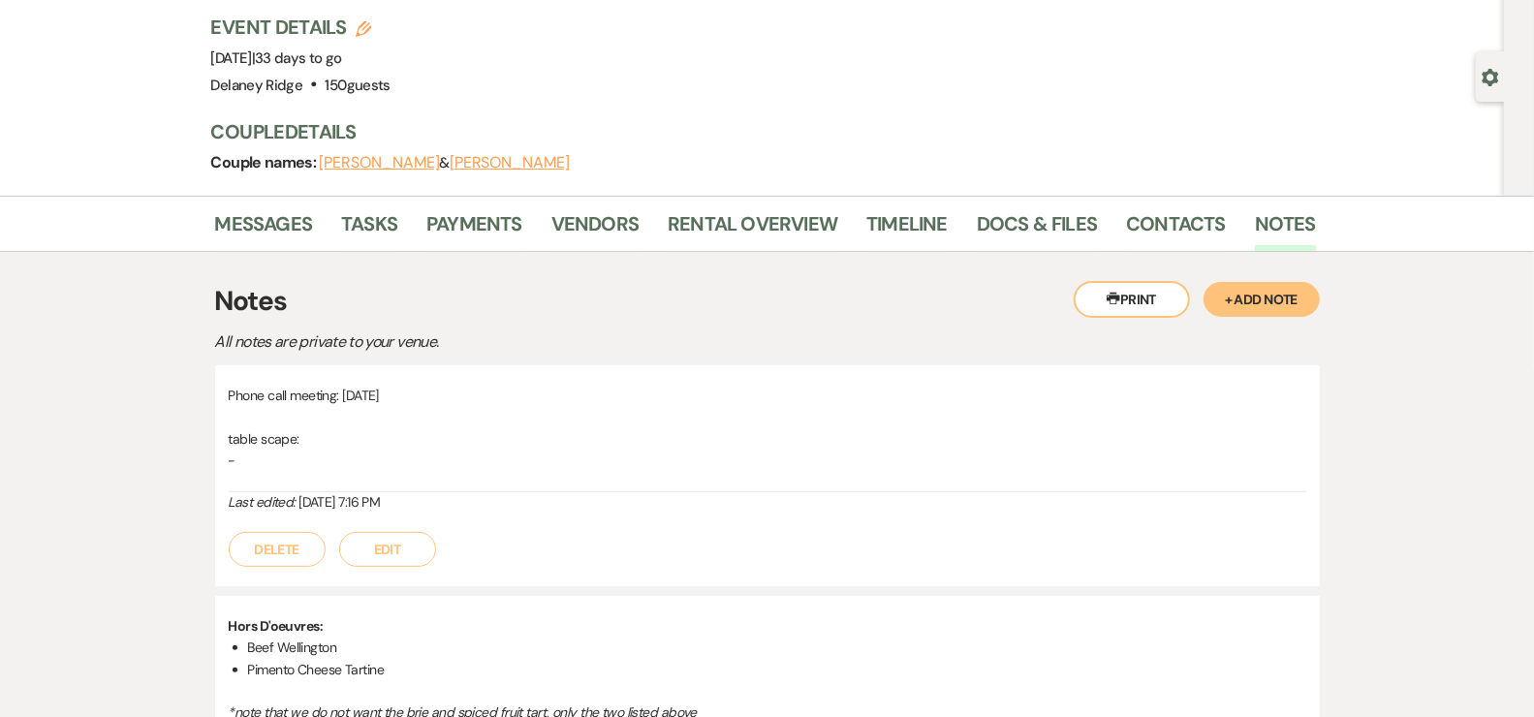
click at [400, 549] on button "Edit" at bounding box center [387, 549] width 97 height 35
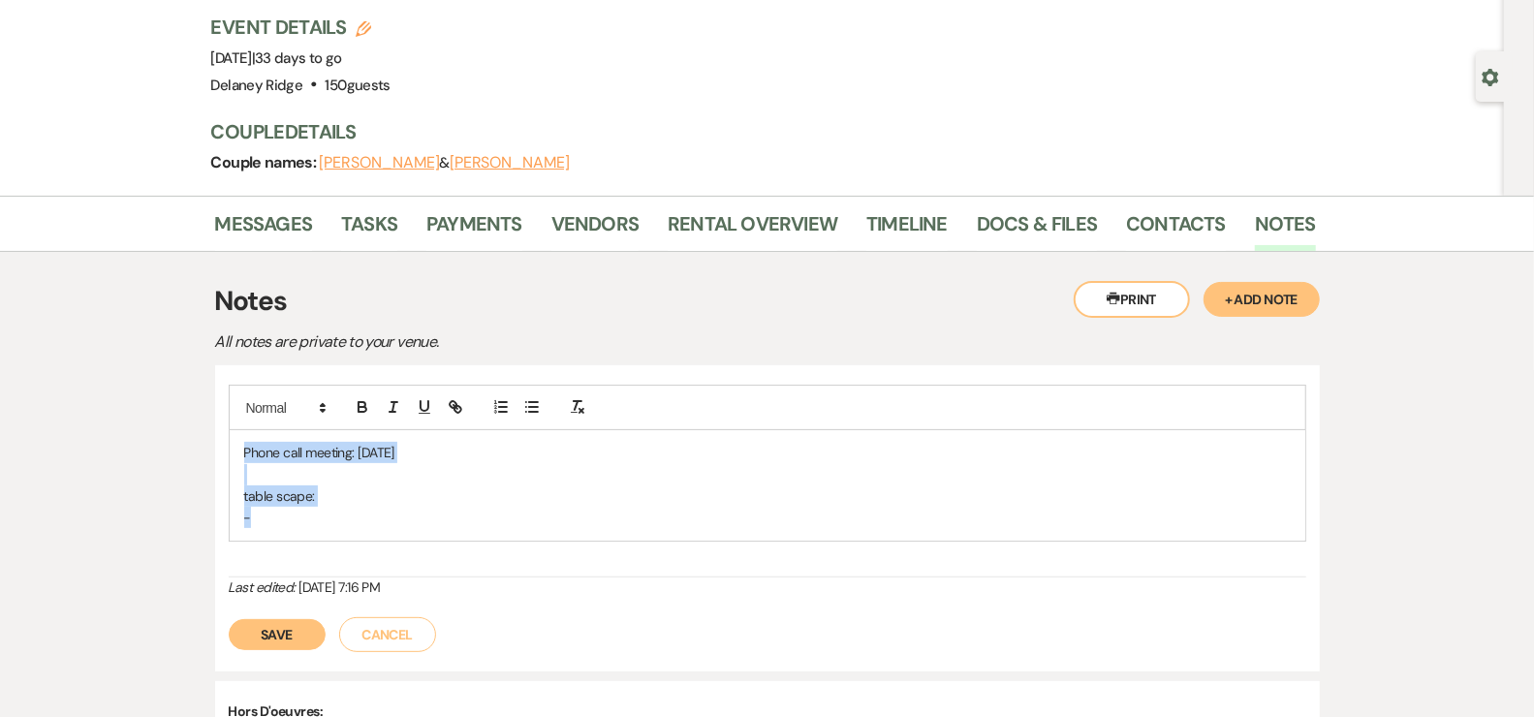
drag, startPoint x: 343, startPoint y: 518, endPoint x: 208, endPoint y: 428, distance: 161.6
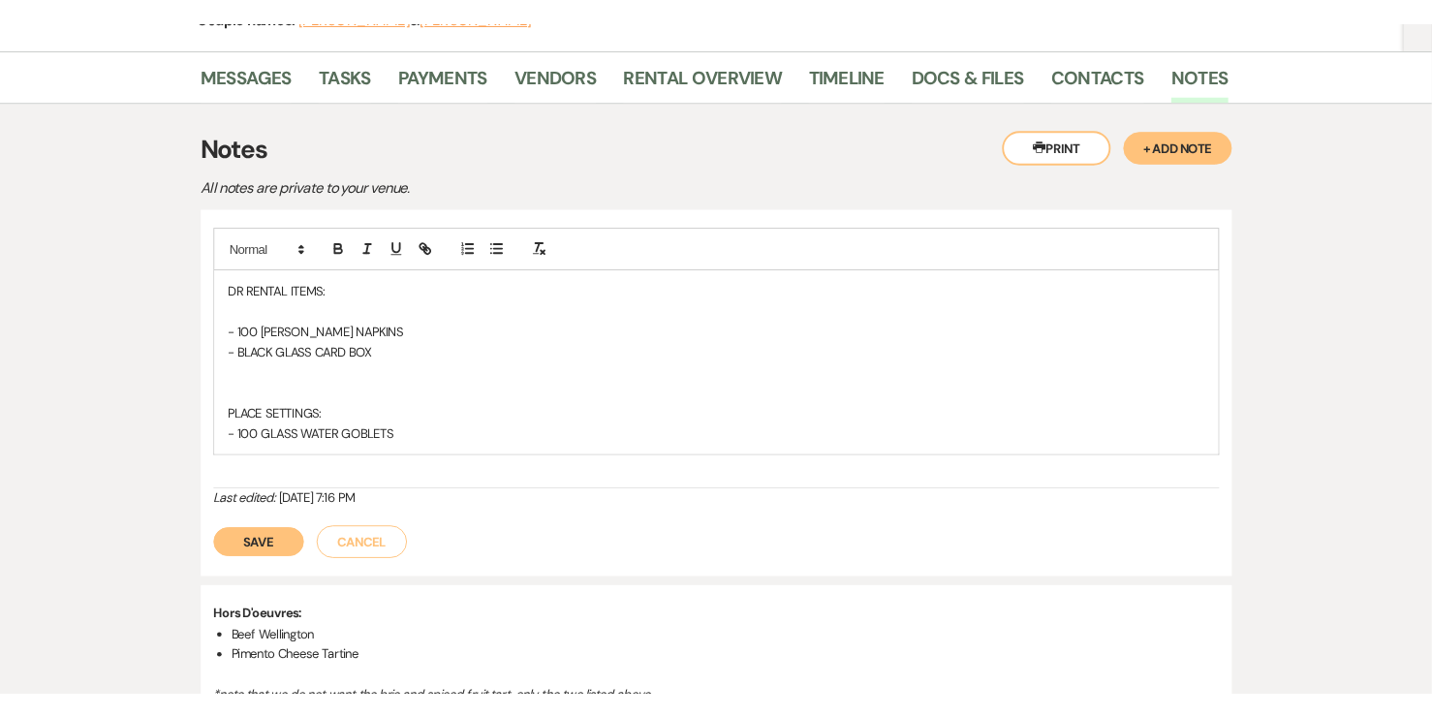
scroll to position [298, 0]
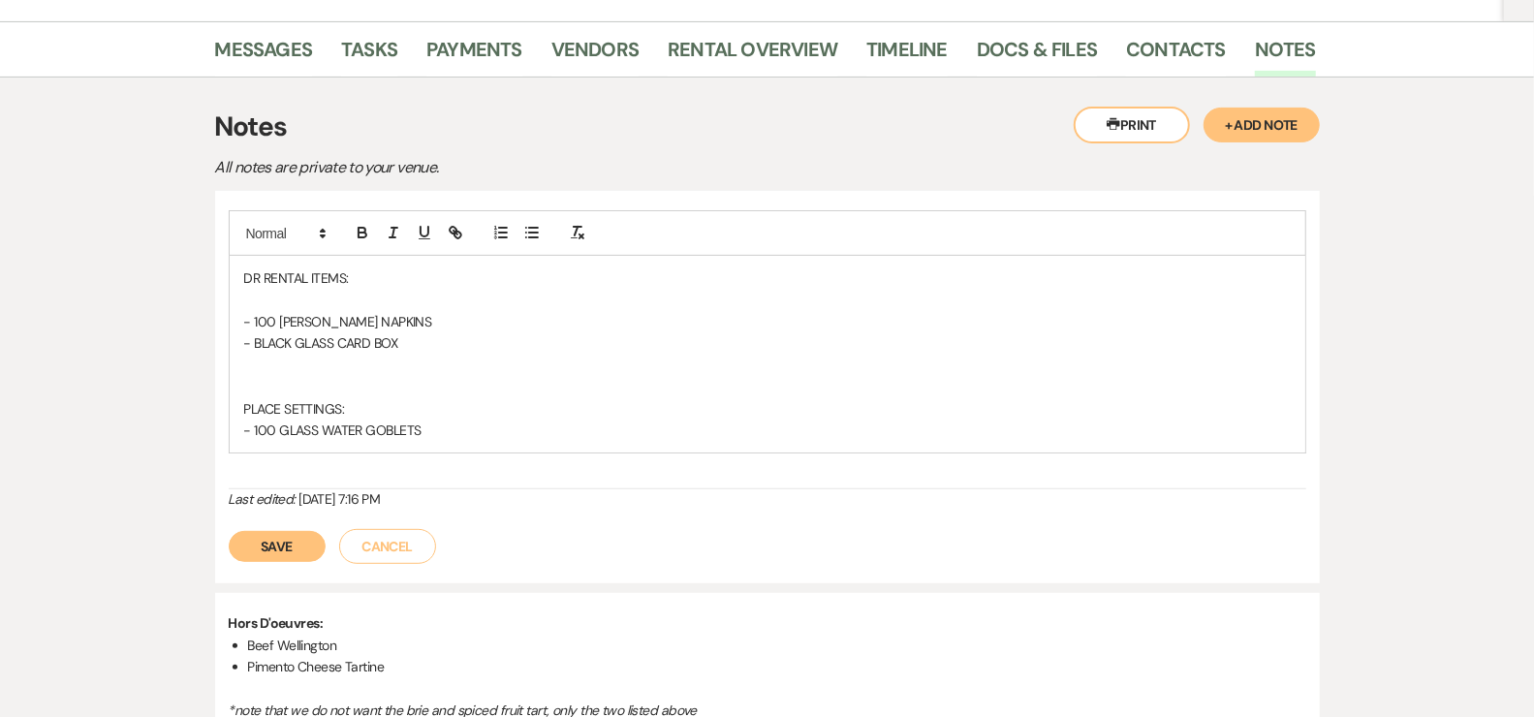
click at [258, 550] on button "Save" at bounding box center [277, 546] width 97 height 31
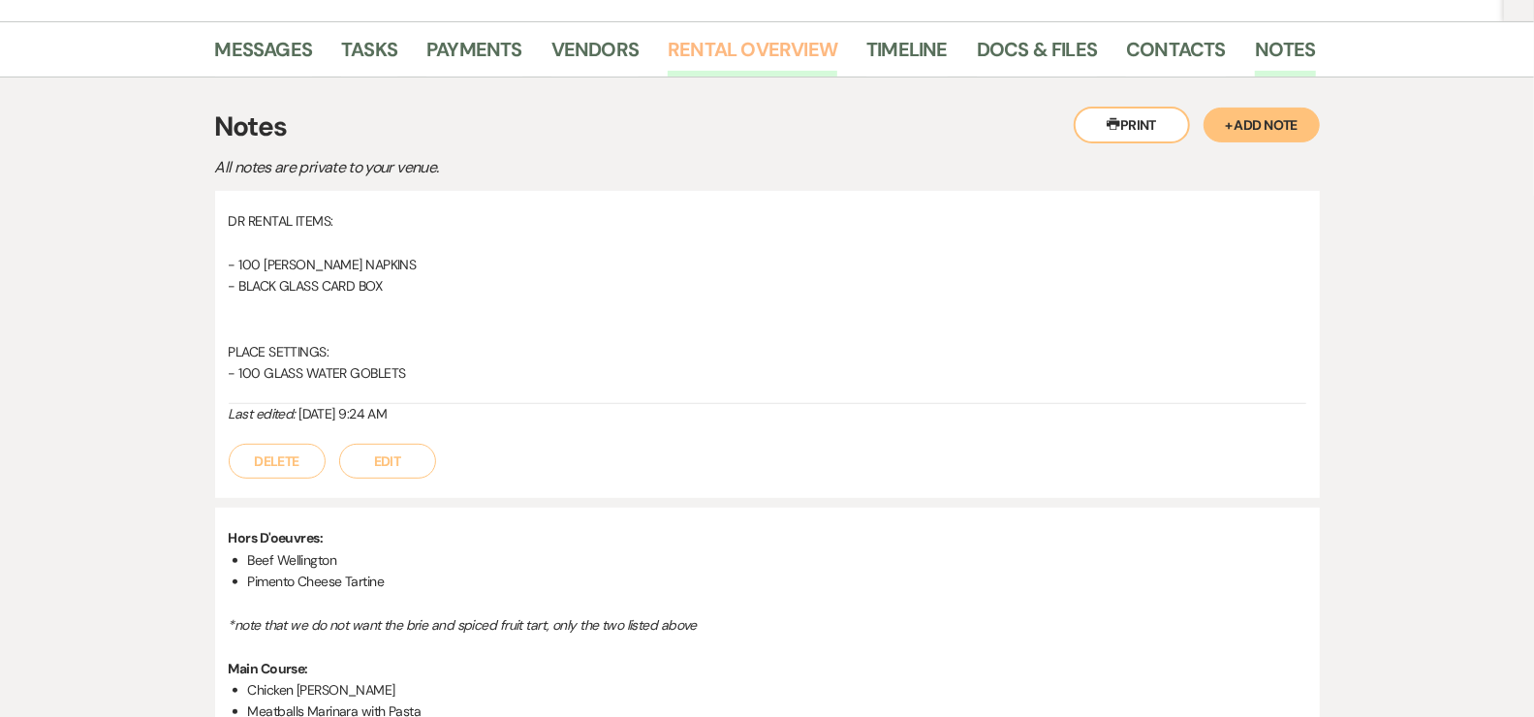
click at [773, 52] on link "Rental Overview" at bounding box center [753, 55] width 170 height 43
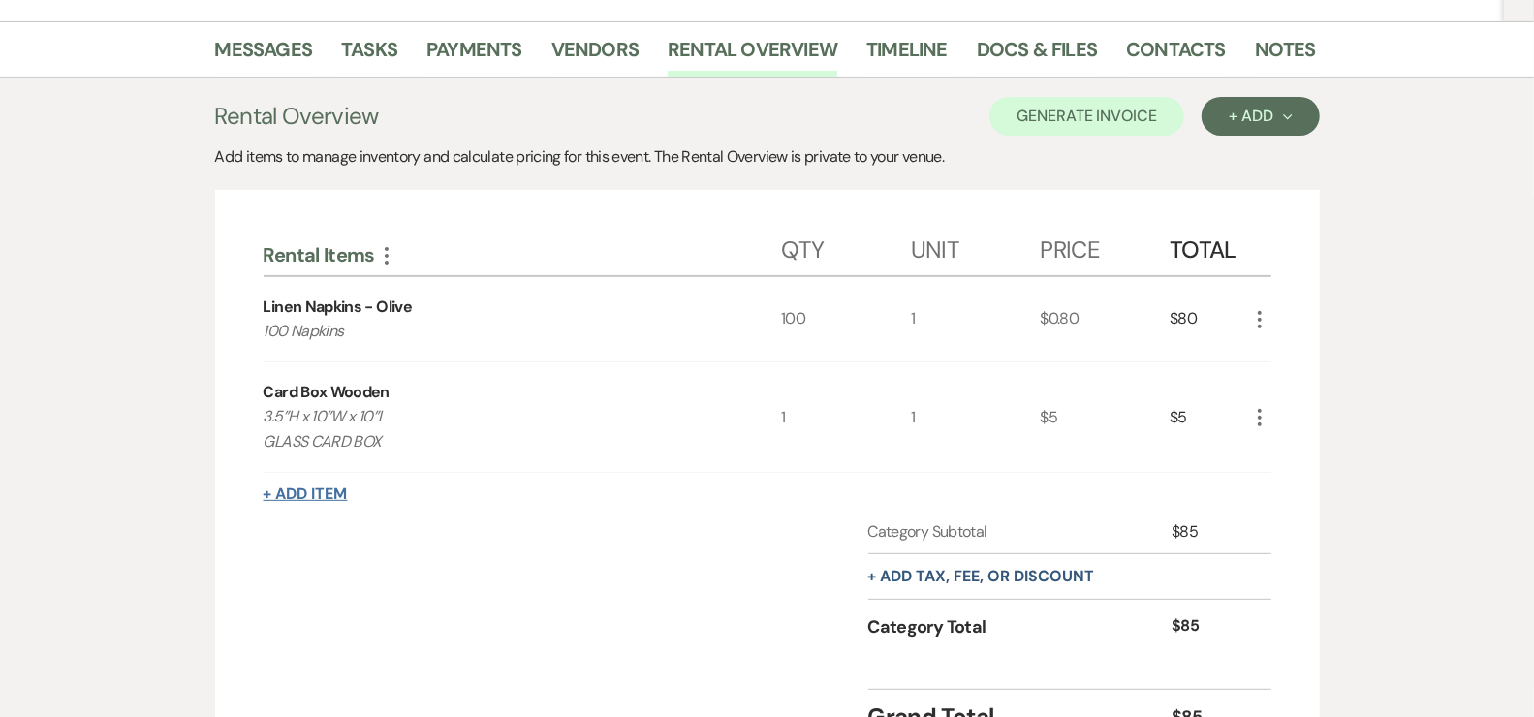
click at [316, 493] on button "+ Add Item" at bounding box center [306, 495] width 84 height 16
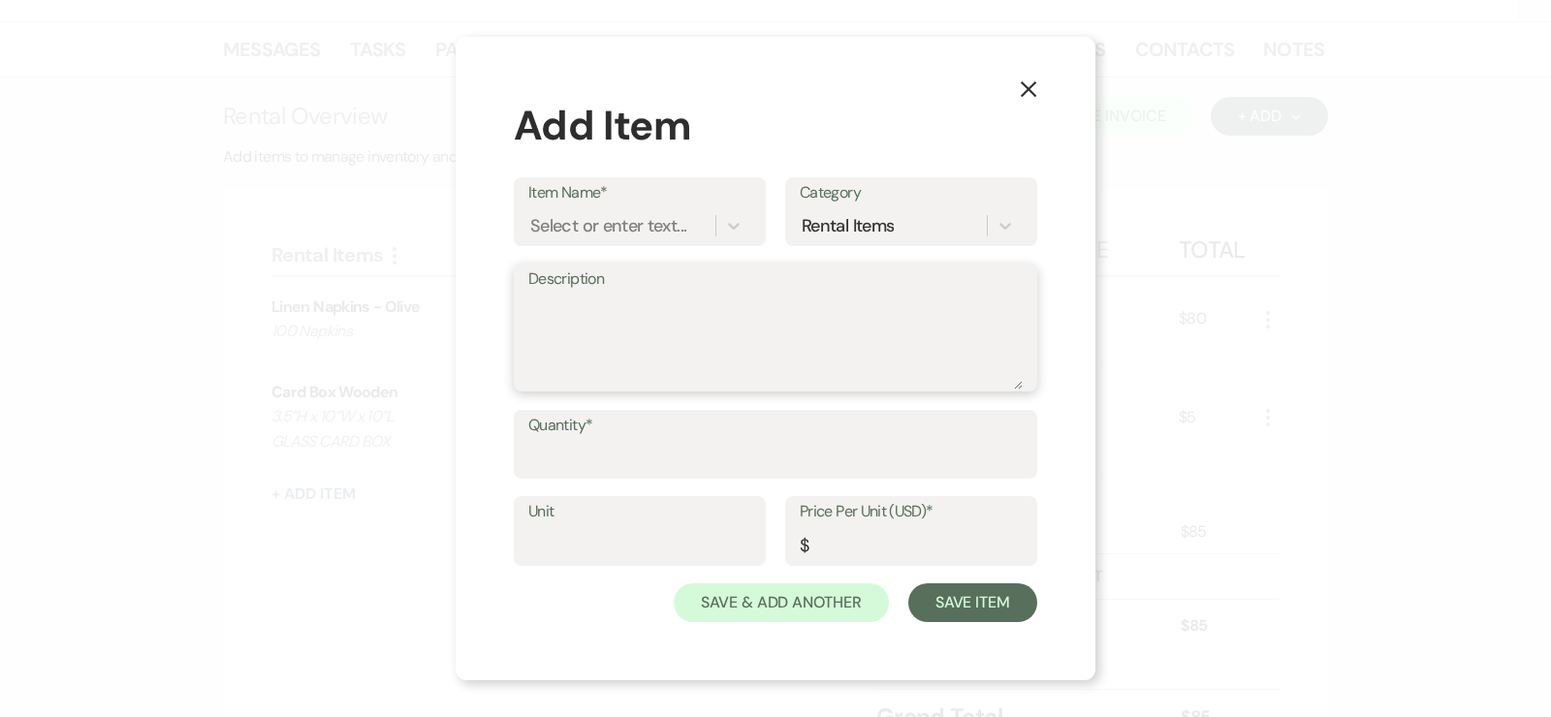
click at [560, 346] on textarea "Description" at bounding box center [775, 341] width 494 height 97
click at [590, 221] on div "Select or enter text..." at bounding box center [608, 225] width 156 height 26
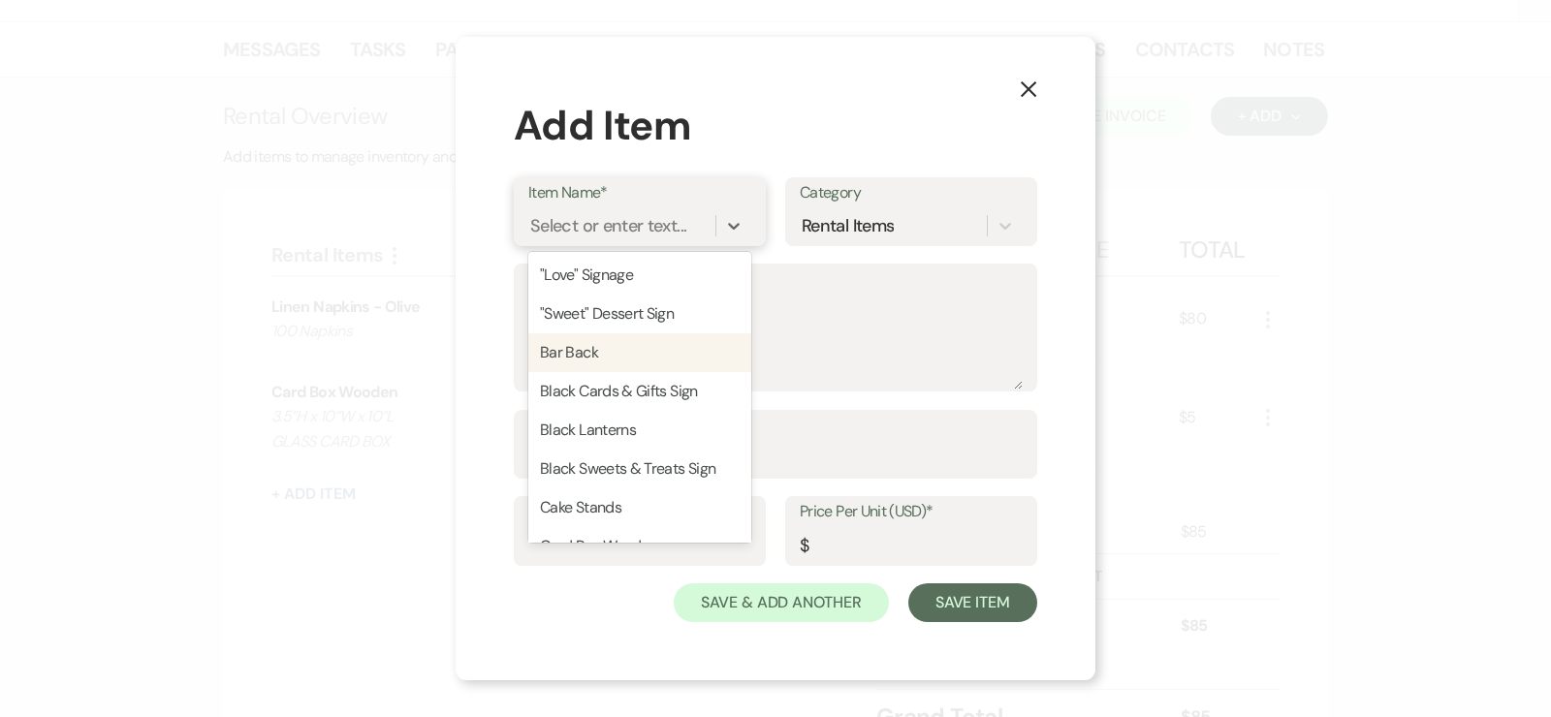
click at [580, 348] on div "Bar Back" at bounding box center [639, 352] width 223 height 39
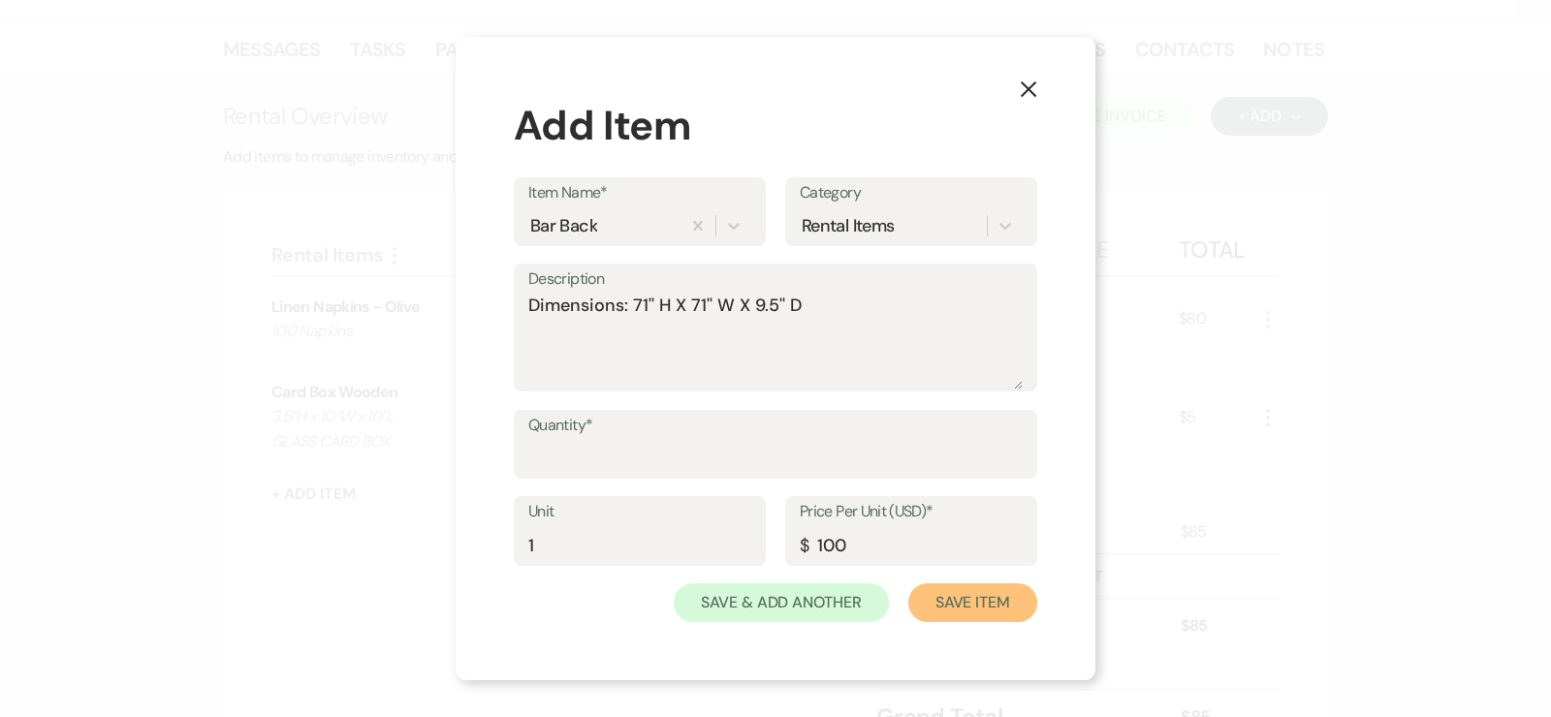
click at [983, 598] on button "Save Item" at bounding box center [972, 602] width 129 height 39
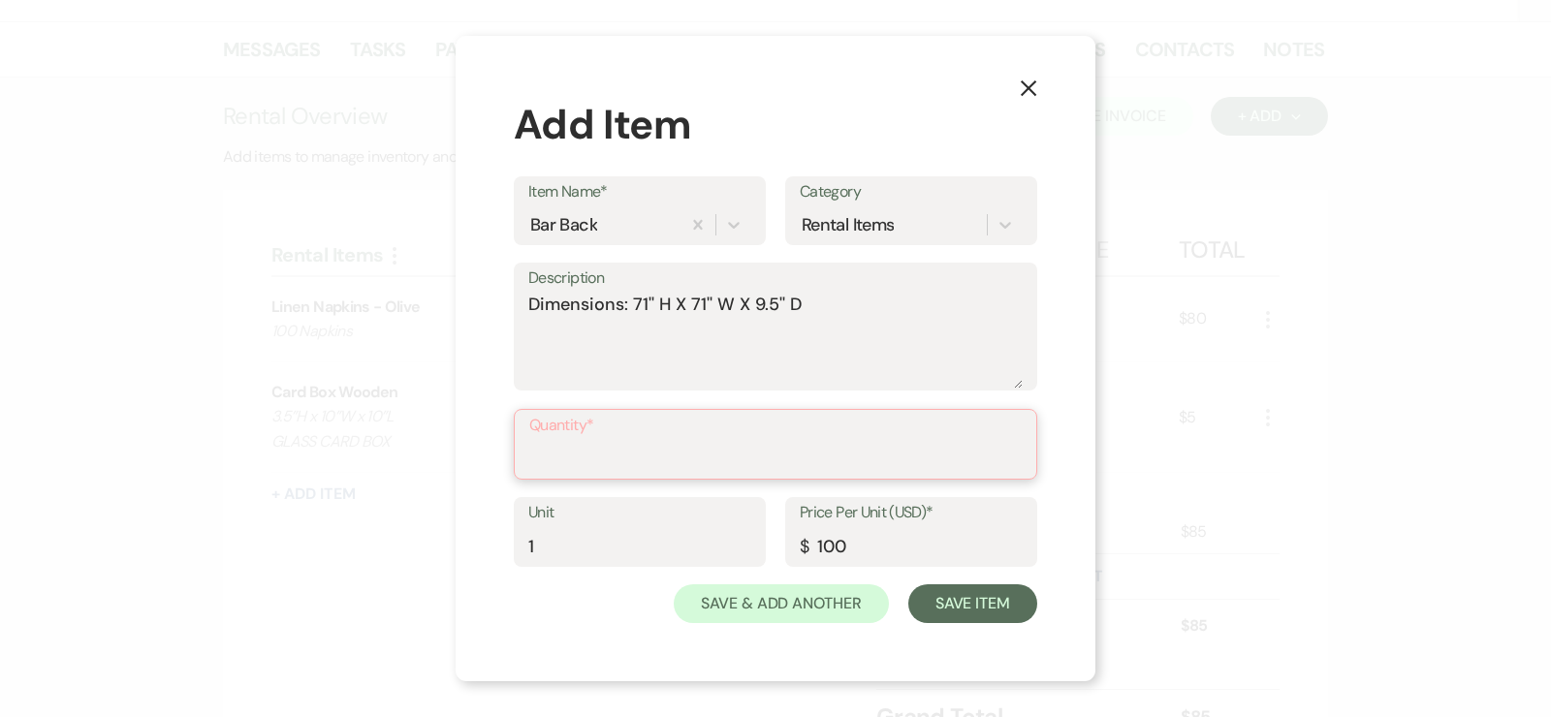
click at [637, 452] on input "Quantity*" at bounding box center [775, 458] width 492 height 38
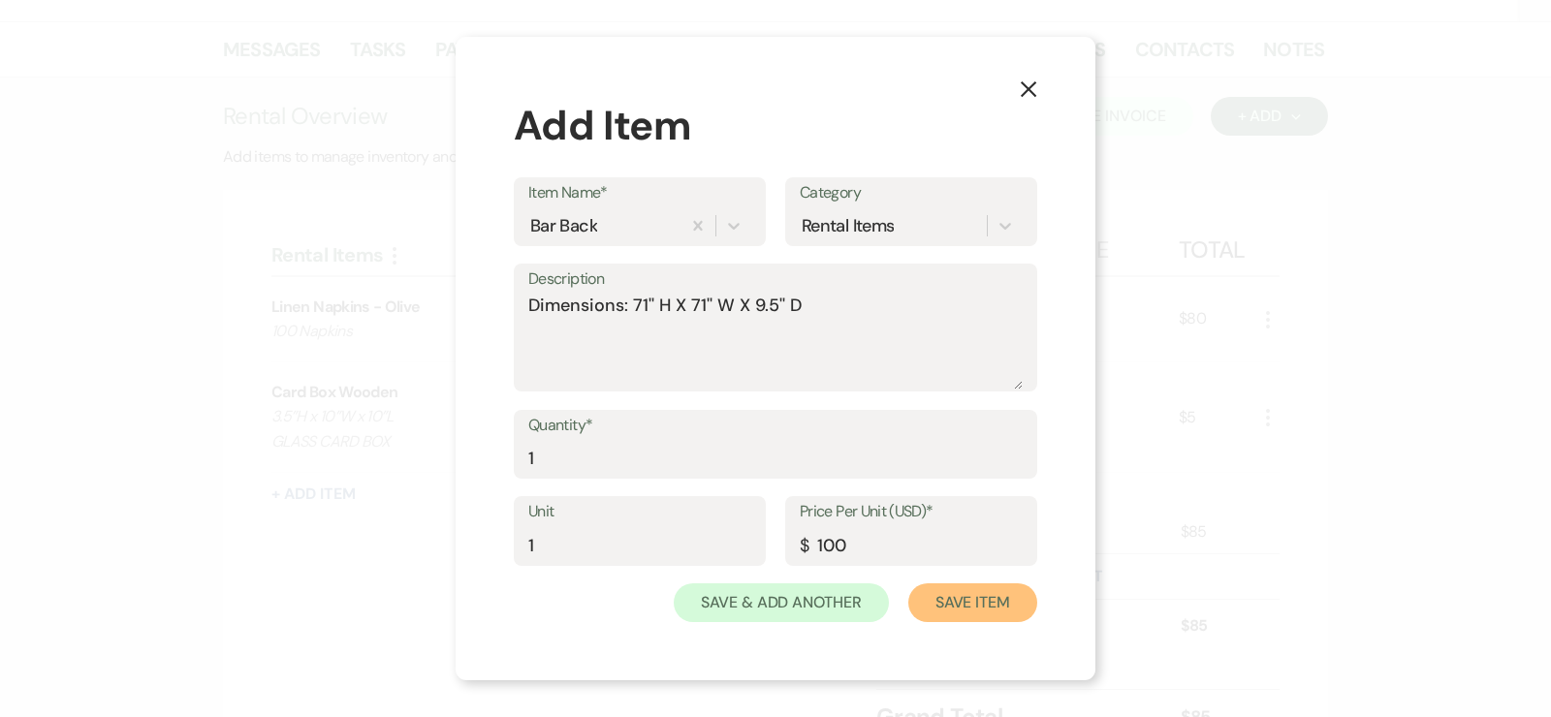
click at [959, 612] on button "Save Item" at bounding box center [972, 602] width 129 height 39
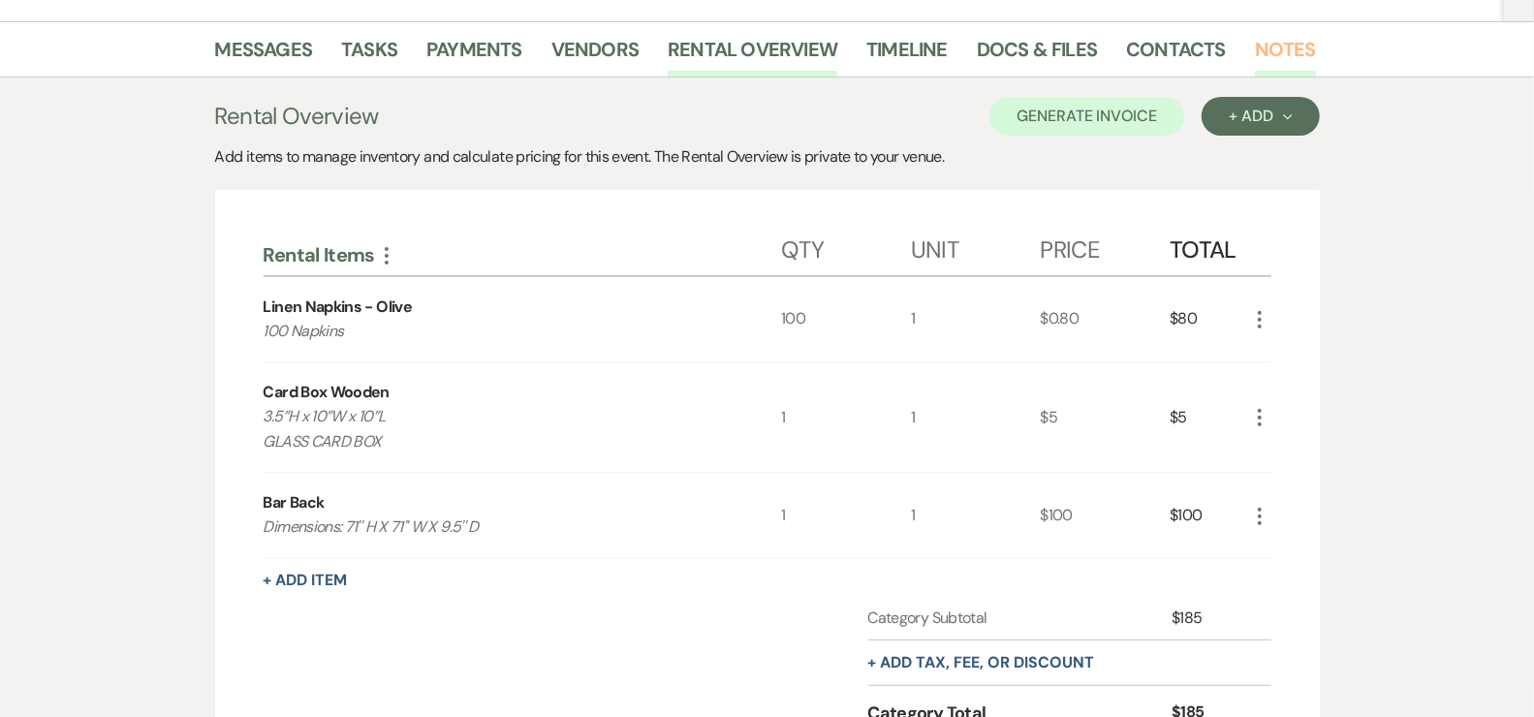
click at [1297, 51] on link "Notes" at bounding box center [1285, 55] width 61 height 43
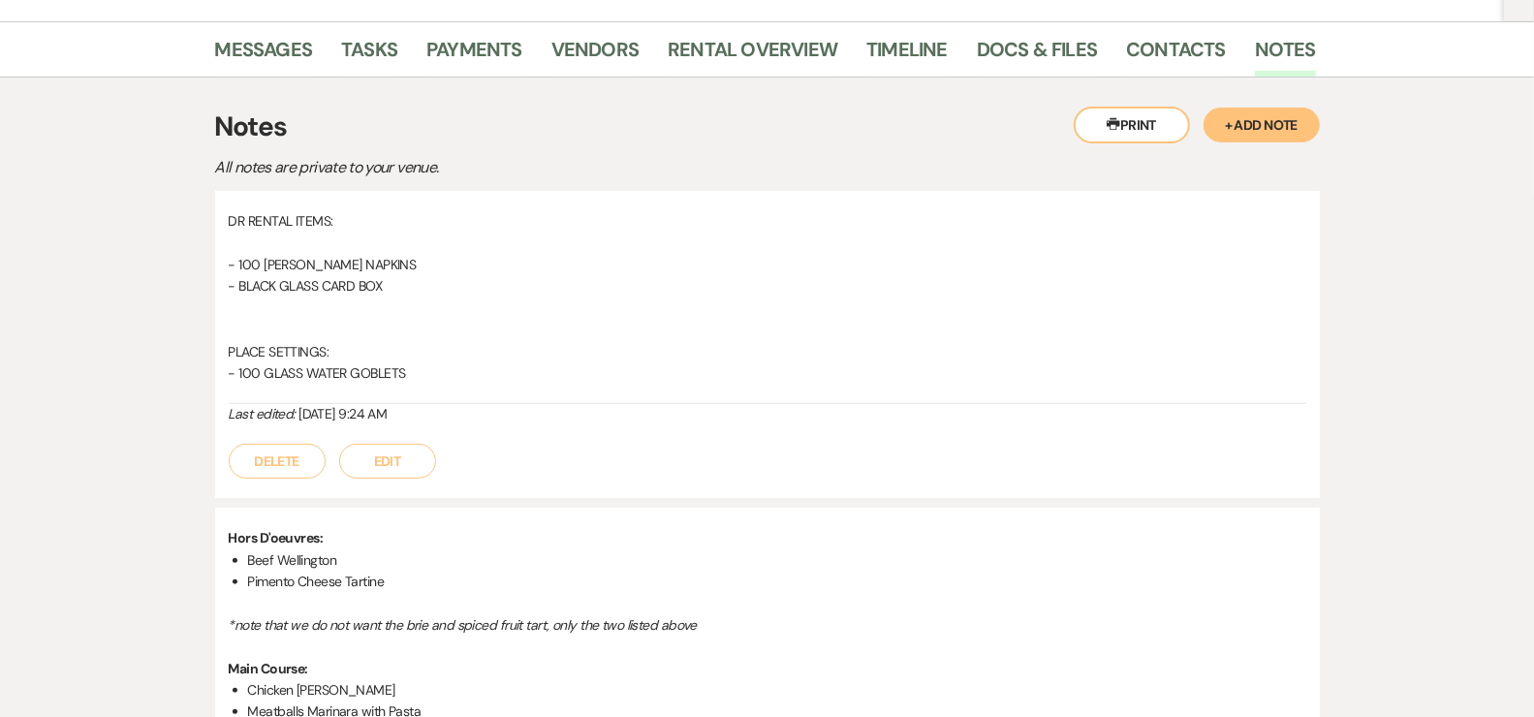
click at [287, 452] on button "Delete" at bounding box center [277, 461] width 97 height 35
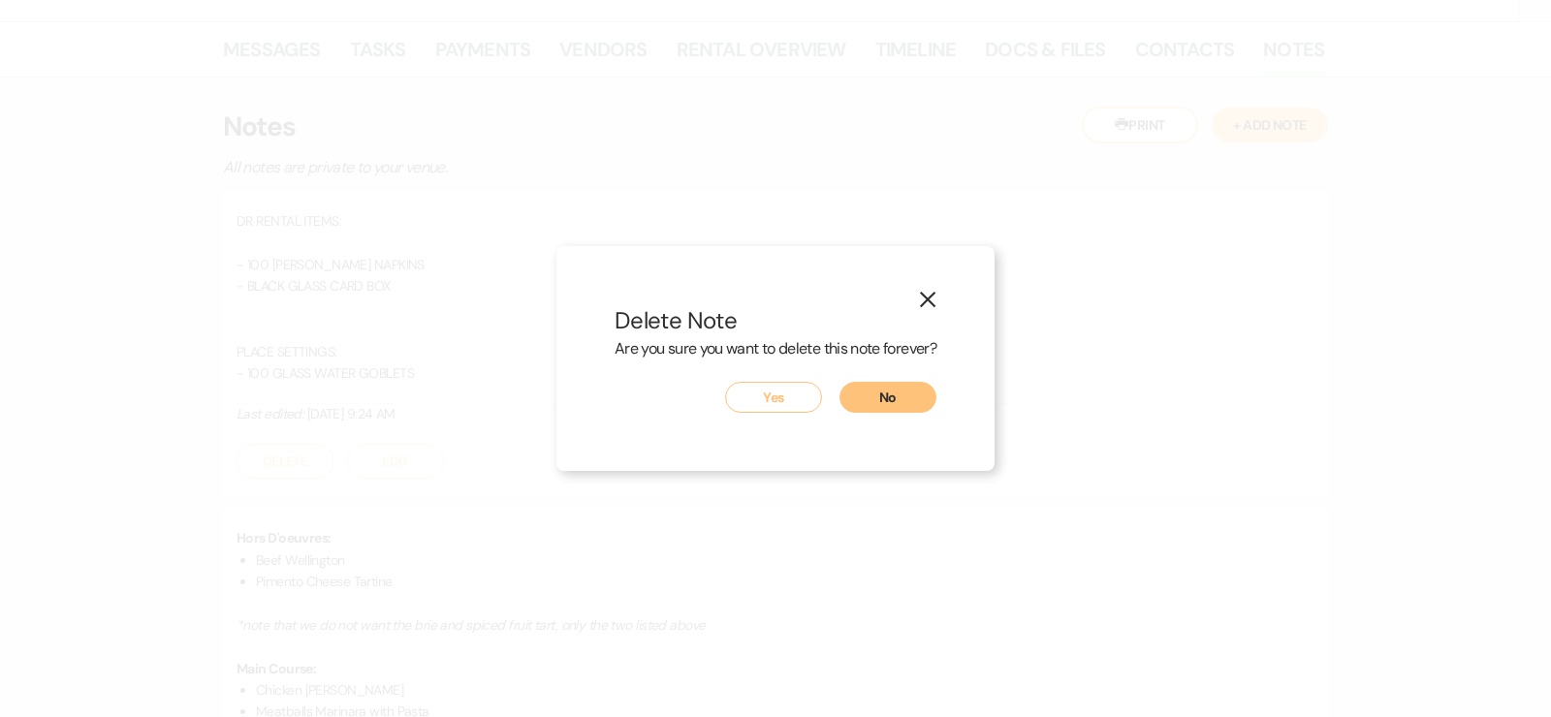
click at [938, 297] on button "X" at bounding box center [927, 298] width 29 height 34
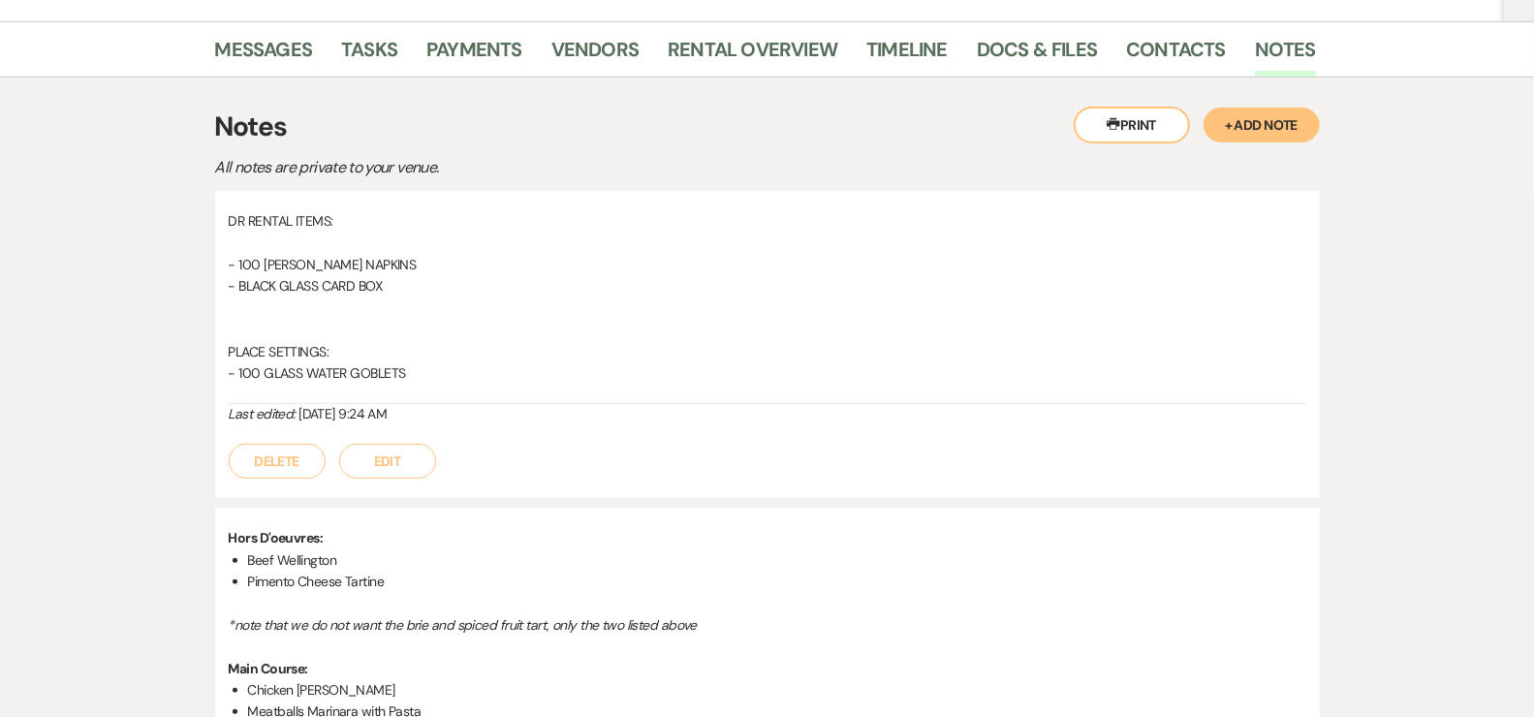
drag, startPoint x: 382, startPoint y: 466, endPoint x: 384, endPoint y: 453, distance: 13.7
click at [382, 465] on button "Edit" at bounding box center [387, 461] width 97 height 35
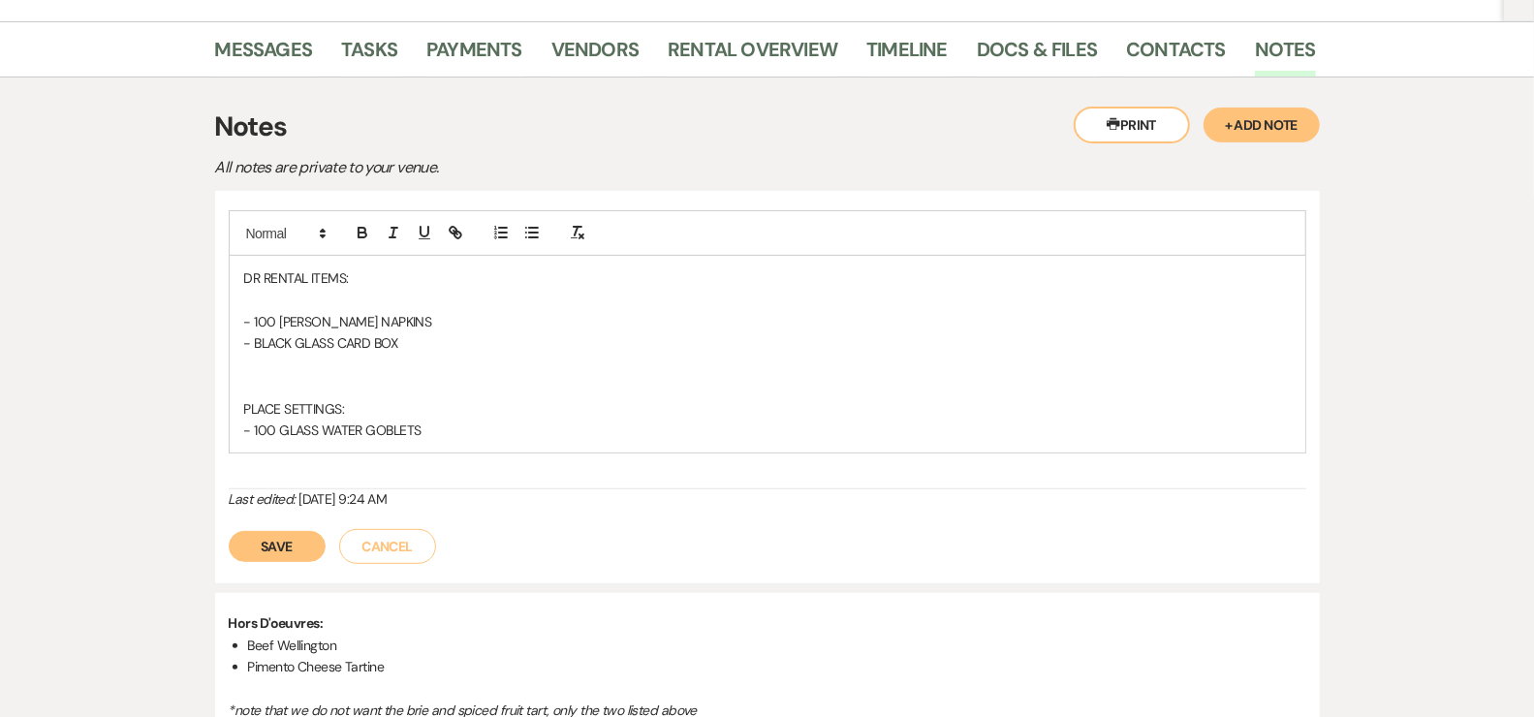
click at [416, 332] on p "- BLACK GLASS CARD BOX" at bounding box center [767, 342] width 1047 height 21
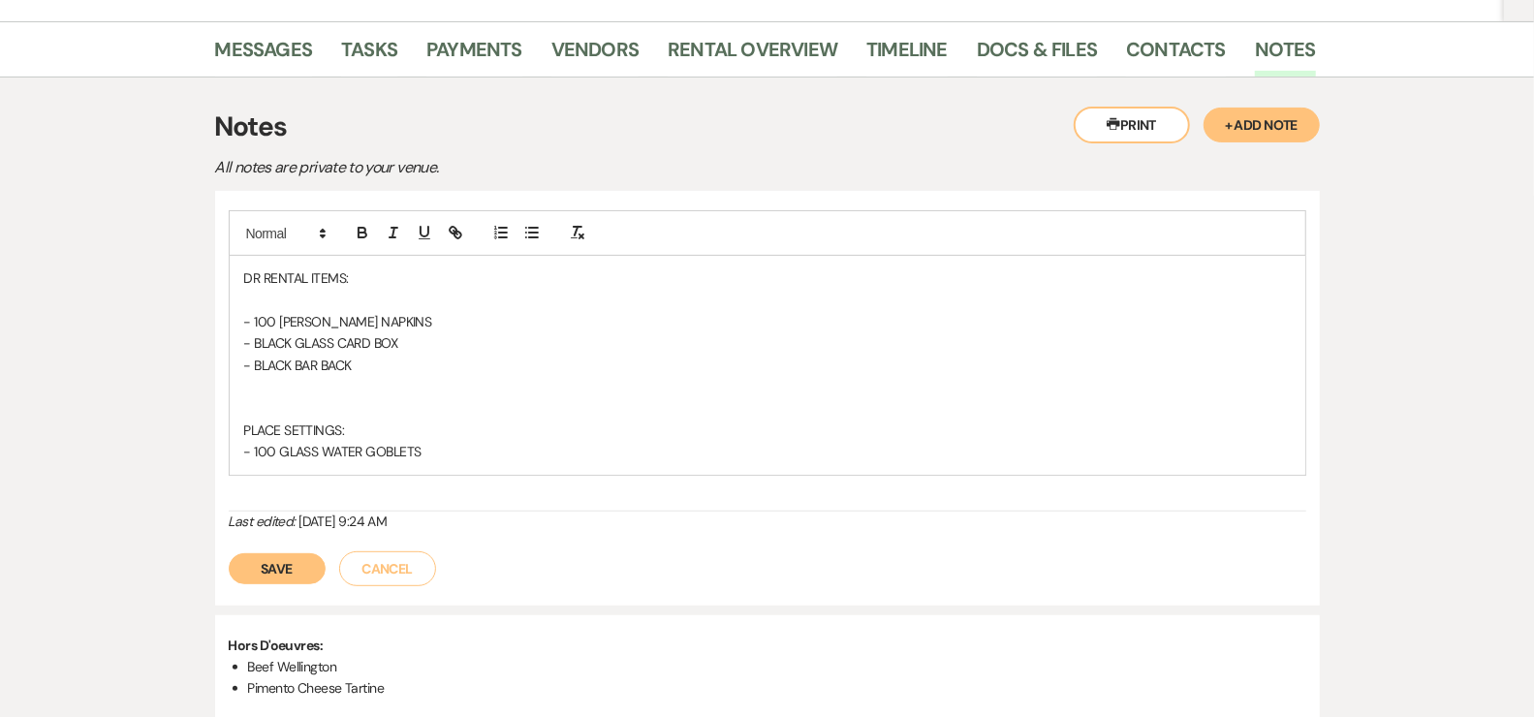
click at [253, 570] on button "Save" at bounding box center [277, 568] width 97 height 31
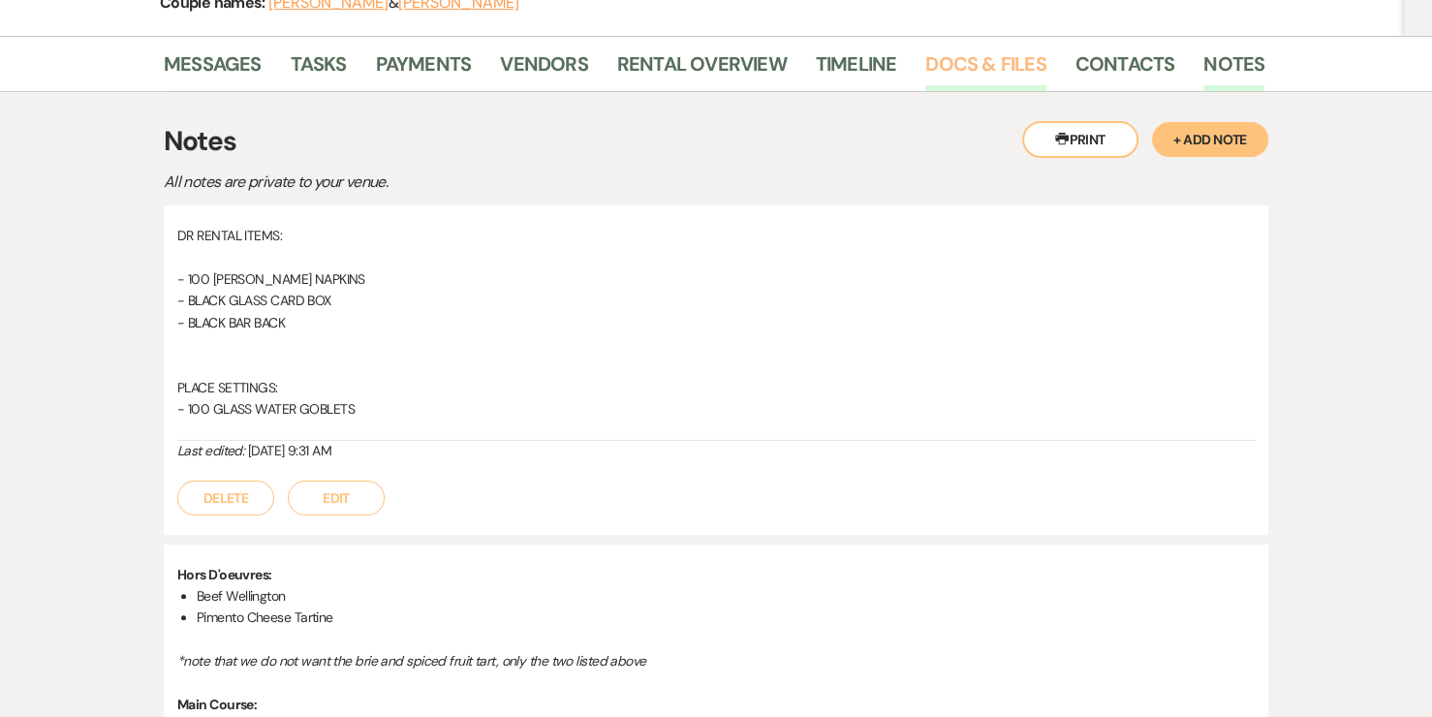
scroll to position [278, 0]
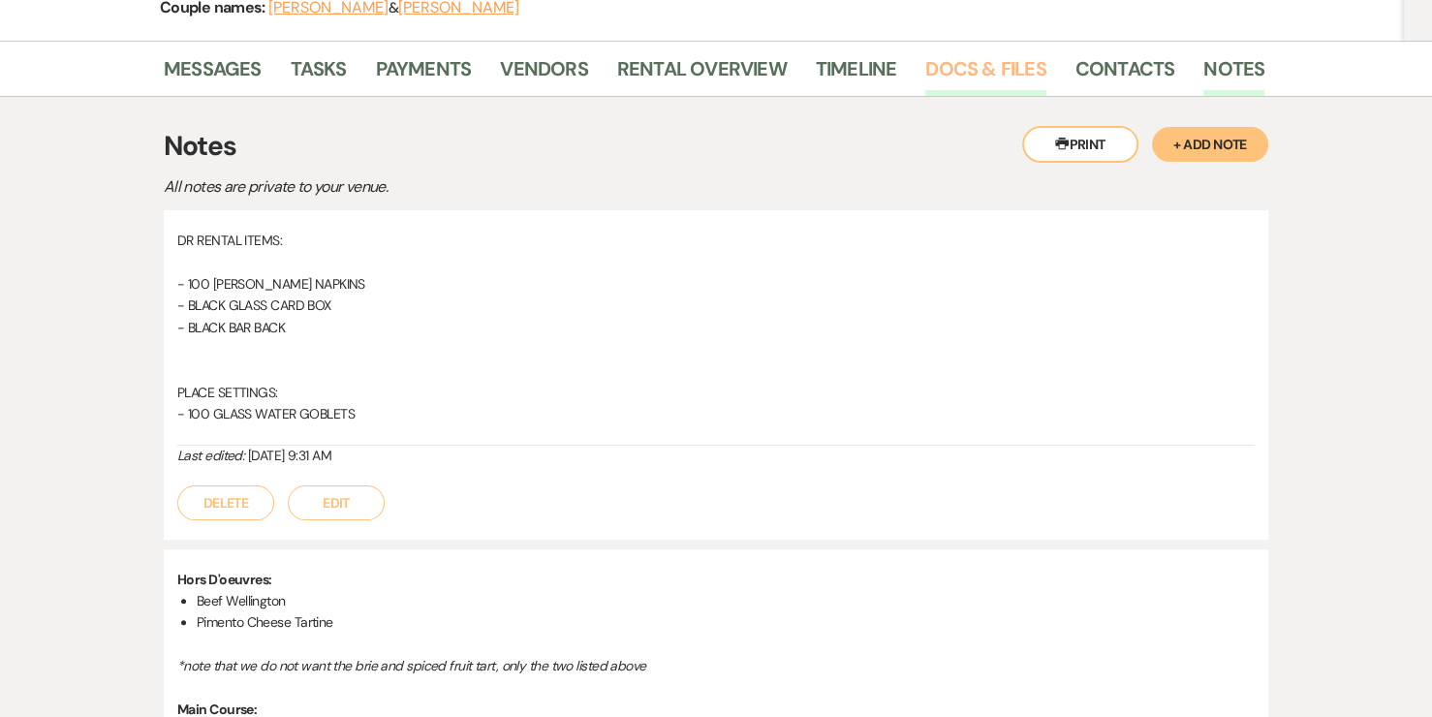
click at [940, 53] on link "Docs & Files" at bounding box center [986, 74] width 120 height 43
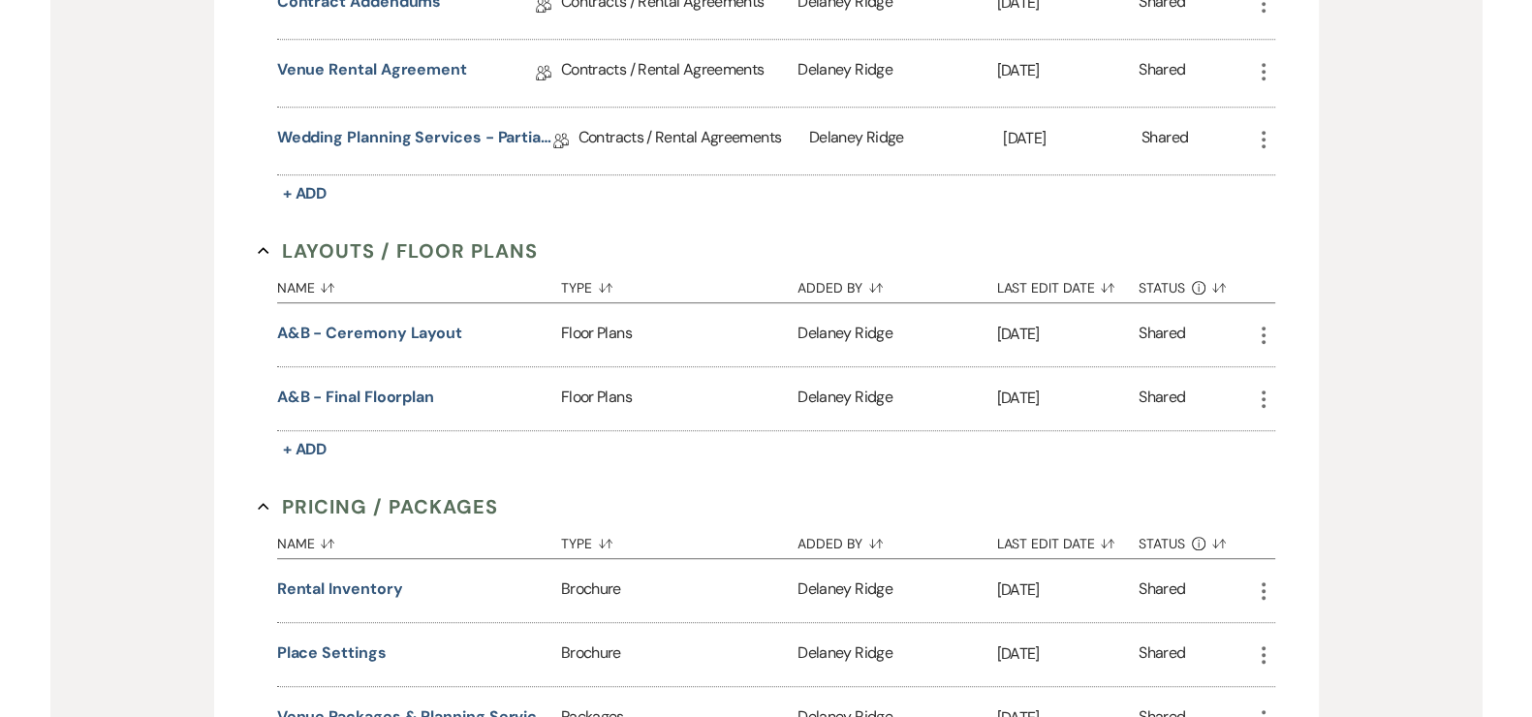
scroll to position [923, 0]
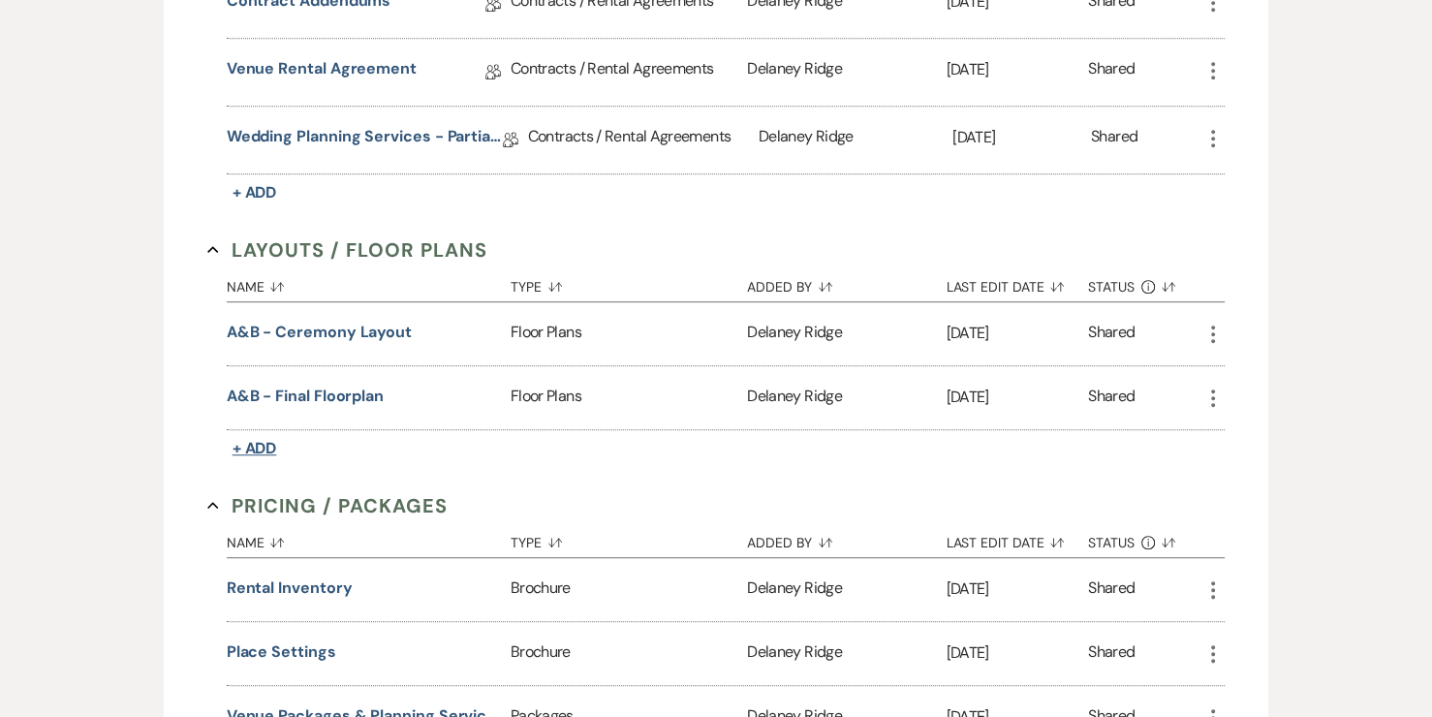
click at [266, 439] on span "+ Add" at bounding box center [255, 448] width 45 height 20
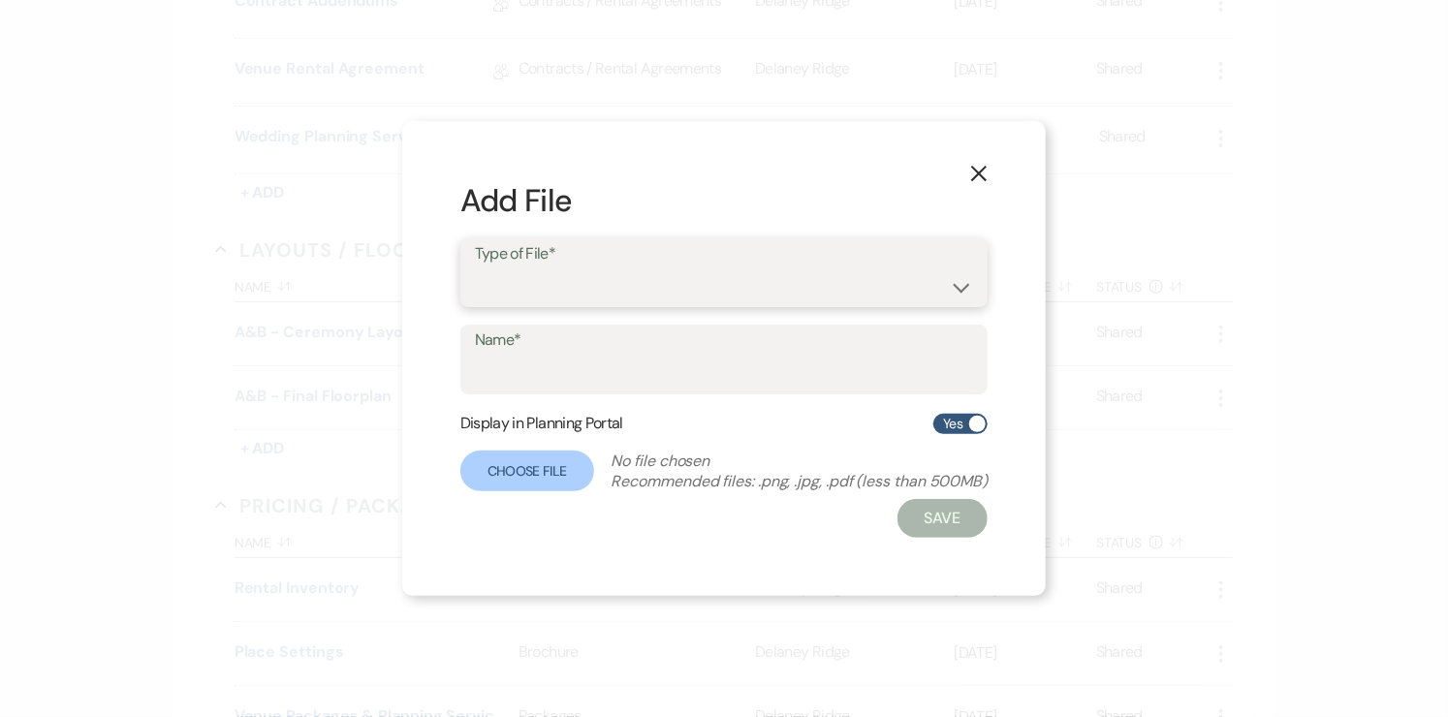
click at [534, 278] on select "Event Maps Floor Plans Rain Plan Seating Charts Venue Layout" at bounding box center [724, 286] width 499 height 38
click at [475, 267] on select "Event Maps Floor Plans Rain Plan Seating Charts Venue Layout" at bounding box center [724, 286] width 499 height 38
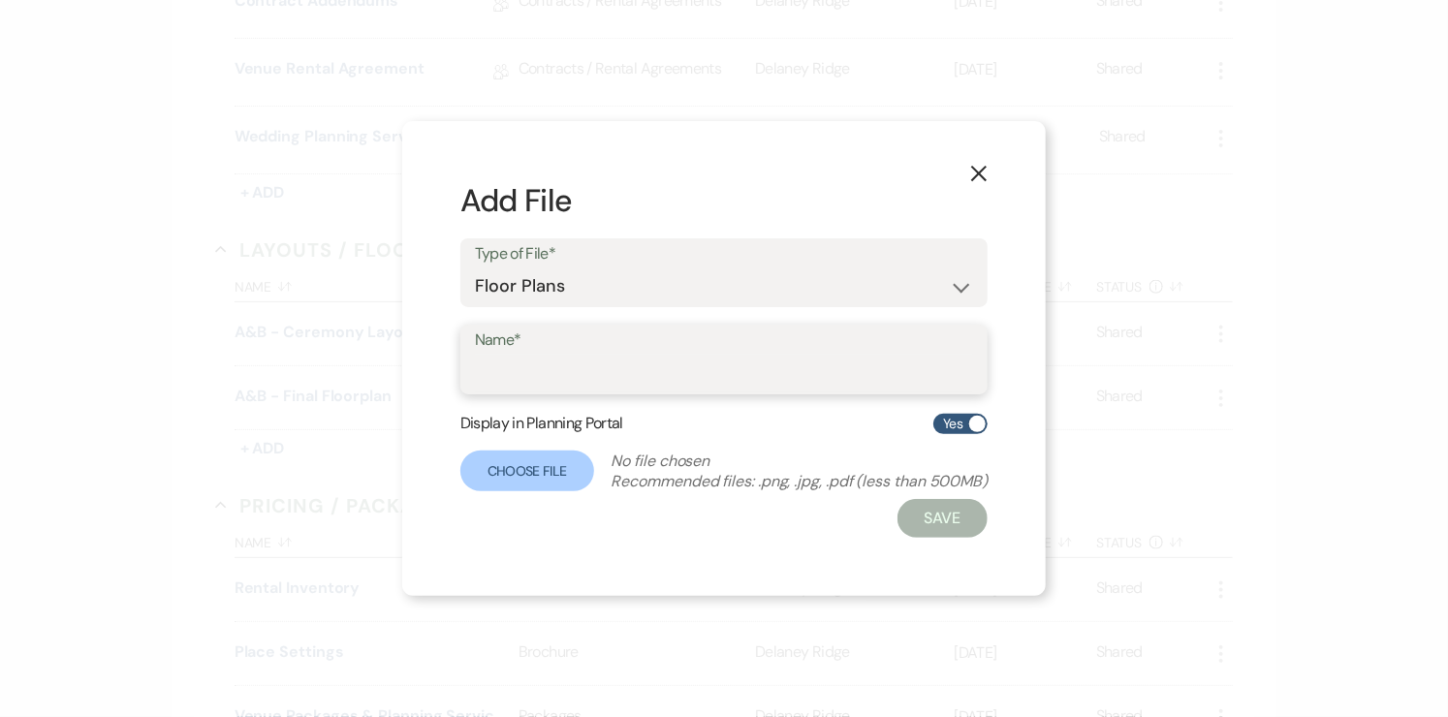
click at [581, 374] on input "Name*" at bounding box center [724, 374] width 499 height 38
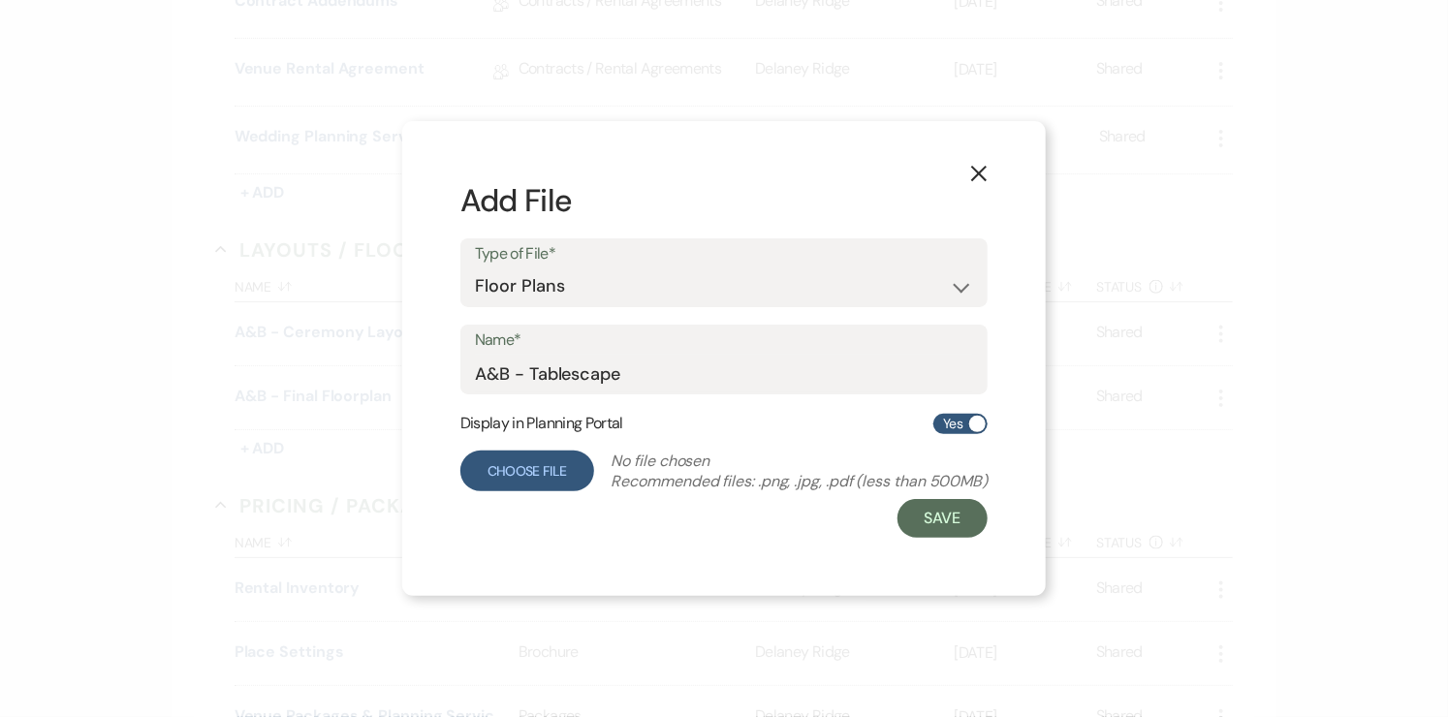
click at [510, 462] on label "Choose File" at bounding box center [527, 471] width 134 height 41
click at [0, 0] on input "Choose File" at bounding box center [0, 0] width 0 height 0
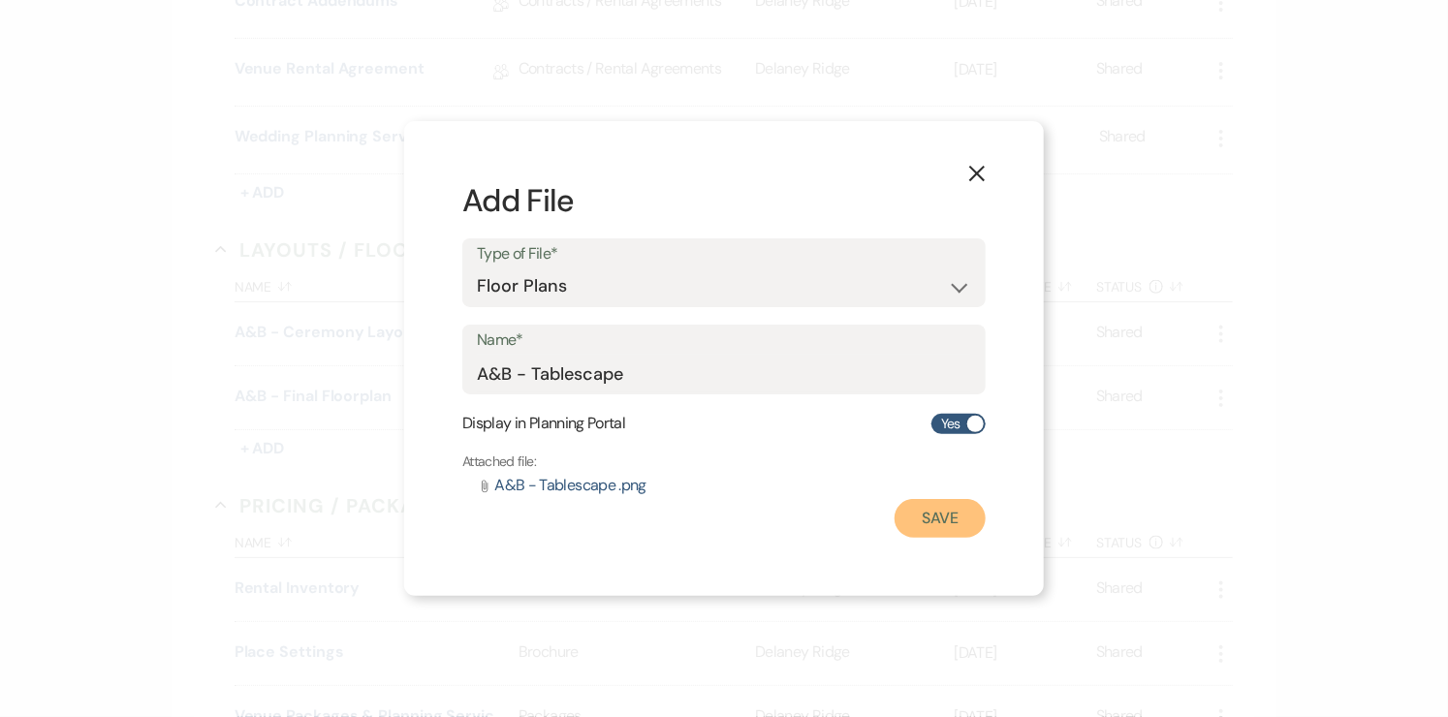
click at [979, 522] on button "Save" at bounding box center [940, 518] width 91 height 39
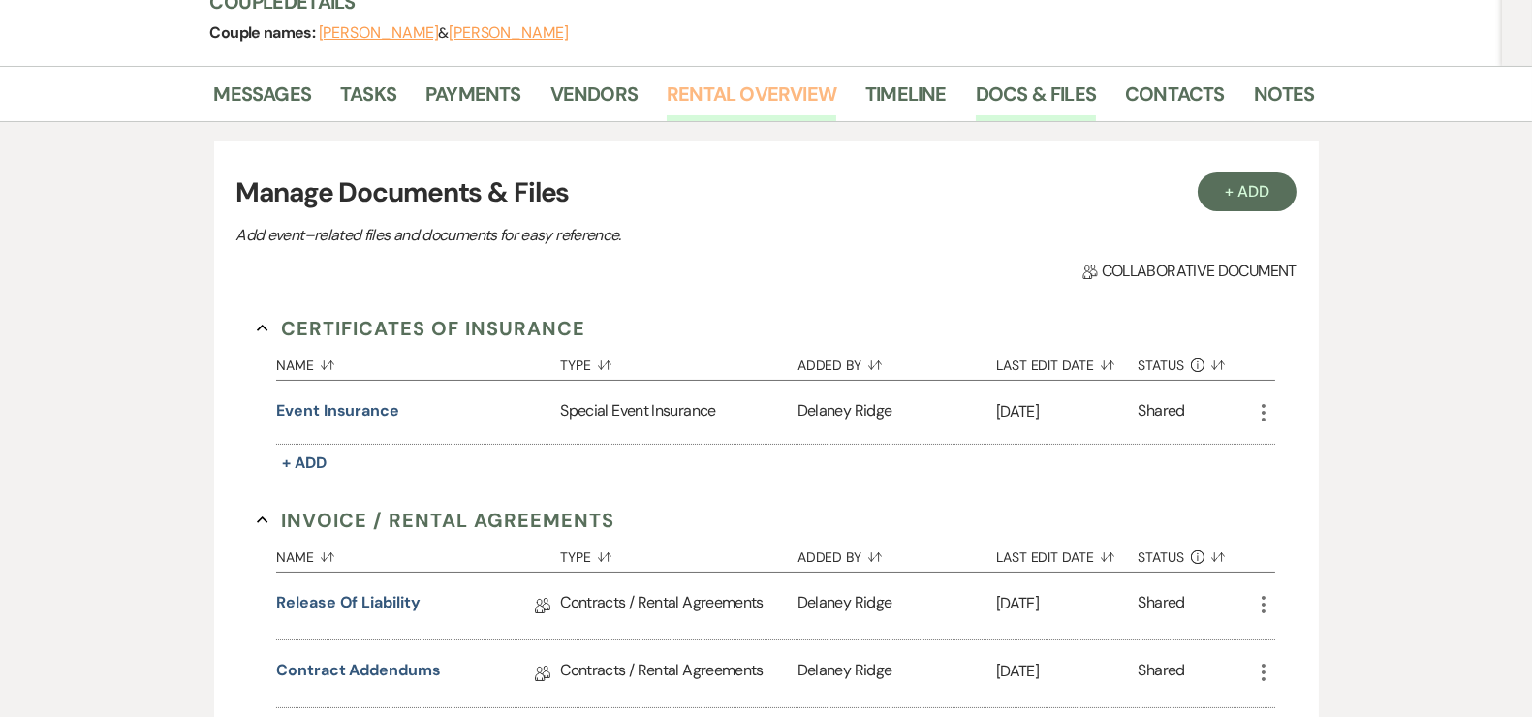
scroll to position [0, 0]
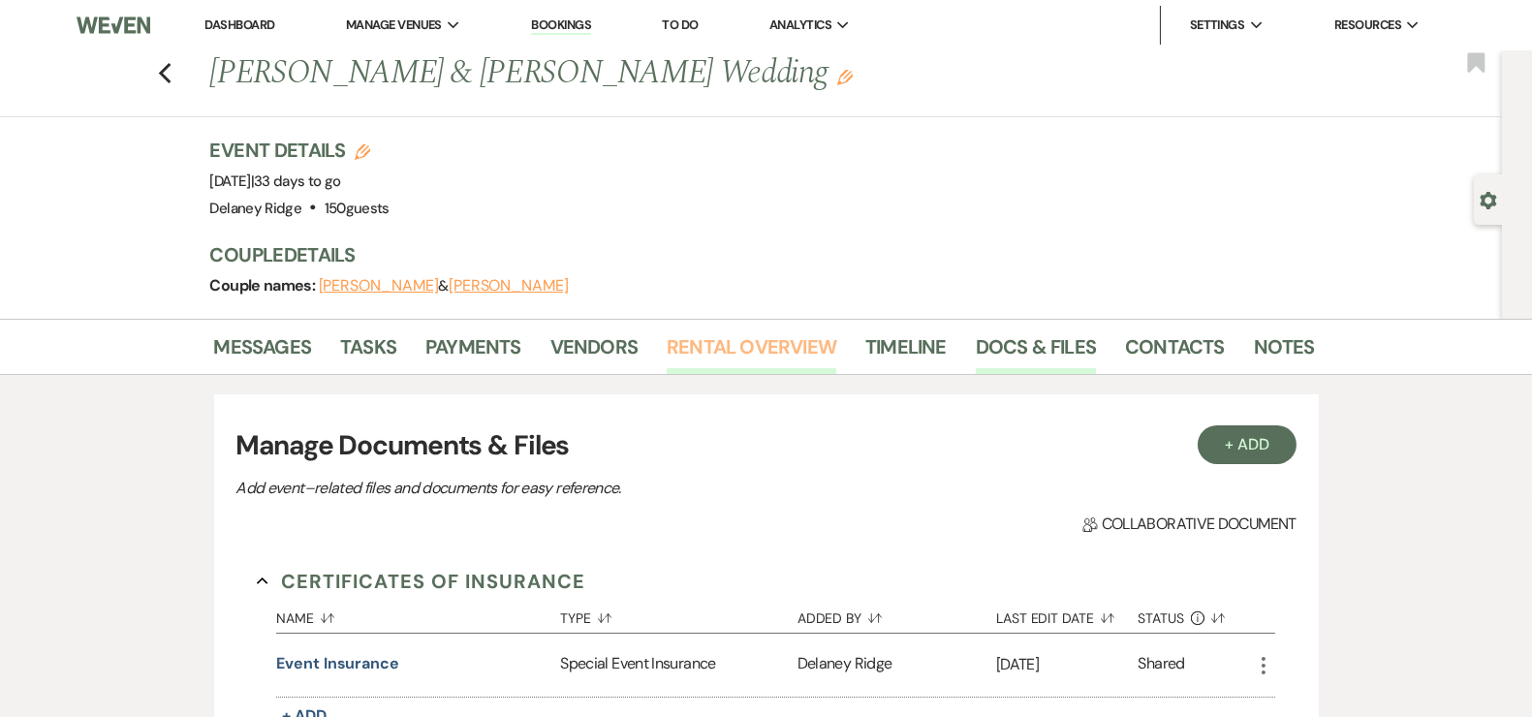
click at [745, 357] on link "Rental Overview" at bounding box center [752, 352] width 170 height 43
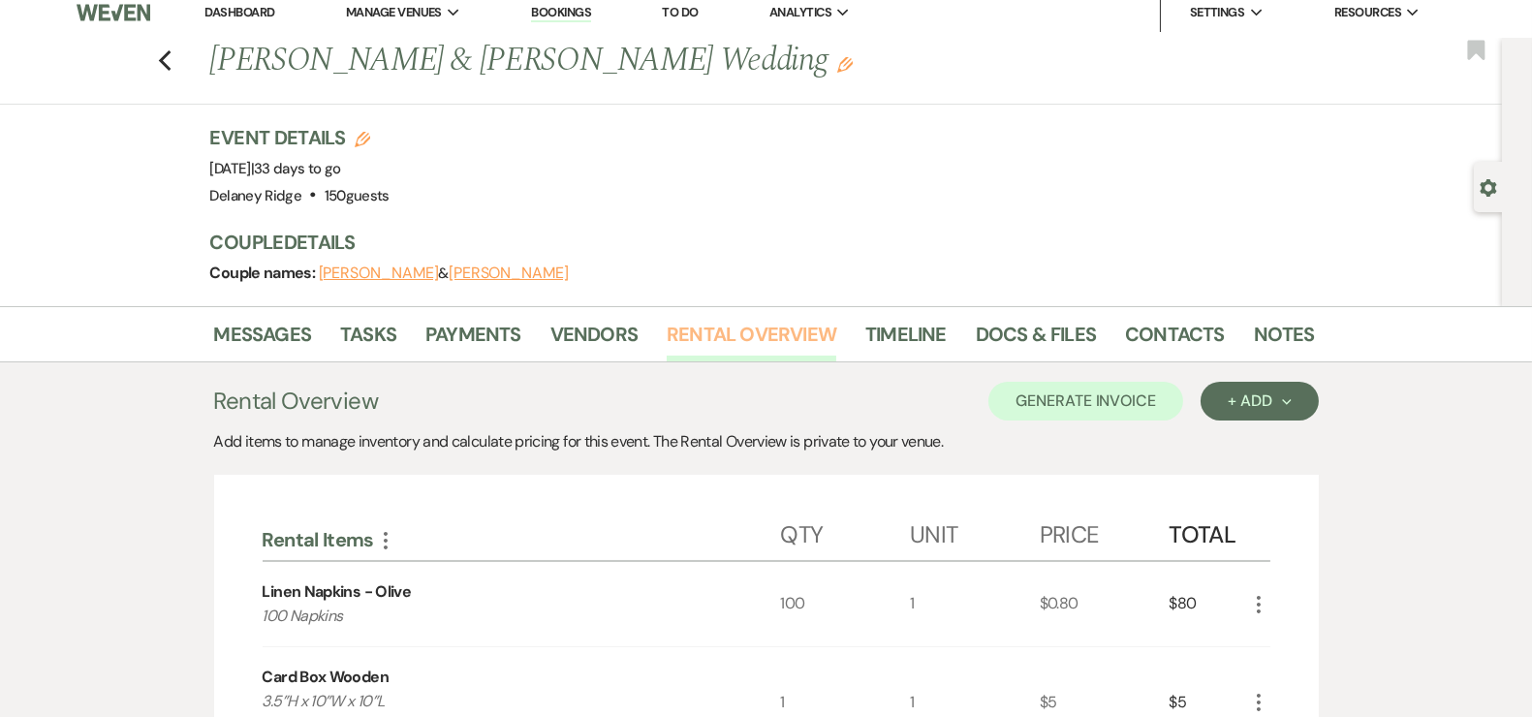
scroll to position [363, 0]
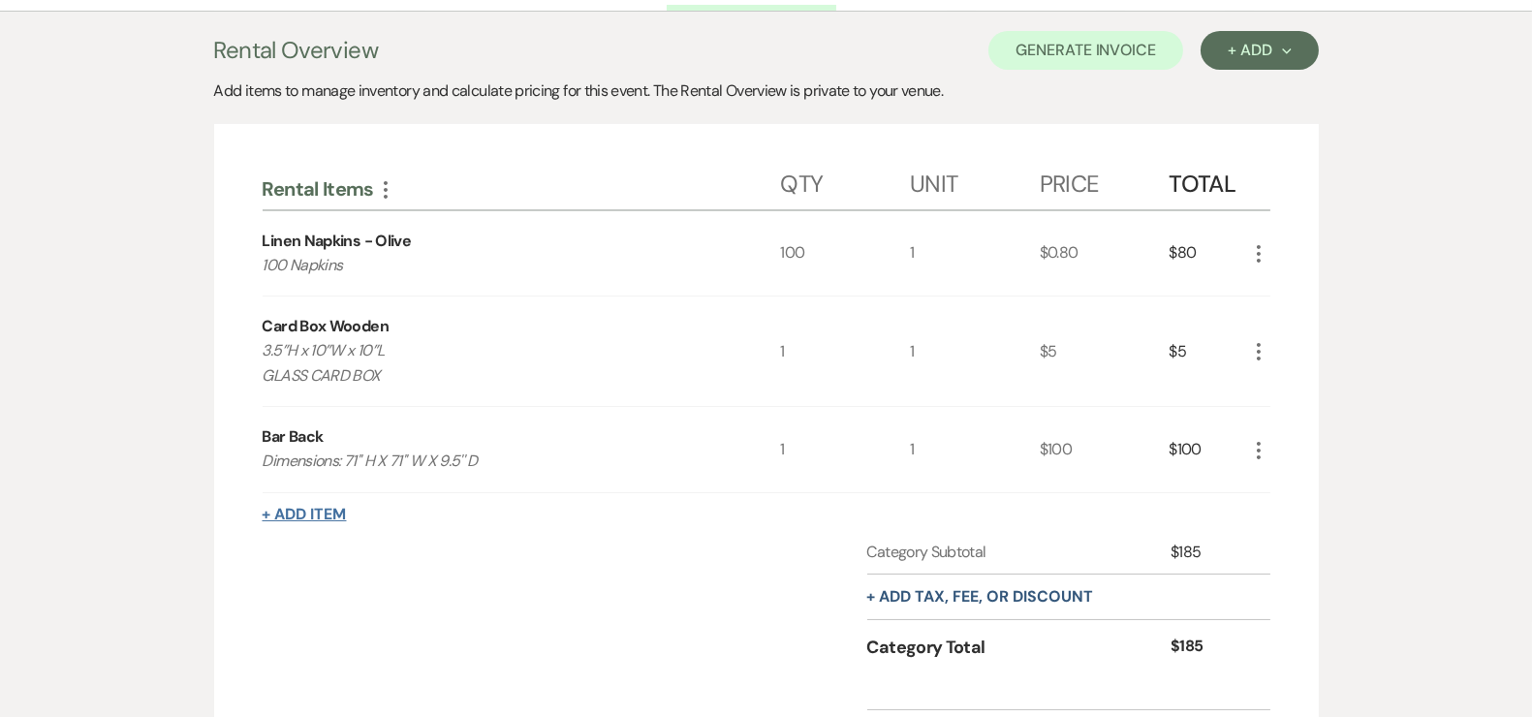
click at [328, 508] on button "+ Add Item" at bounding box center [305, 515] width 84 height 16
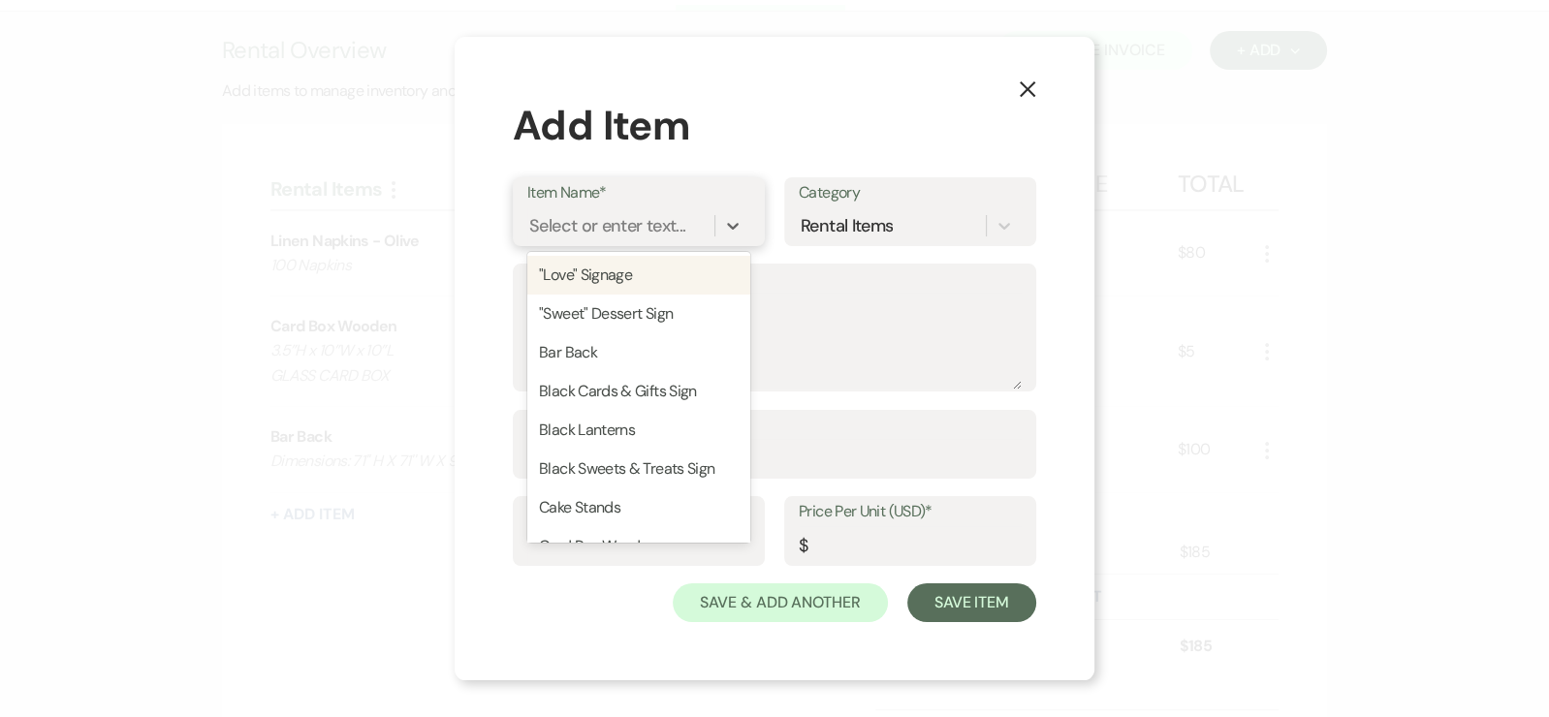
click at [609, 230] on div "Select or enter text..." at bounding box center [607, 225] width 156 height 26
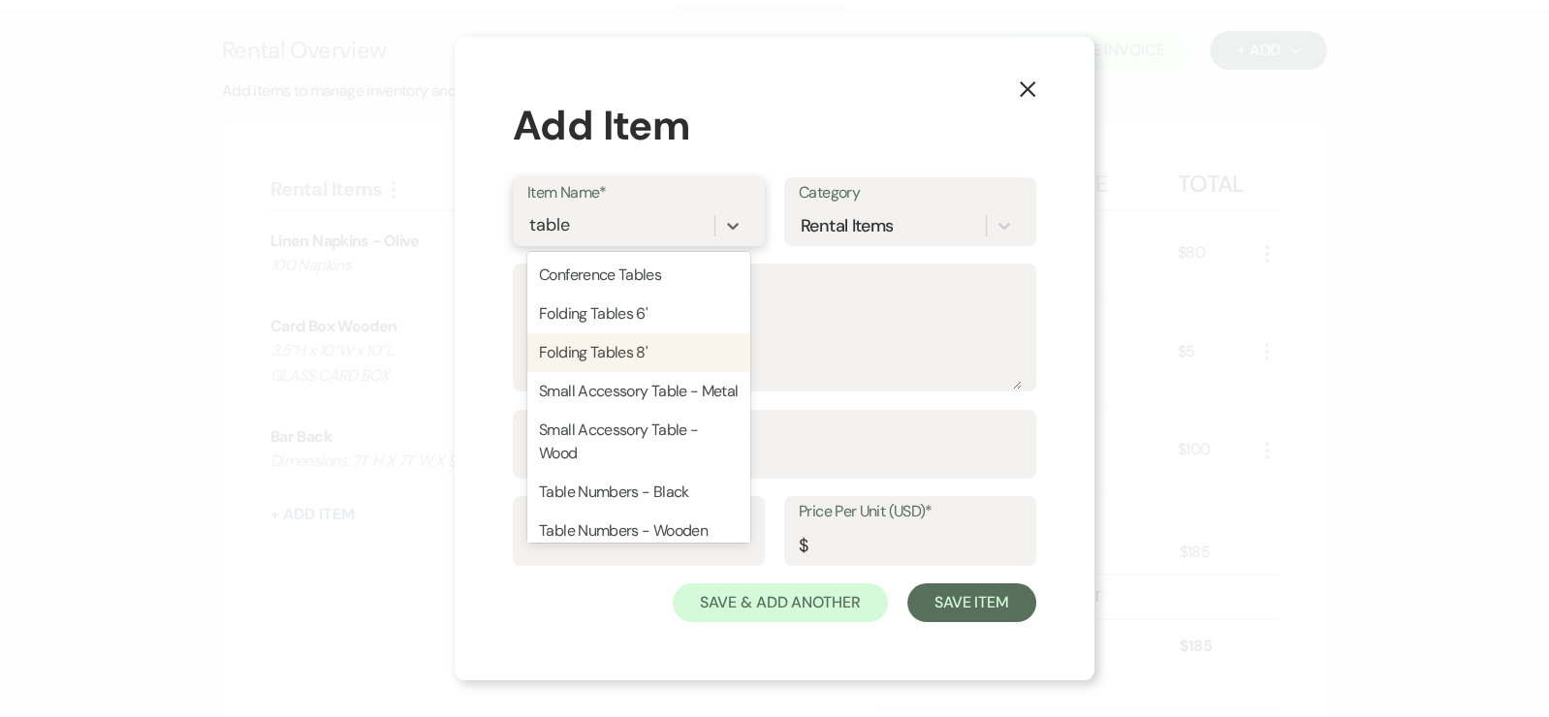
click at [622, 356] on div "Folding Tables 8'" at bounding box center [638, 352] width 223 height 39
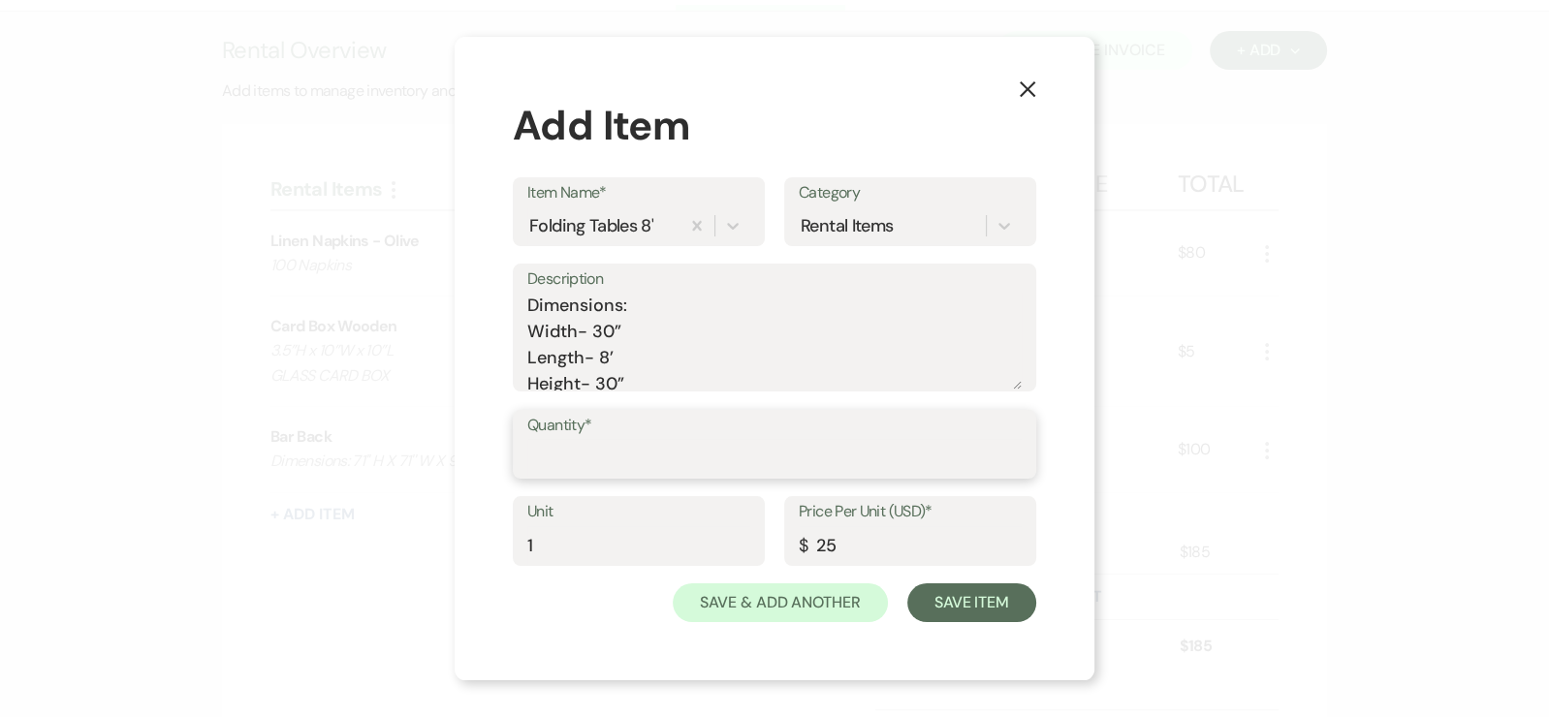
click at [626, 408] on form "Item Name* Folding Tables 8' Category Rental Items Description Dimensions: Widt…" at bounding box center [774, 400] width 523 height 446
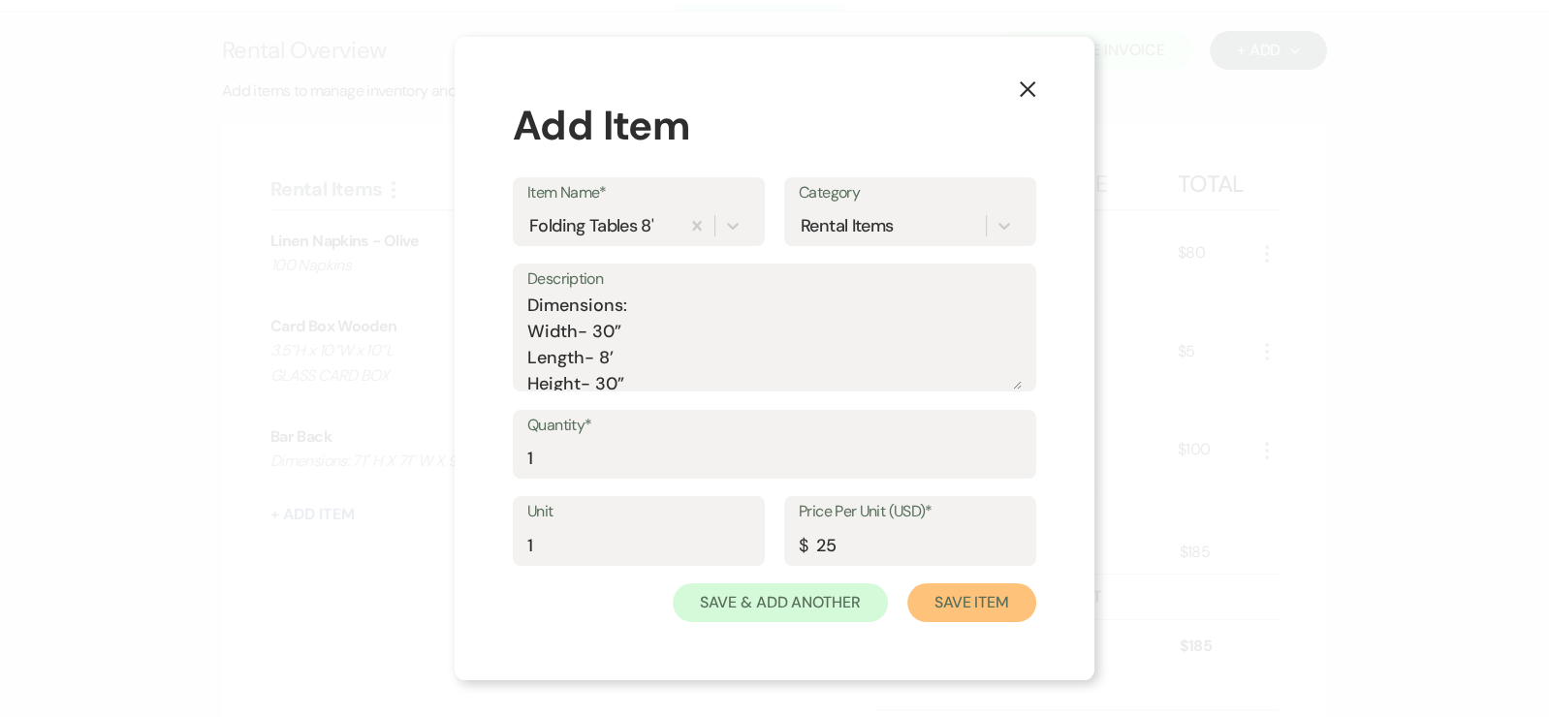
click at [979, 613] on button "Save Item" at bounding box center [971, 602] width 129 height 39
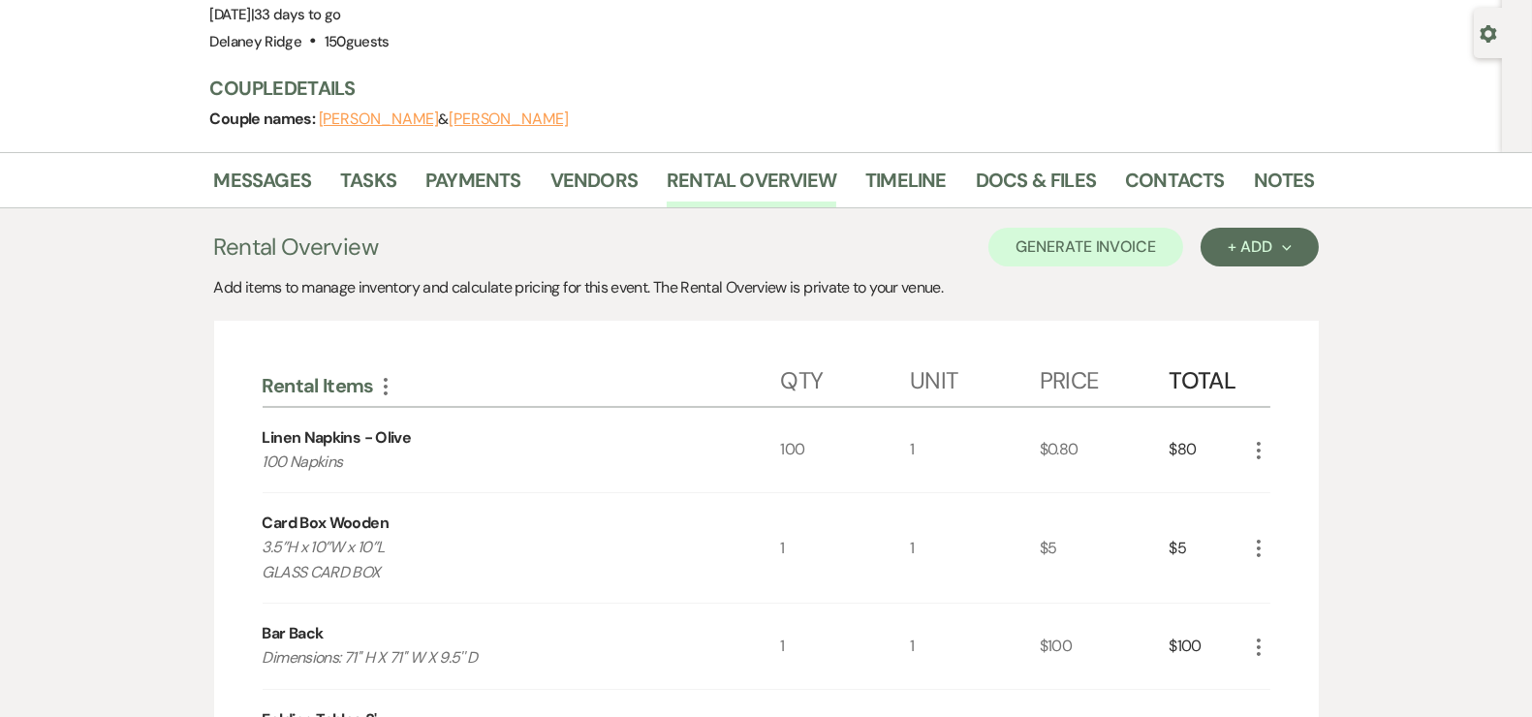
scroll to position [0, 0]
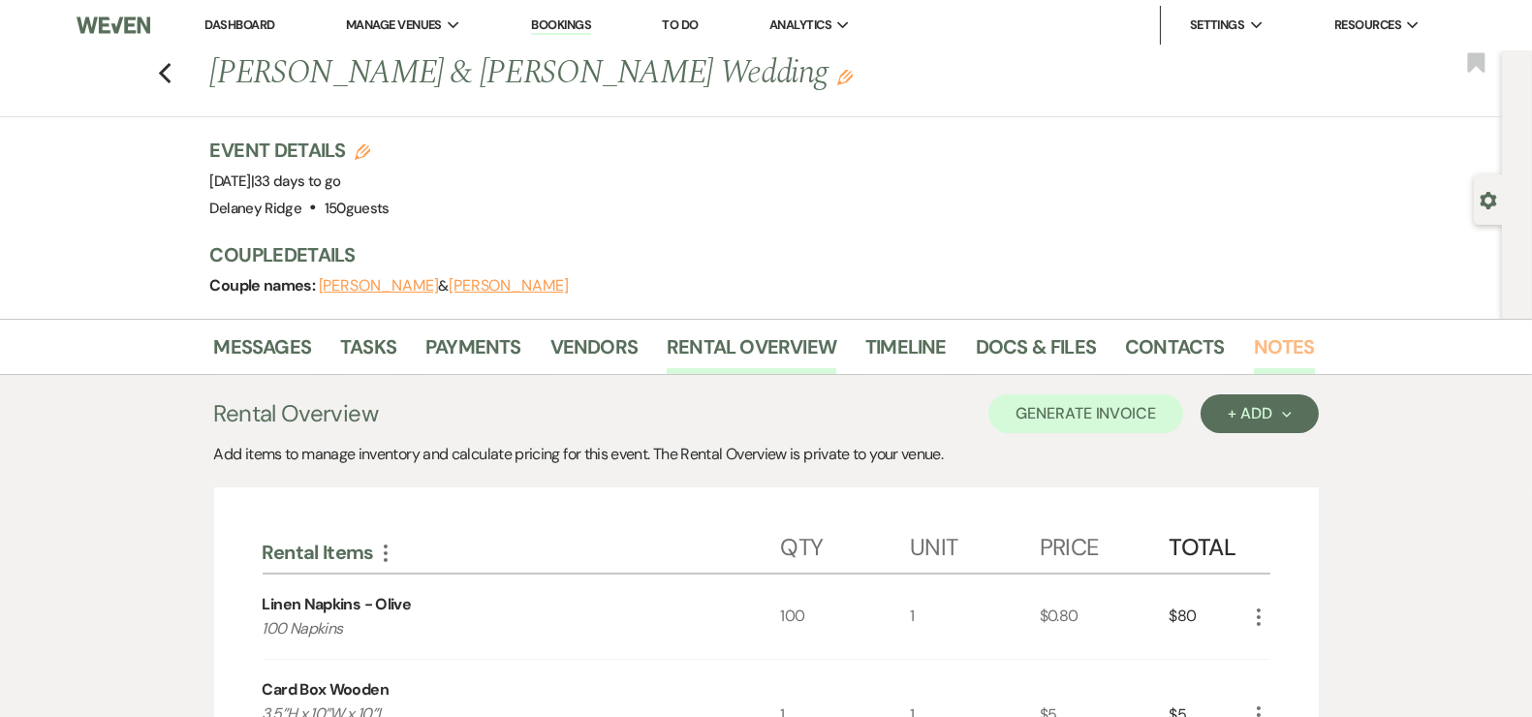
click at [1280, 358] on link "Notes" at bounding box center [1284, 352] width 61 height 43
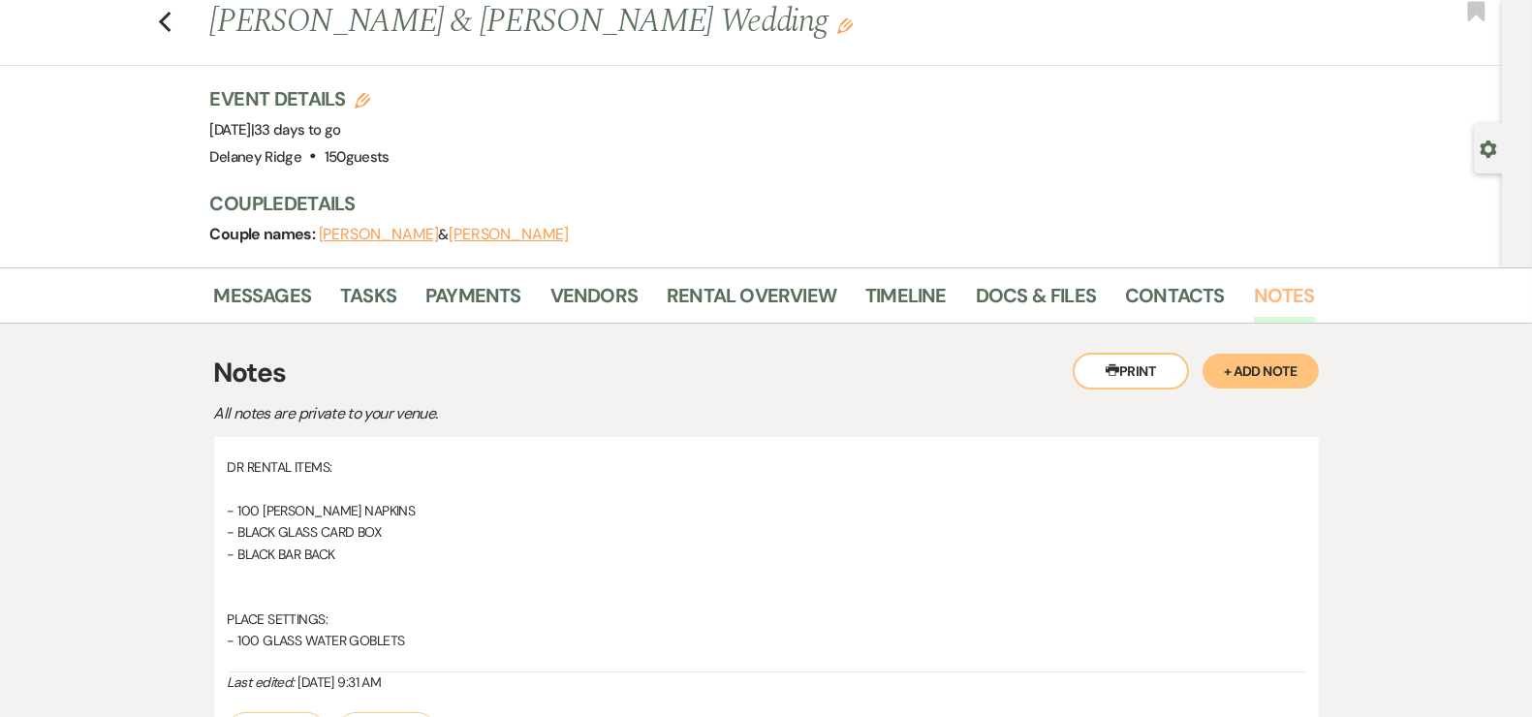
scroll to position [159, 0]
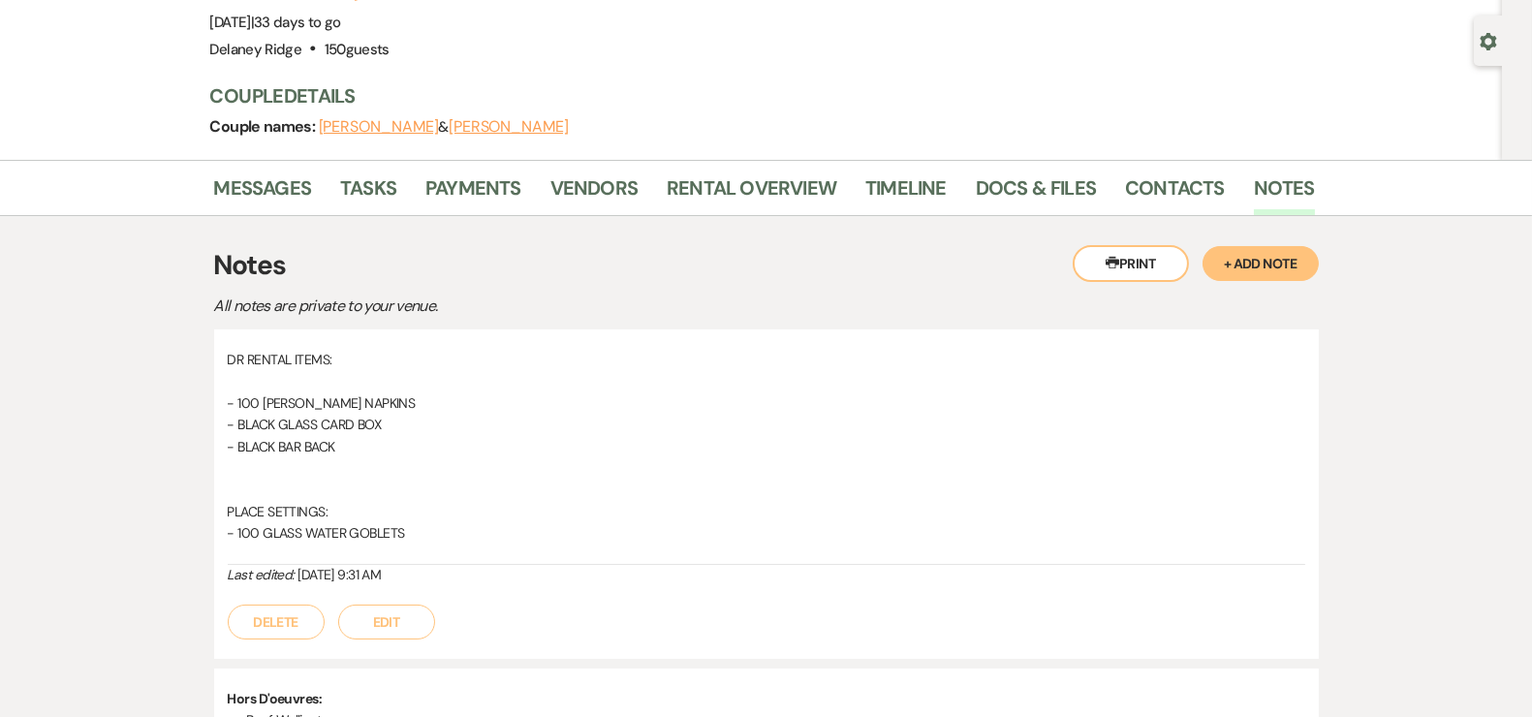
click at [388, 620] on button "Edit" at bounding box center [386, 622] width 97 height 35
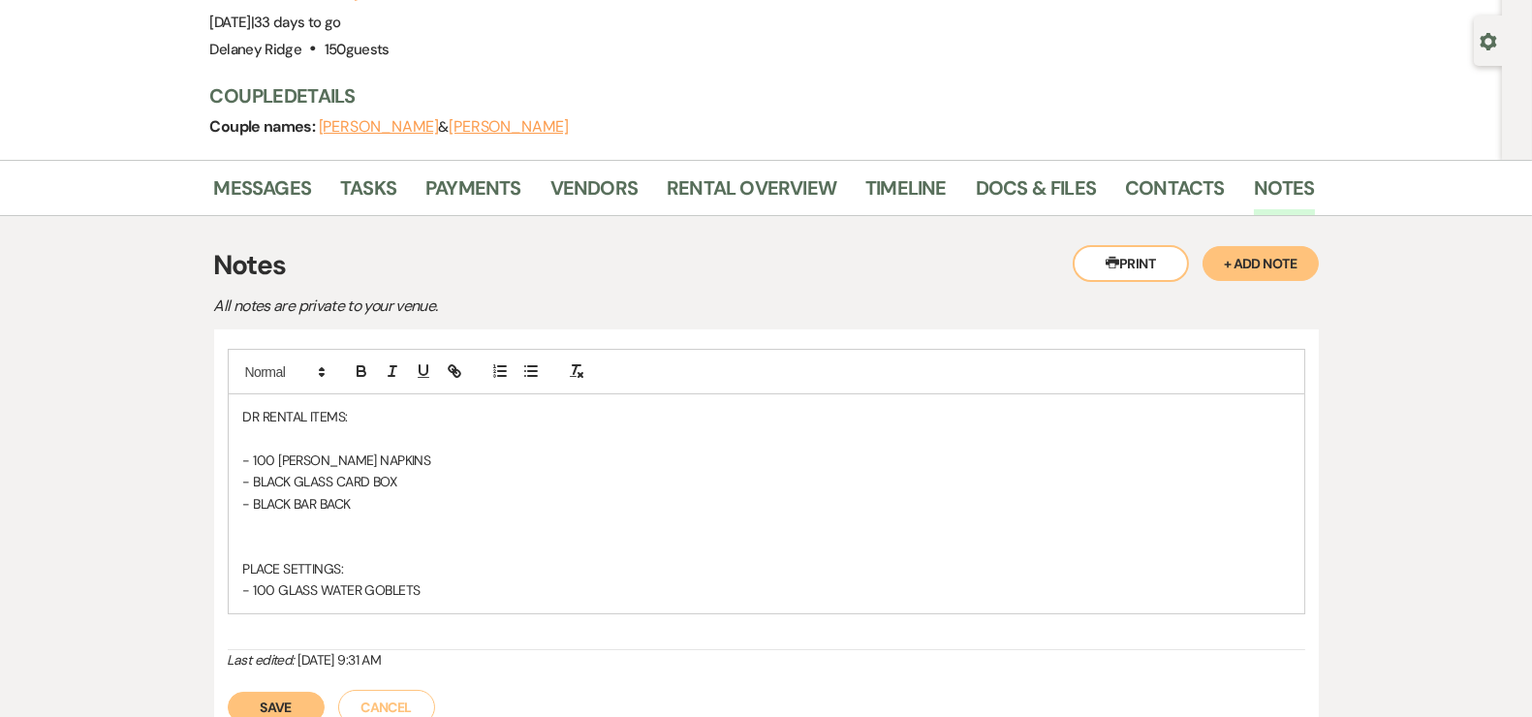
click at [402, 494] on p "- BLACK BAR BACK" at bounding box center [766, 503] width 1047 height 21
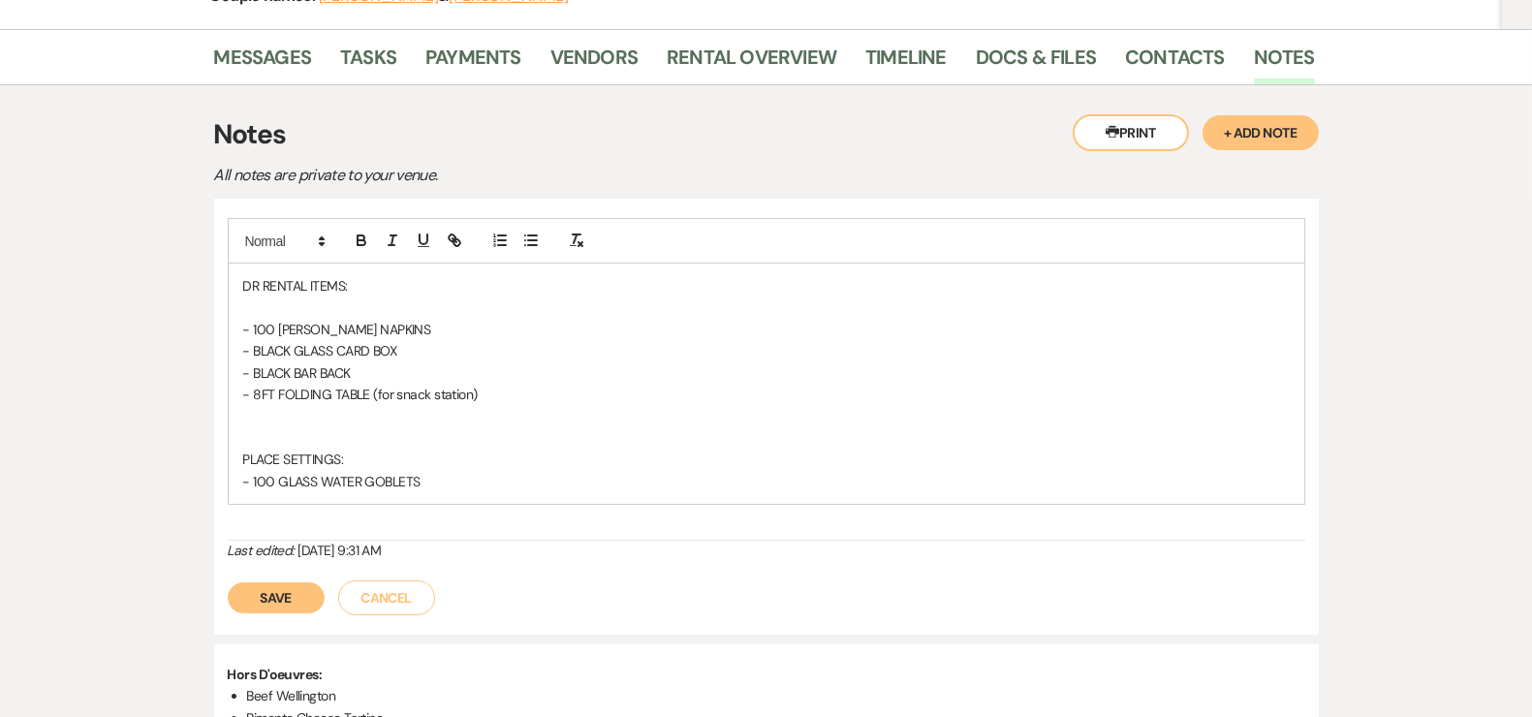
scroll to position [292, 0]
click at [277, 589] on button "Save" at bounding box center [276, 596] width 97 height 31
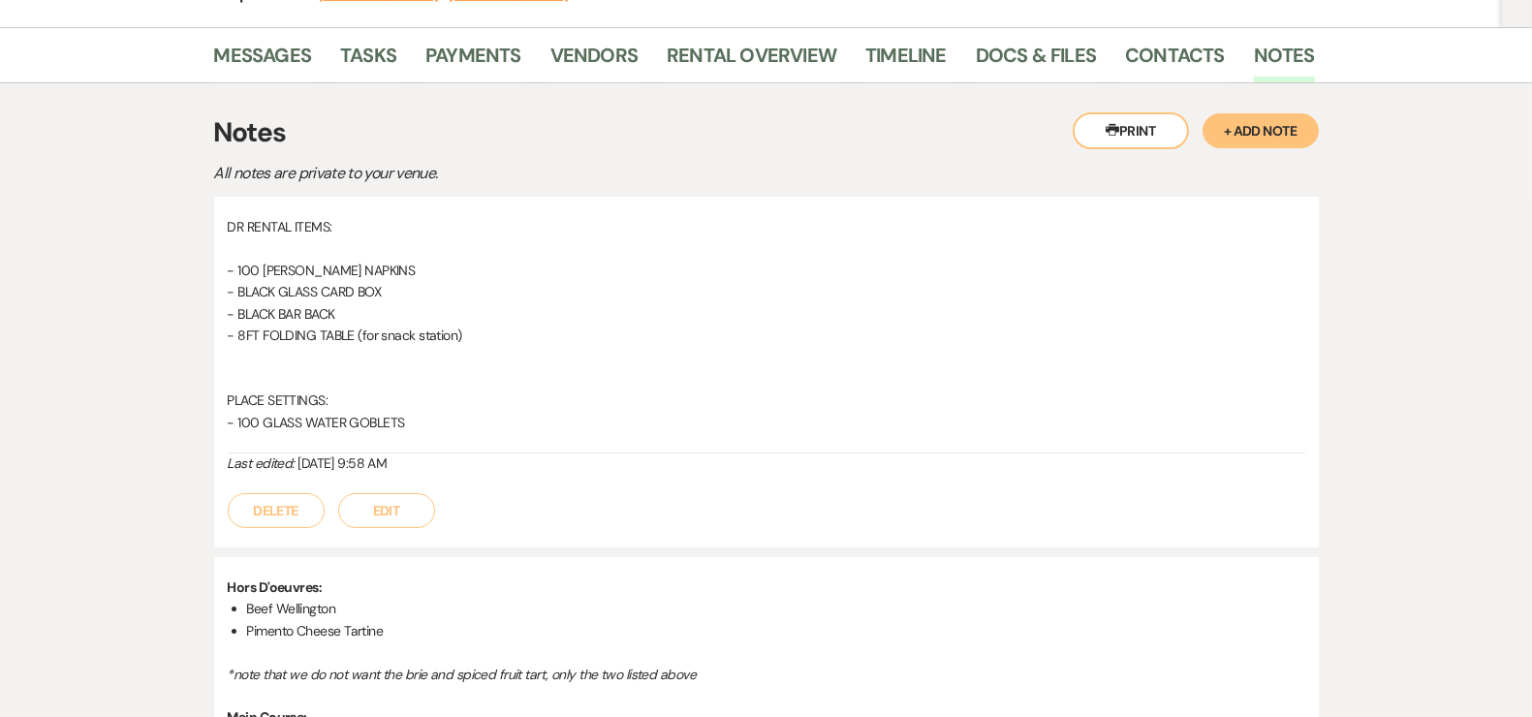
click at [386, 505] on button "Edit" at bounding box center [386, 510] width 97 height 35
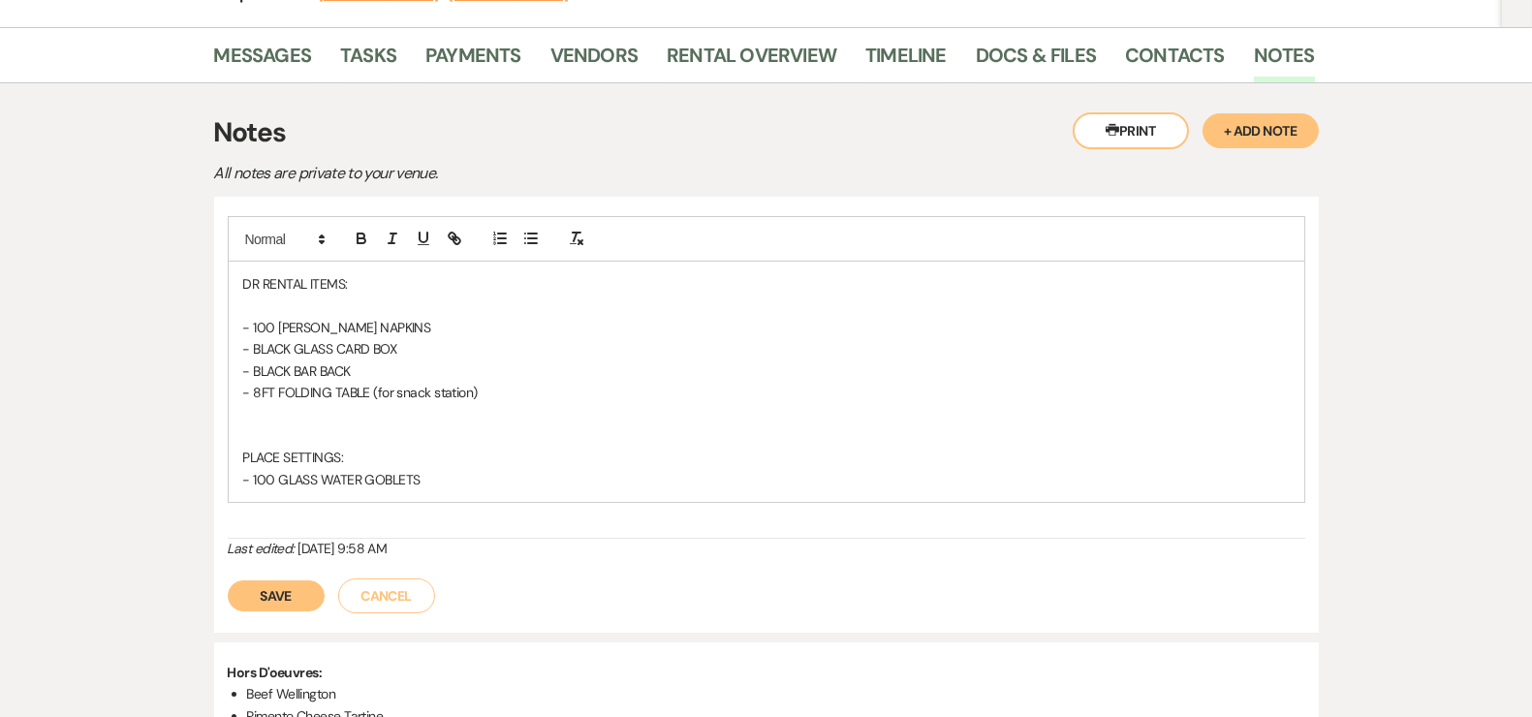
click at [291, 582] on button "Save" at bounding box center [276, 596] width 97 height 31
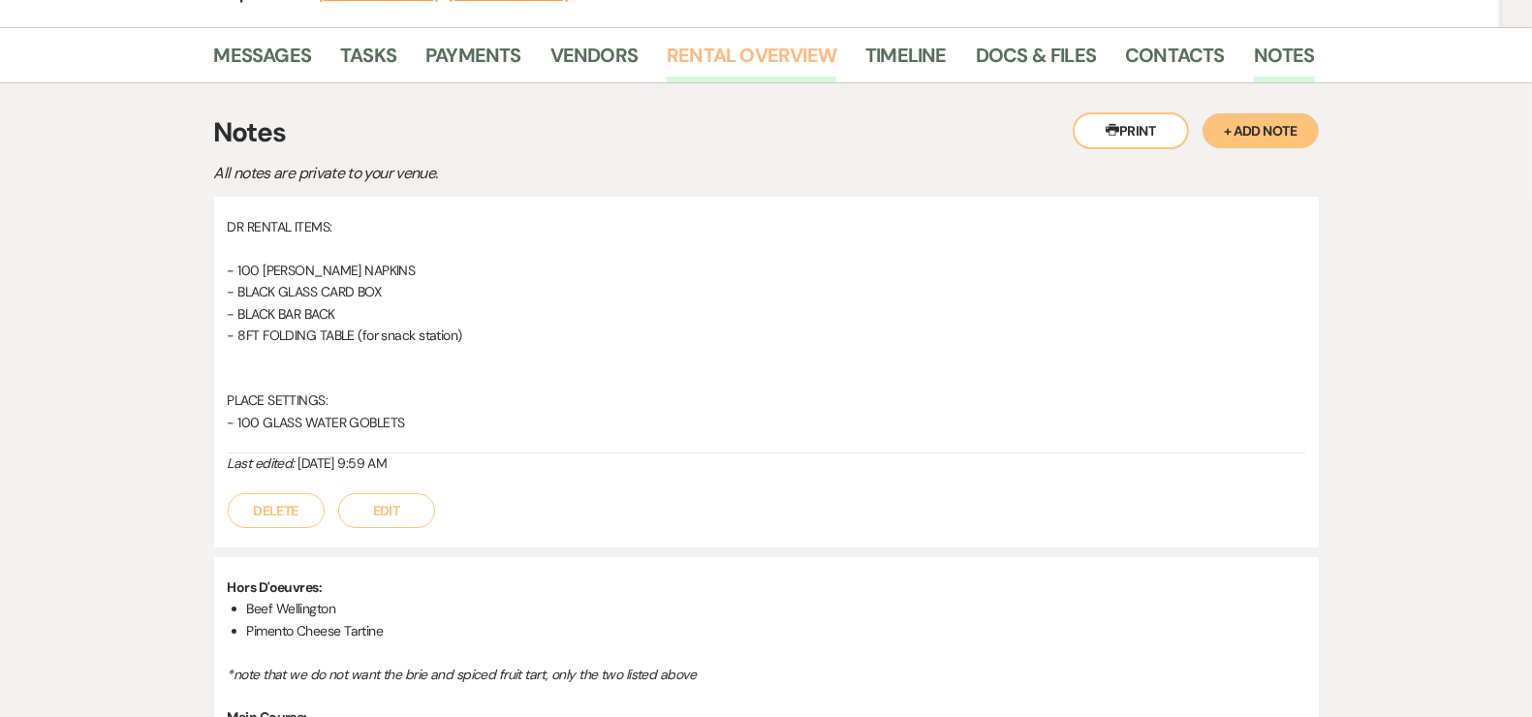
click at [750, 63] on link "Rental Overview" at bounding box center [752, 61] width 170 height 43
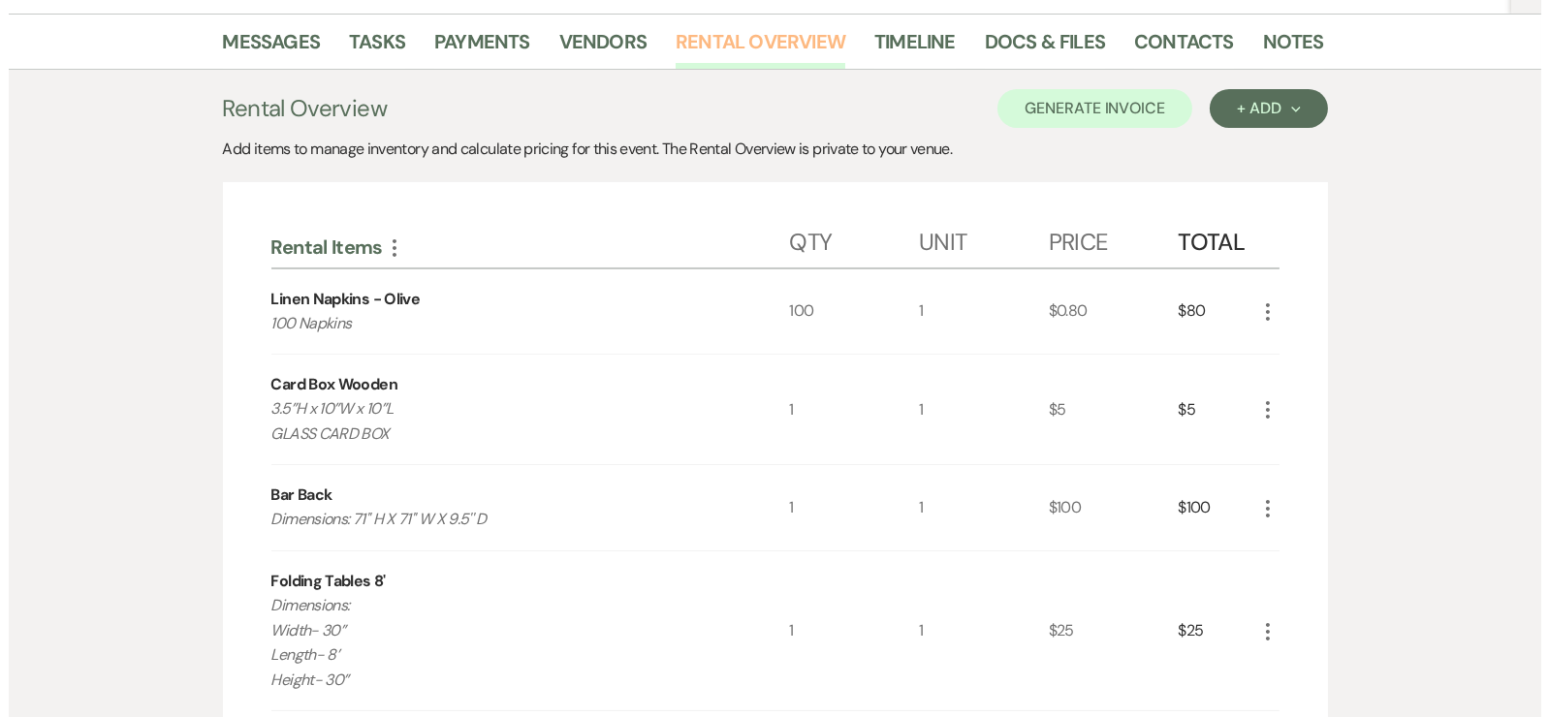
scroll to position [428, 0]
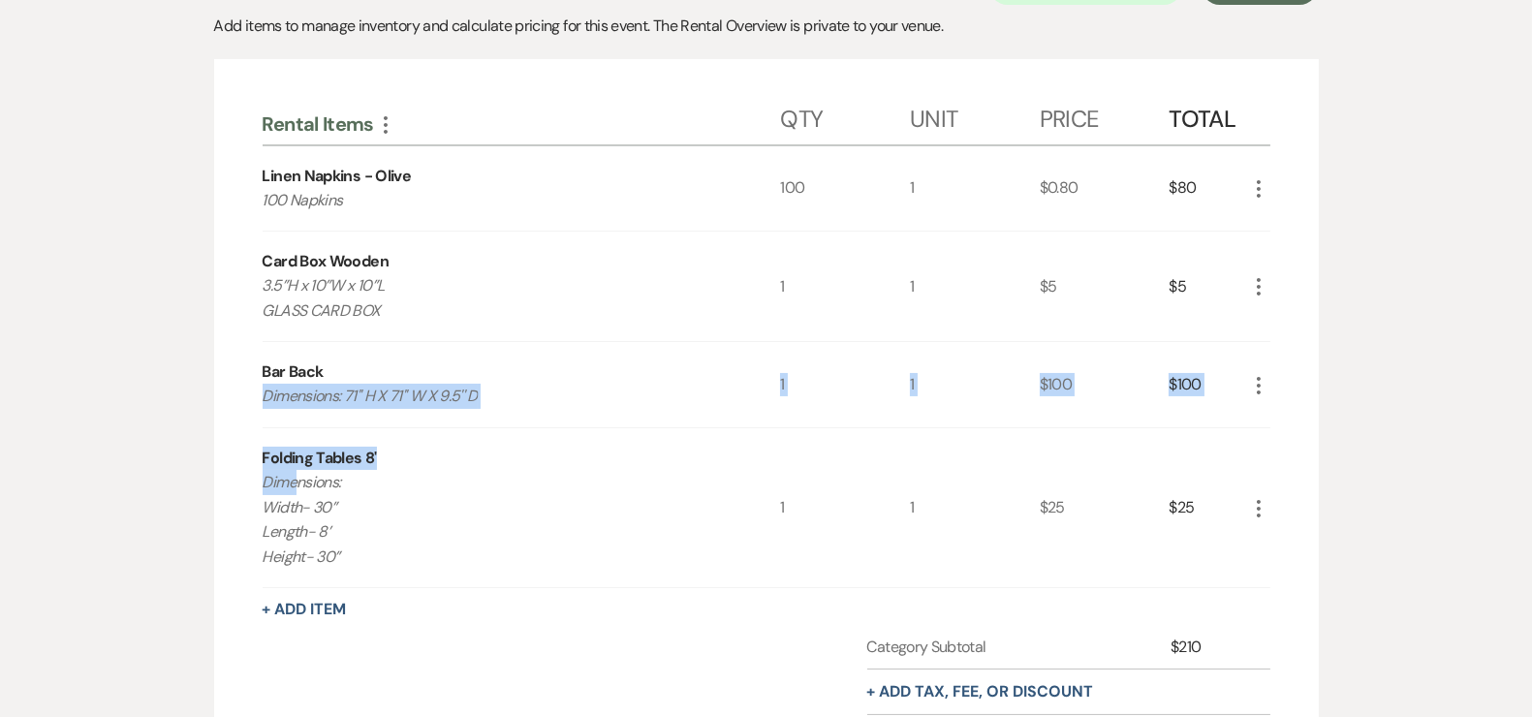
drag, startPoint x: 278, startPoint y: 463, endPoint x: 335, endPoint y: 517, distance: 78.2
click at [335, 518] on div "Rental Items More Qty Unit Price Total Linen Napkins - Olive 100 Napkins 100 1 …" at bounding box center [766, 468] width 1105 height 819
click at [461, 539] on p "Dimensions: Width- 30” Length- 8’ Height- 30”" at bounding box center [496, 519] width 466 height 99
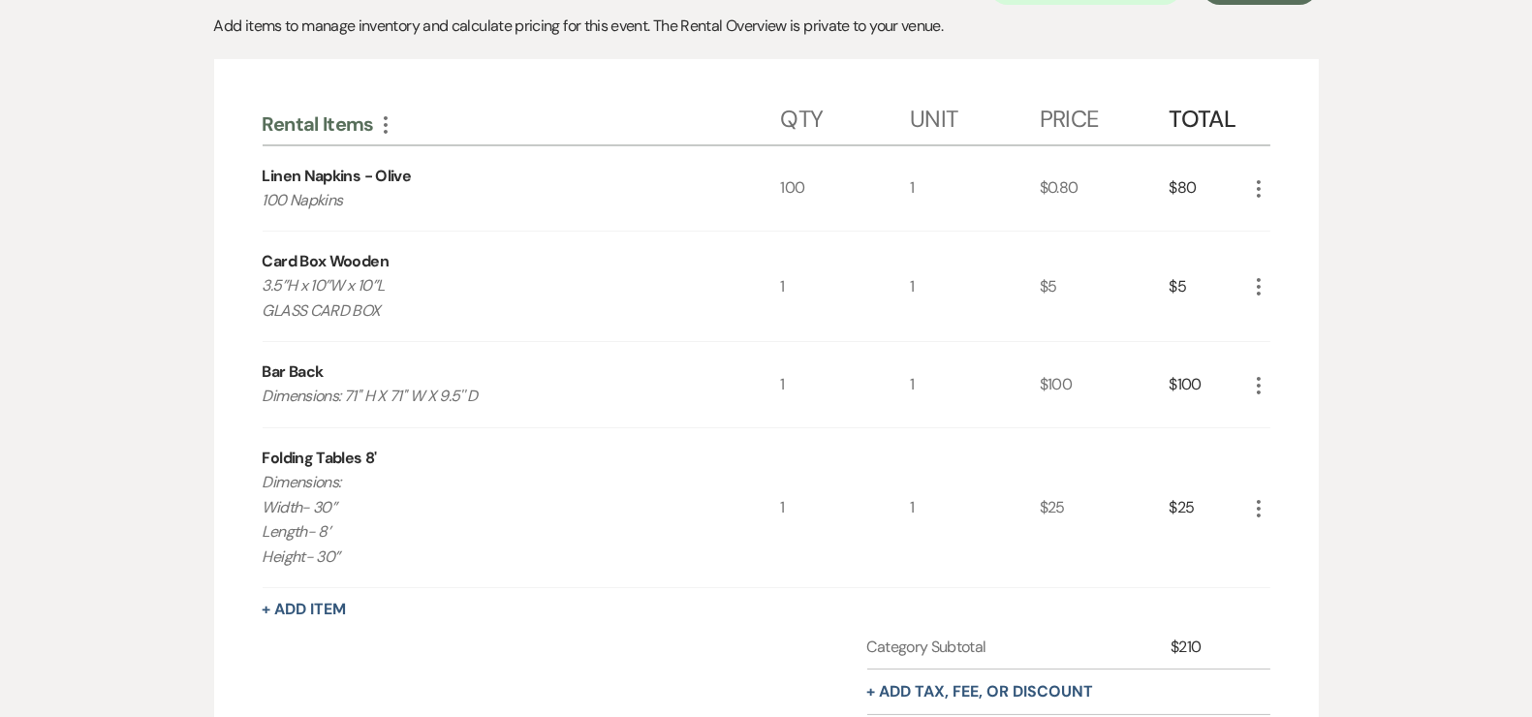
click at [1261, 507] on icon "More" at bounding box center [1258, 508] width 23 height 23
click at [1305, 550] on button "Pencil Edit" at bounding box center [1297, 546] width 101 height 31
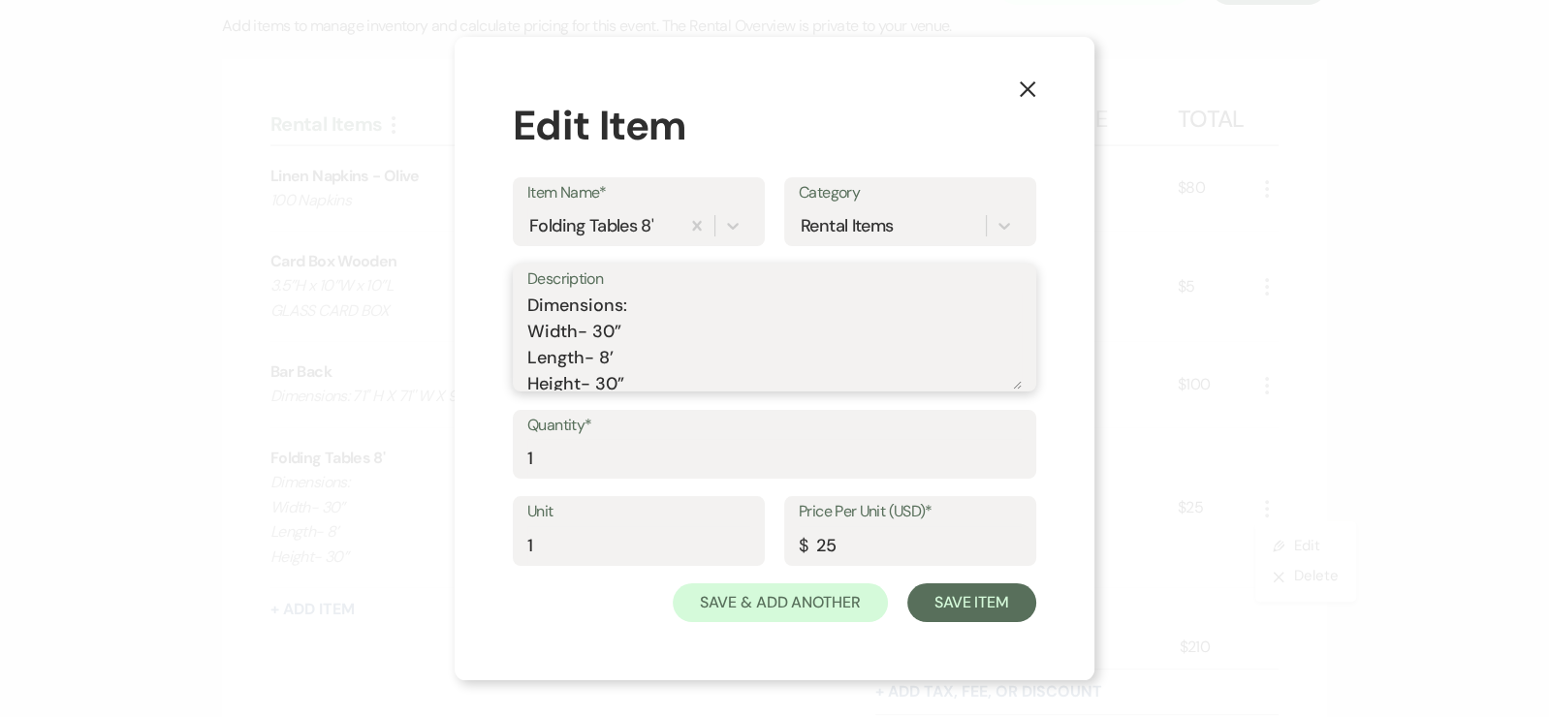
click at [628, 313] on textarea "Dimensions: Width- 30” Length- 8’ Height- 30”" at bounding box center [774, 341] width 494 height 97
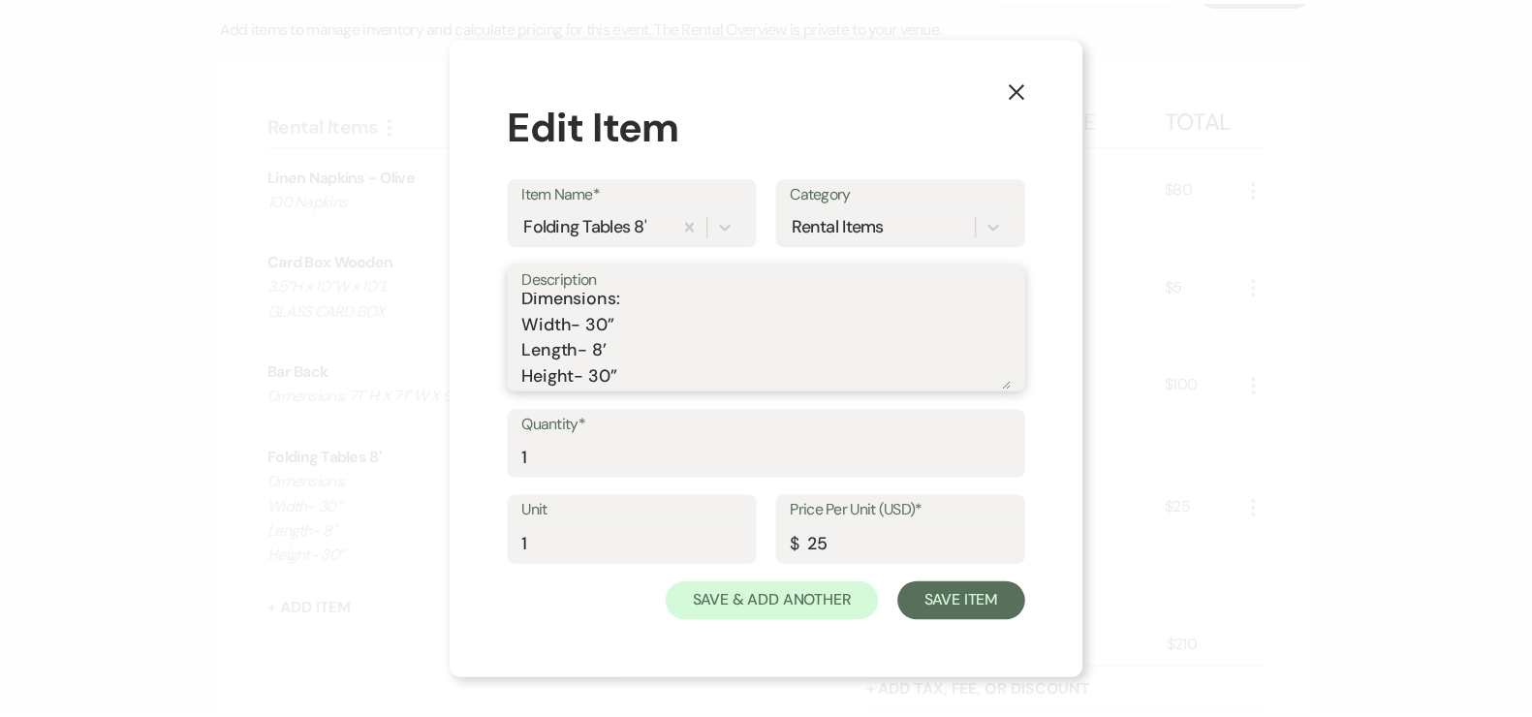
scroll to position [34, 0]
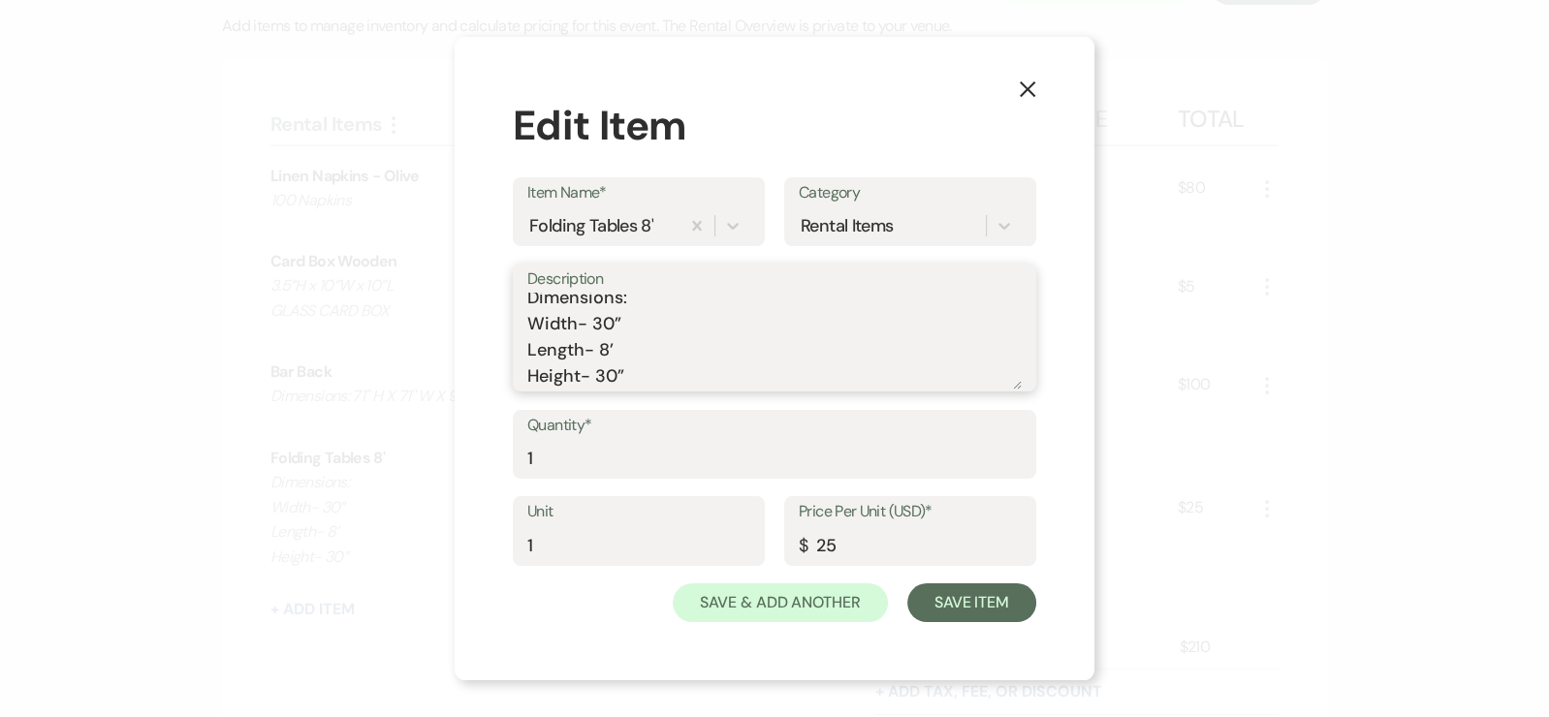
click at [676, 360] on textarea "Dimensions: Width- 30” Length- 8’ Height- 30”" at bounding box center [774, 341] width 494 height 97
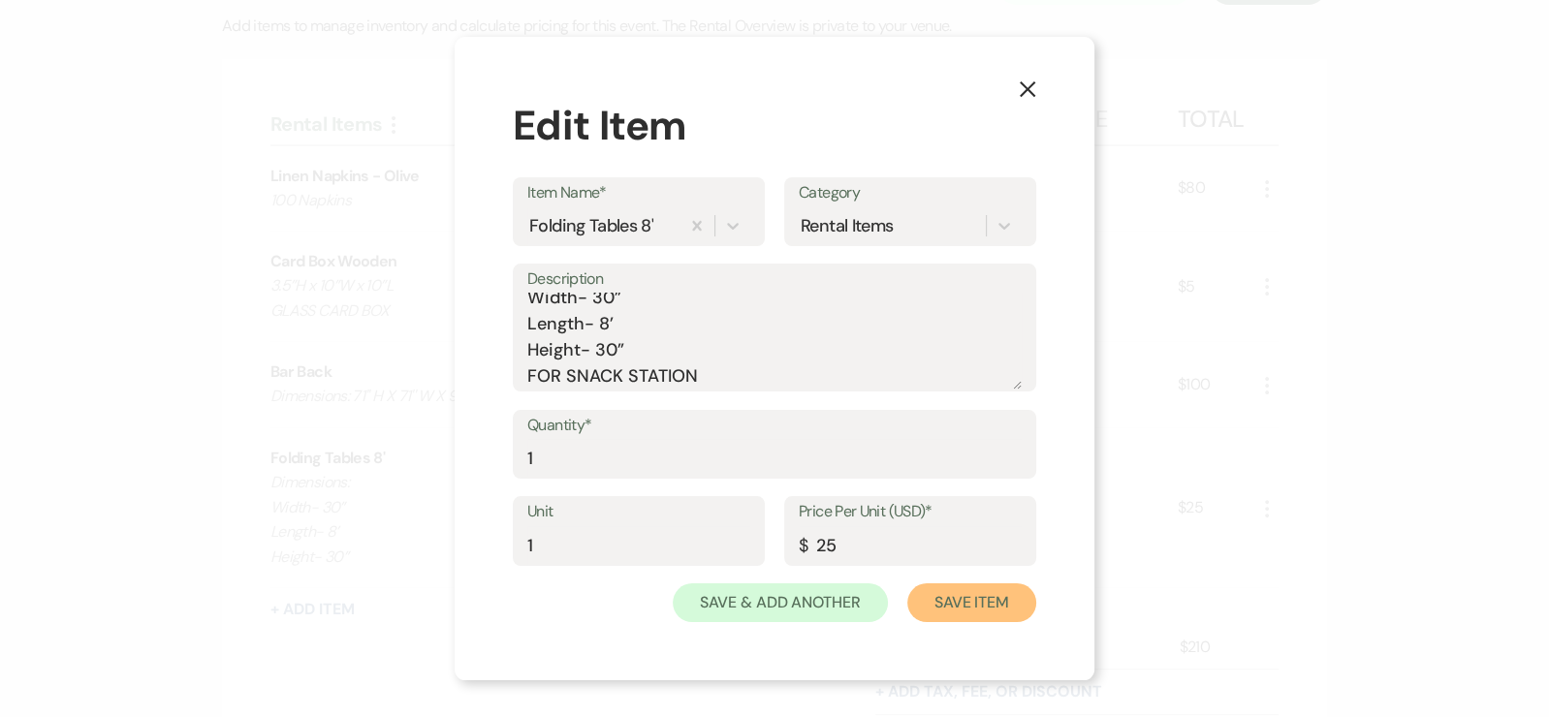
click at [933, 601] on button "Save Item" at bounding box center [971, 602] width 129 height 39
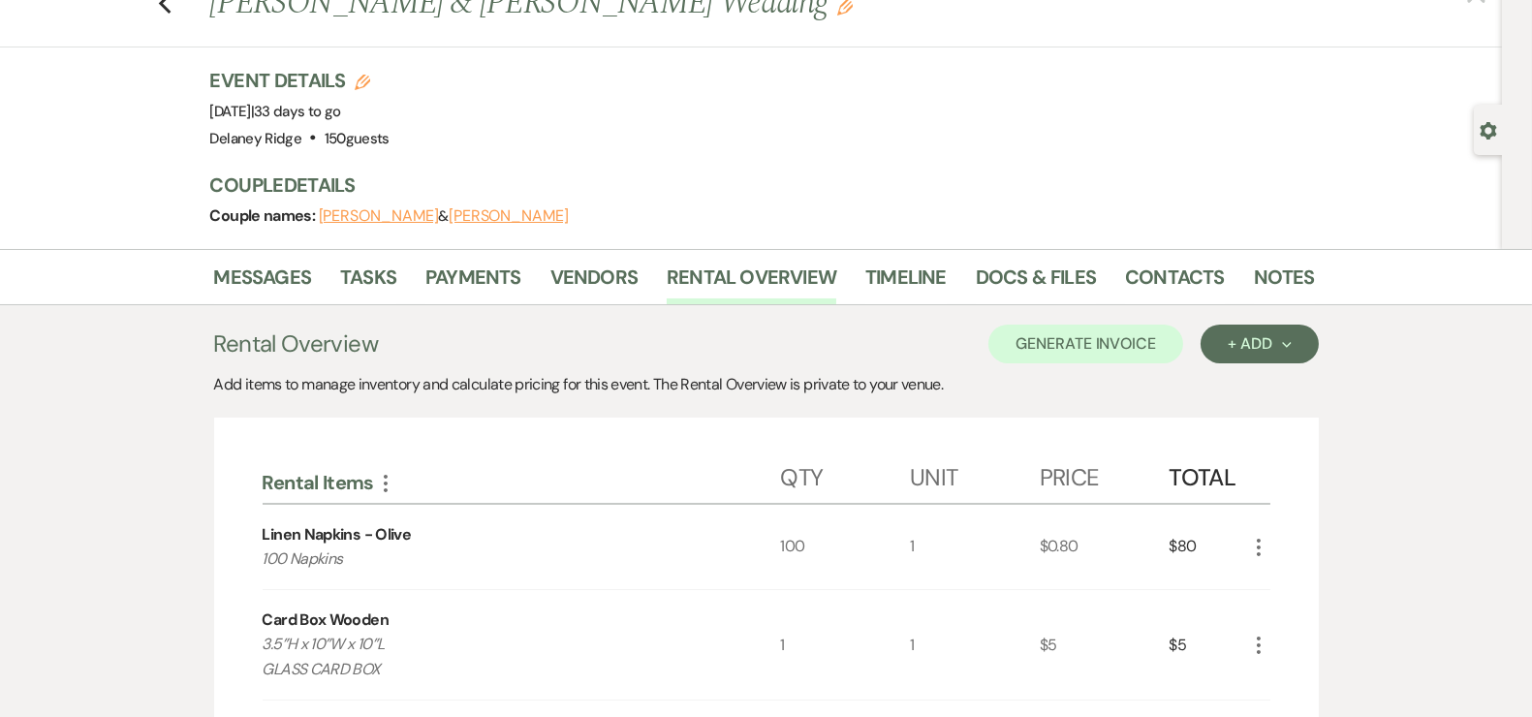
scroll to position [0, 0]
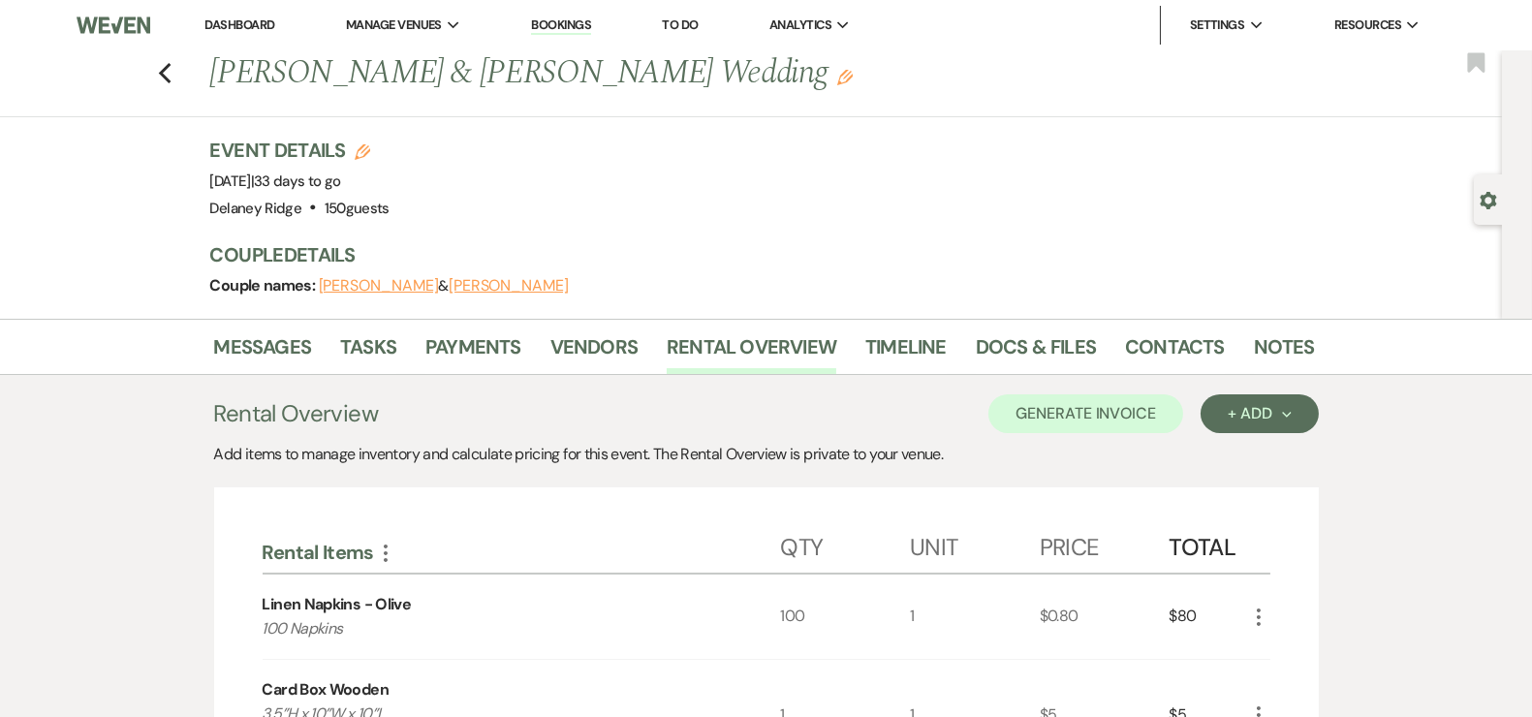
drag, startPoint x: 224, startPoint y: 6, endPoint x: 233, endPoint y: 15, distance: 12.3
click at [224, 7] on li "Dashboard" at bounding box center [239, 25] width 89 height 39
click at [233, 16] on li "Dashboard" at bounding box center [239, 25] width 89 height 39
click at [236, 34] on li "Dashboard" at bounding box center [239, 25] width 89 height 39
click at [233, 27] on link "Dashboard" at bounding box center [239, 24] width 70 height 16
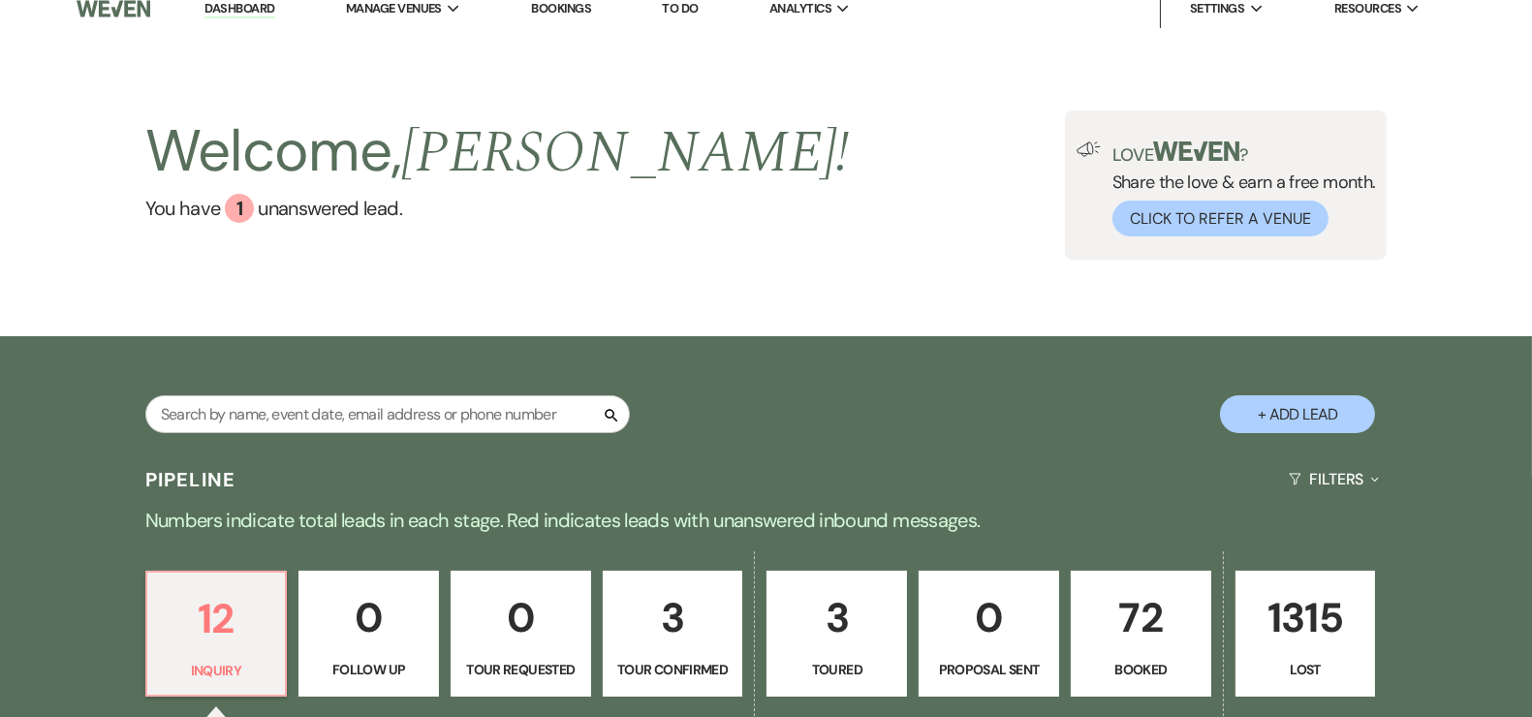
scroll to position [15, 0]
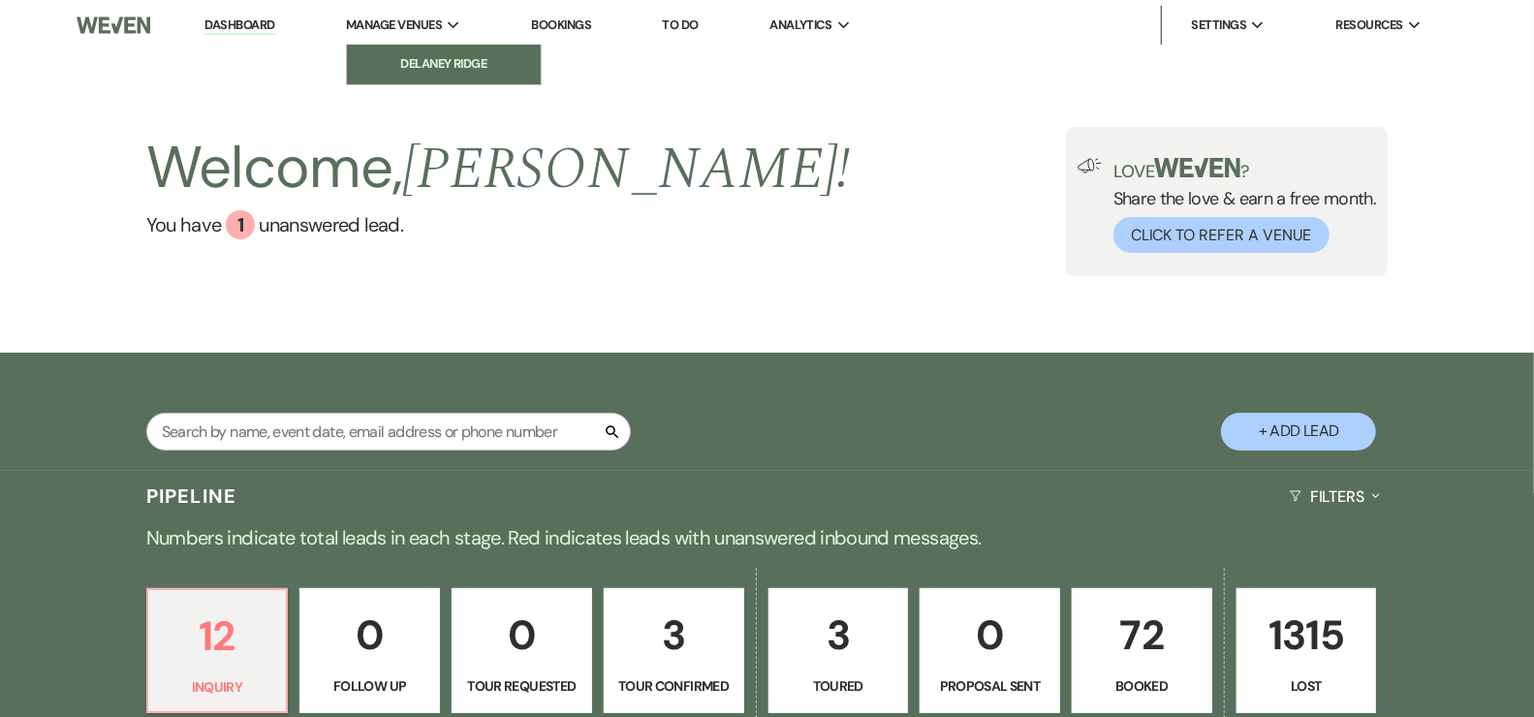
click at [432, 53] on link "Delaney Ridge" at bounding box center [444, 64] width 194 height 39
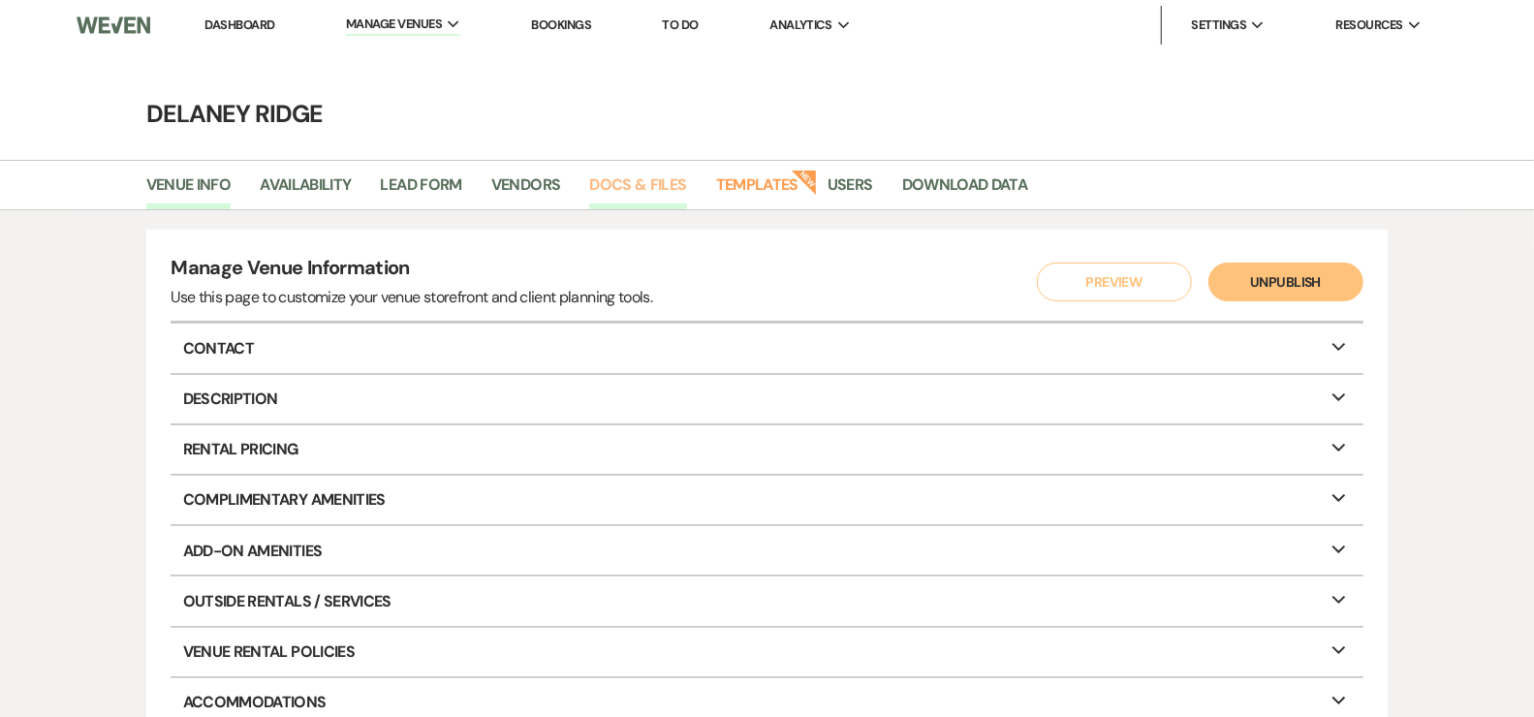
click at [643, 183] on link "Docs & Files" at bounding box center [637, 191] width 97 height 37
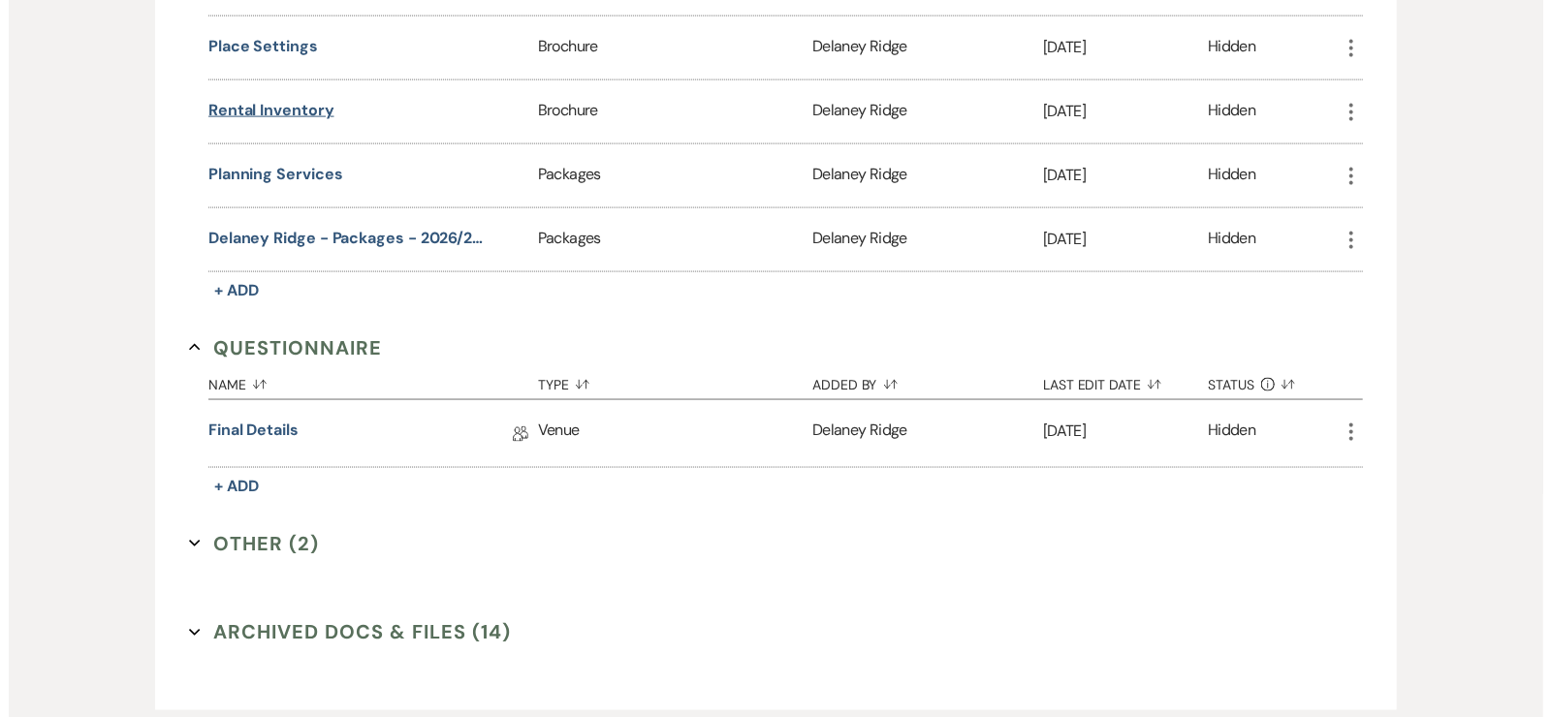
scroll to position [1612, 0]
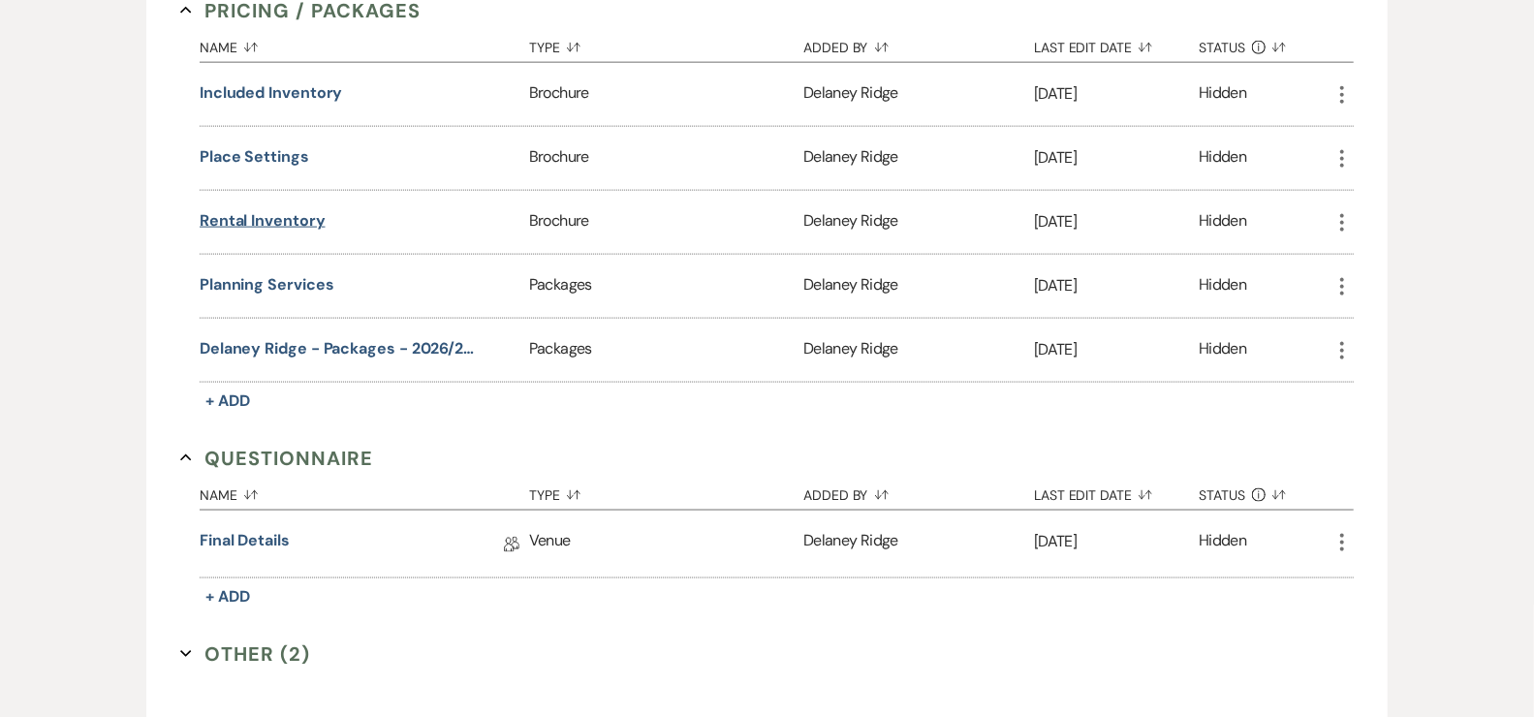
click at [265, 209] on button "Rental Inventory" at bounding box center [263, 220] width 126 height 23
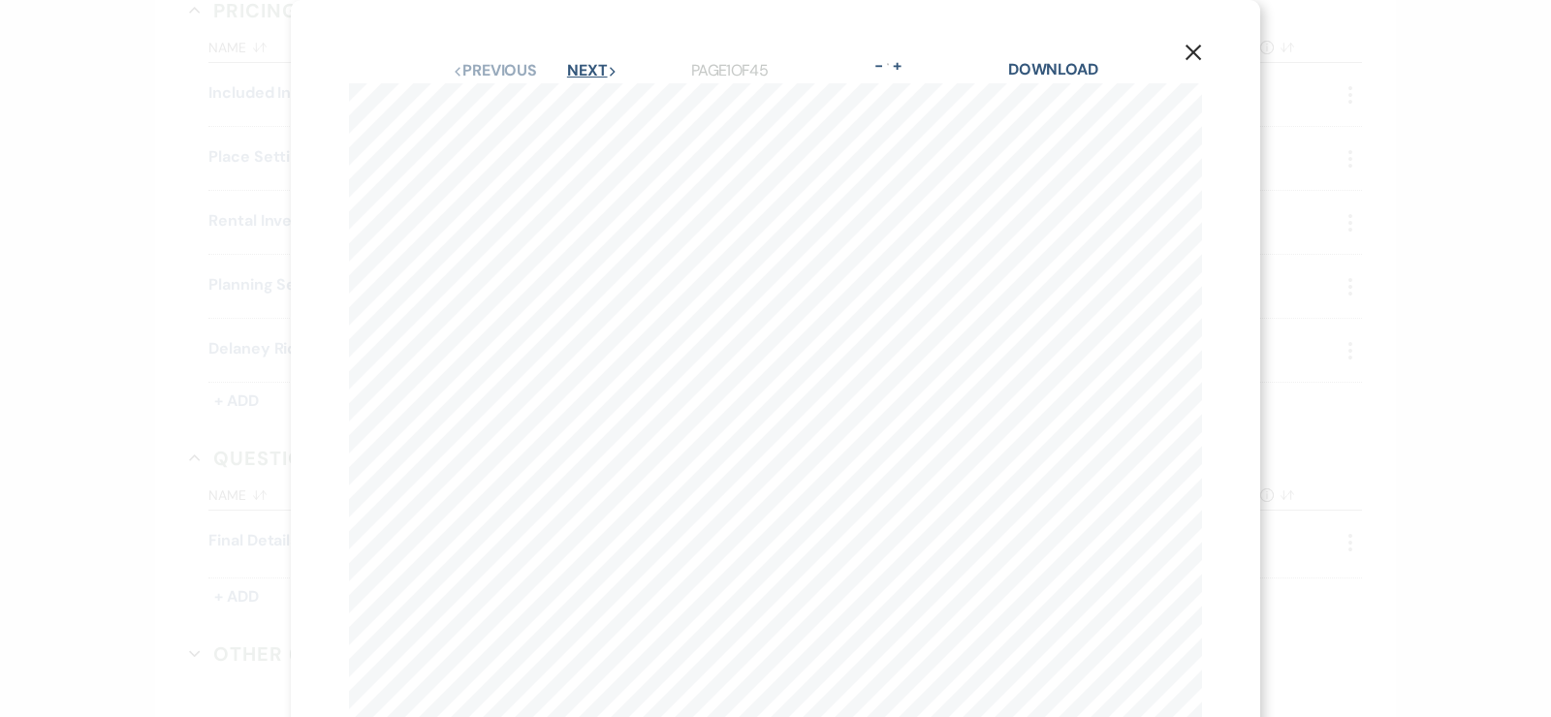
click at [585, 67] on button "Next Next" at bounding box center [592, 71] width 50 height 16
click at [584, 67] on button "Next Next" at bounding box center [591, 71] width 50 height 16
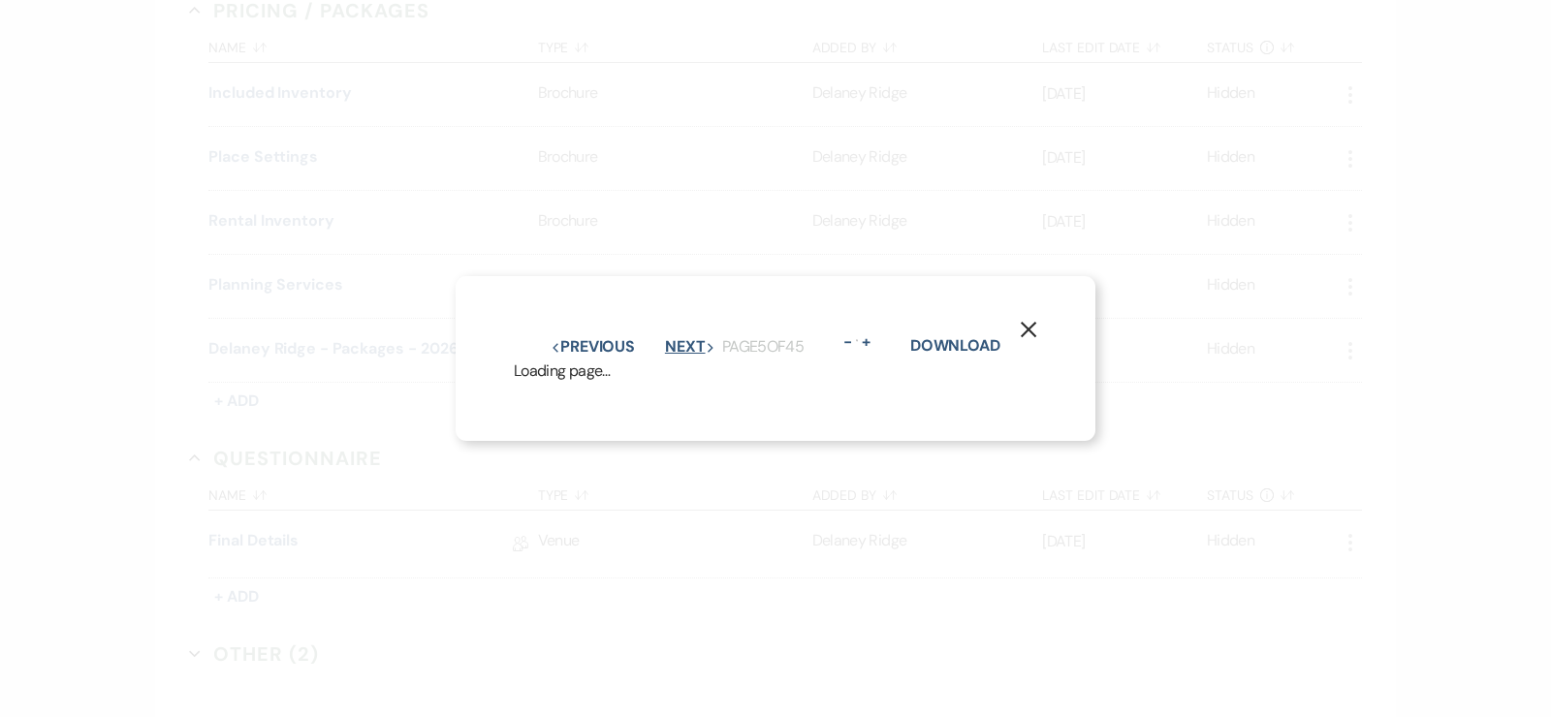
click at [665, 339] on button "Next Next" at bounding box center [690, 347] width 50 height 16
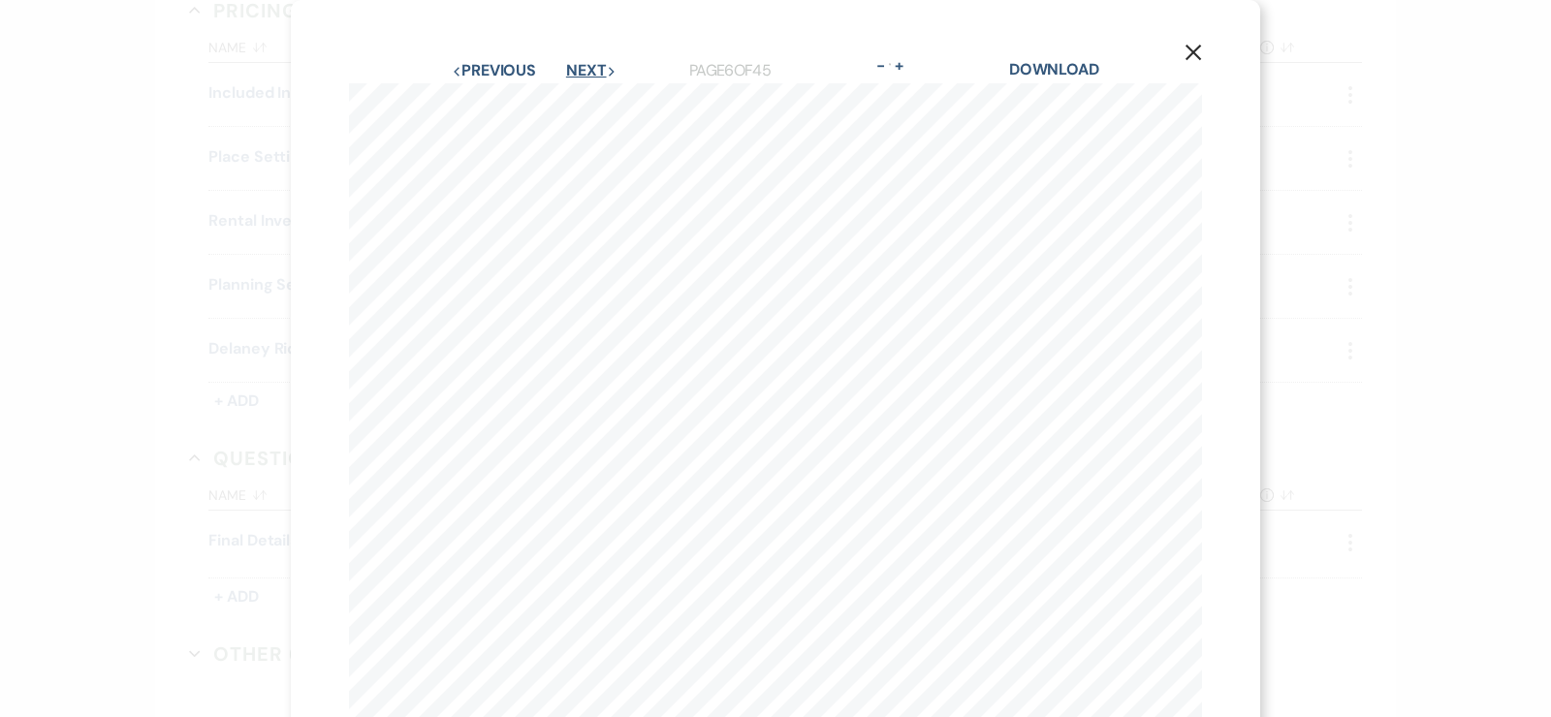
click at [584, 67] on button "Next Next" at bounding box center [591, 71] width 50 height 16
click at [584, 67] on button "Next Next" at bounding box center [590, 71] width 50 height 16
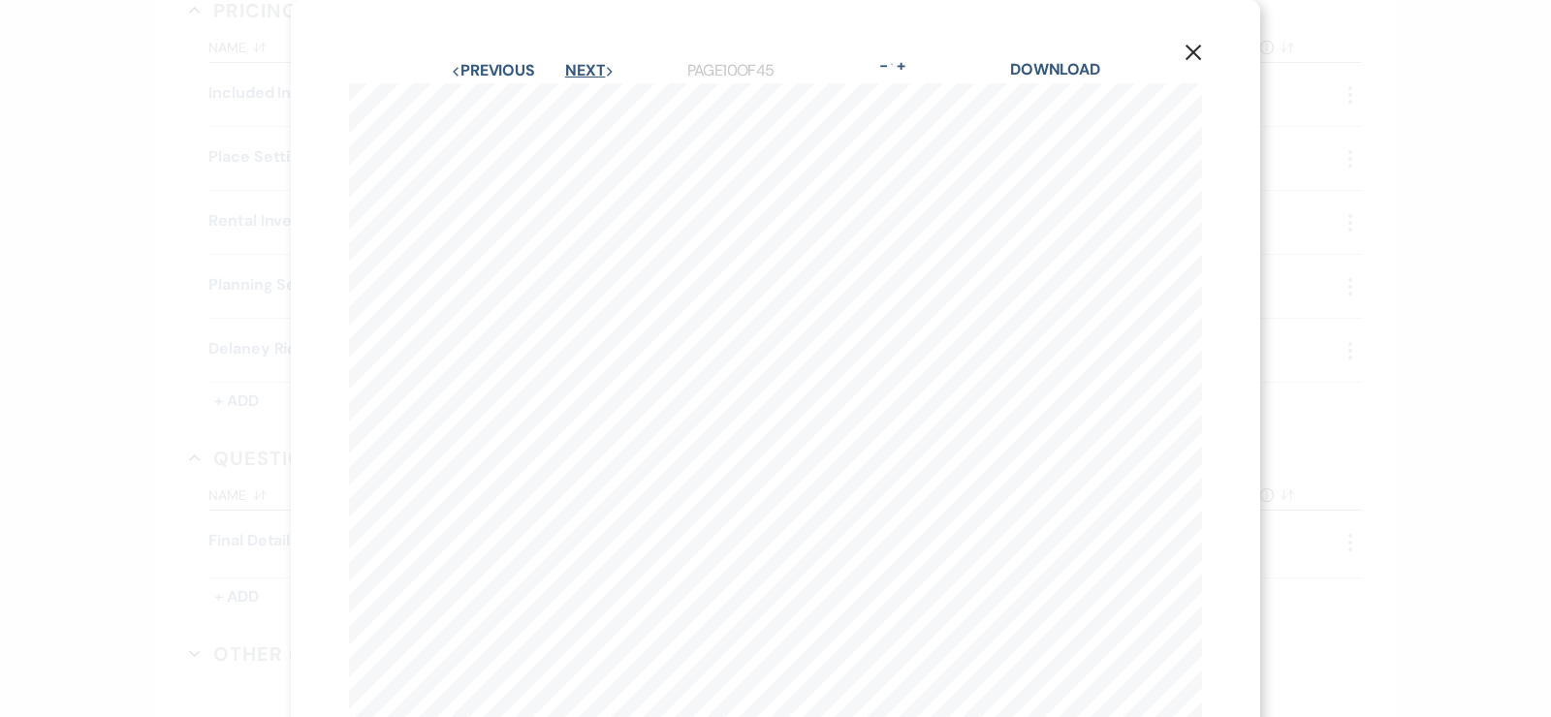
click at [584, 67] on button "Next Next" at bounding box center [590, 71] width 50 height 16
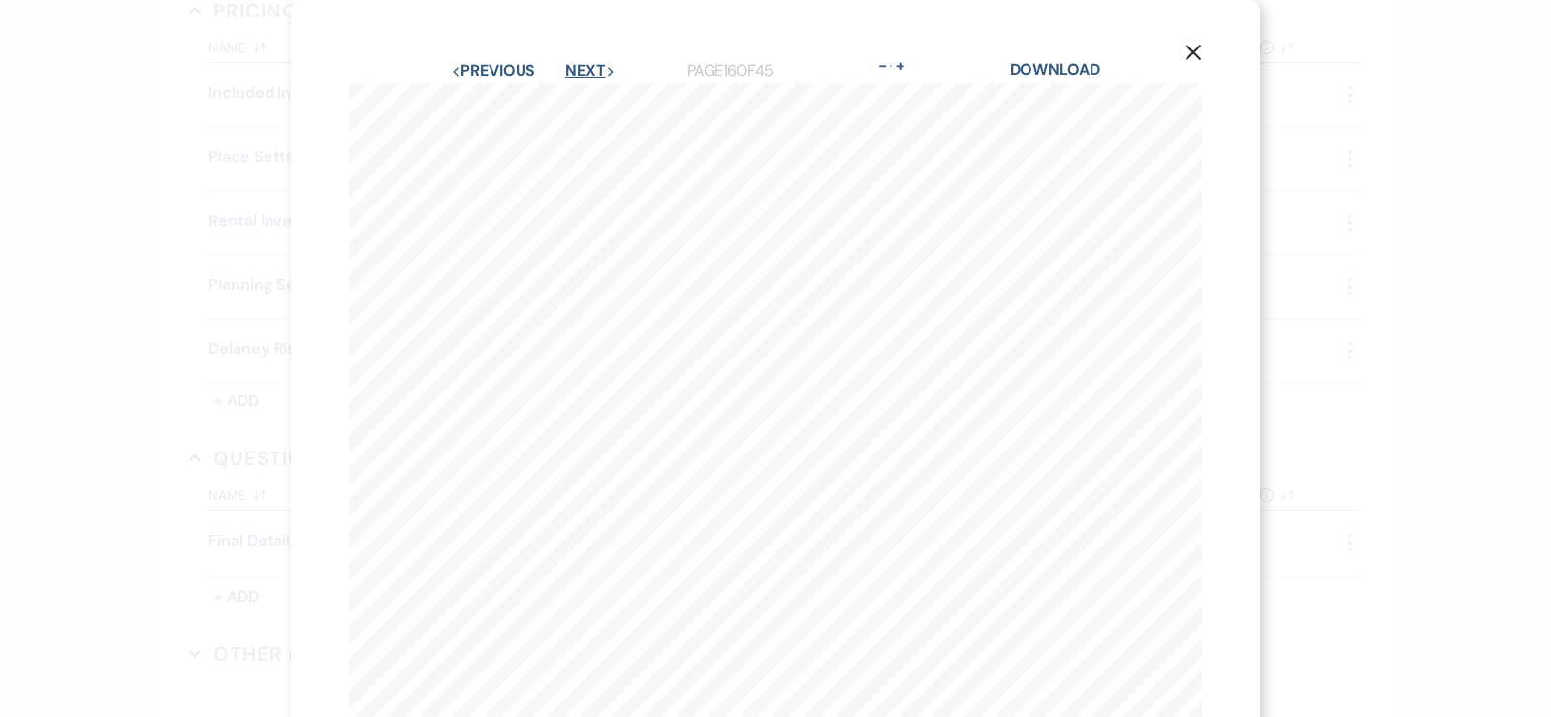
click at [584, 67] on button "Next Next" at bounding box center [590, 71] width 50 height 16
click at [584, 67] on button "Next Next" at bounding box center [589, 71] width 50 height 16
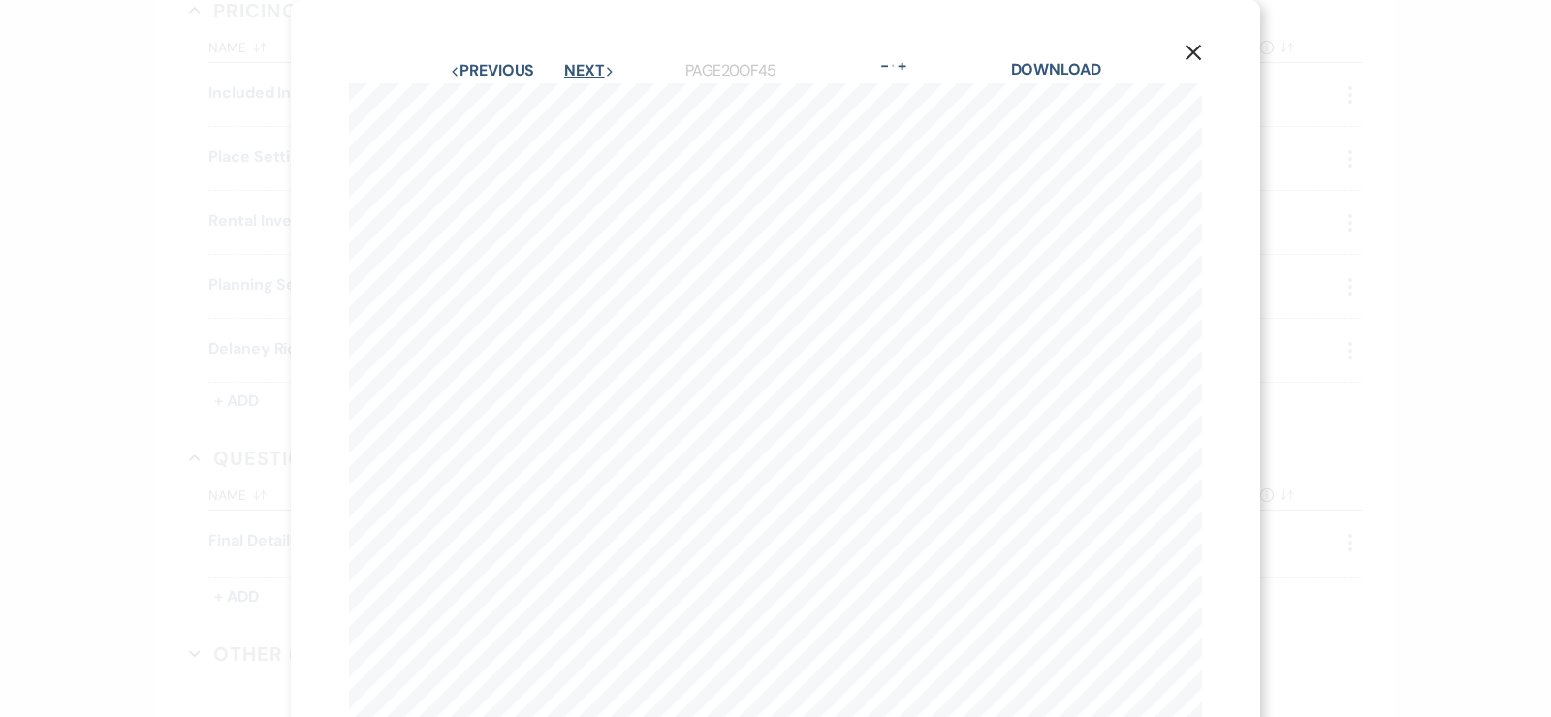
click at [584, 67] on button "Next Next" at bounding box center [589, 71] width 50 height 16
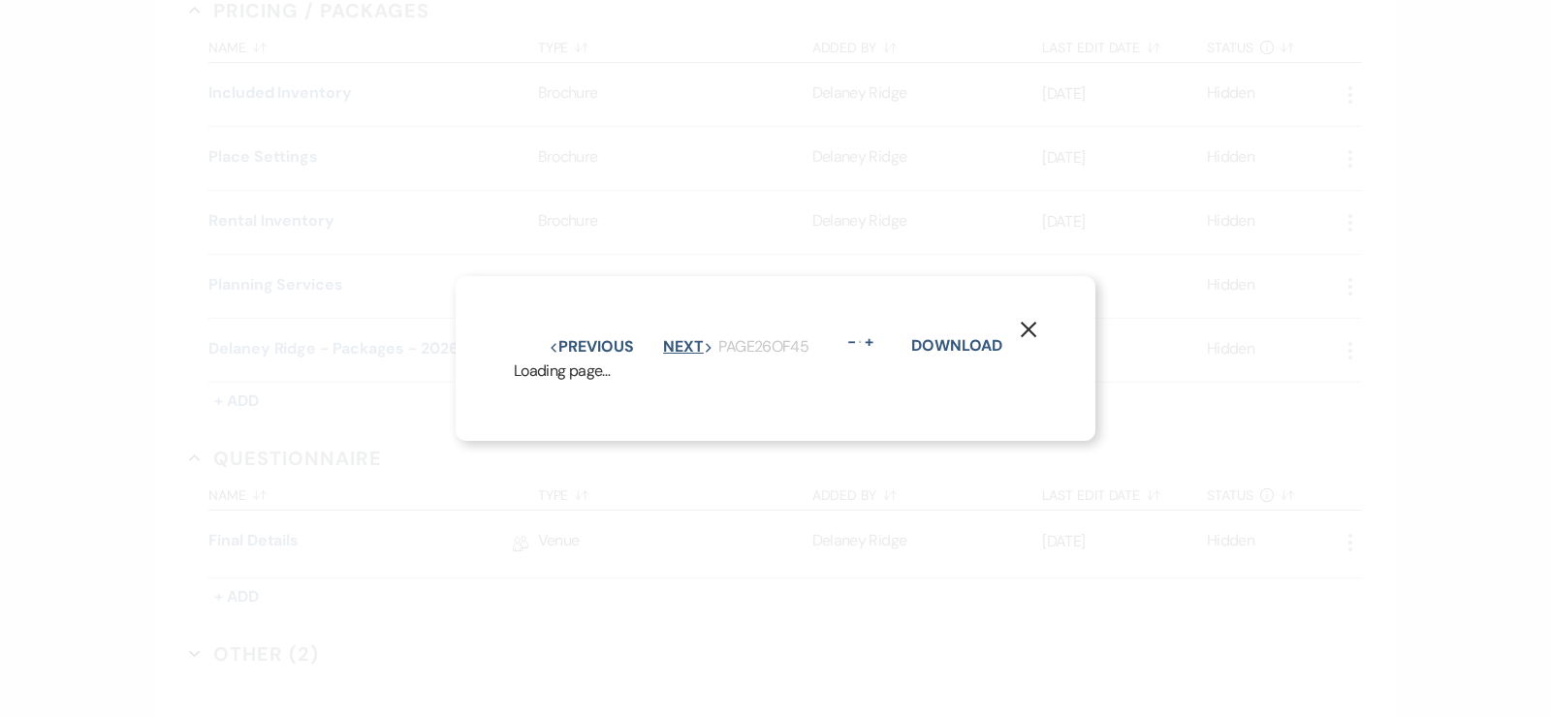
click at [663, 339] on button "Next Next" at bounding box center [688, 347] width 50 height 16
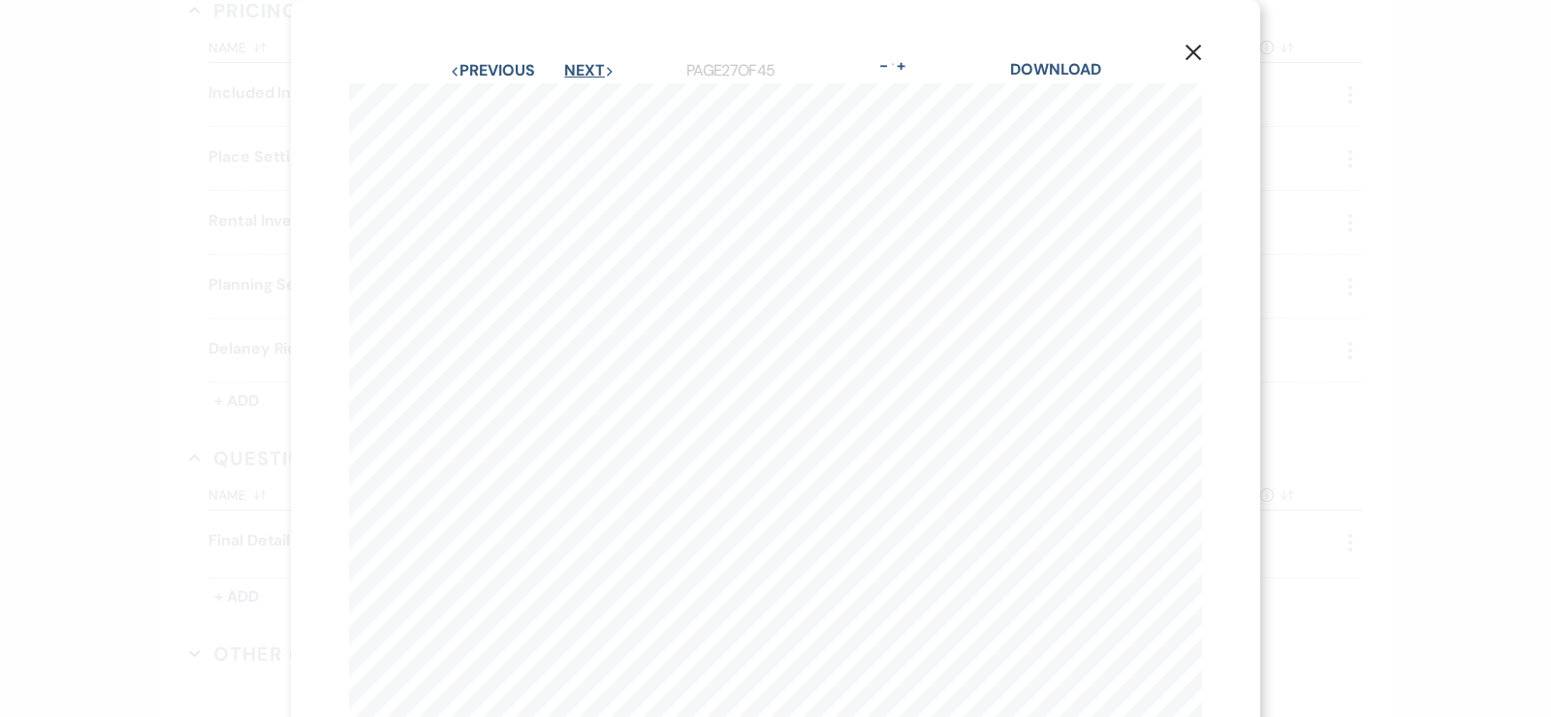
click at [584, 67] on button "Next Next" at bounding box center [589, 71] width 50 height 16
click at [584, 67] on button "Next Next" at bounding box center [590, 71] width 50 height 16
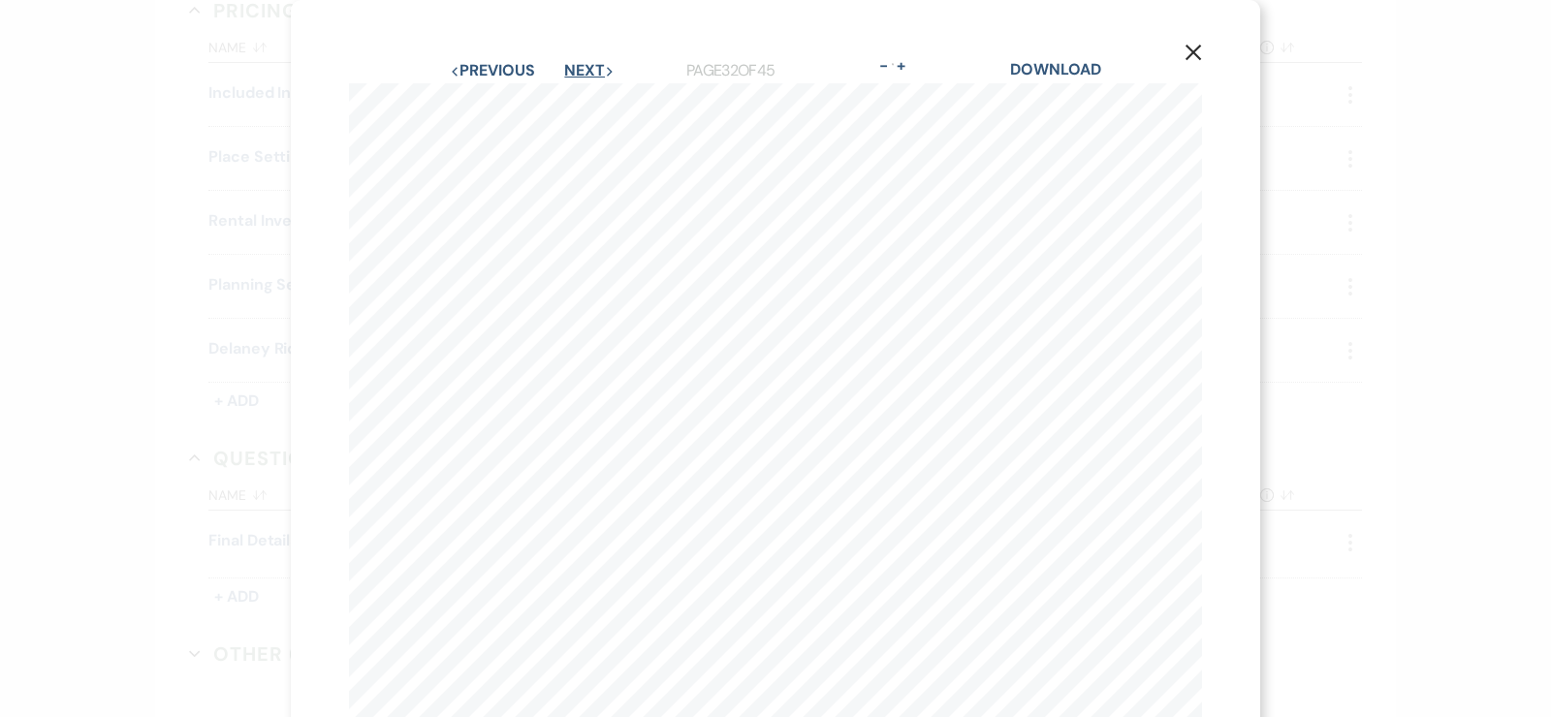
click at [584, 67] on button "Next Next" at bounding box center [589, 71] width 50 height 16
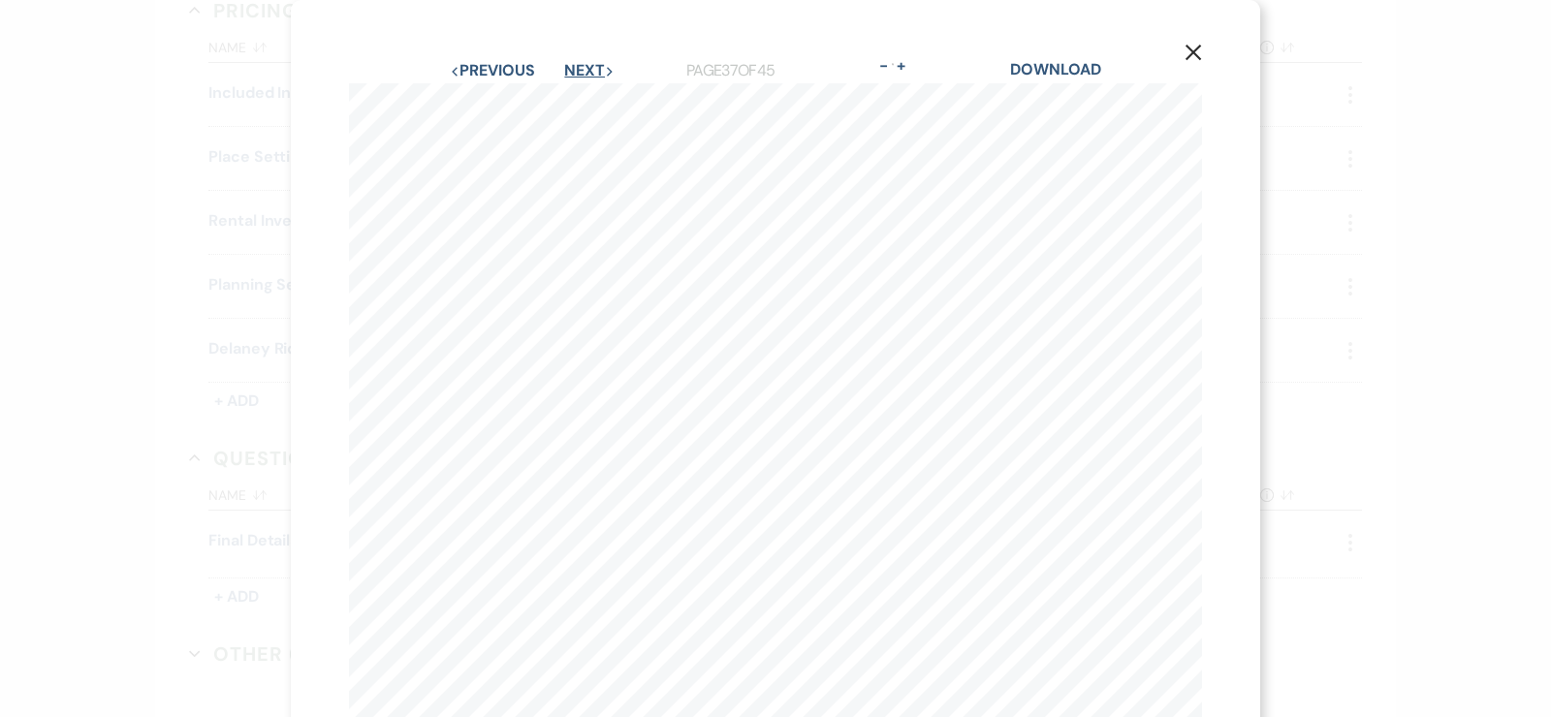
click at [584, 67] on button "Next Next" at bounding box center [589, 71] width 50 height 16
click at [875, 60] on button "-" at bounding box center [883, 66] width 16 height 16
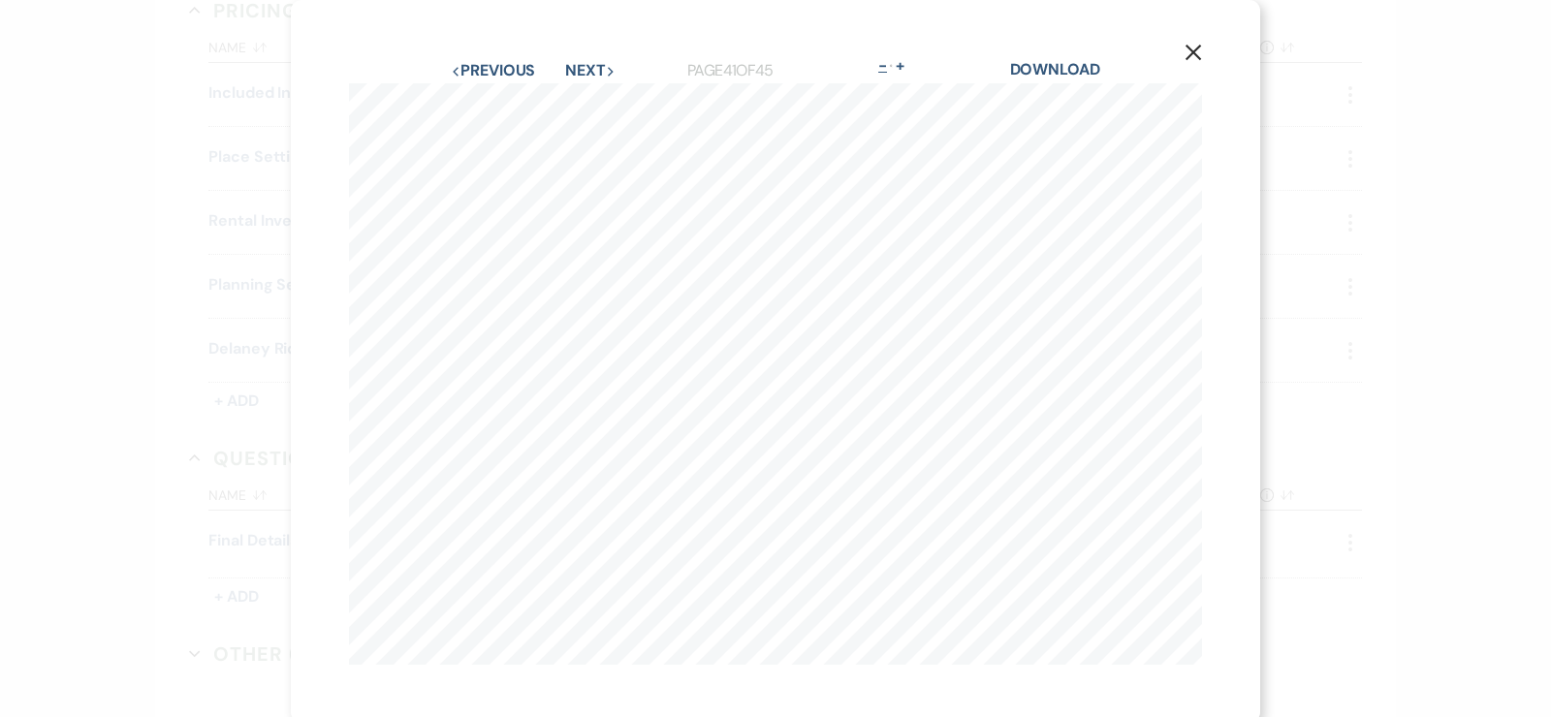
click at [875, 60] on button "-" at bounding box center [883, 66] width 16 height 16
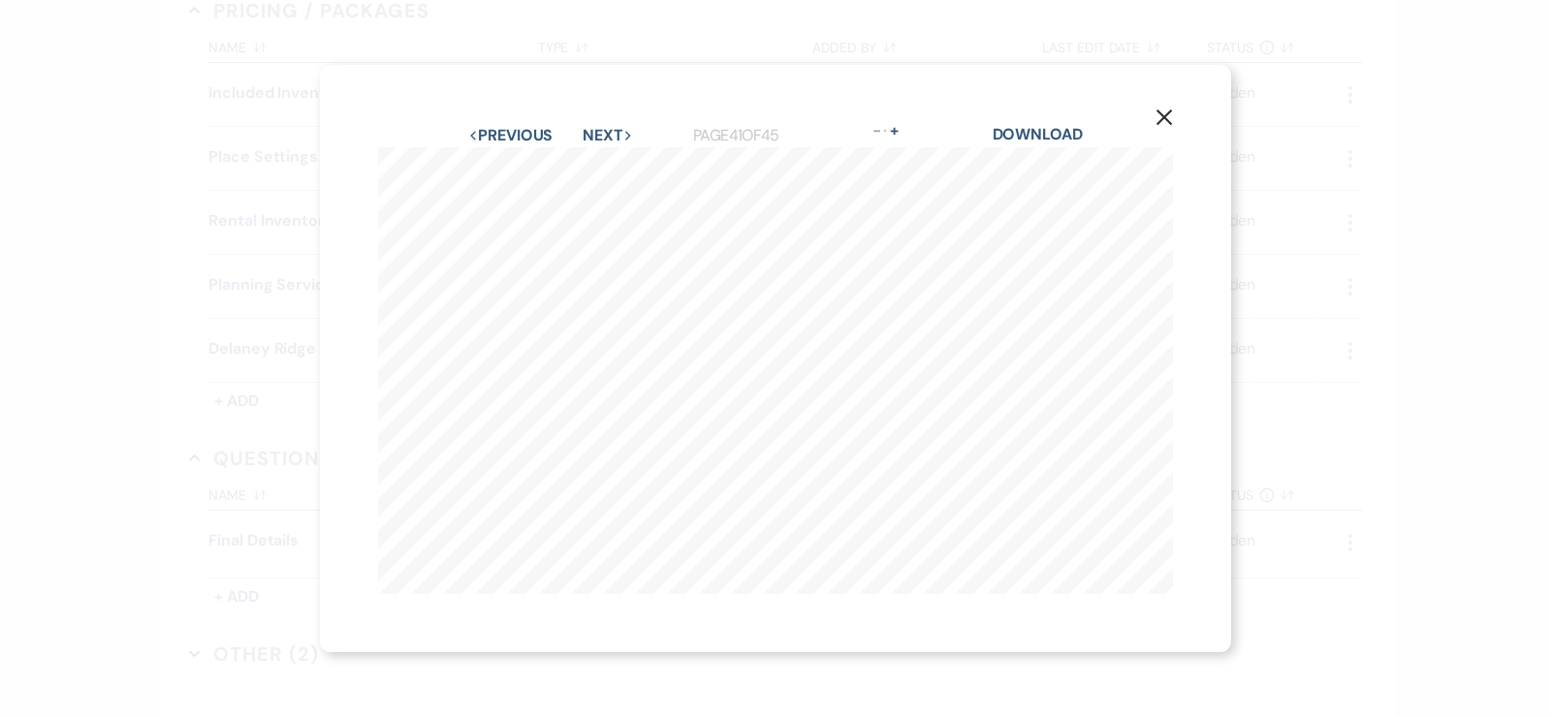
click at [1346, 674] on div "X Previous Previous Next Next Page 41 of 45 - Zoom + Download Bar Back Dimensio…" at bounding box center [775, 358] width 1551 height 717
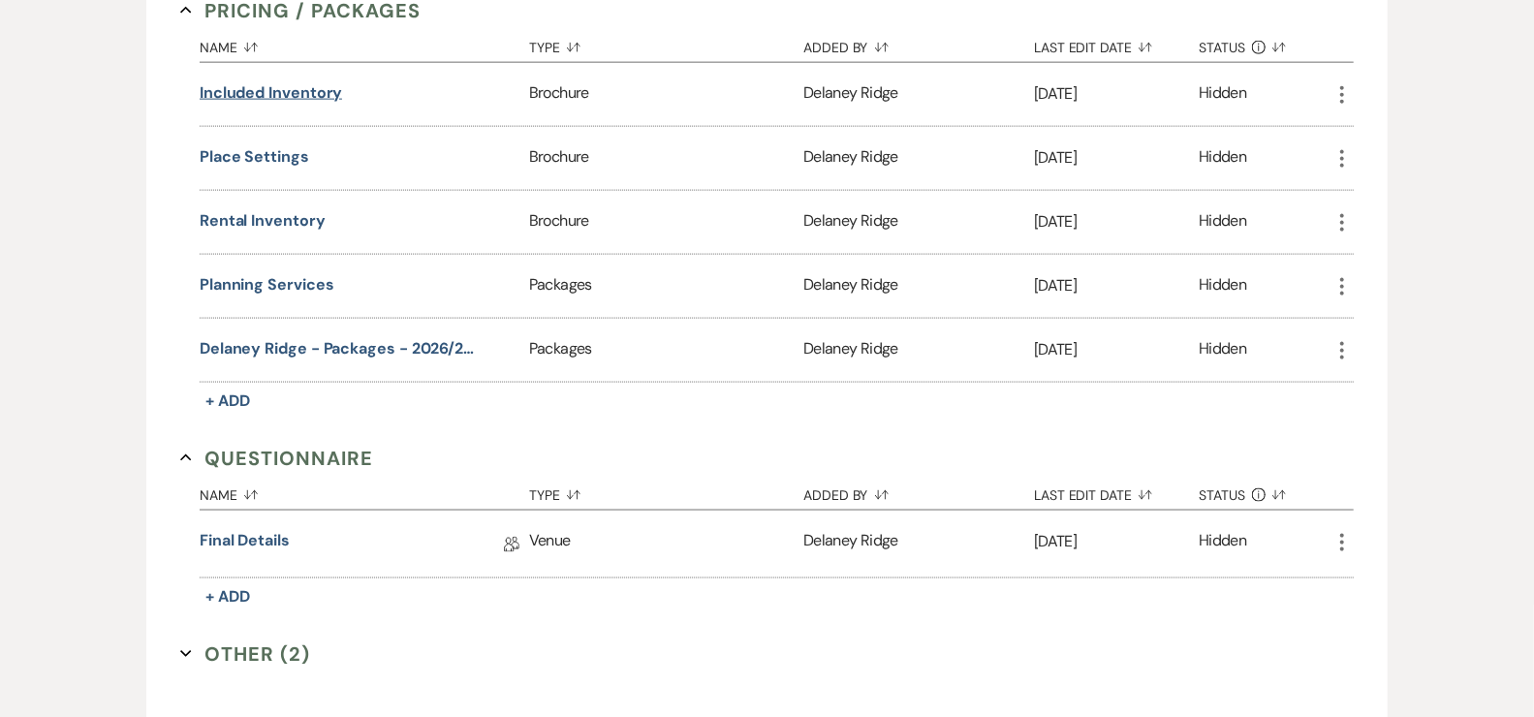
click at [286, 81] on button "Included Inventory" at bounding box center [271, 92] width 143 height 23
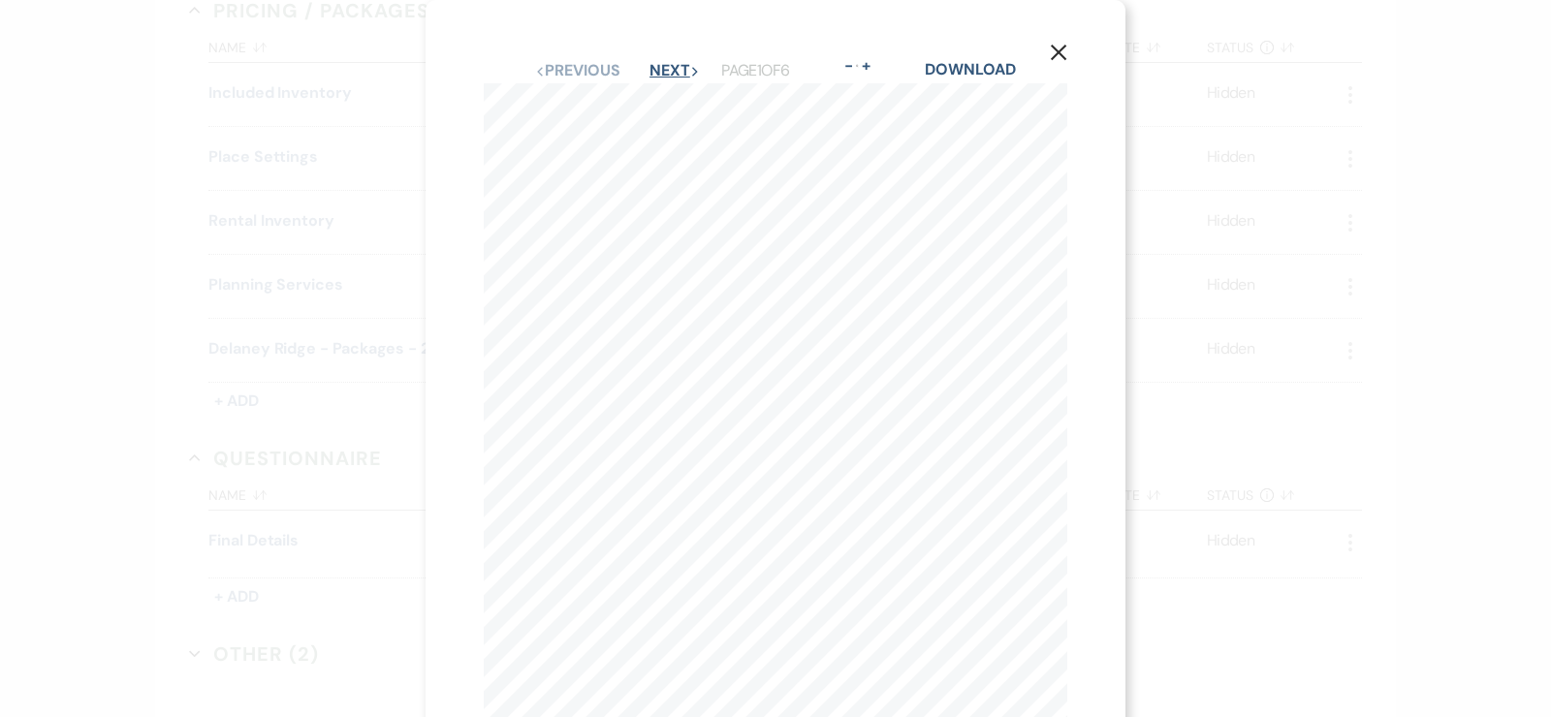
click at [675, 76] on button "Next Next" at bounding box center [674, 71] width 50 height 16
click at [675, 75] on button "Next Next" at bounding box center [673, 71] width 50 height 16
click at [674, 75] on button "Next Next" at bounding box center [673, 71] width 50 height 16
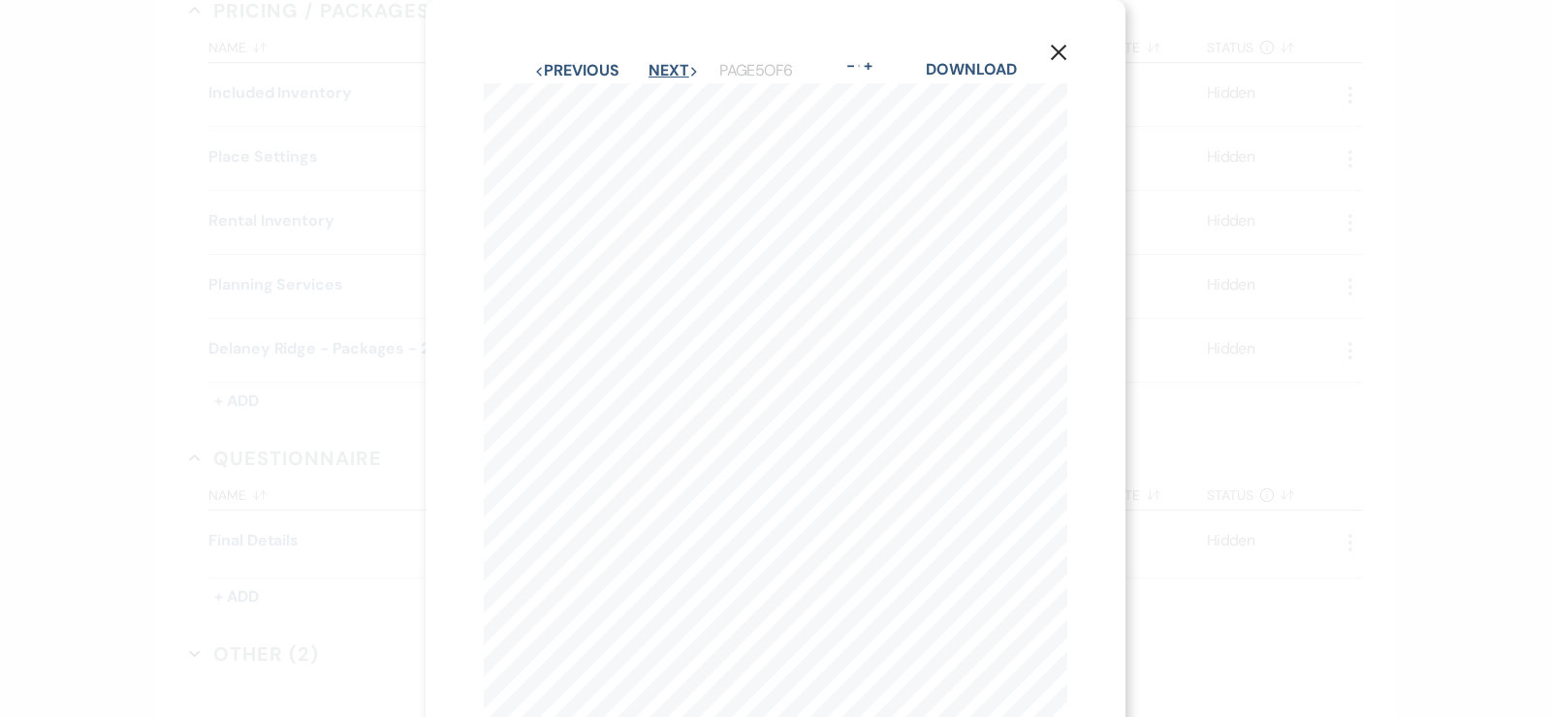
click at [674, 75] on button "Next Next" at bounding box center [673, 71] width 50 height 16
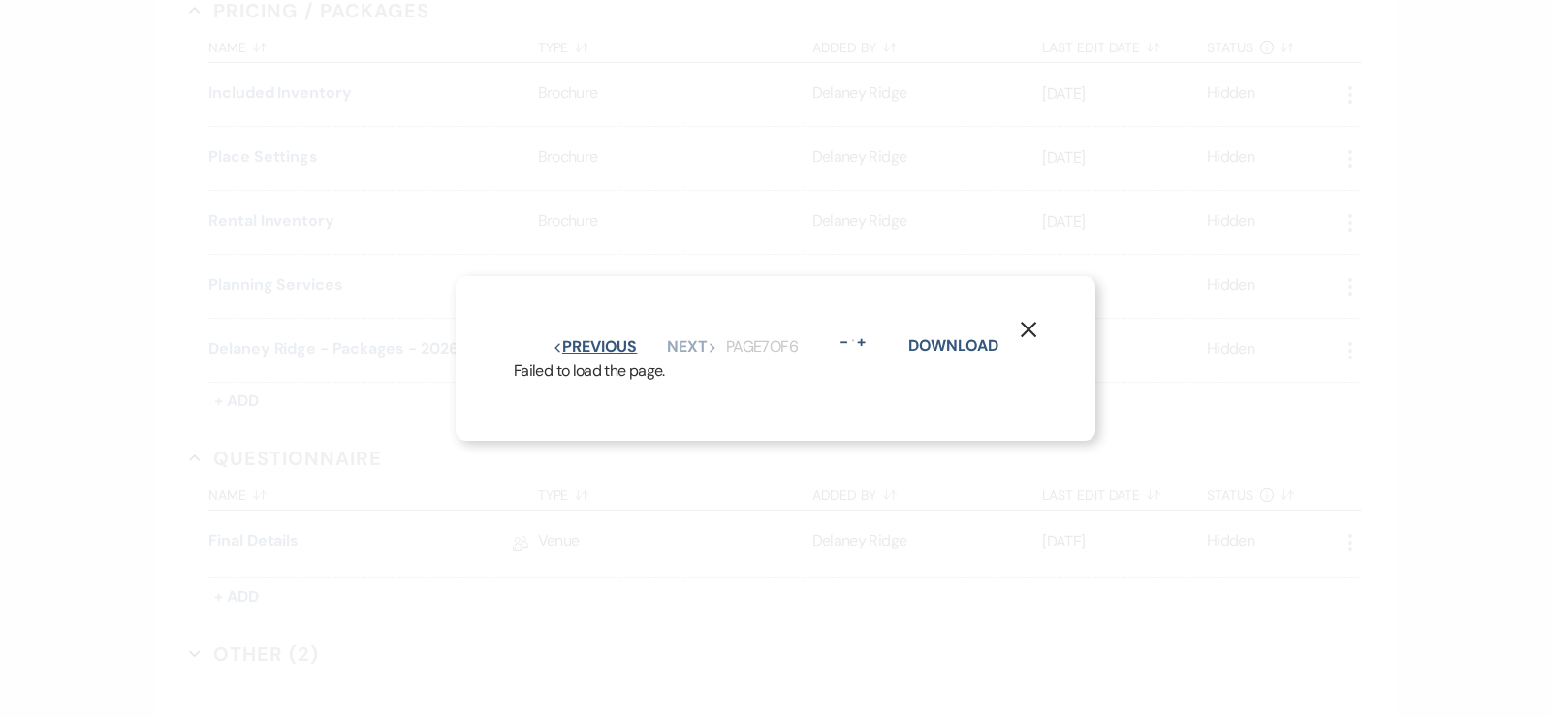
click at [603, 339] on button "Previous Previous" at bounding box center [594, 347] width 84 height 16
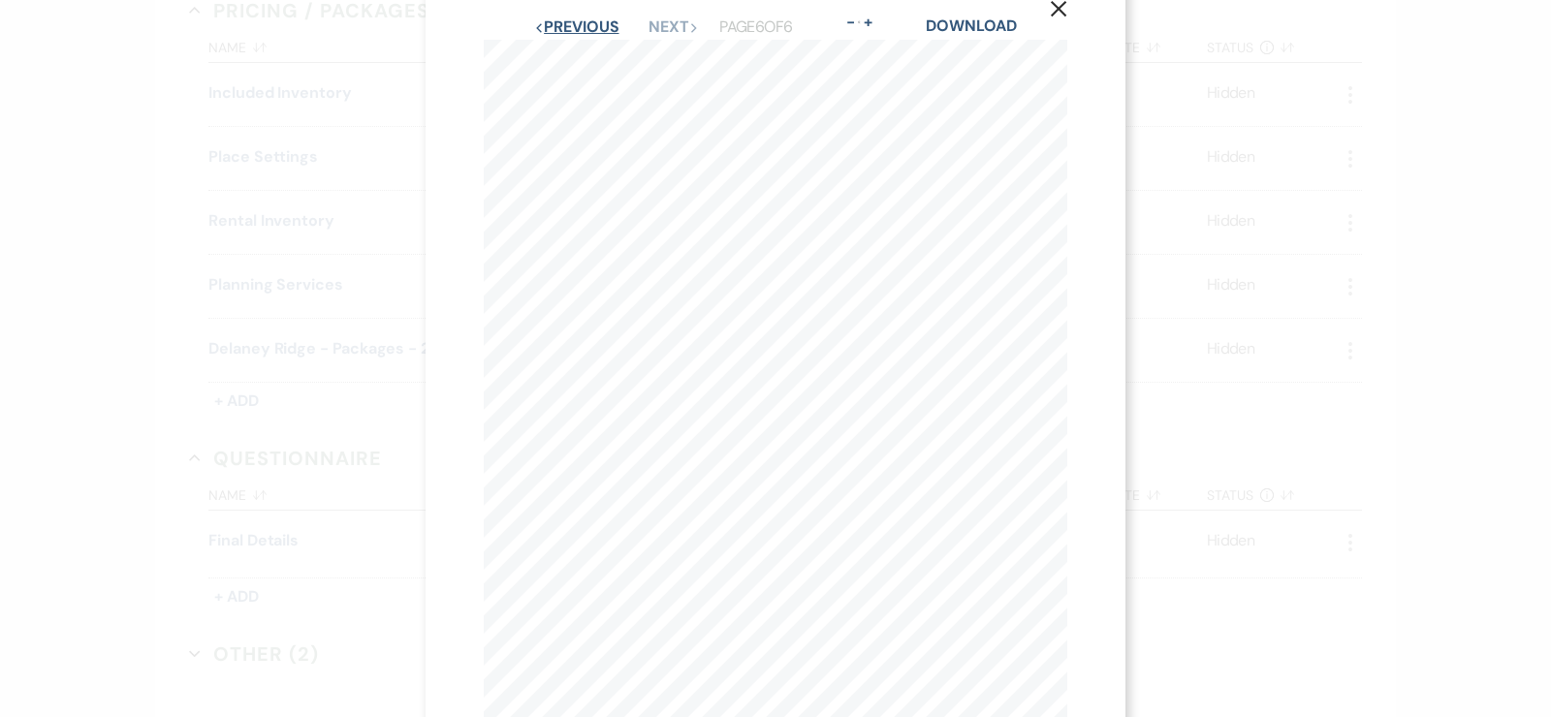
scroll to position [88, 0]
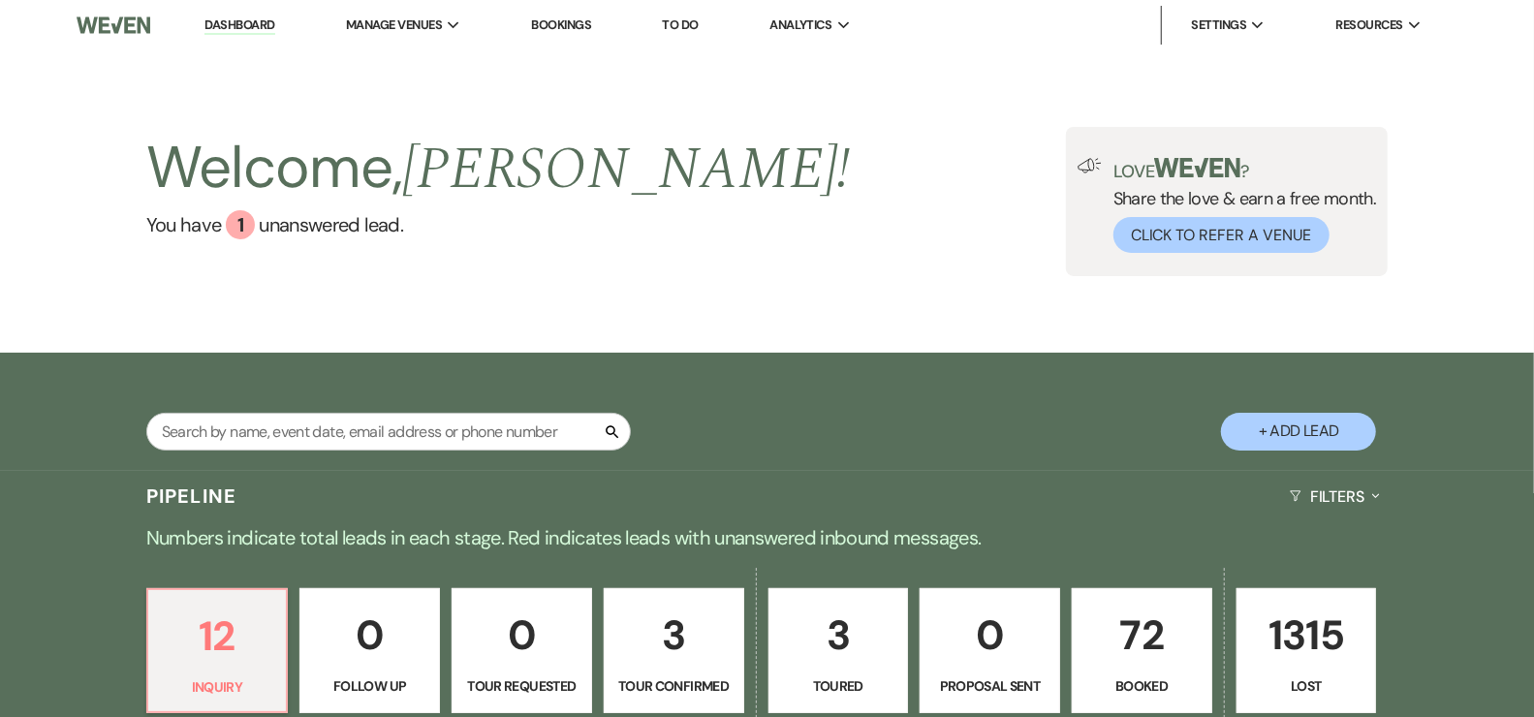
click at [1159, 629] on p "72" at bounding box center [1142, 635] width 115 height 65
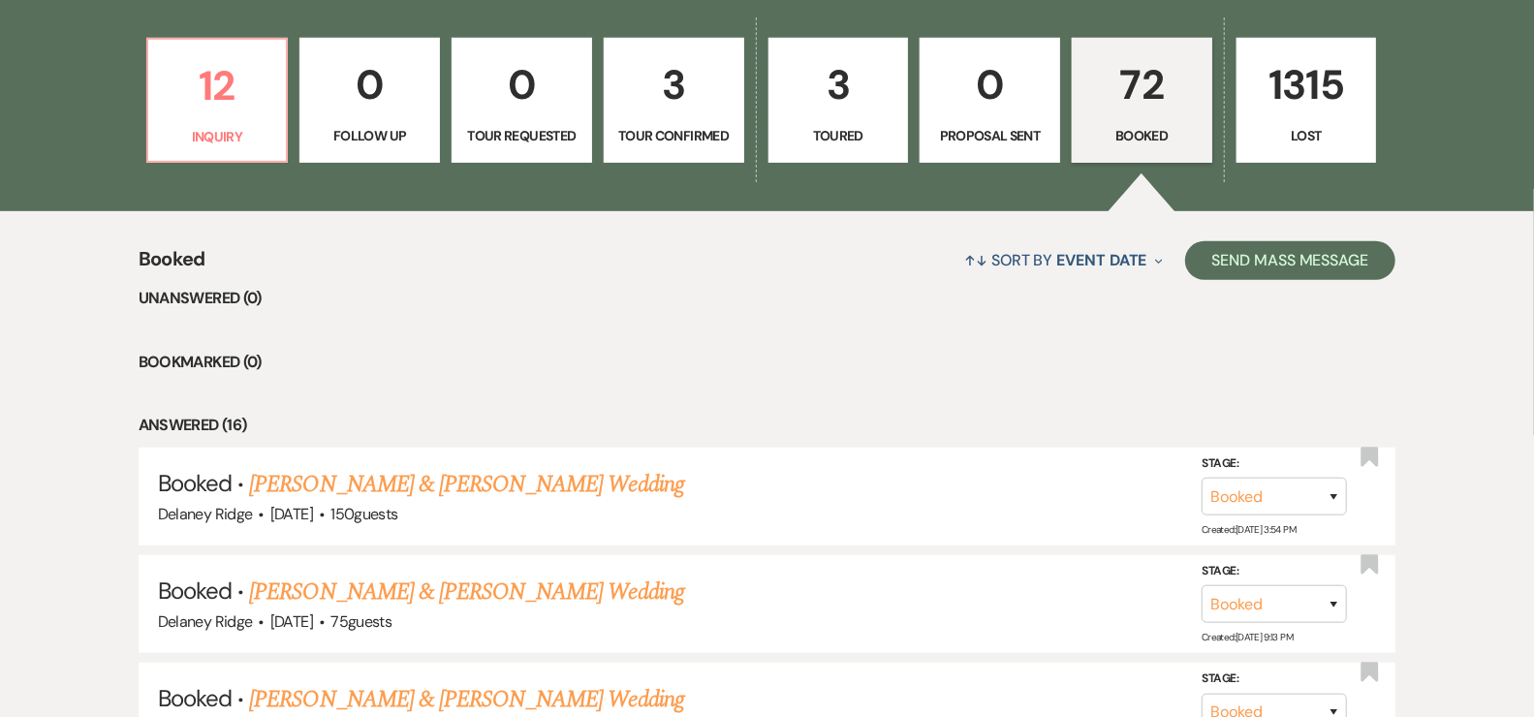
scroll to position [917, 0]
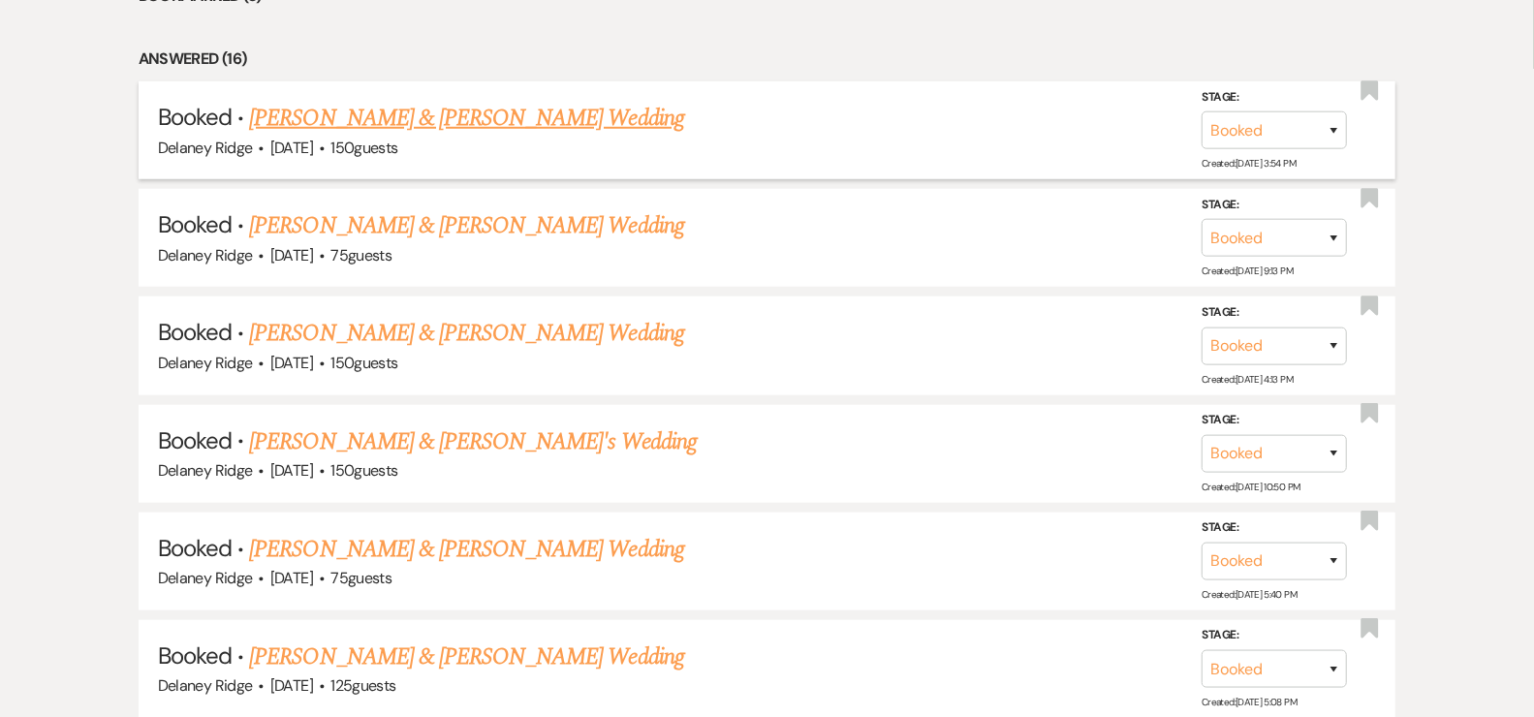
click at [391, 101] on link "Bailey Hejl & Alexis Whatcott's Wedding" at bounding box center [466, 118] width 434 height 35
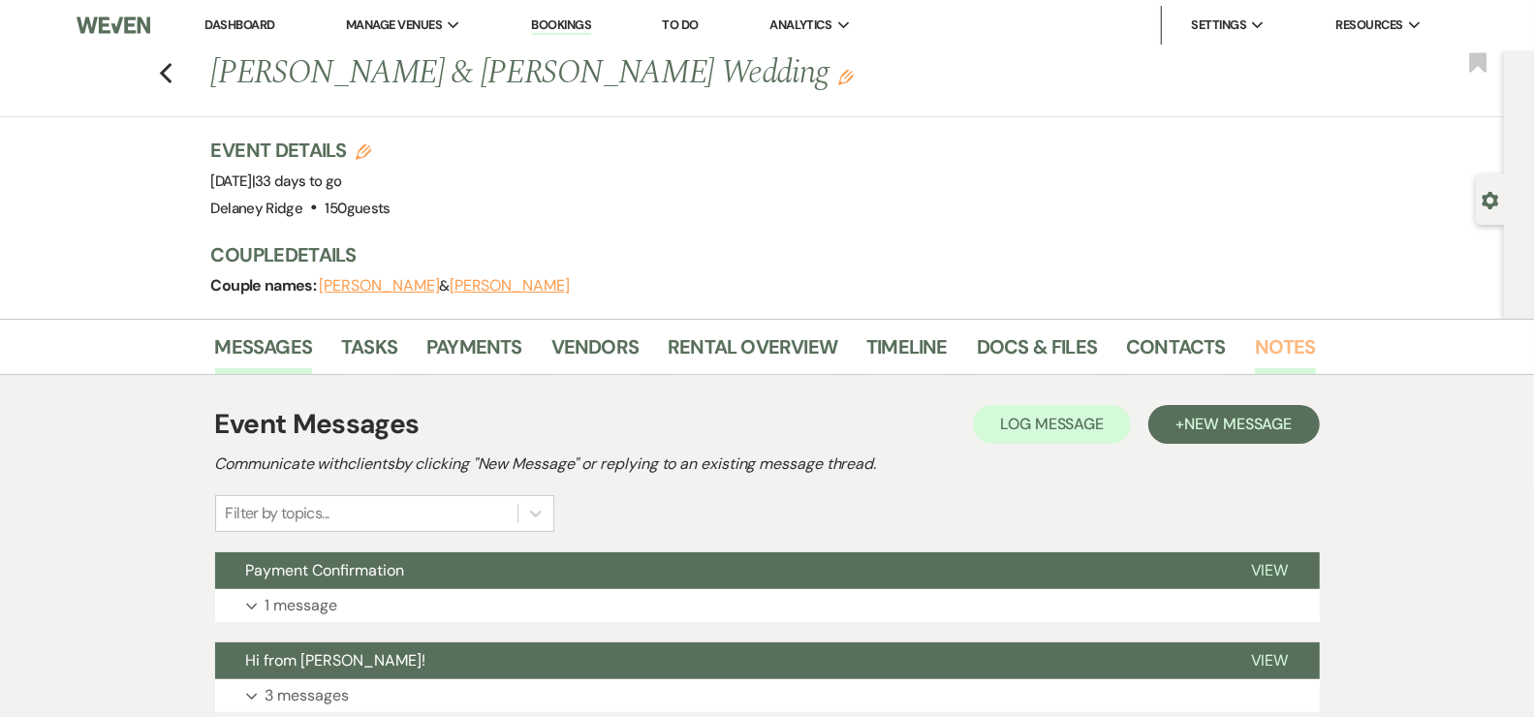
click at [1281, 344] on link "Notes" at bounding box center [1285, 352] width 61 height 43
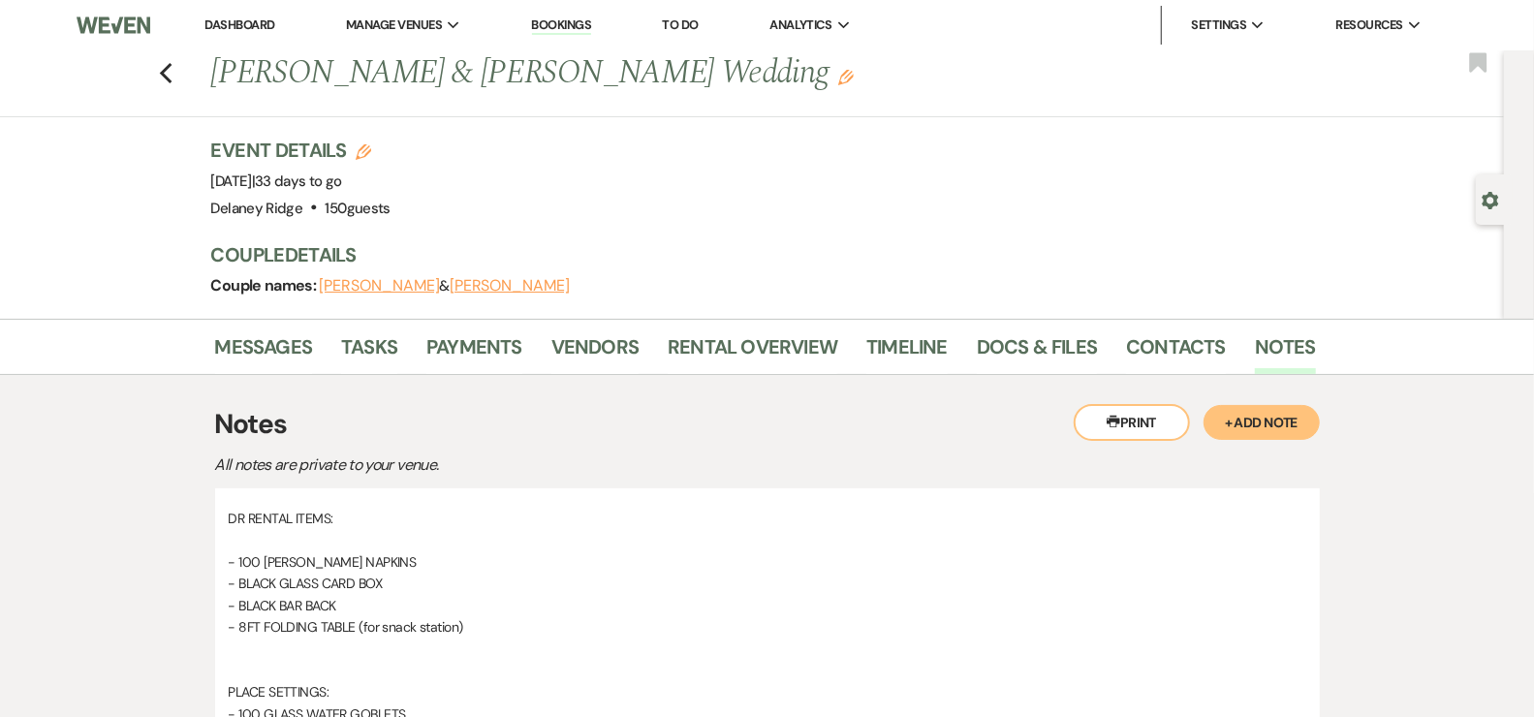
click at [1292, 416] on button "+ Add Note" at bounding box center [1262, 422] width 116 height 35
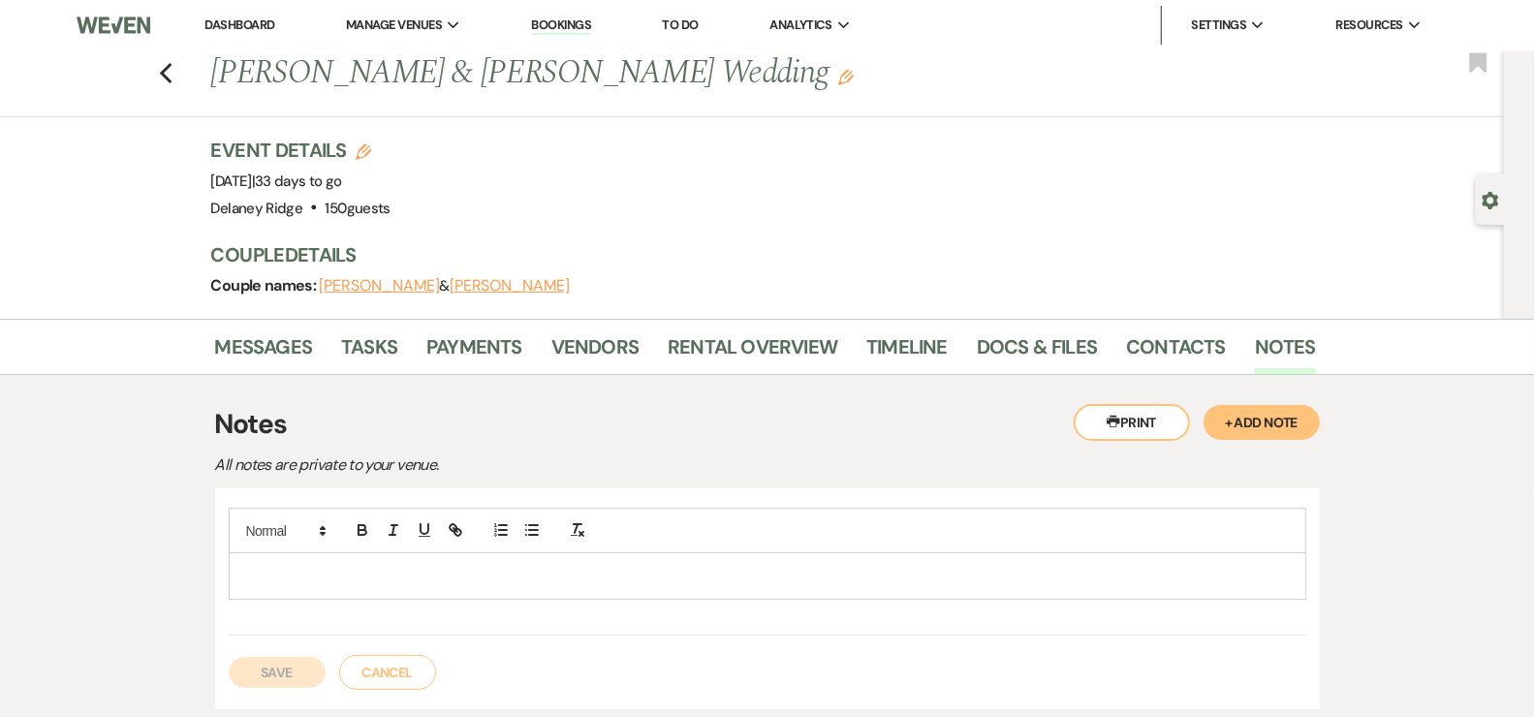
click at [470, 557] on div at bounding box center [768, 575] width 1076 height 45
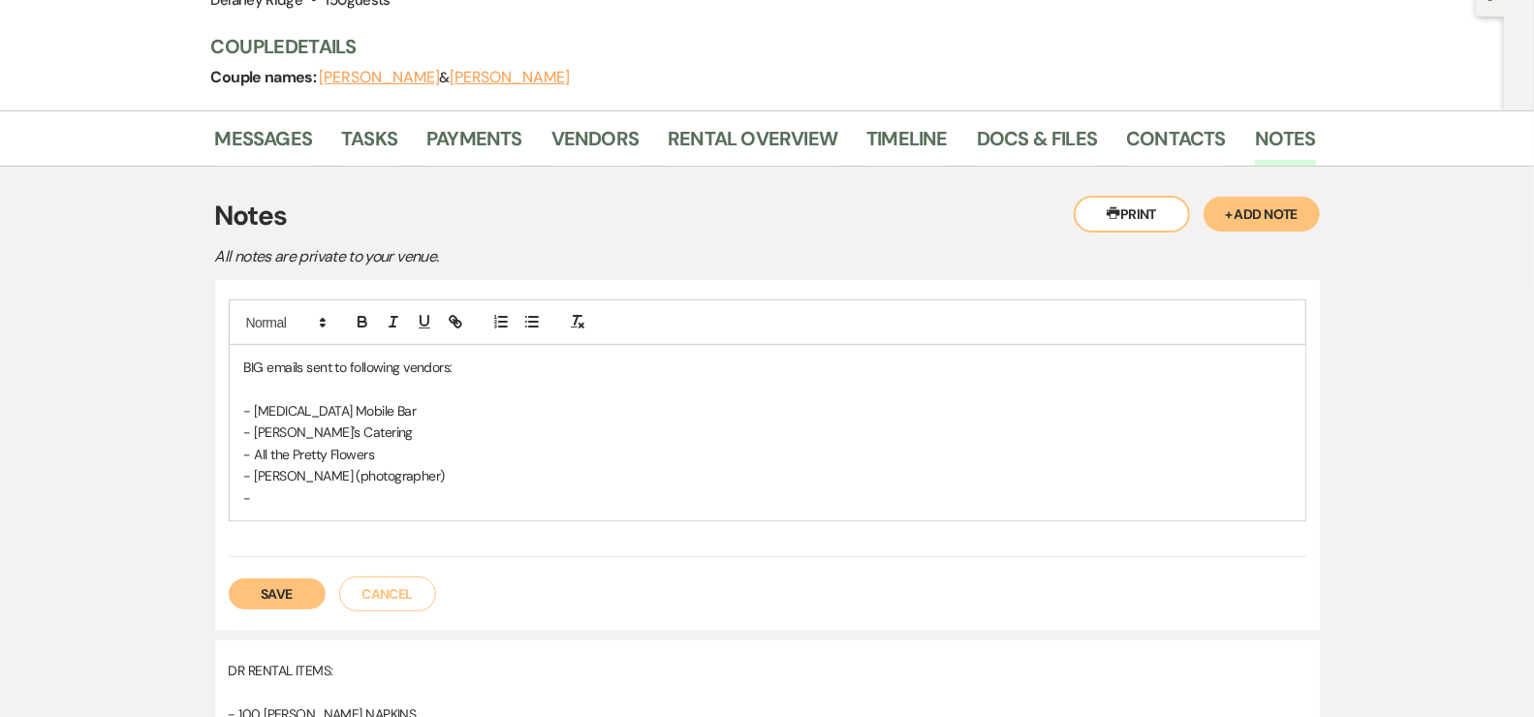
scroll to position [247, 0]
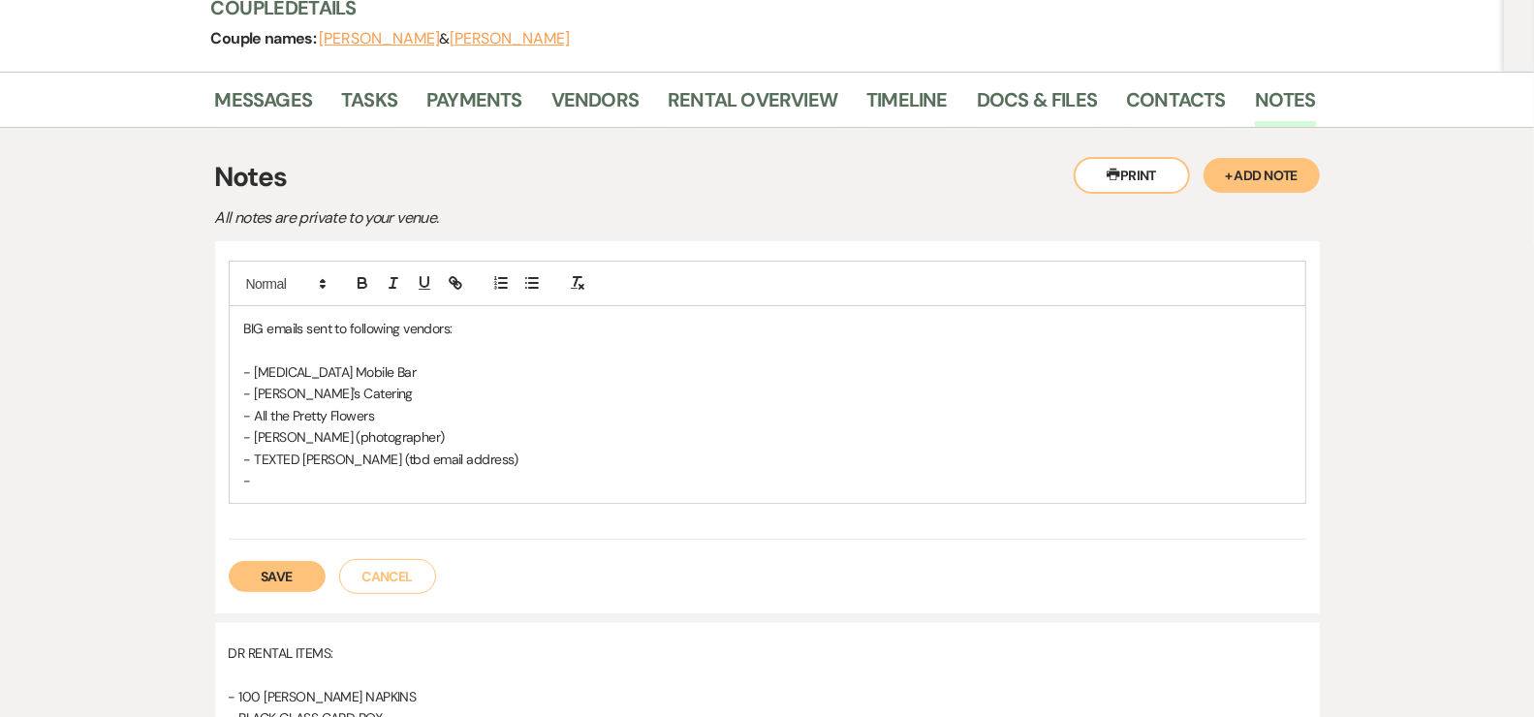
click at [256, 573] on button "Save" at bounding box center [277, 576] width 97 height 31
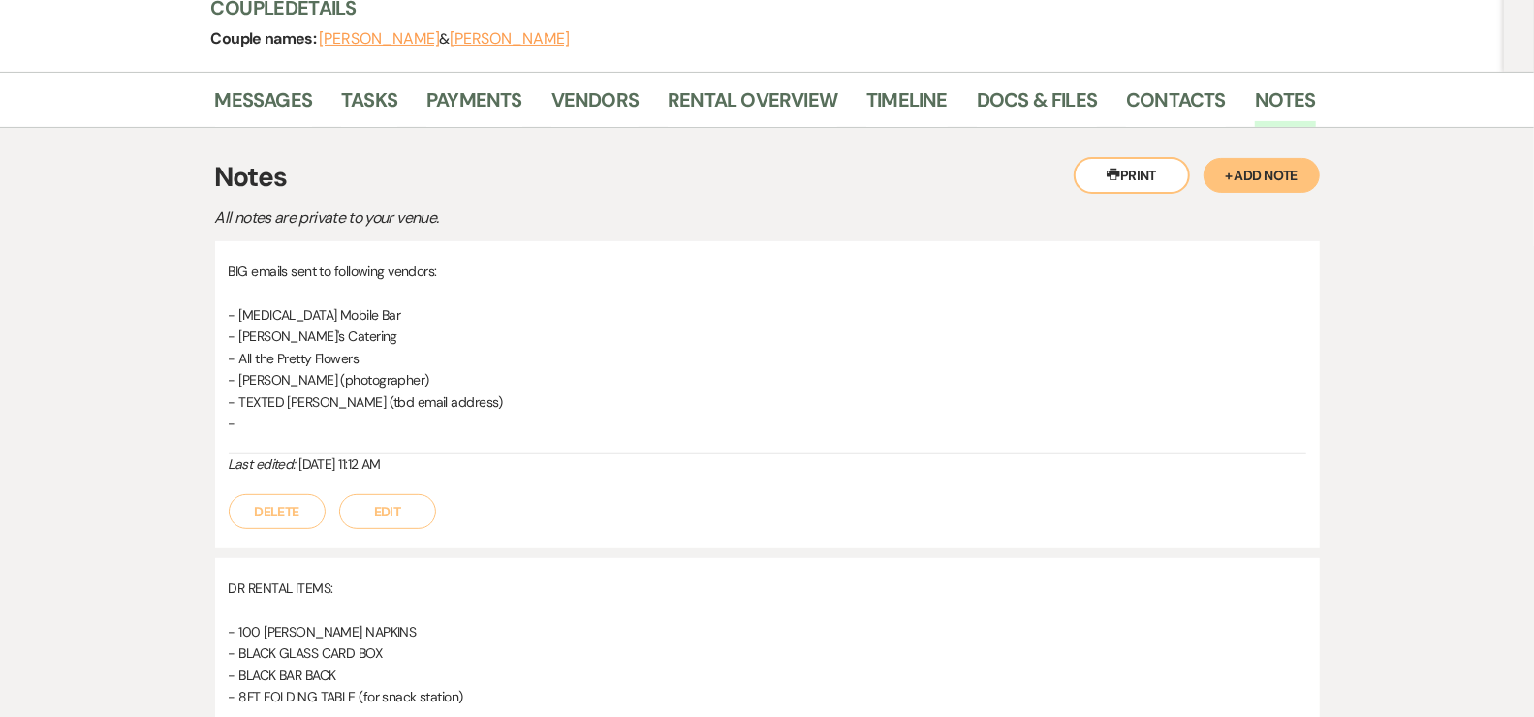
click at [383, 508] on button "Edit" at bounding box center [387, 511] width 97 height 35
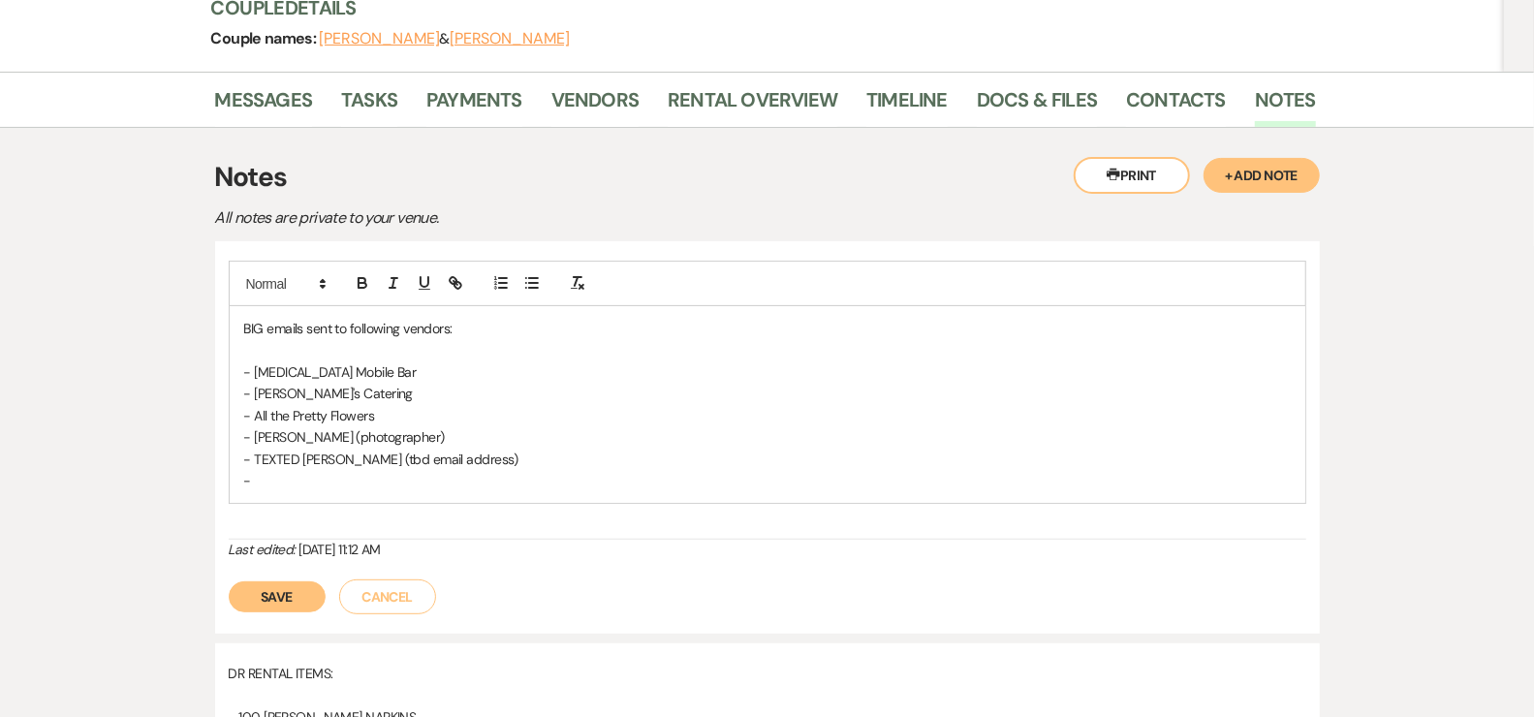
click at [307, 474] on p "-" at bounding box center [767, 480] width 1047 height 21
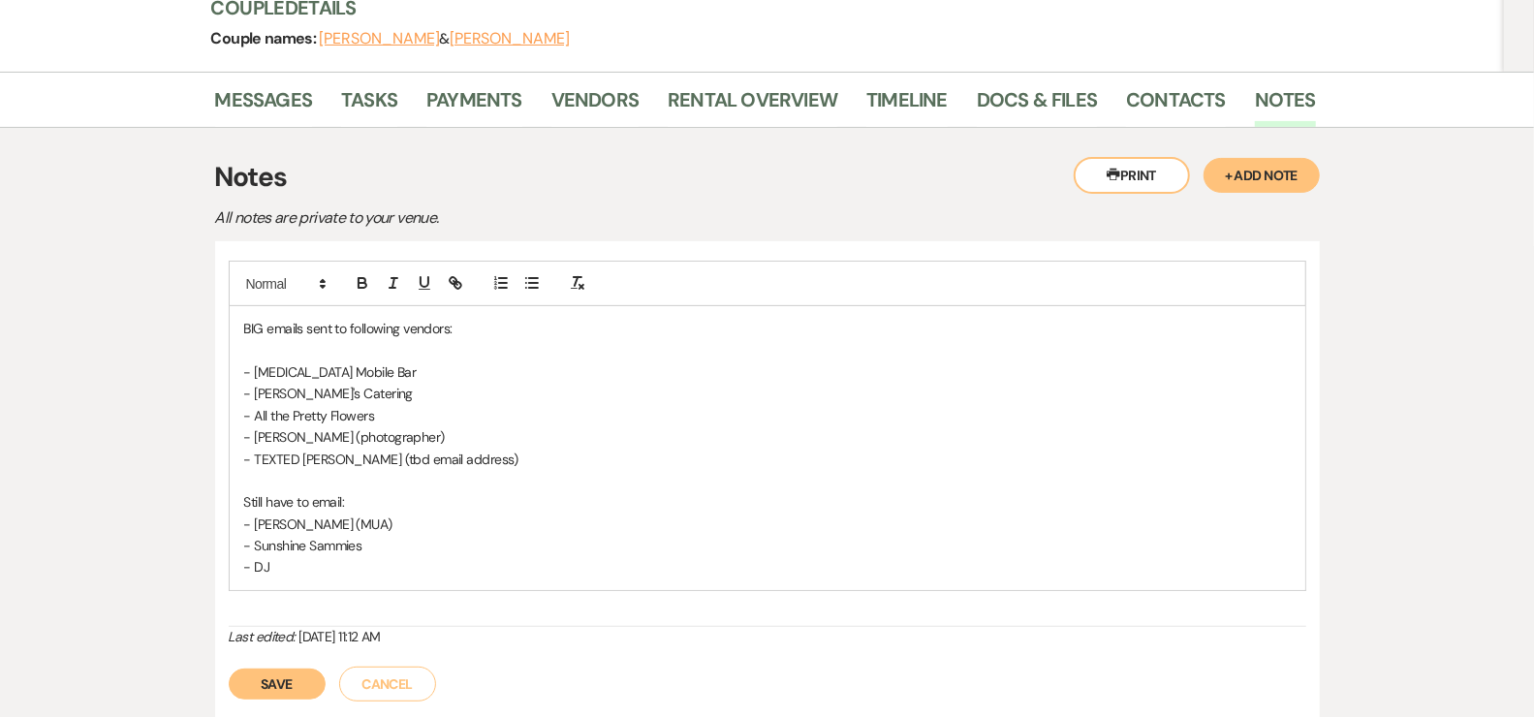
click at [279, 674] on button "Save" at bounding box center [277, 684] width 97 height 31
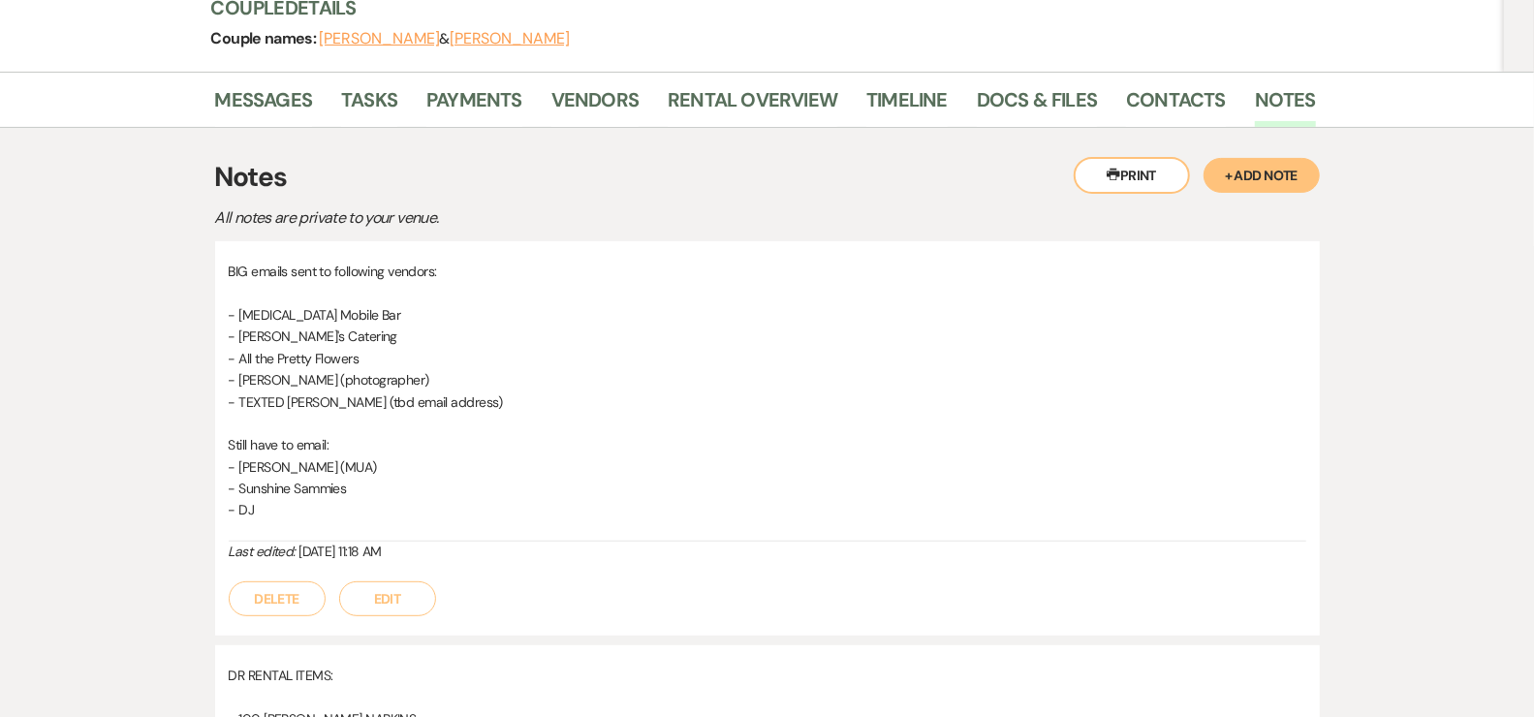
click at [375, 591] on button "Edit" at bounding box center [387, 599] width 97 height 35
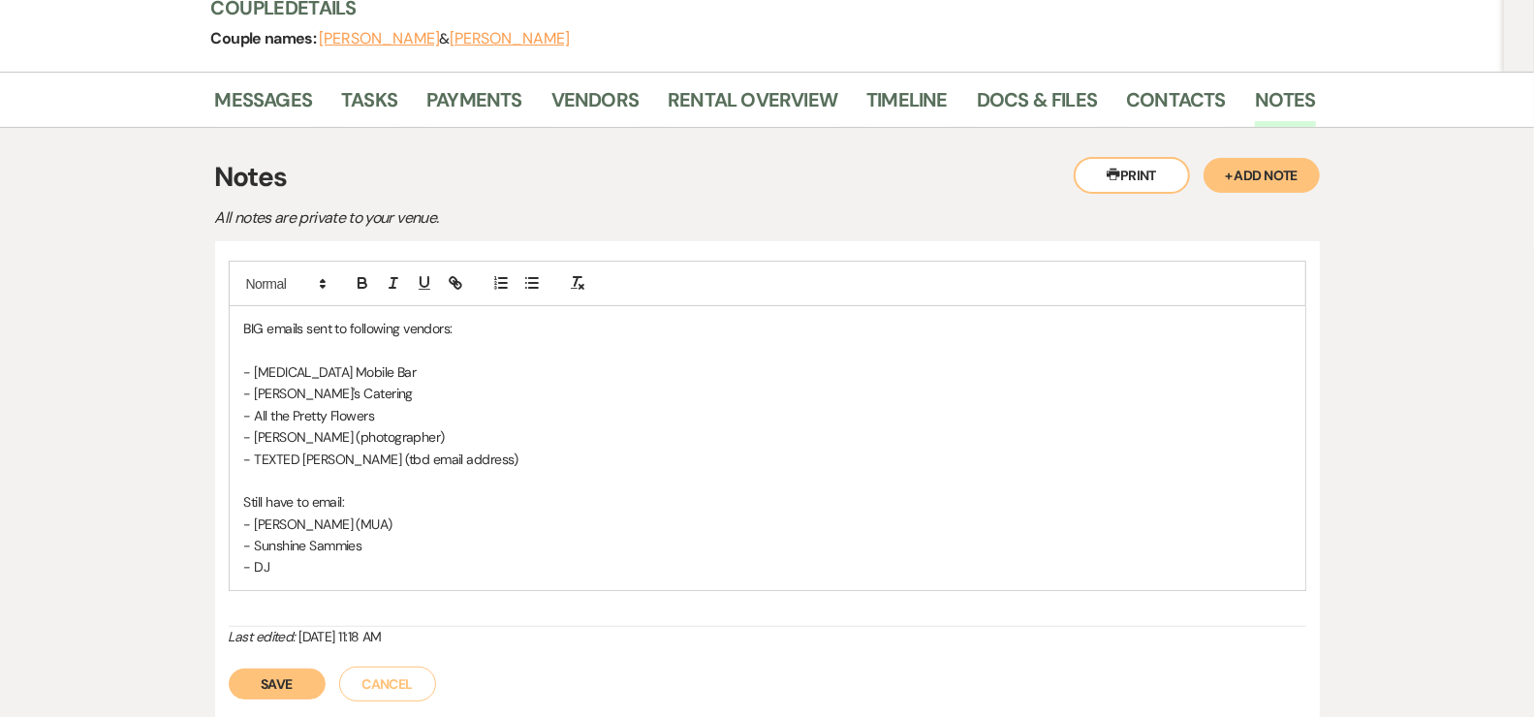
click at [330, 576] on div "BIG emails sent to following vendors: - Ginseng Mobile Bar - Daphne's Catering …" at bounding box center [768, 448] width 1076 height 284
click at [521, 464] on p "- TEXTED Vicki Robson (tbd email address)" at bounding box center [767, 459] width 1047 height 21
click at [328, 573] on p "- A Bride's DJ" at bounding box center [767, 566] width 1047 height 21
click at [513, 456] on p "- TEXTED Vicki Robson (tbd email address)" at bounding box center [767, 459] width 1047 height 21
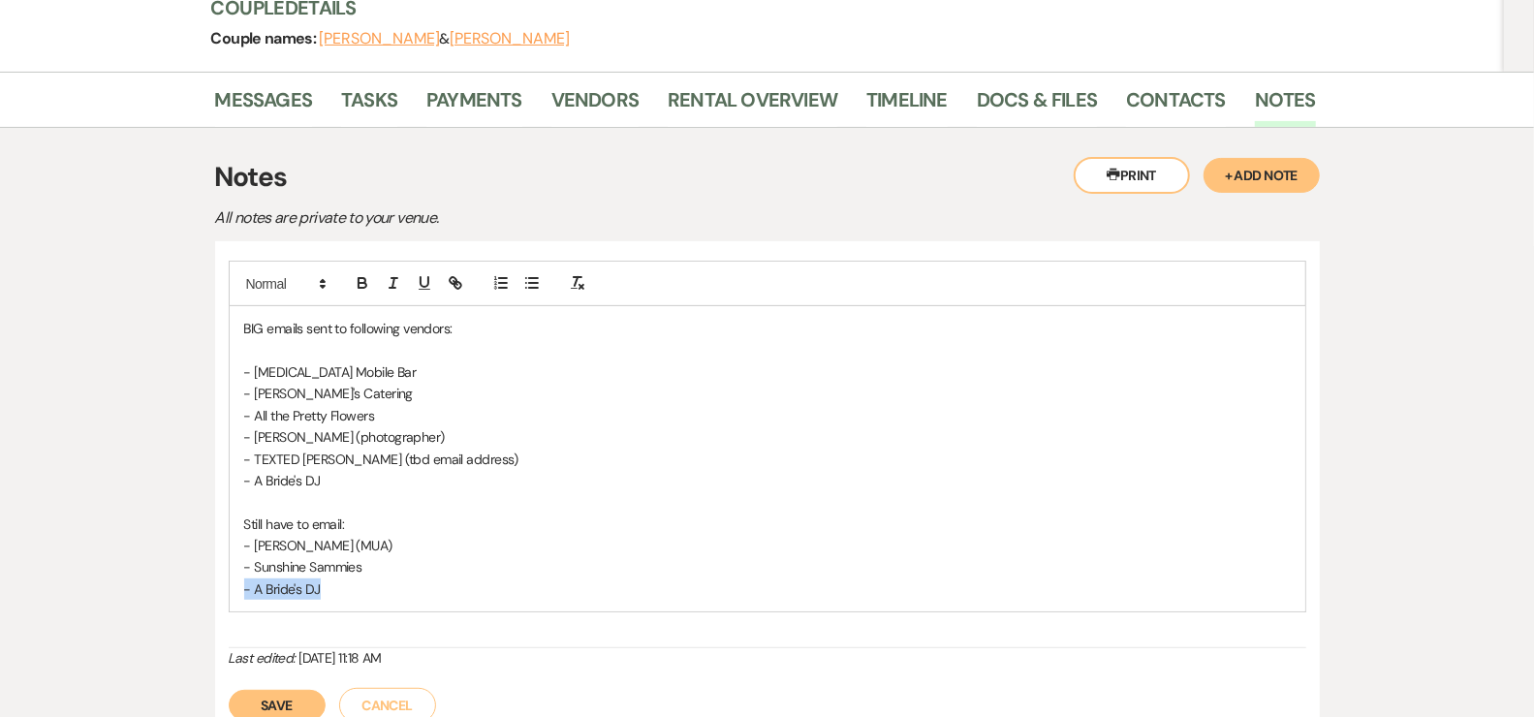
drag, startPoint x: 328, startPoint y: 592, endPoint x: 224, endPoint y: 595, distance: 103.7
click at [224, 595] on div "BIG emails sent to following vendors: - Ginseng Mobile Bar - Daphne's Catering …" at bounding box center [767, 491] width 1105 height 501
click at [238, 683] on button "Save" at bounding box center [277, 684] width 97 height 31
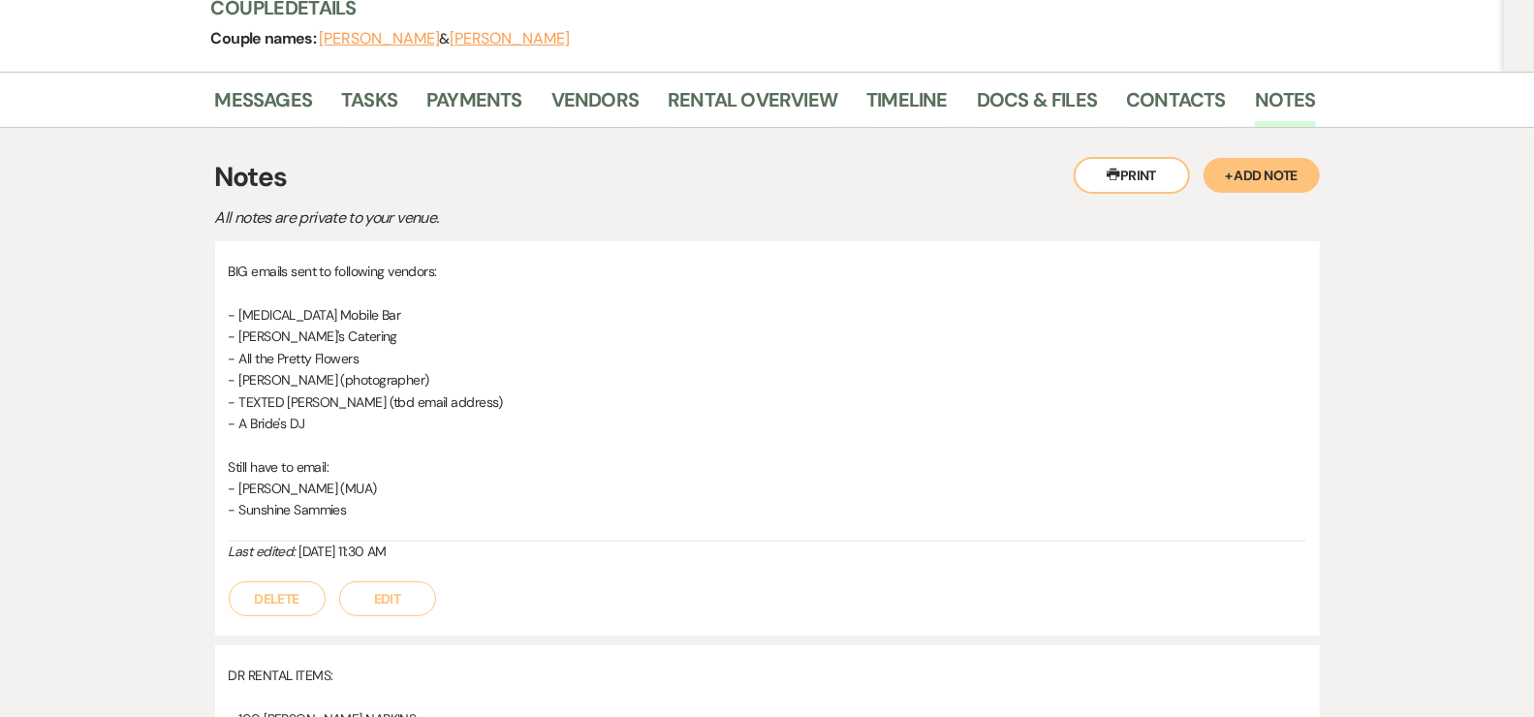
click at [849, 464] on p "Still have to email:" at bounding box center [768, 466] width 1078 height 21
